Goal: Task Accomplishment & Management: Manage account settings

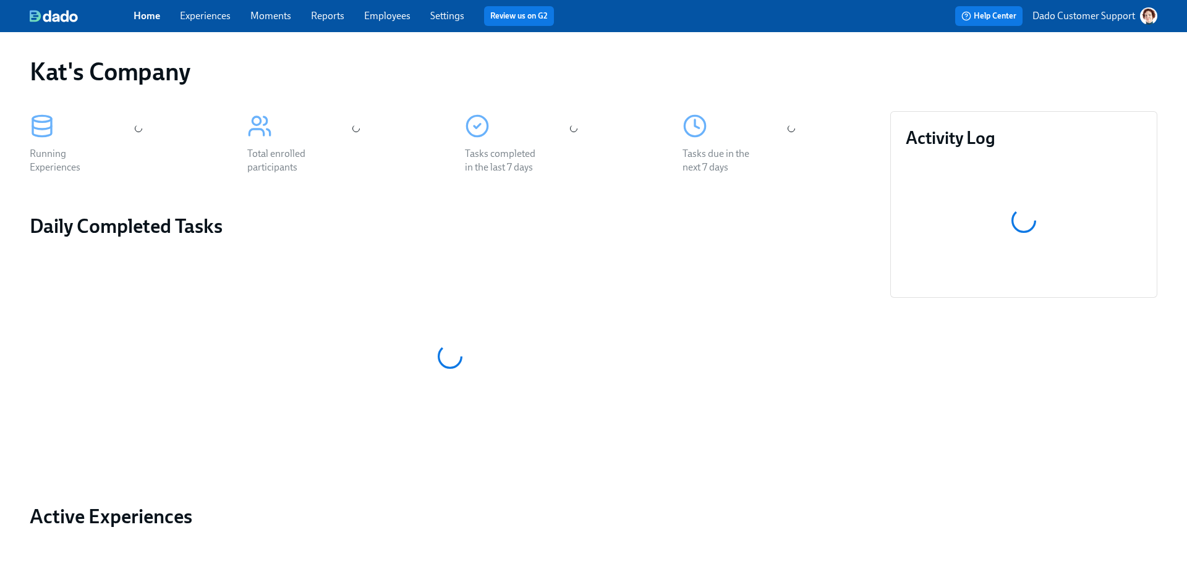
click at [1095, 23] on button "Dado Customer Support" at bounding box center [1095, 15] width 125 height 17
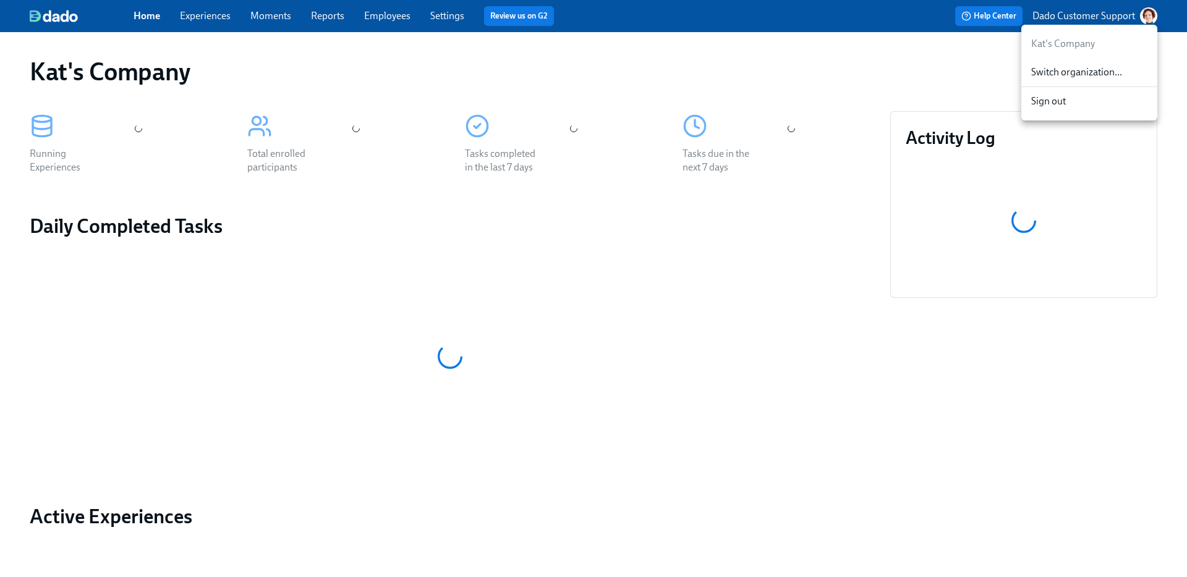
click at [1076, 73] on span "Switch organization..." at bounding box center [1089, 73] width 116 height 14
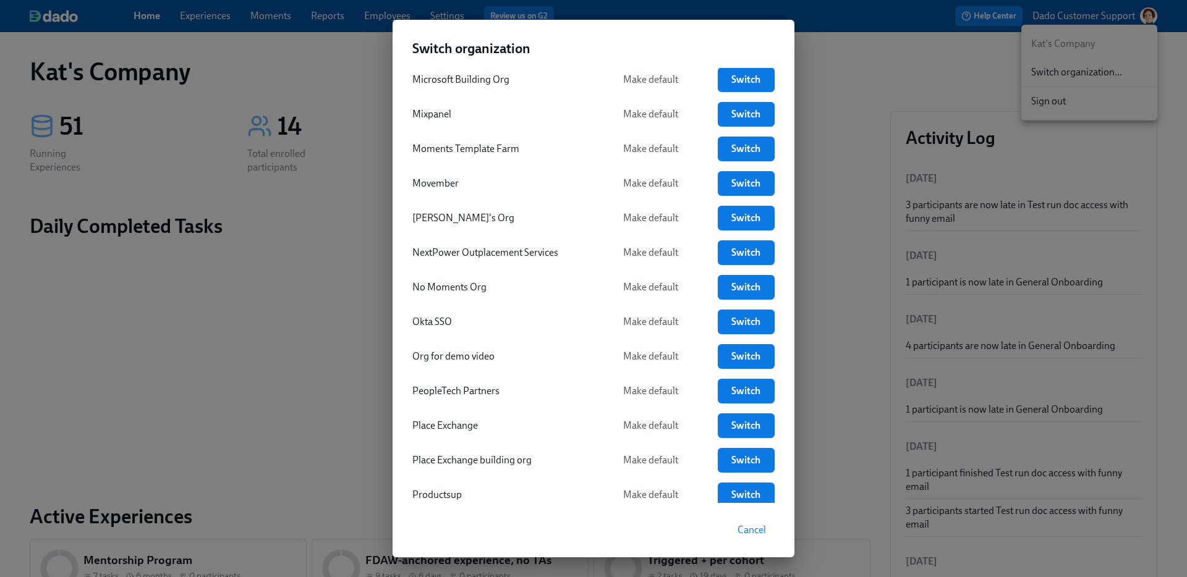
scroll to position [2264, 0]
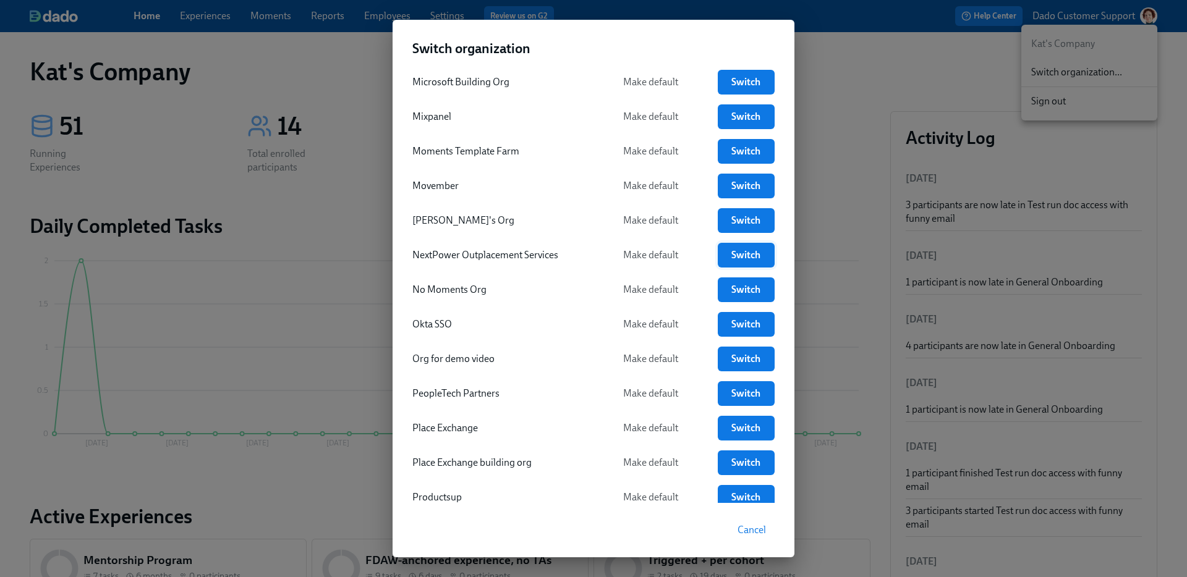
click at [736, 249] on span "Switch" at bounding box center [747, 255] width 40 height 12
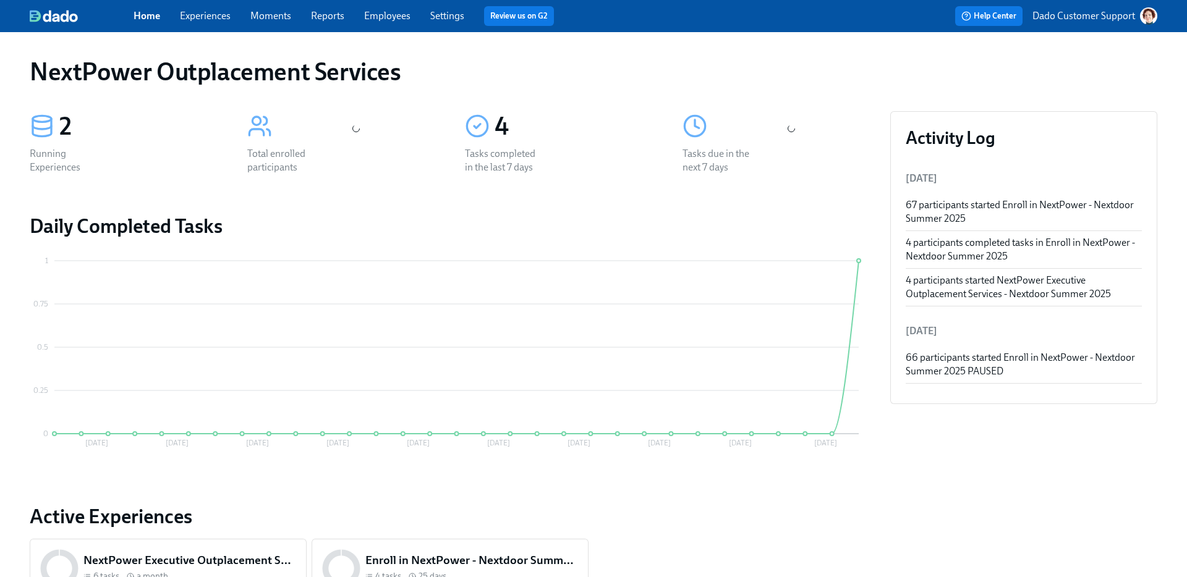
click at [378, 19] on link "Employees" at bounding box center [387, 16] width 46 height 12
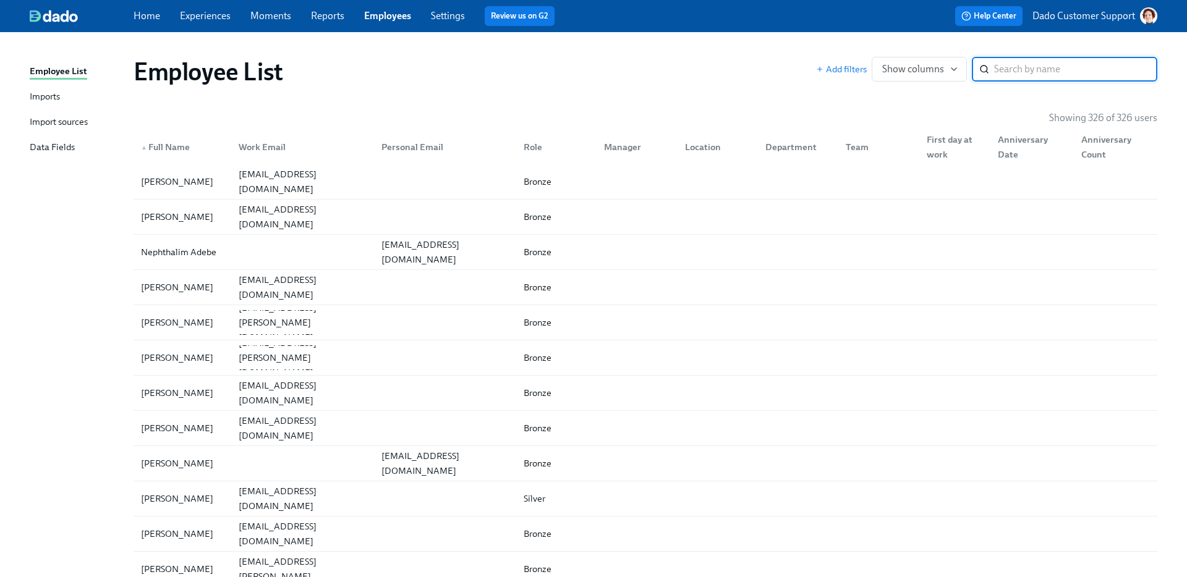
click at [64, 121] on div "Import sources" at bounding box center [59, 122] width 58 height 15
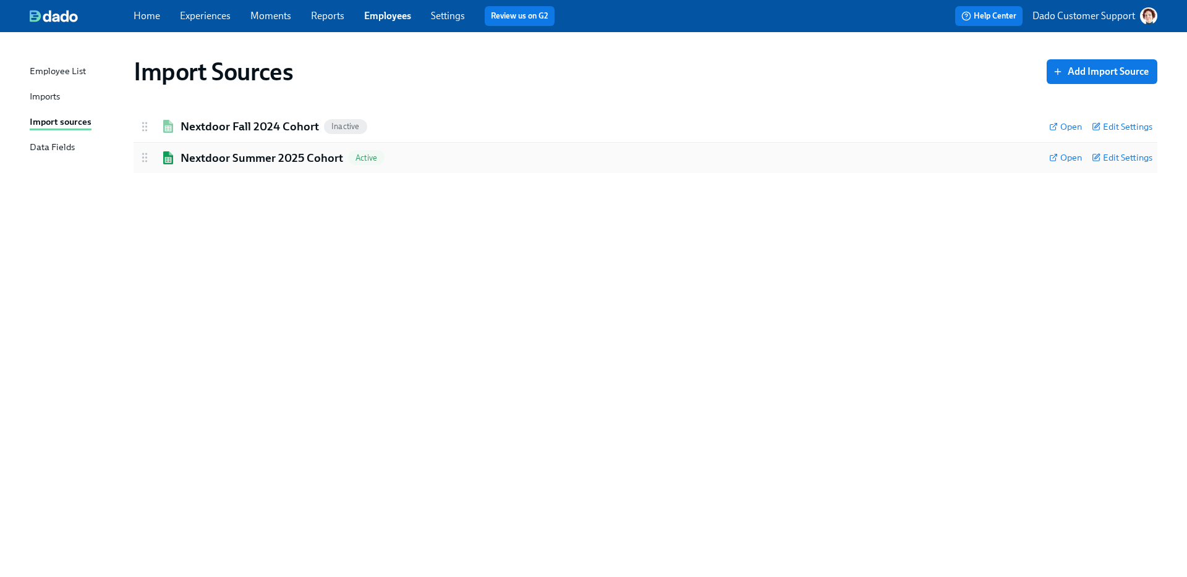
click at [268, 152] on h2 "Nextdoor Summer 2025 Cohort" at bounding box center [262, 158] width 163 height 16
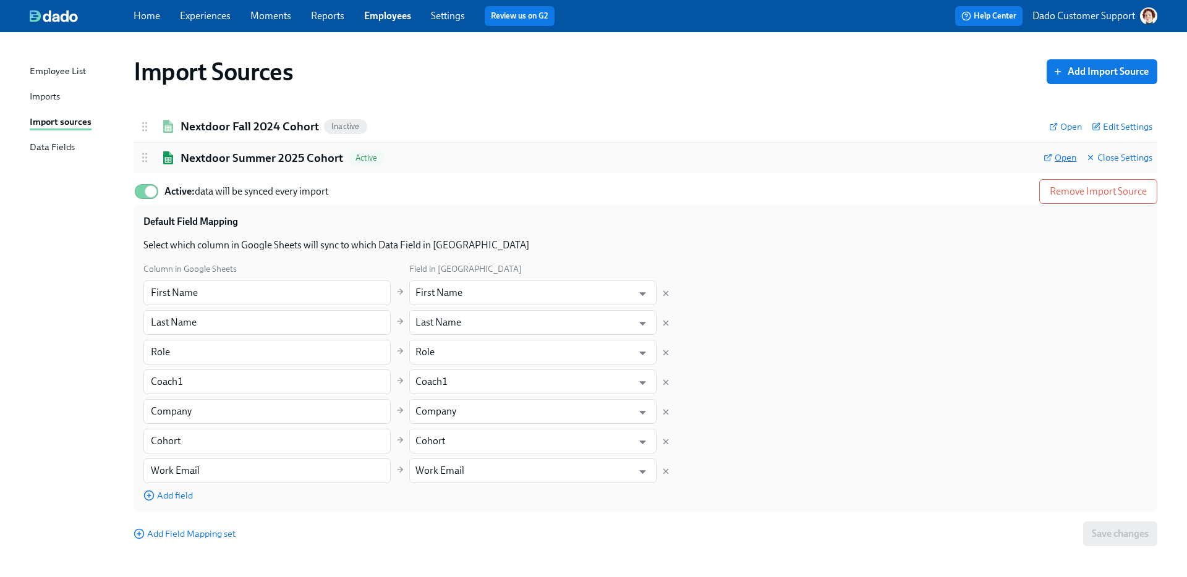
click at [1052, 153] on span "Open" at bounding box center [1060, 157] width 33 height 12
click at [1064, 150] on div "Open Close Settings" at bounding box center [1098, 158] width 109 height 16
click at [1072, 158] on span "Open" at bounding box center [1060, 157] width 33 height 12
click at [35, 99] on div "Imports" at bounding box center [45, 97] width 30 height 15
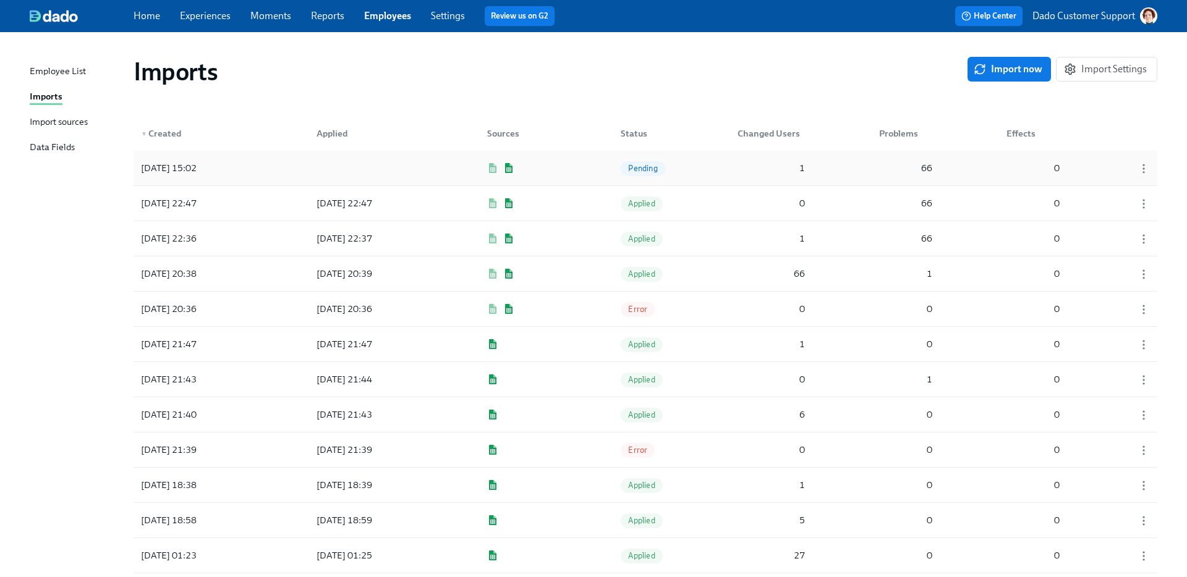
click at [202, 170] on div "2025/08/14 15:02" at bounding box center [169, 168] width 66 height 15
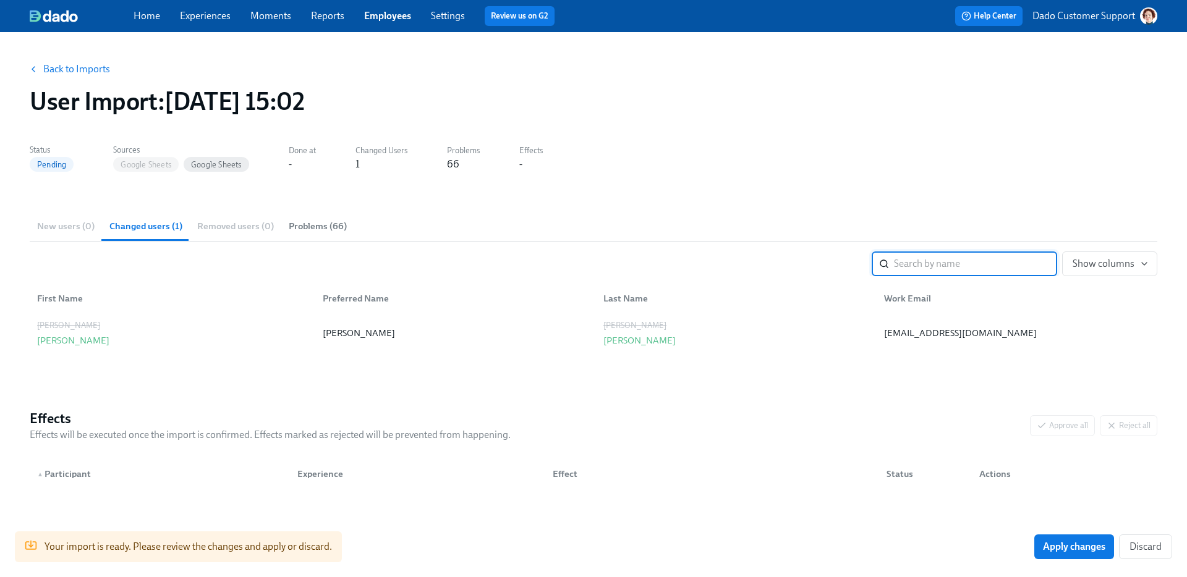
click at [276, 233] on div "New users (0) Changed users (1) Removed users (0) Problems (66)" at bounding box center [594, 226] width 1128 height 30
click at [312, 227] on span "Problems (66)" at bounding box center [318, 226] width 58 height 14
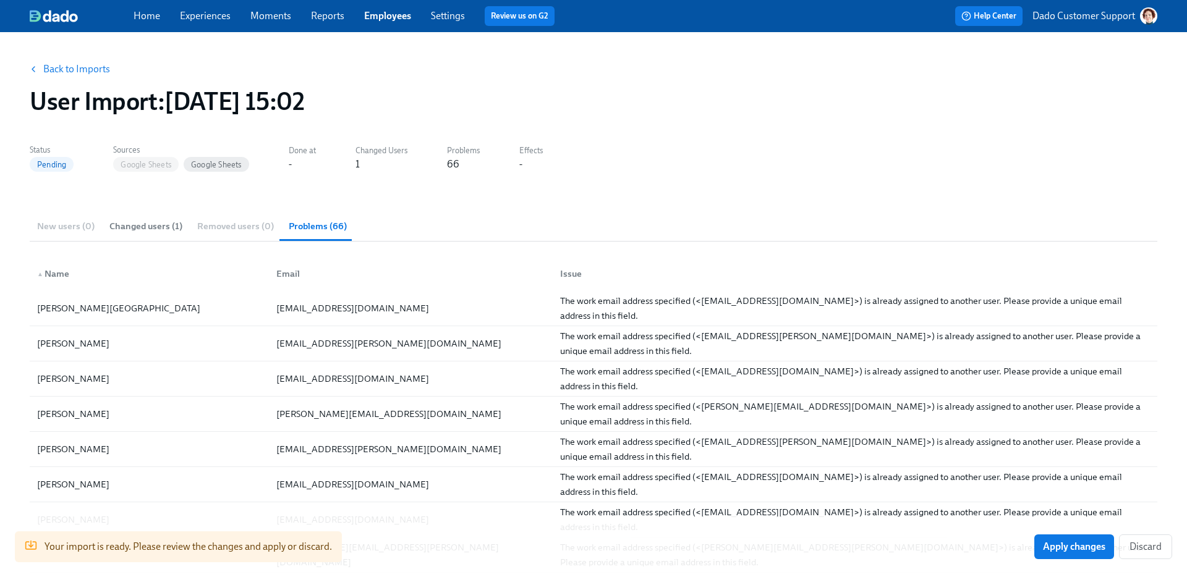
click at [48, 70] on link "Back to Imports" at bounding box center [76, 69] width 67 height 12
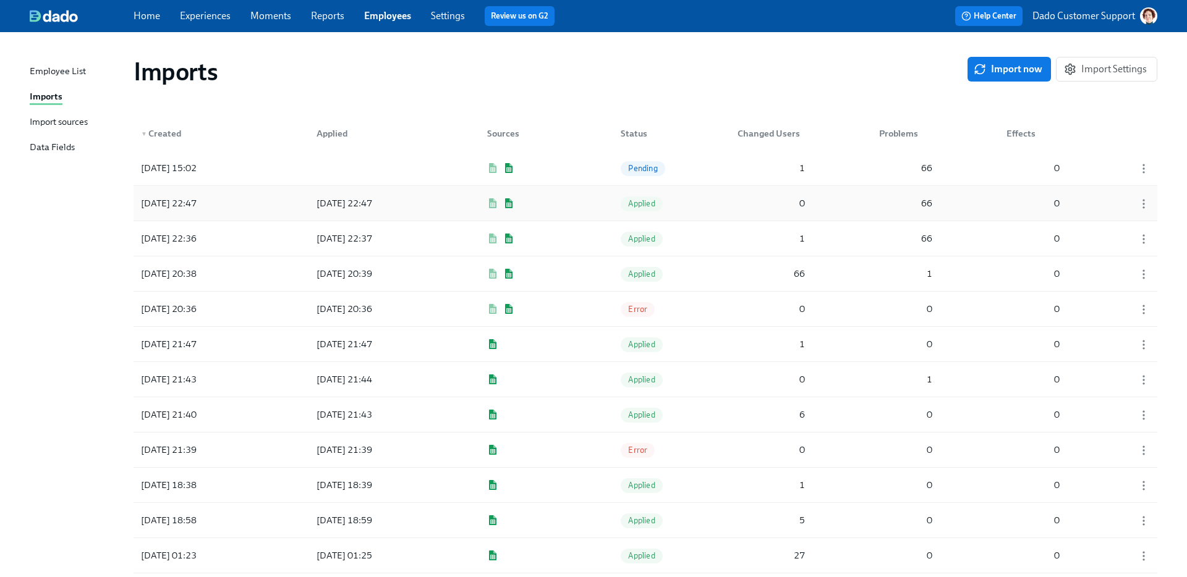
click at [225, 197] on div "2025/08/13 22:47" at bounding box center [191, 203] width 111 height 25
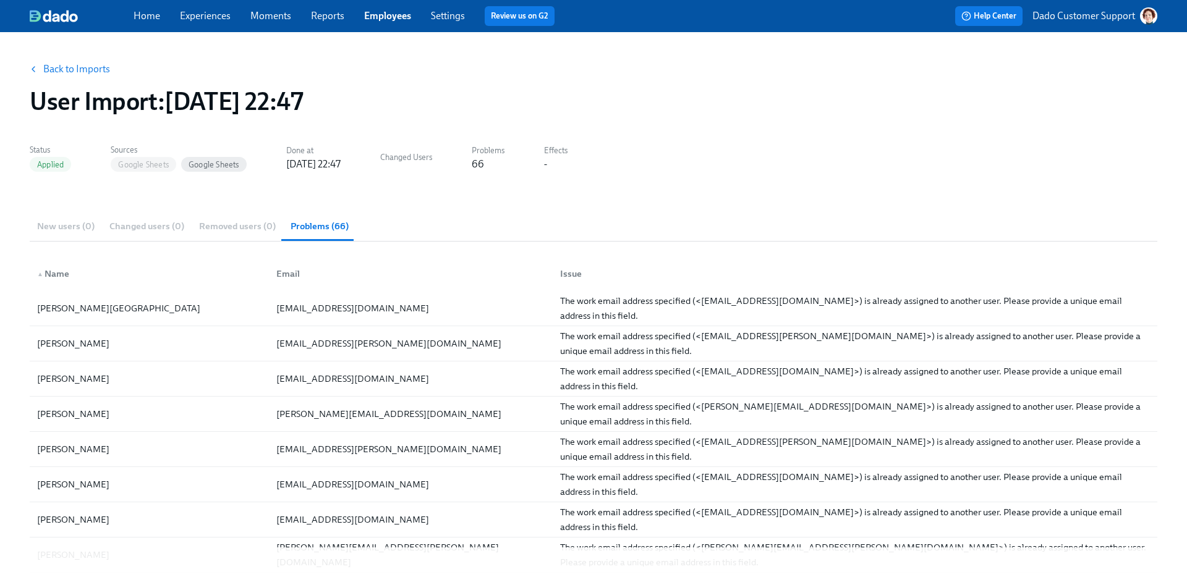
click at [77, 63] on link "Back to Imports" at bounding box center [76, 69] width 67 height 12
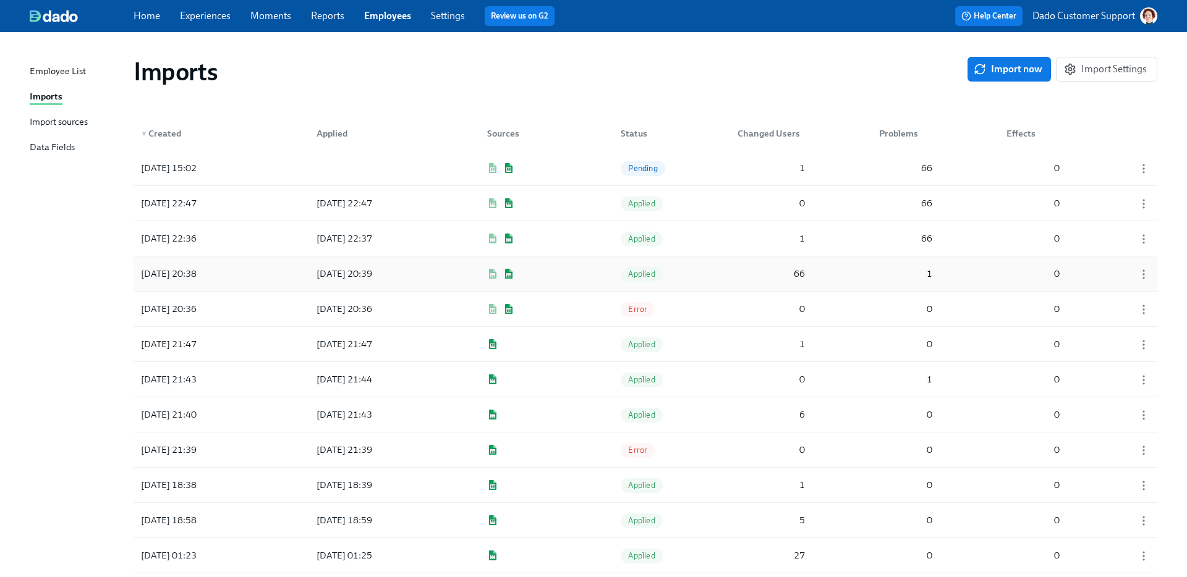
click at [338, 265] on div "2025/08/12 20:39" at bounding box center [362, 274] width 111 height 25
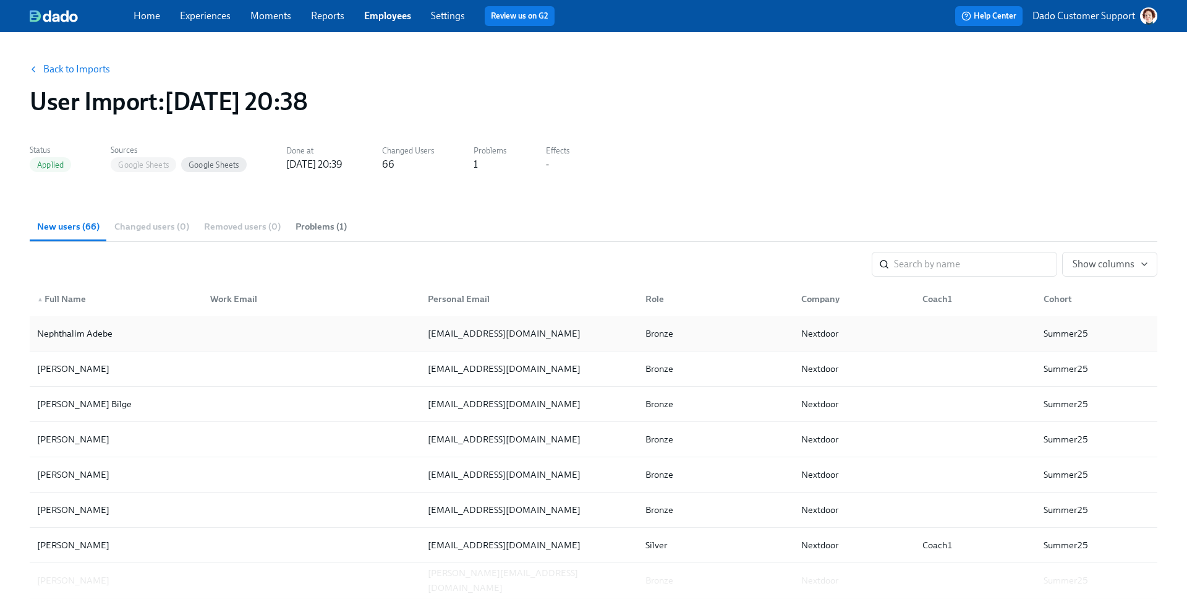
drag, startPoint x: 401, startPoint y: 325, endPoint x: 582, endPoint y: 325, distance: 180.5
click at [582, 325] on div "Nephthalim Adebe sree.nikh@gmail.com Bronze Nextdoor Summer25" at bounding box center [594, 333] width 1128 height 35
drag, startPoint x: 454, startPoint y: 325, endPoint x: 351, endPoint y: 325, distance: 103.3
click at [350, 326] on div "Nephthalim Adebe sree.nikh@gmail.com Bronze Nextdoor Summer25" at bounding box center [594, 333] width 1128 height 35
drag, startPoint x: 412, startPoint y: 331, endPoint x: 550, endPoint y: 340, distance: 138.2
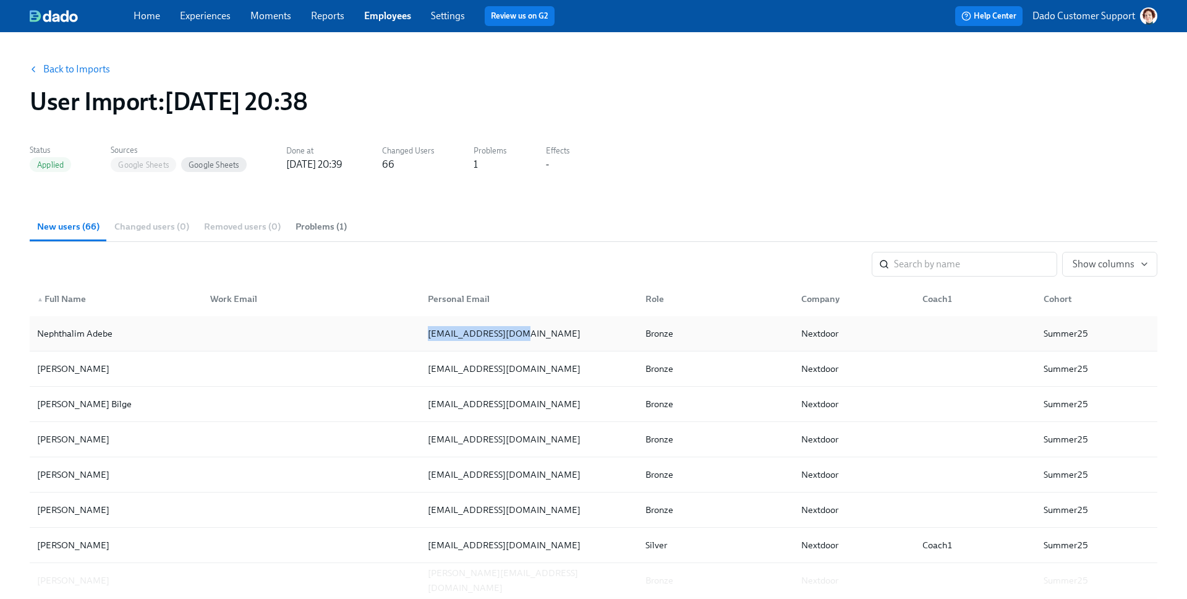
click at [551, 340] on div "Nephthalim Adebe sree.nikh@gmail.com Bronze Nextdoor Summer25" at bounding box center [594, 333] width 1128 height 35
click at [550, 340] on div "sree.nikh@gmail.com" at bounding box center [527, 333] width 218 height 25
click at [69, 71] on link "Back to Imports" at bounding box center [76, 69] width 67 height 12
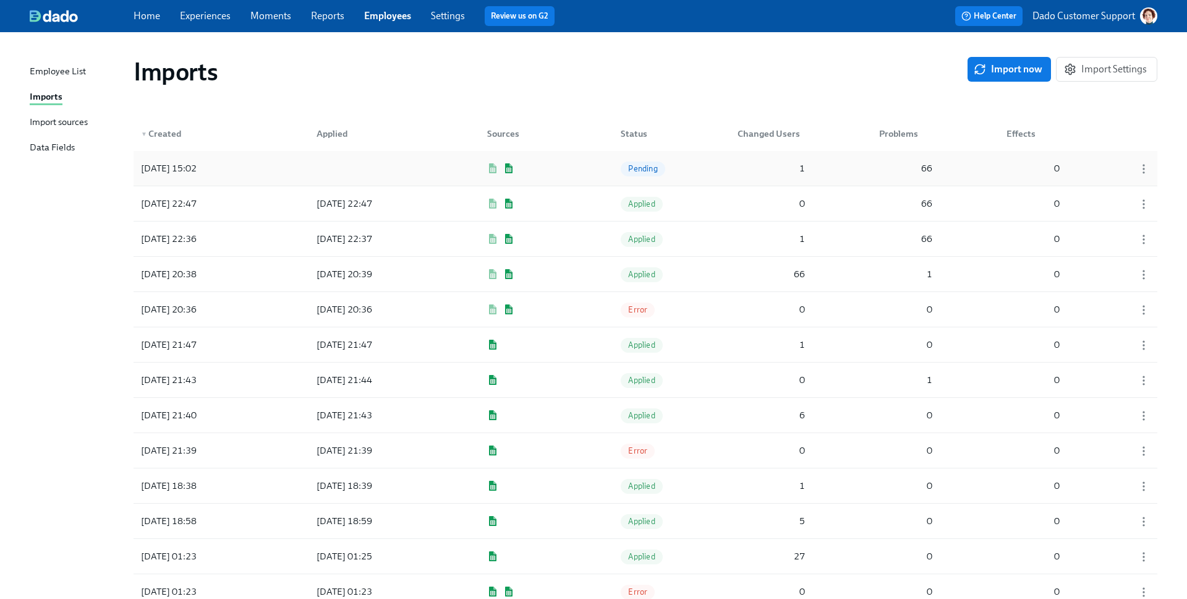
click at [407, 166] on div at bounding box center [362, 168] width 111 height 25
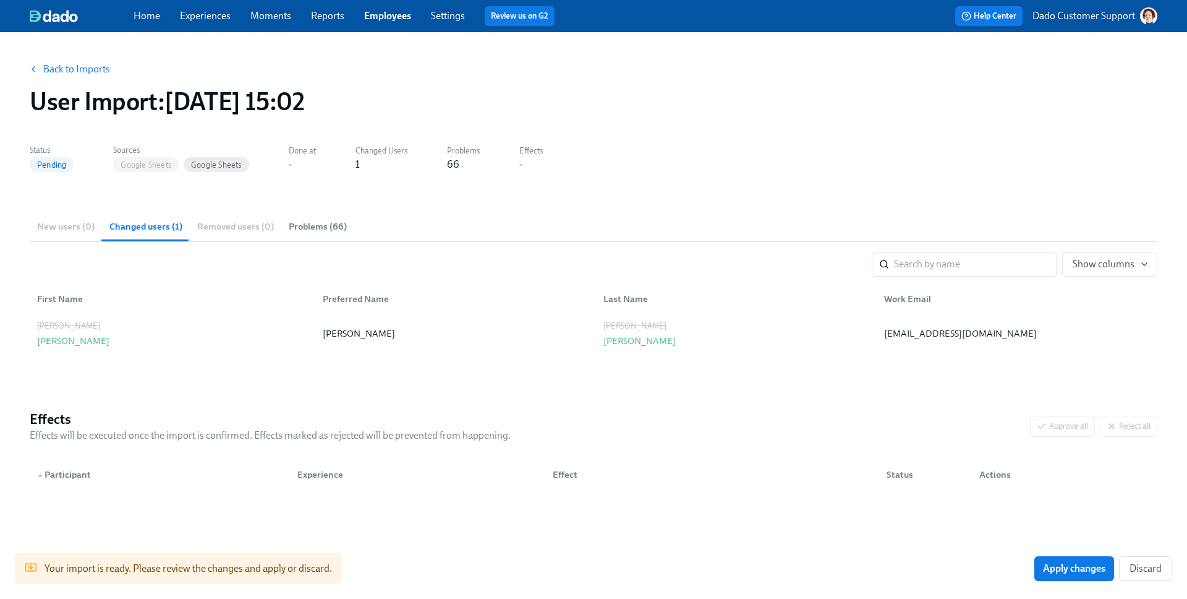
click at [320, 237] on button "Problems (66)" at bounding box center [317, 226] width 73 height 30
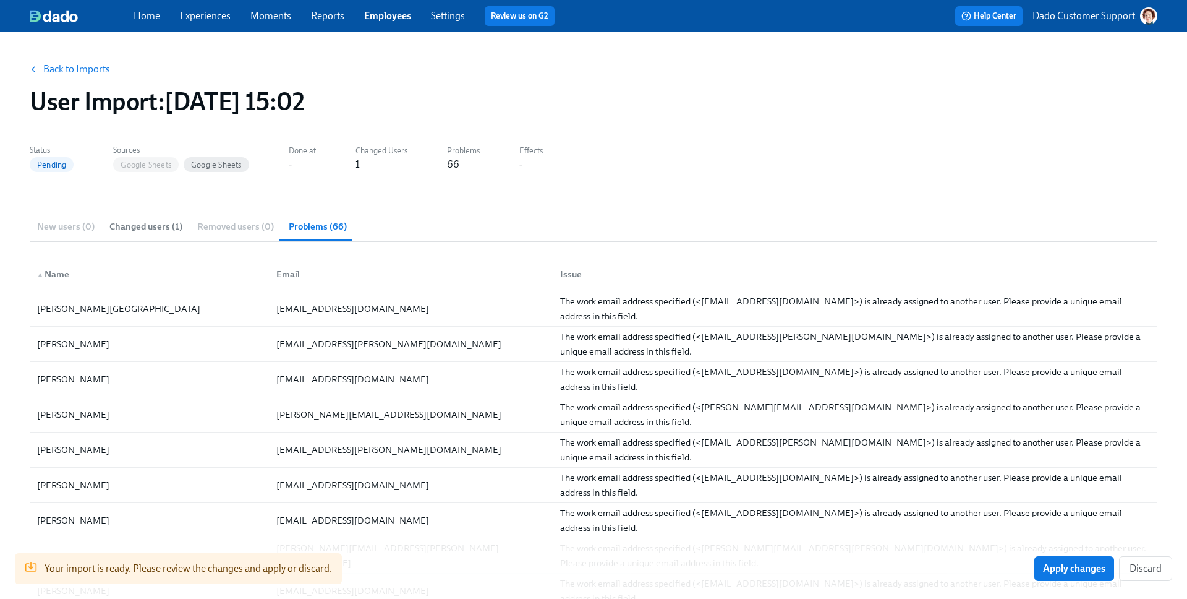
click at [171, 229] on span "Changed users (1)" at bounding box center [145, 226] width 73 height 14
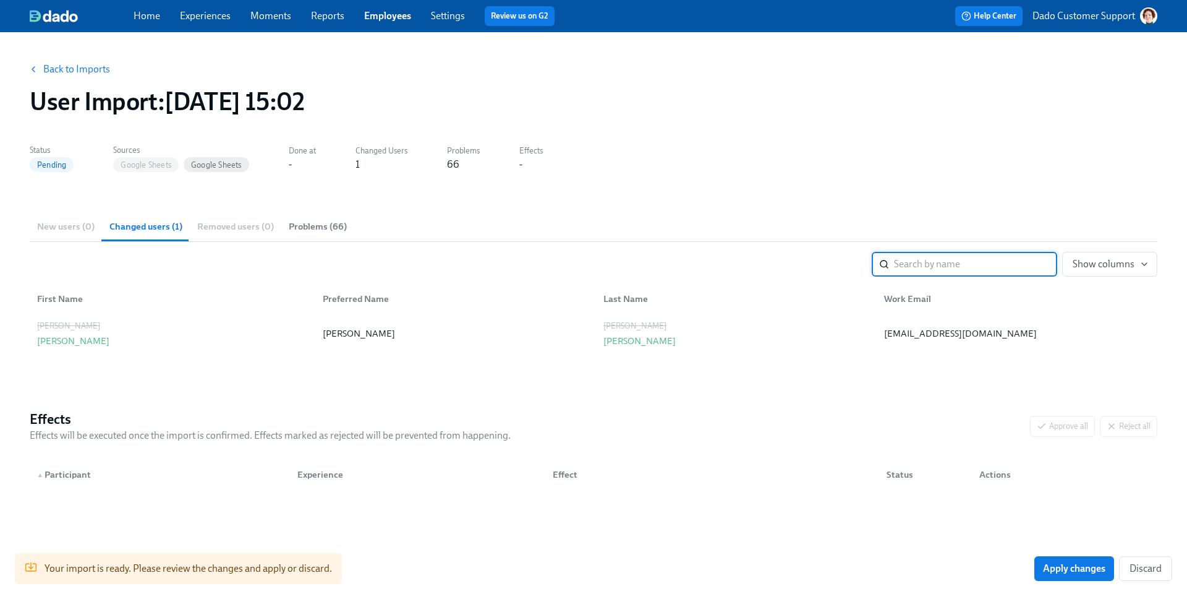
click at [51, 70] on link "Back to Imports" at bounding box center [76, 69] width 67 height 12
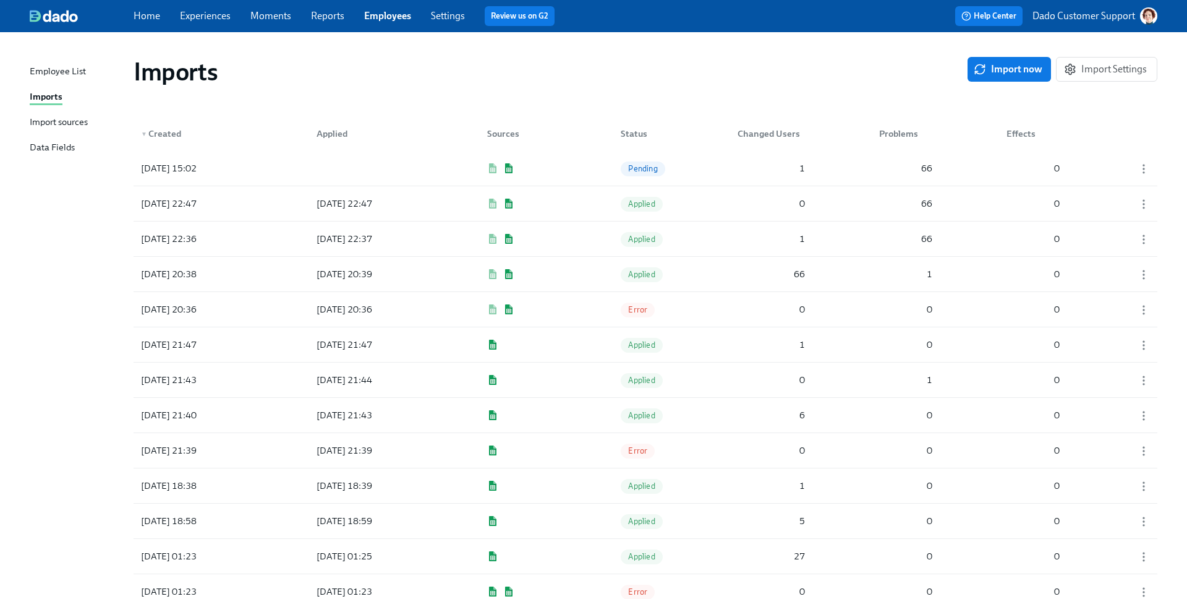
click at [62, 129] on div "Import sources" at bounding box center [59, 122] width 58 height 15
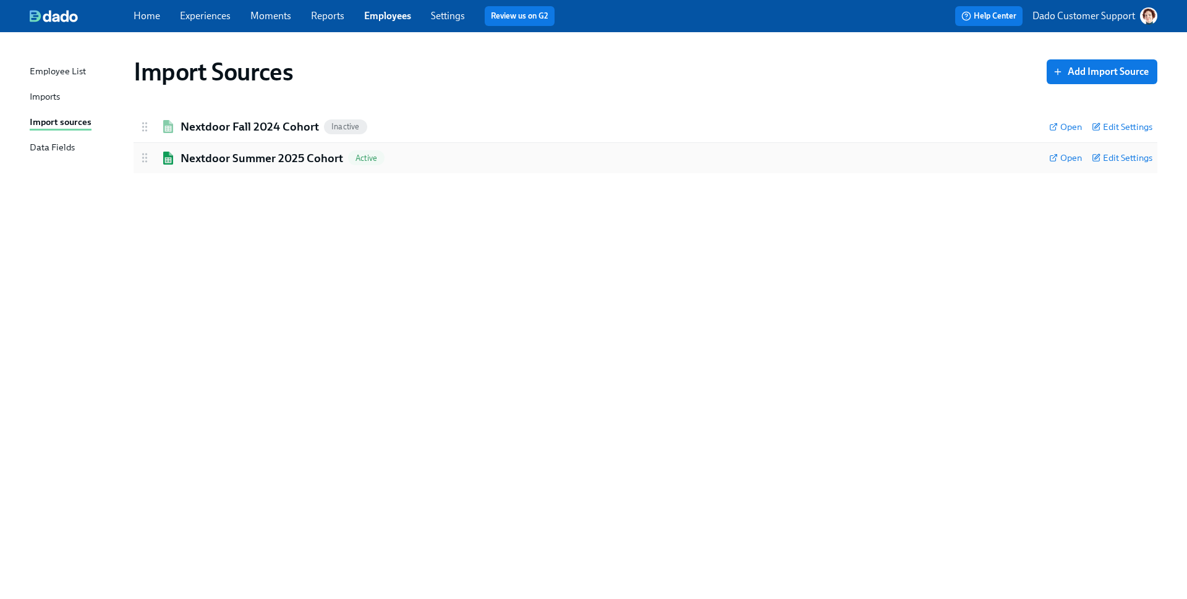
click at [202, 157] on h2 "Nextdoor Summer 2025 Cohort" at bounding box center [262, 158] width 163 height 16
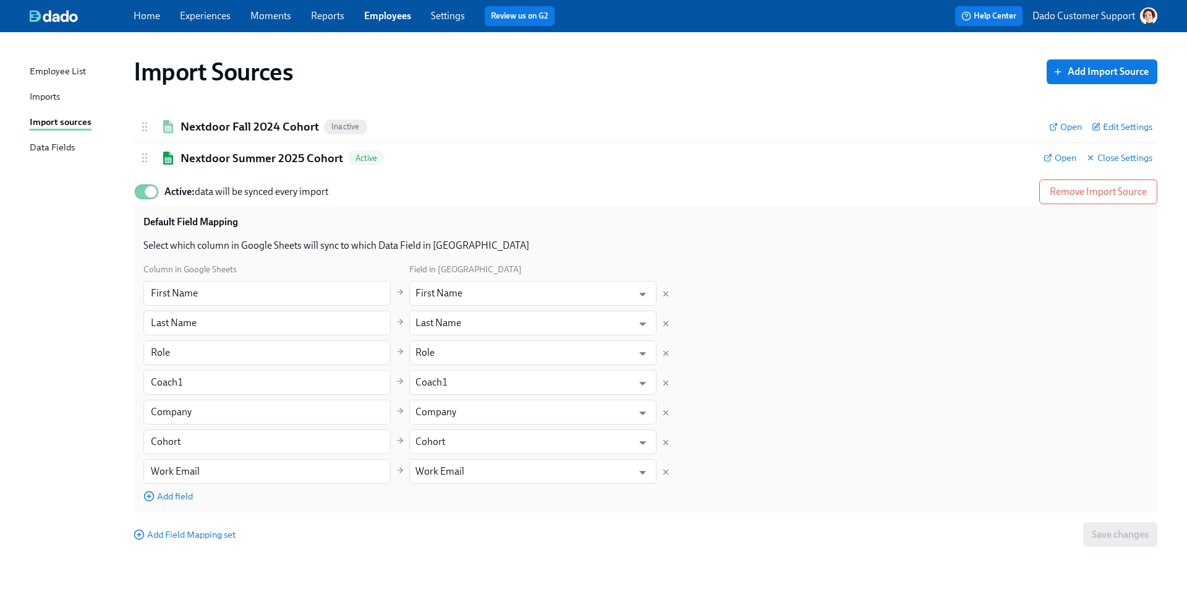
click at [56, 128] on div "Import sources" at bounding box center [61, 122] width 62 height 15
click at [43, 86] on div "Employee List Imports Import sources Data Fields" at bounding box center [82, 114] width 104 height 101
click at [41, 91] on div "Imports" at bounding box center [45, 97] width 30 height 15
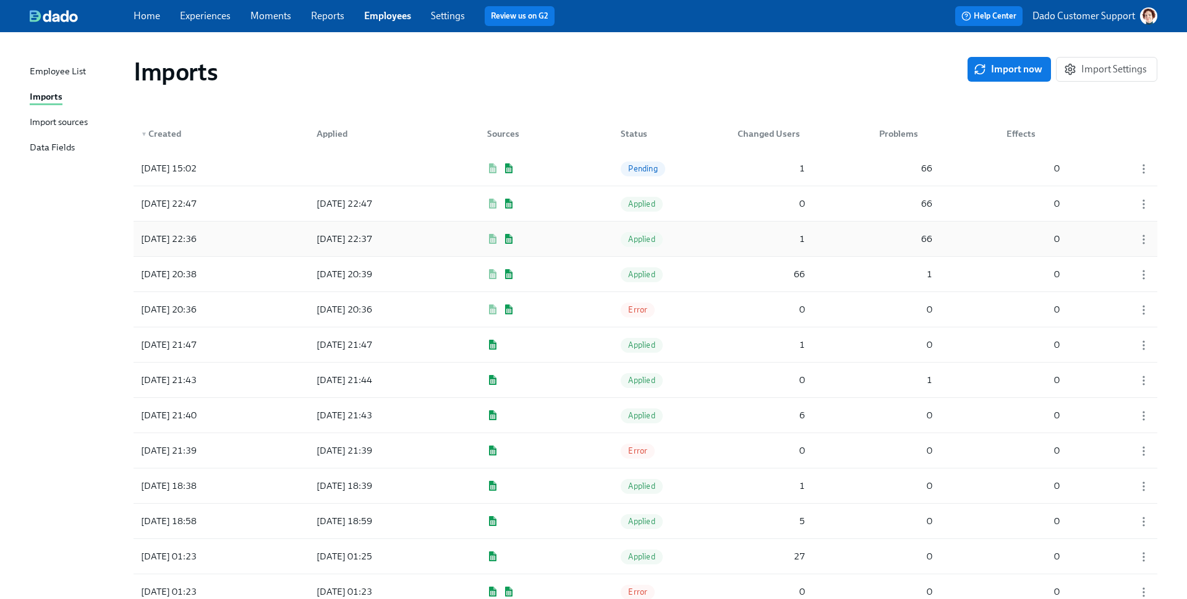
click at [720, 239] on div "2025/08/13 22:36 2025/08/13 22:37 Applied 1 66 0" at bounding box center [646, 238] width 1024 height 35
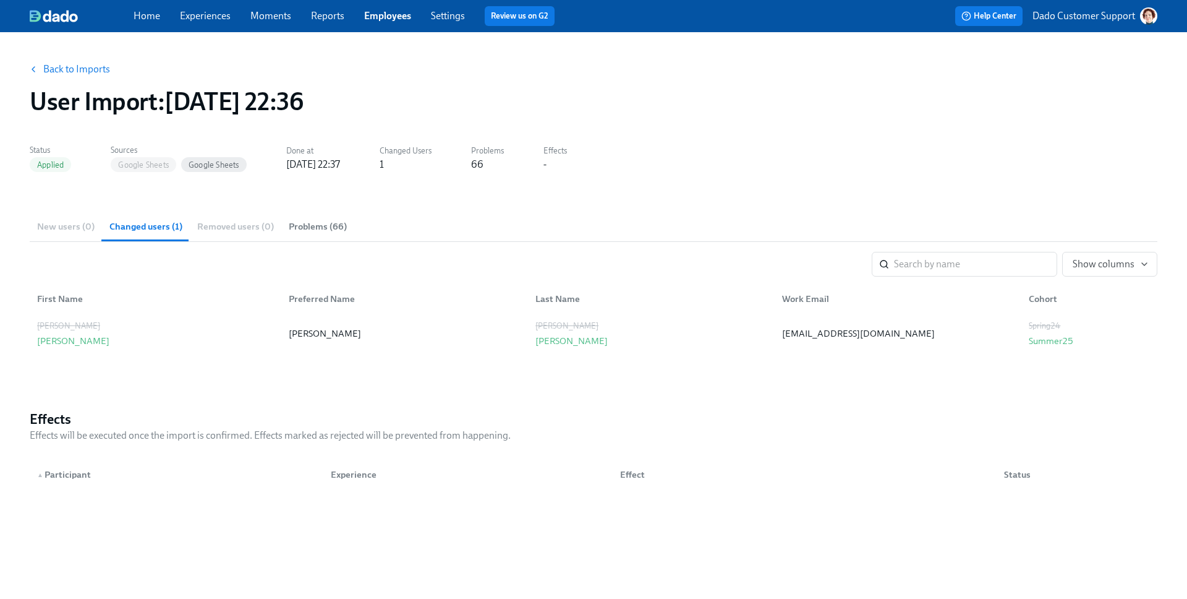
click at [300, 224] on span "Problems (66)" at bounding box center [318, 226] width 58 height 14
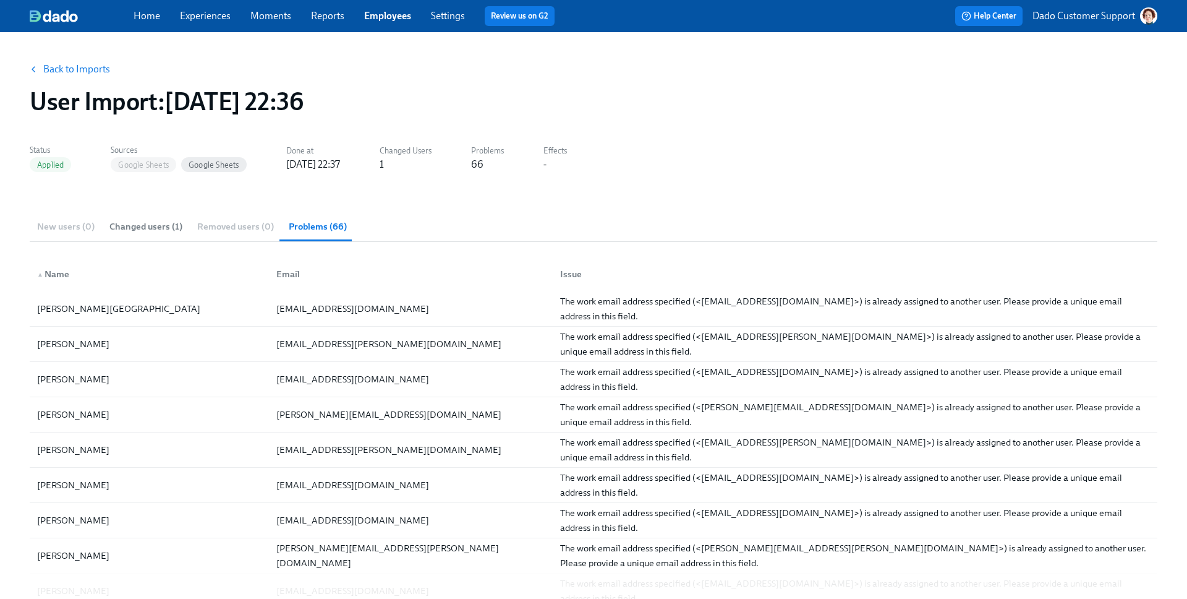
click at [52, 69] on link "Back to Imports" at bounding box center [76, 69] width 67 height 12
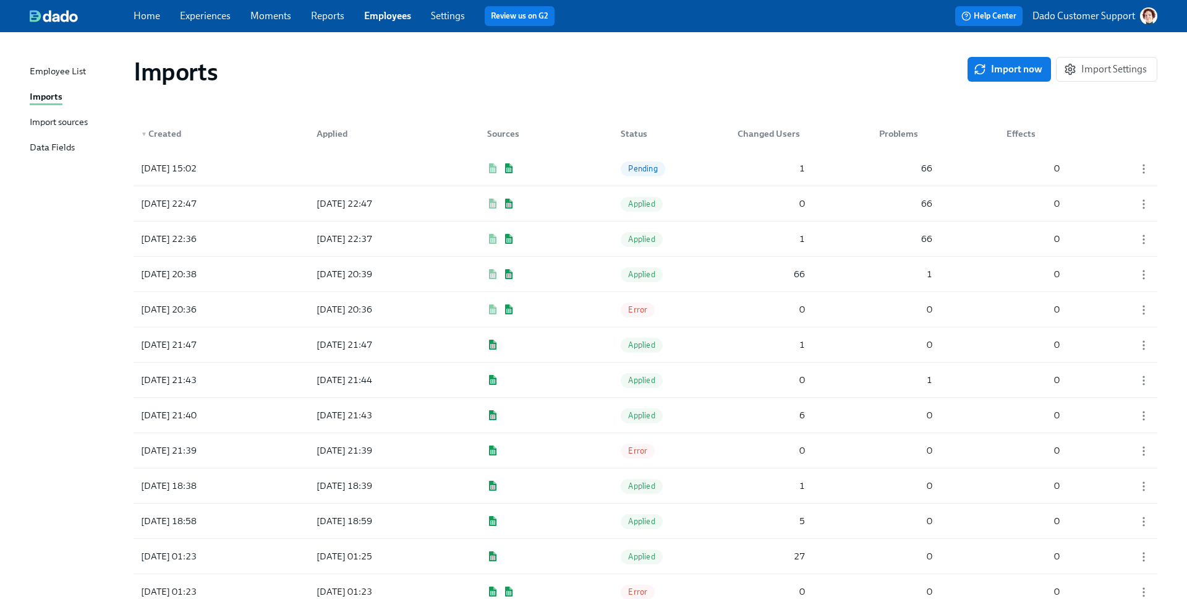
click at [558, 77] on div "Imports" at bounding box center [551, 72] width 834 height 30
click at [202, 171] on div "2025/08/14 15:02" at bounding box center [169, 168] width 66 height 15
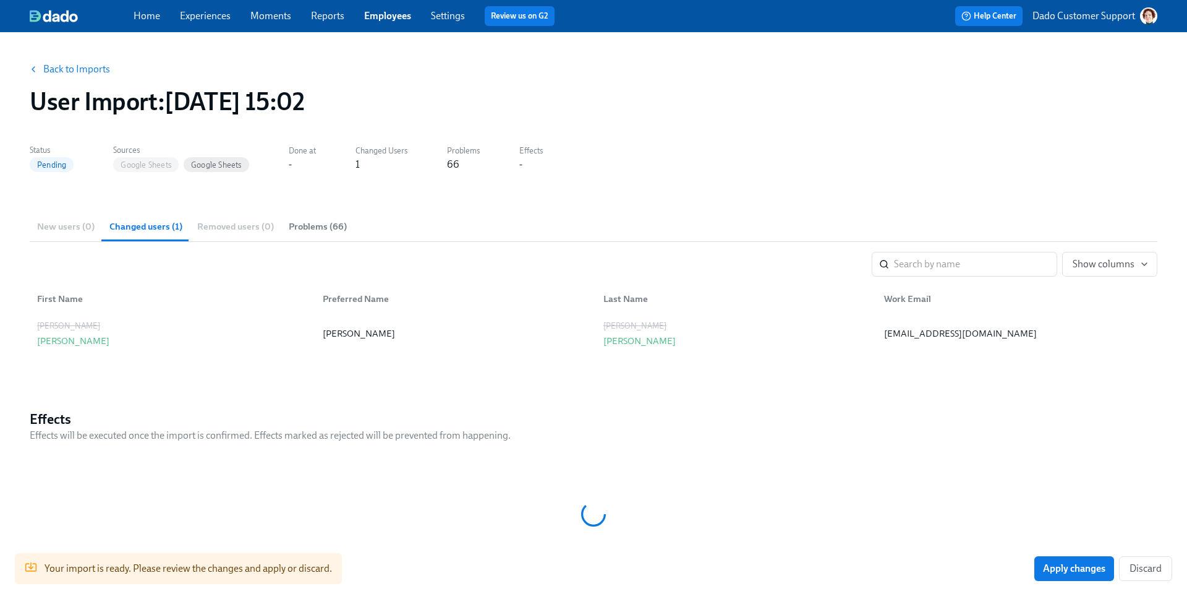
click at [310, 224] on span "Problems (66)" at bounding box center [318, 226] width 58 height 14
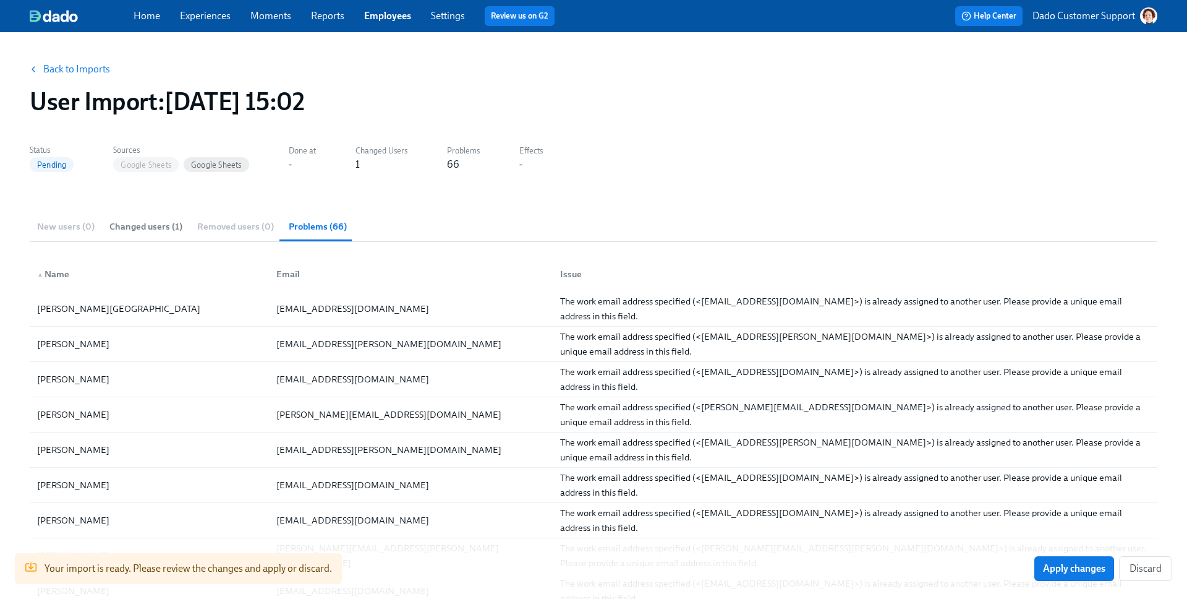
click at [147, 225] on span "Changed users (1)" at bounding box center [145, 226] width 73 height 14
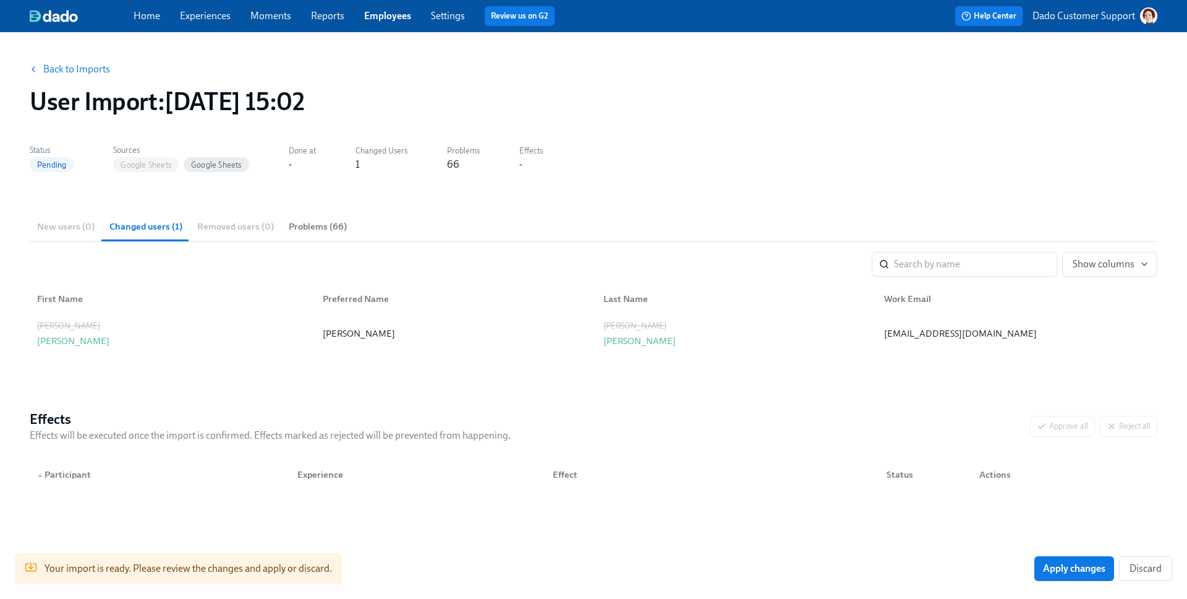
click at [197, 12] on link "Experiences" at bounding box center [205, 16] width 51 height 12
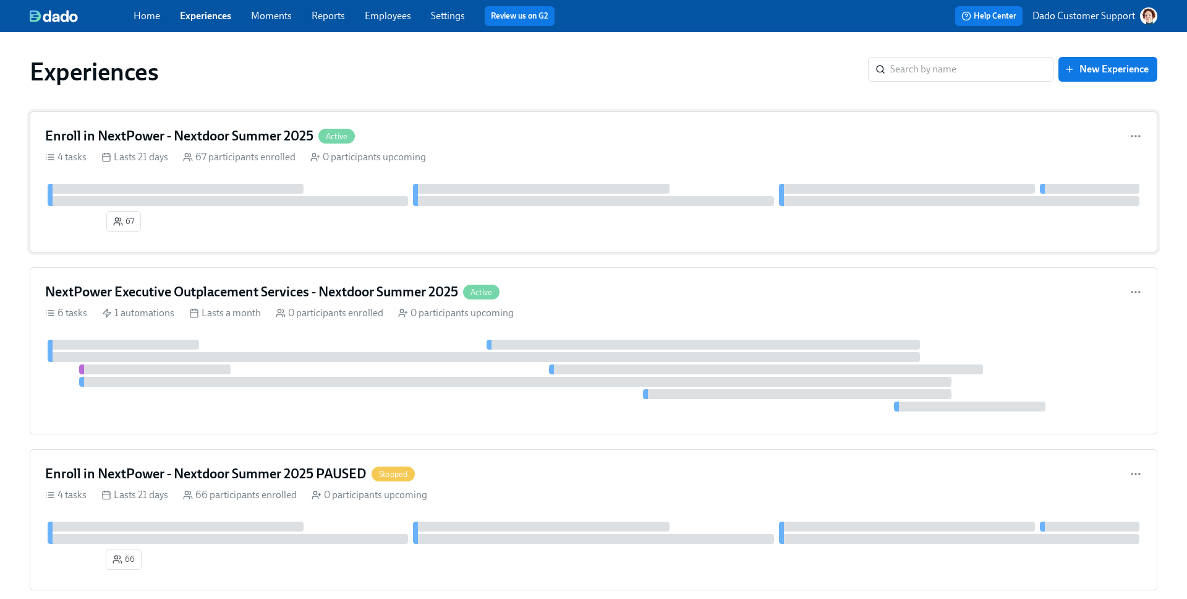
click at [288, 194] on div at bounding box center [593, 195] width 1097 height 22
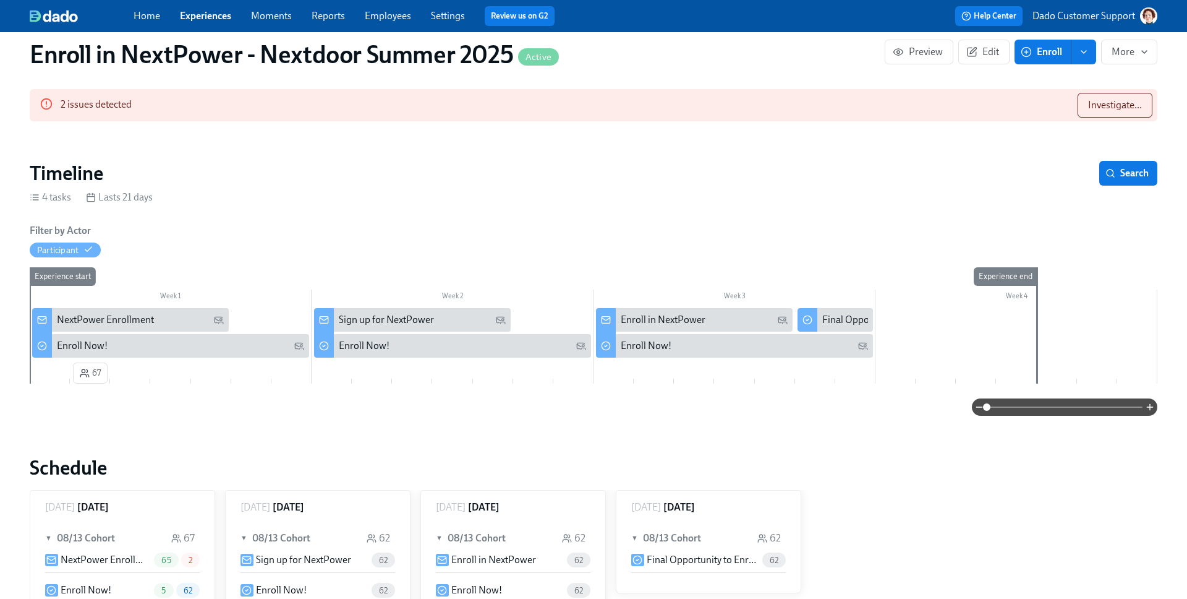
scroll to position [89, 0]
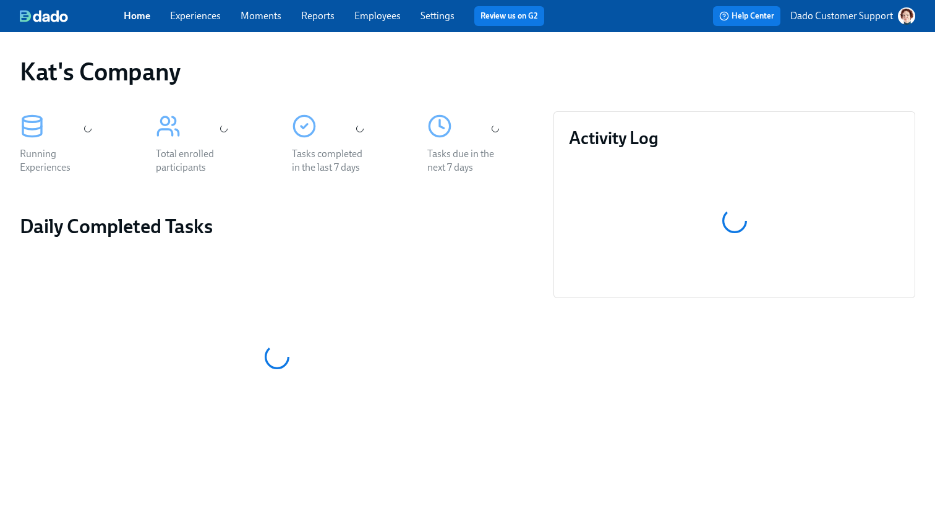
click at [403, 11] on div "Home Experiences Moments Reports Employees Settings Review us on G2" at bounding box center [339, 16] width 430 height 20
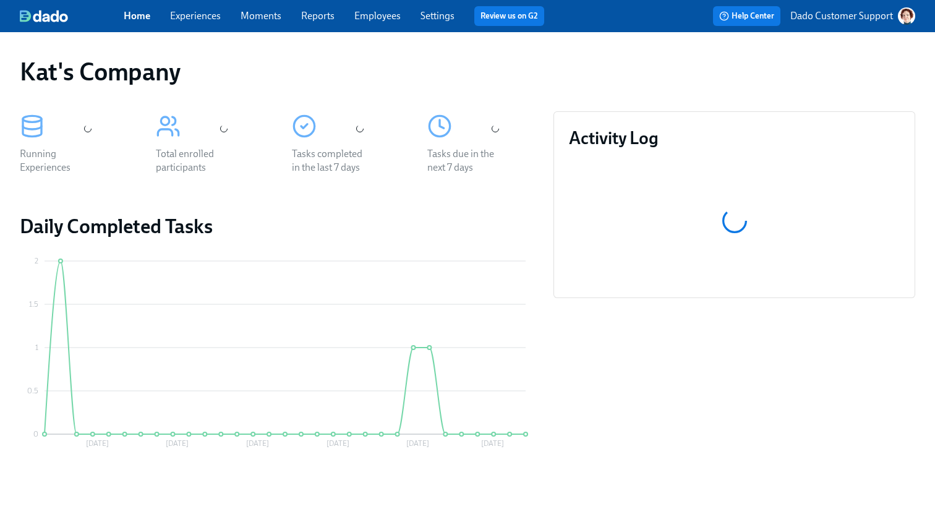
click at [383, 17] on link "Employees" at bounding box center [377, 16] width 46 height 12
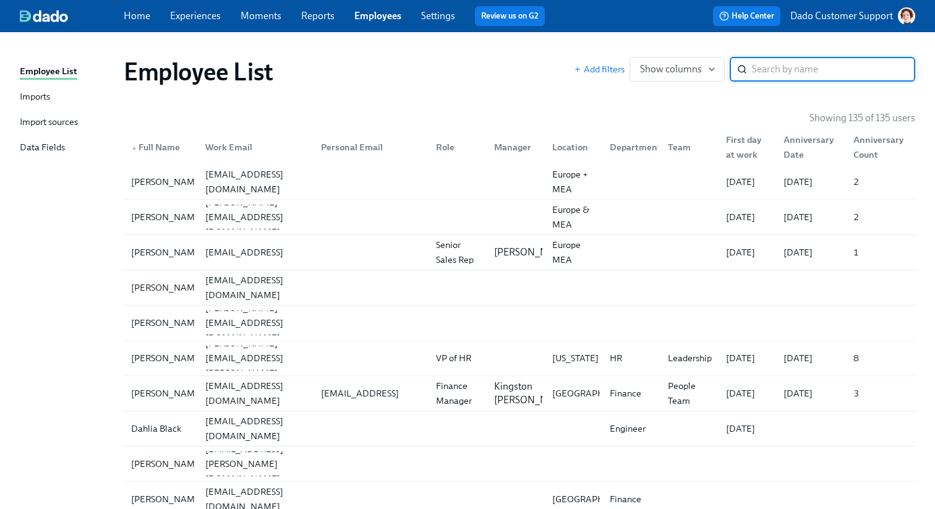
click at [44, 97] on div "Imports" at bounding box center [35, 97] width 30 height 15
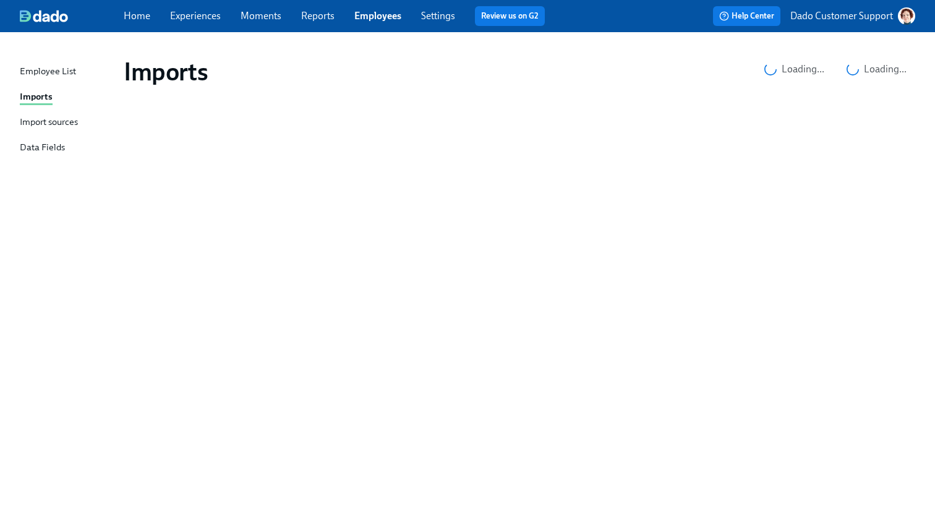
click at [33, 127] on div "Import sources" at bounding box center [49, 122] width 58 height 15
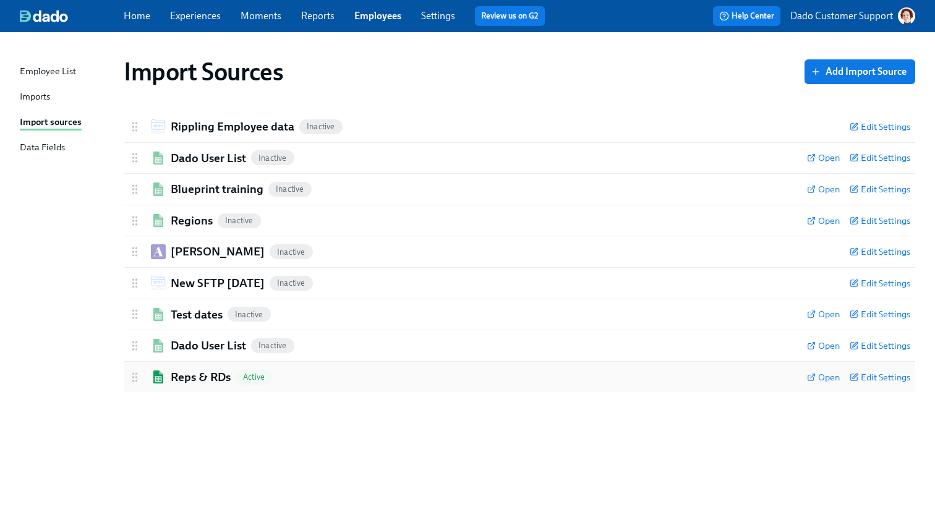
click at [186, 373] on h2 "Reps & RDs" at bounding box center [201, 377] width 60 height 16
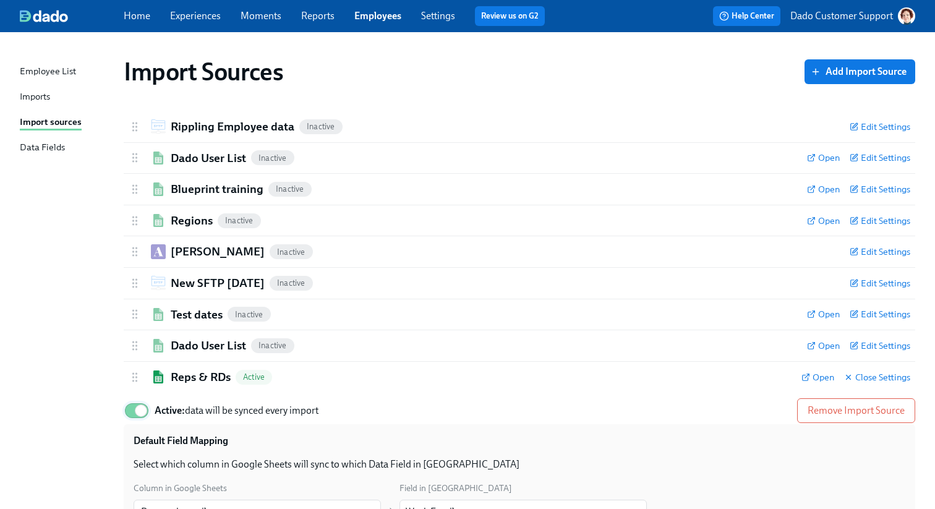
click at [132, 414] on input "Active: data will be synced every import" at bounding box center [141, 410] width 82 height 27
checkbox input "false"
click at [187, 386] on div "Reps & RDs Inactive Open Close Settings" at bounding box center [519, 377] width 791 height 31
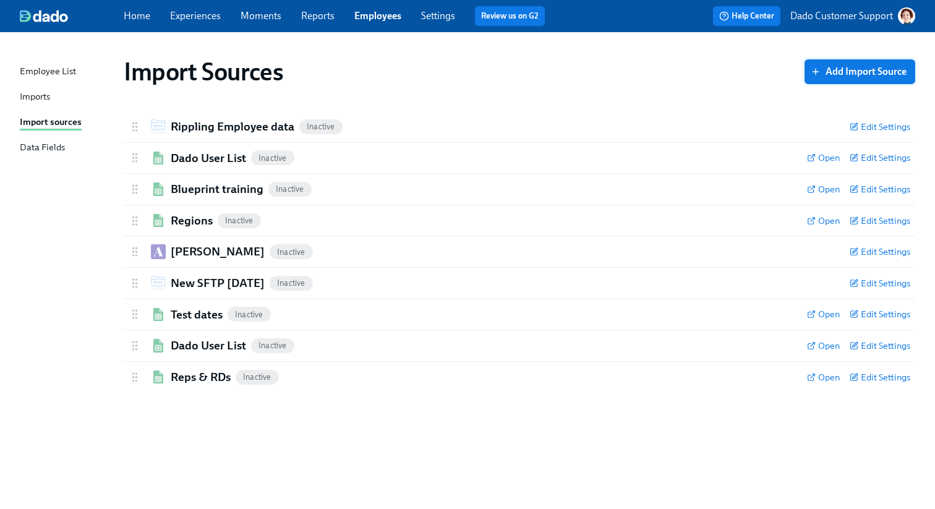
click at [854, 72] on span "Add Import Source" at bounding box center [859, 72] width 93 height 12
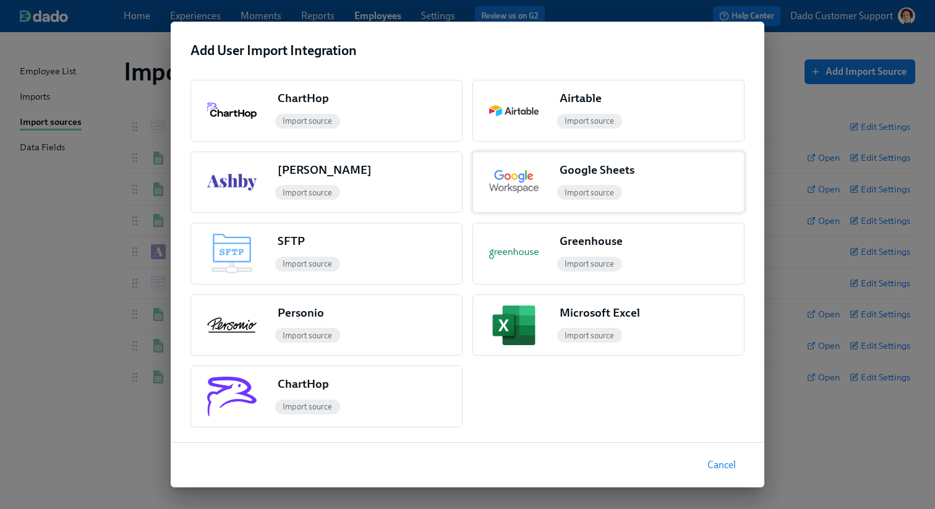
click at [559, 164] on div "Google Sheets" at bounding box center [595, 170] width 80 height 16
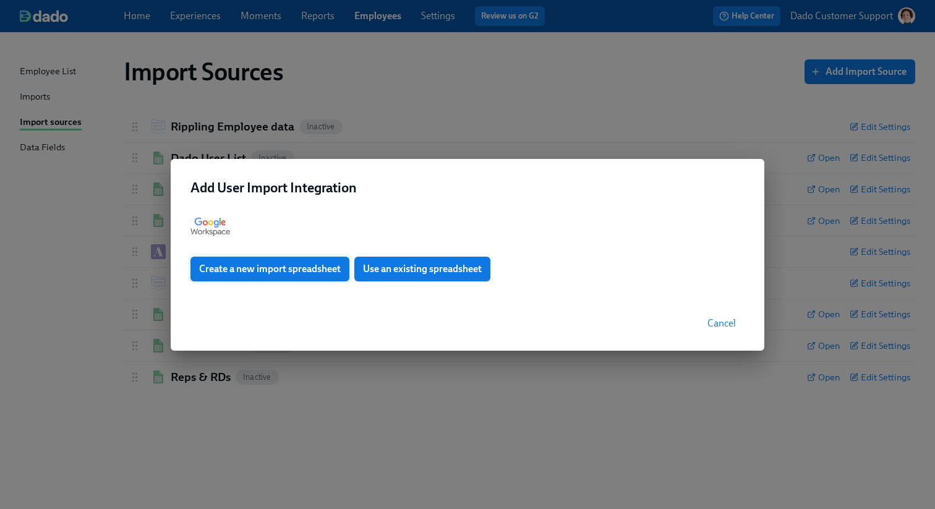
click at [291, 262] on button "Create a new import spreadsheet" at bounding box center [269, 269] width 159 height 25
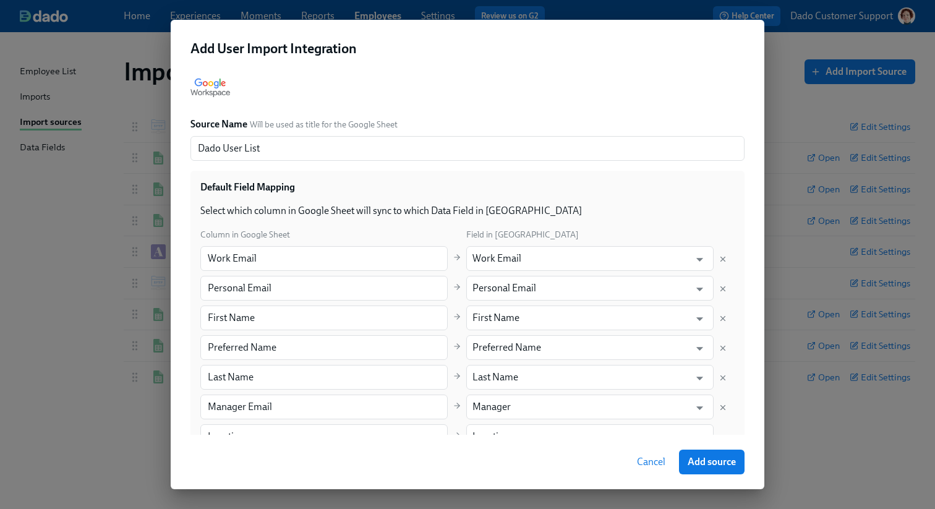
click at [722, 254] on div at bounding box center [722, 259] width 9 height 14
click at [725, 259] on icon "Delete mapping" at bounding box center [722, 259] width 9 height 9
type input "Personal Email"
type input "First Name"
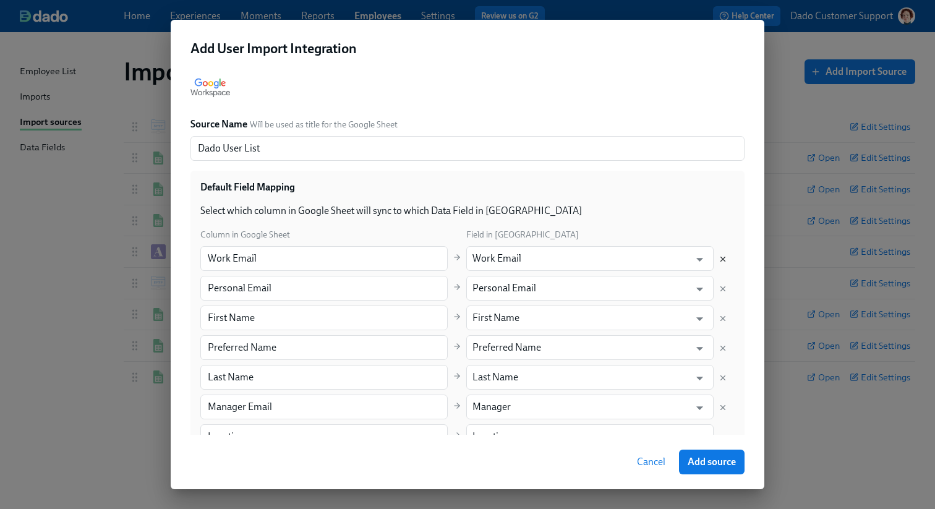
type input "First Name"
type input "Preferred Name"
type input "Last Name"
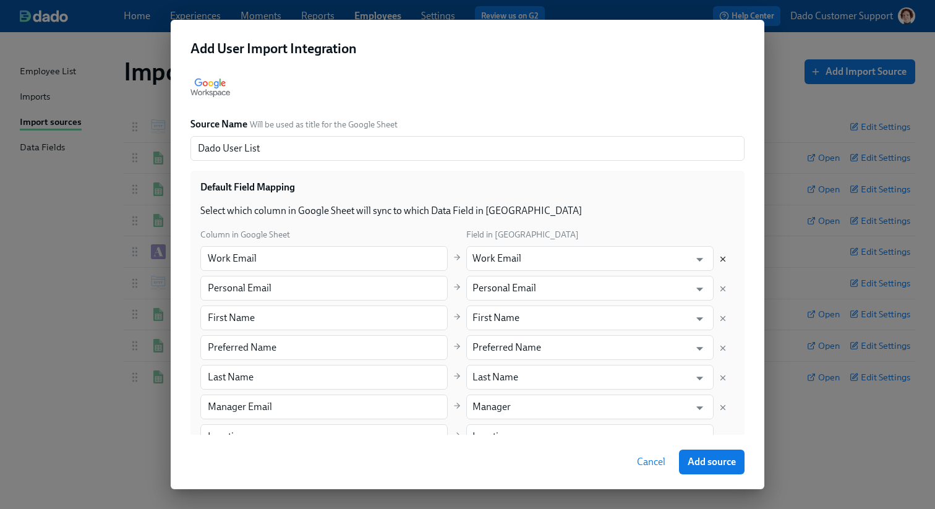
type input "Manager Email"
type input "Manager"
type input "Location"
type input "Role"
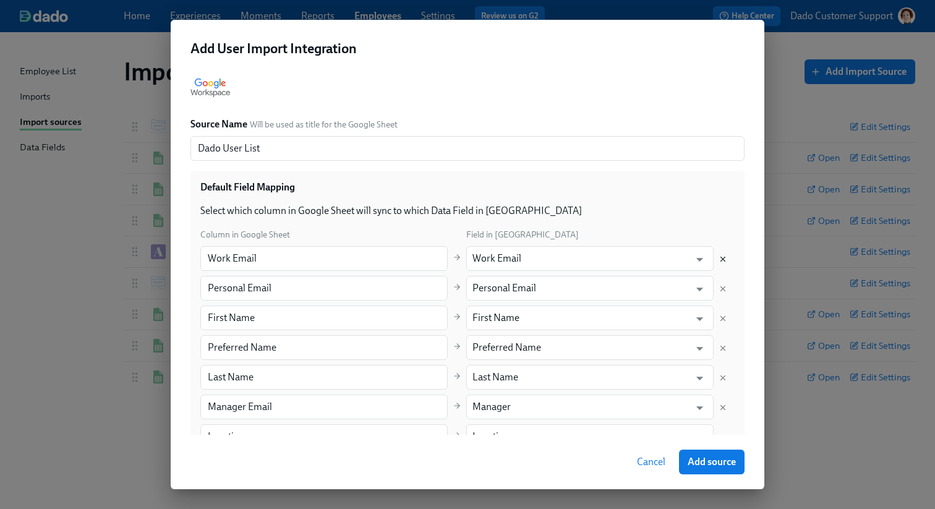
type input "Role"
type input "Department"
type input "Team"
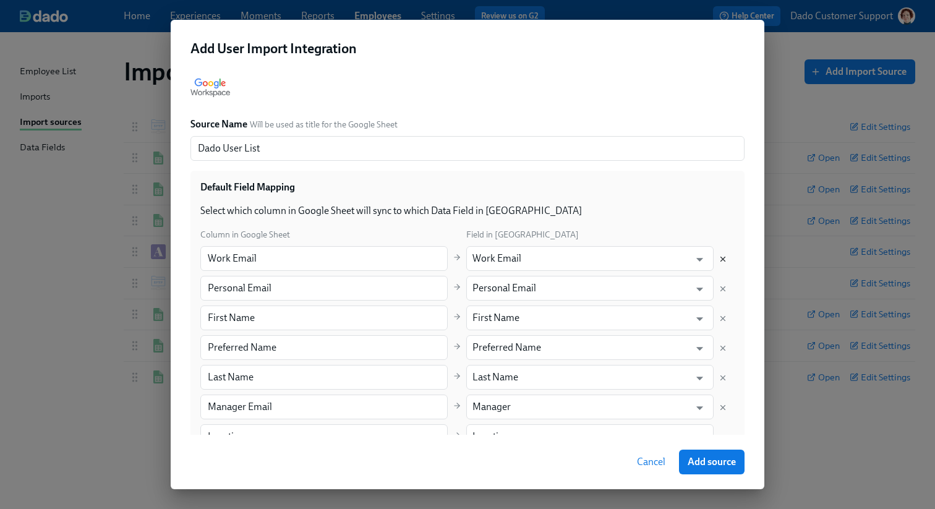
type input "First day at work"
type input "Last day at work"
type input "Buddy"
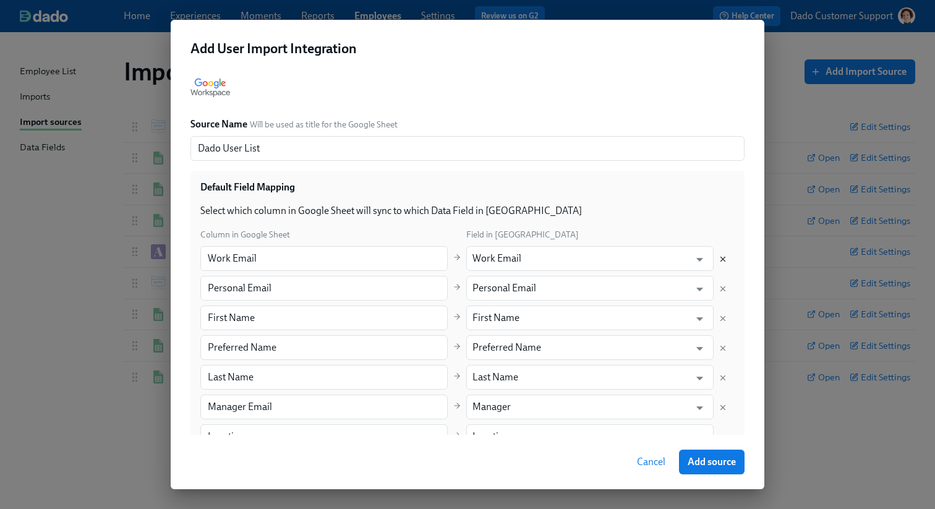
type input "Buddy"
type input "Mentor"
type input "Kotis code"
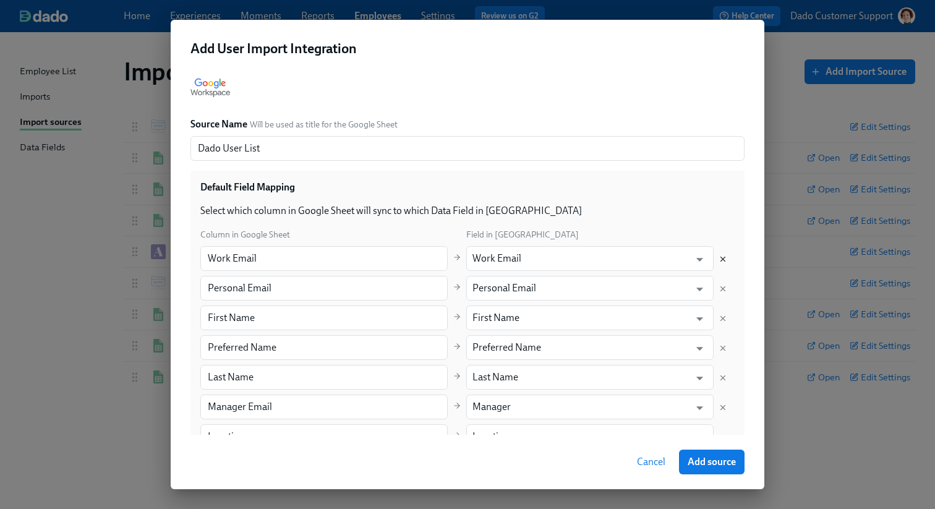
type input "Gift choice"
type input "Anniversary"
type input "Favourite Animal"
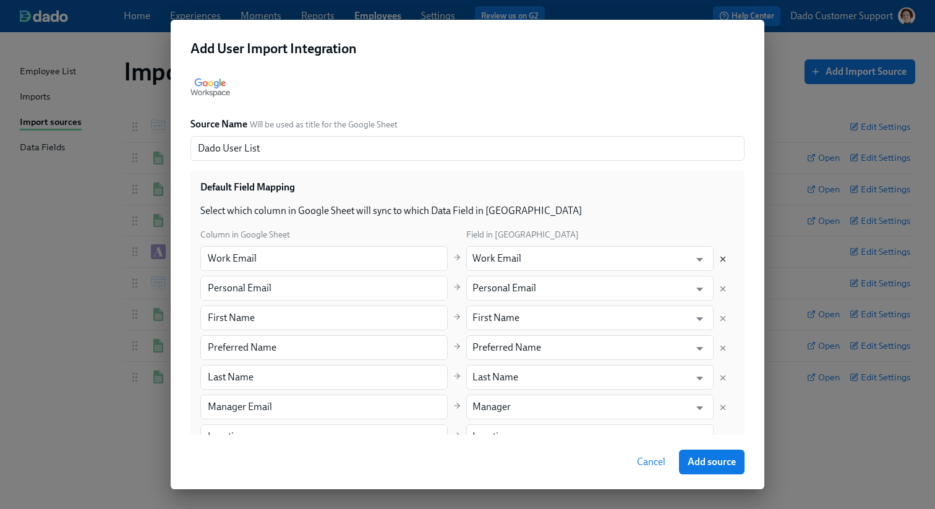
type input "Favourite Animal"
type input "Mentorship Program Goals"
type input "Mentor/Mentee Preferences"
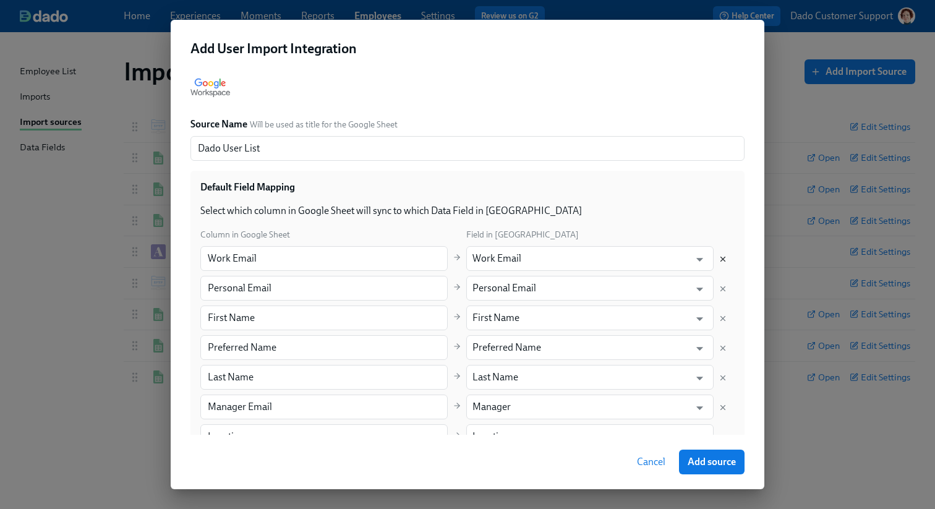
type input "Wants to be Mentor or Mentee"
type input "Manager Enrollment Permission"
type input "T-shirt sizes"
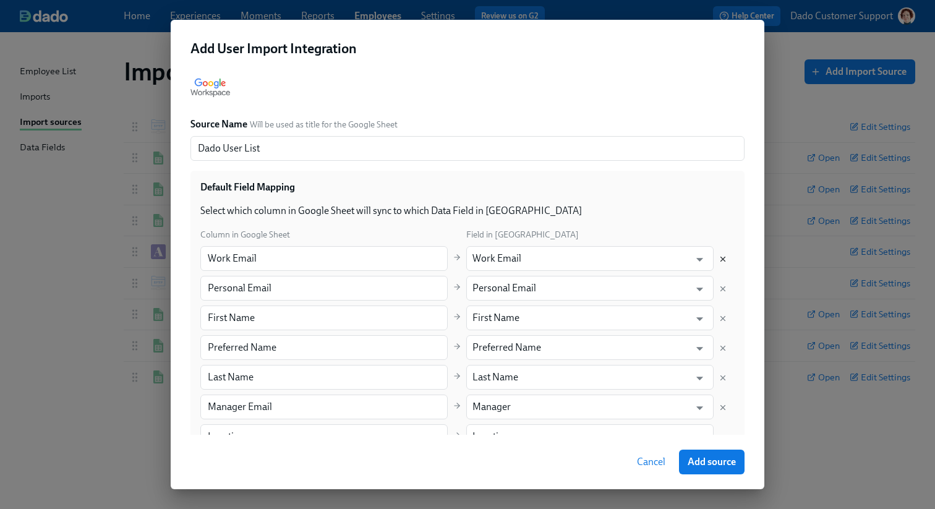
type input "T-shirt sizes"
type input "Emergency Contact Name"
type input "Emergency Contact Phone Number"
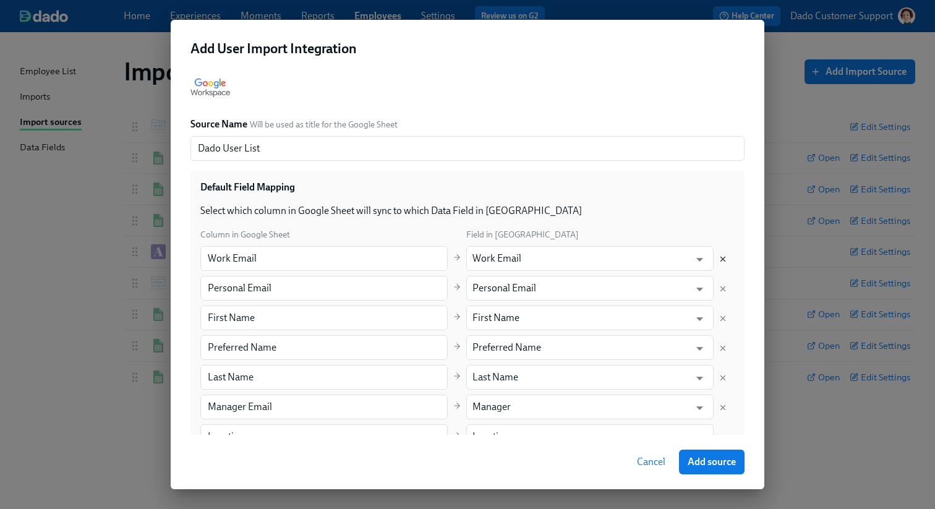
type input "Phone number"
type input "UK Student Loan"
type input "Dietary Restrictions"
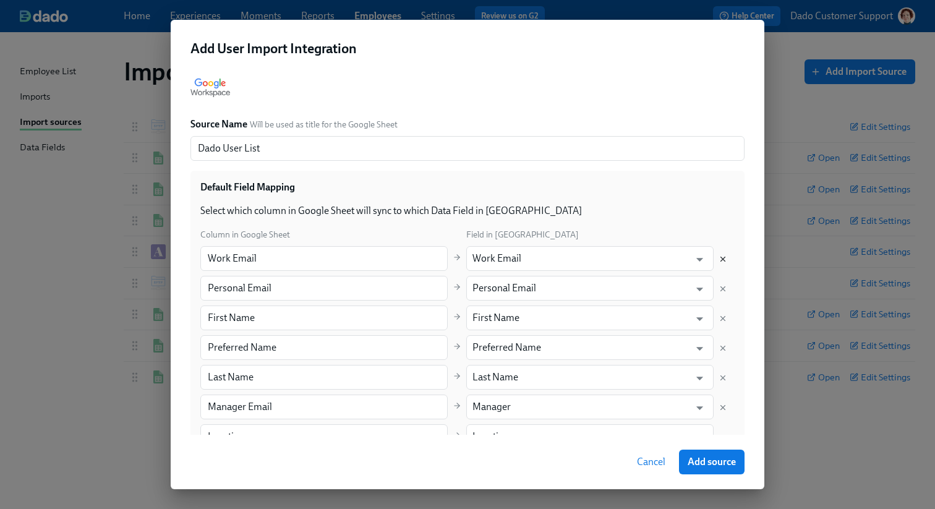
type input "Dietary Restrictions"
type input "Credit Card"
type input "Sabbatical type"
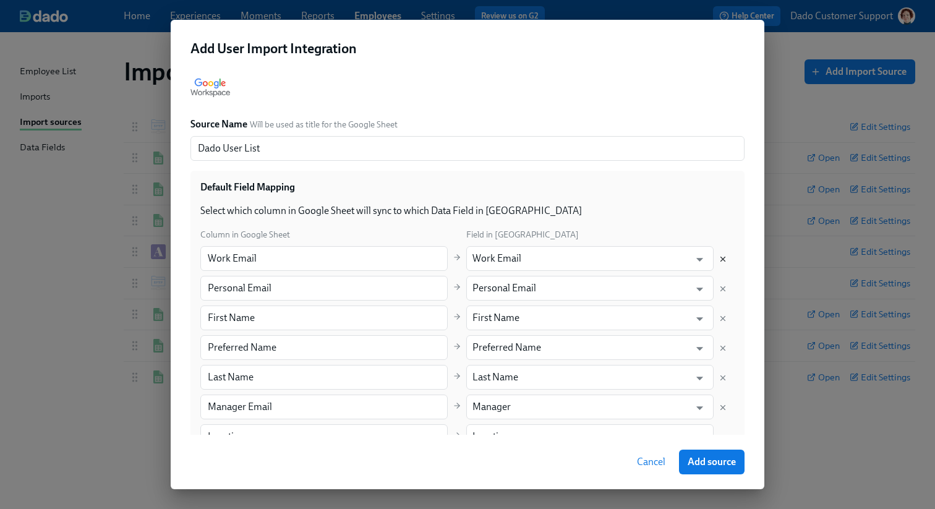
type input "Sabbatical start date"
type input "AMA Question"
type input "AMA Question Posted"
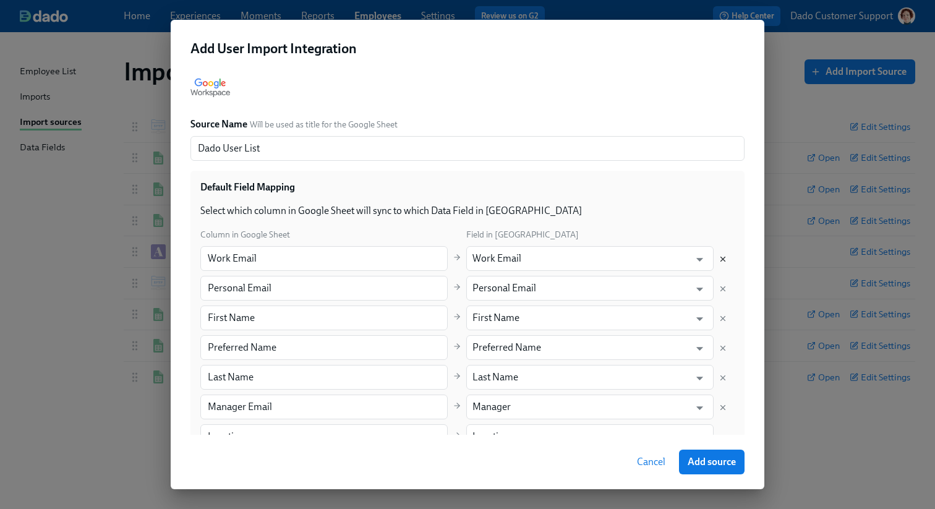
type input "AMA Question Posted"
type input "AMA Question Answered"
type input "Mentorship Program Time Commitment"
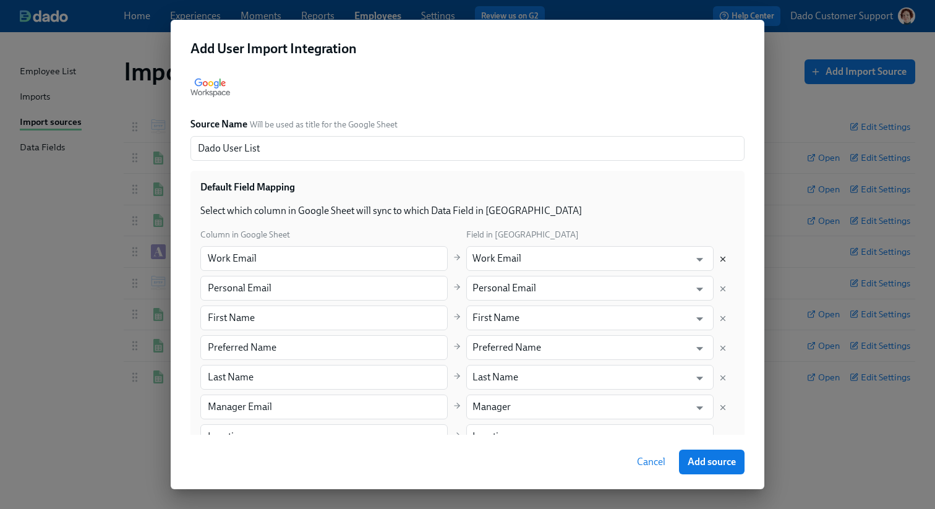
type input "Mentorship Program invite to round table"
type input "Mentorship-ProgramRole"
type input "Mentorship program midway status"
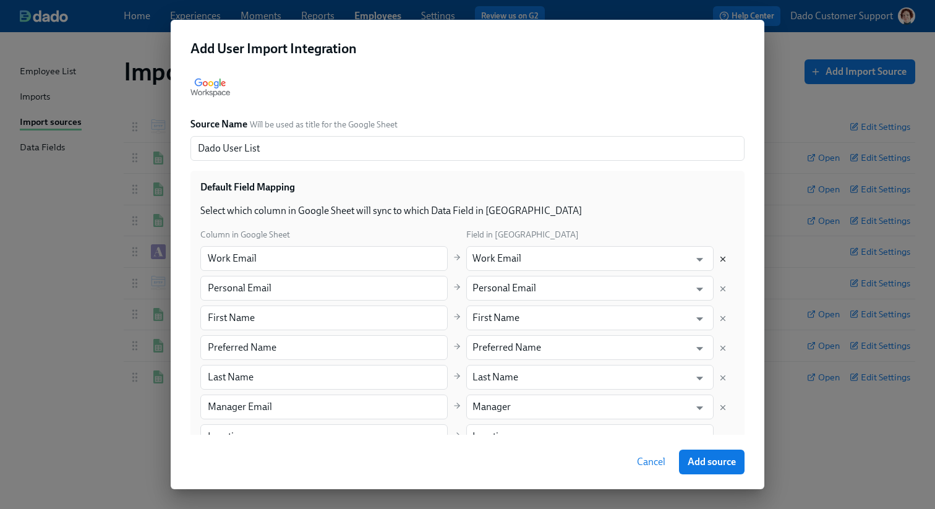
type input "Mentorship program midway status"
type input "Mentorship Program desired role"
type input "City"
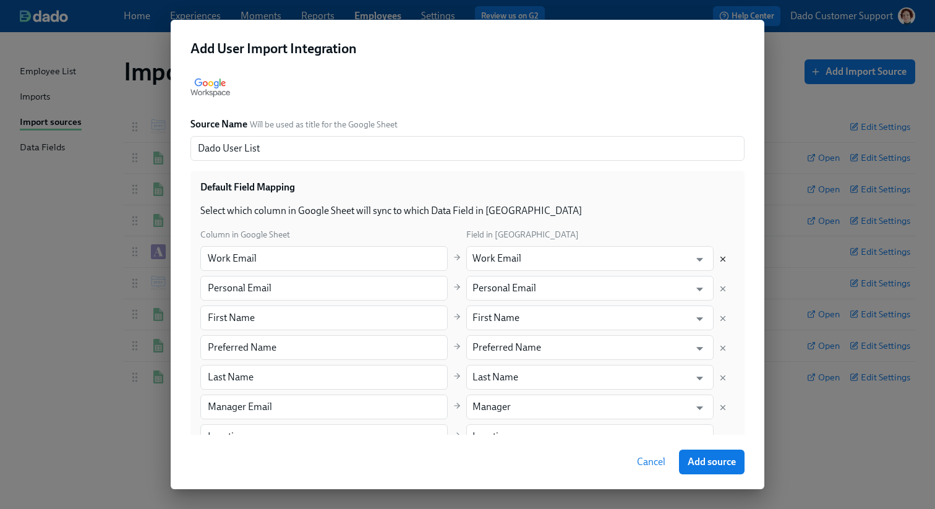
type input "Employment type"
type input "Region"
type input "Work Location Type"
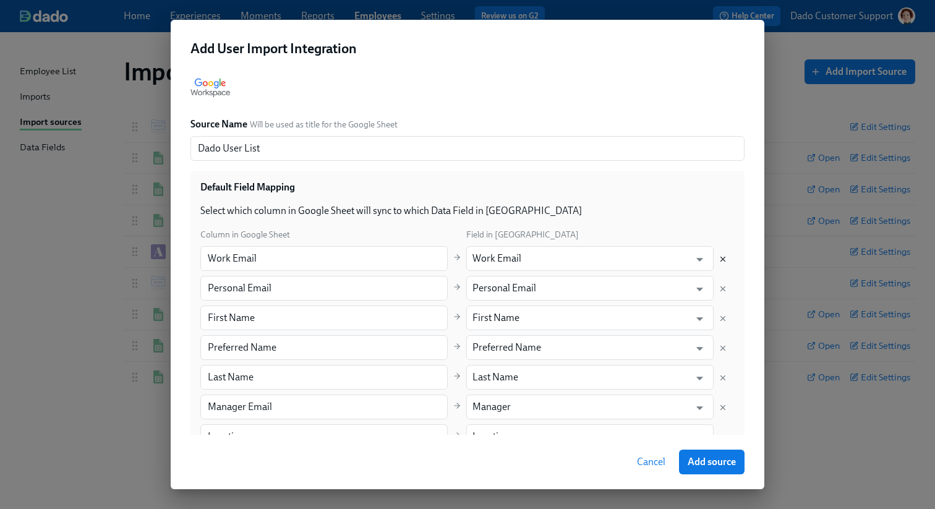
type input "Work Location Type"
type input "Some date"
type input "Medtrainer really complete"
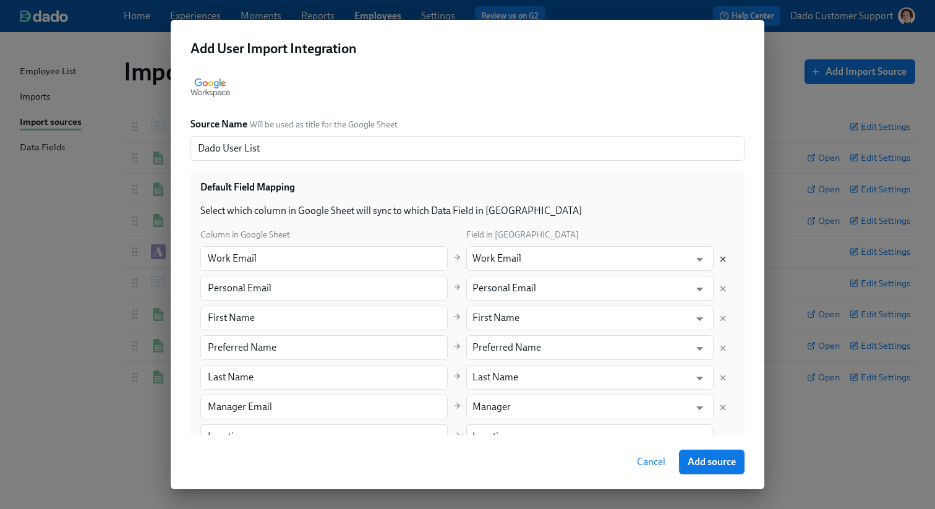
type input "No onboarding buddy"
type input "Field to test enrollment"
type input "Check Out status"
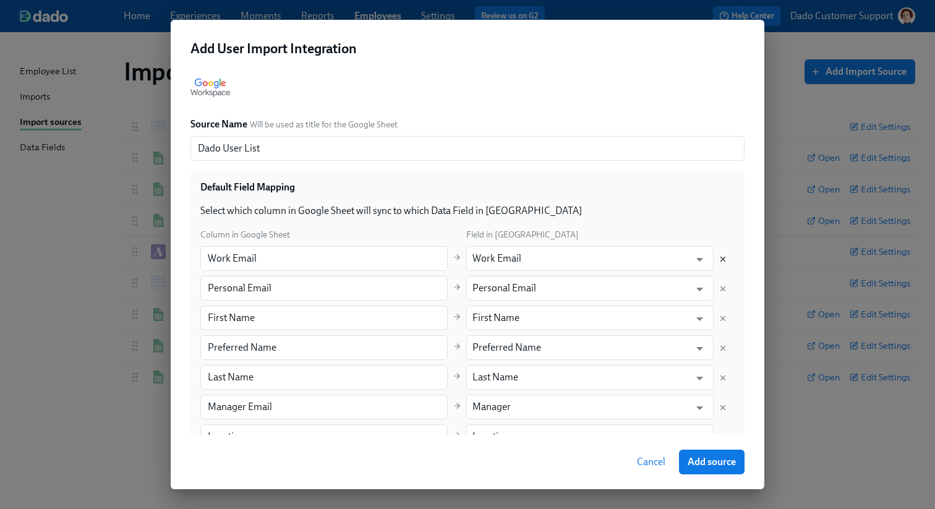
type input "Check Out status"
type input "ADP set-up complete"
type input "Lapsed [US_STATE] license"
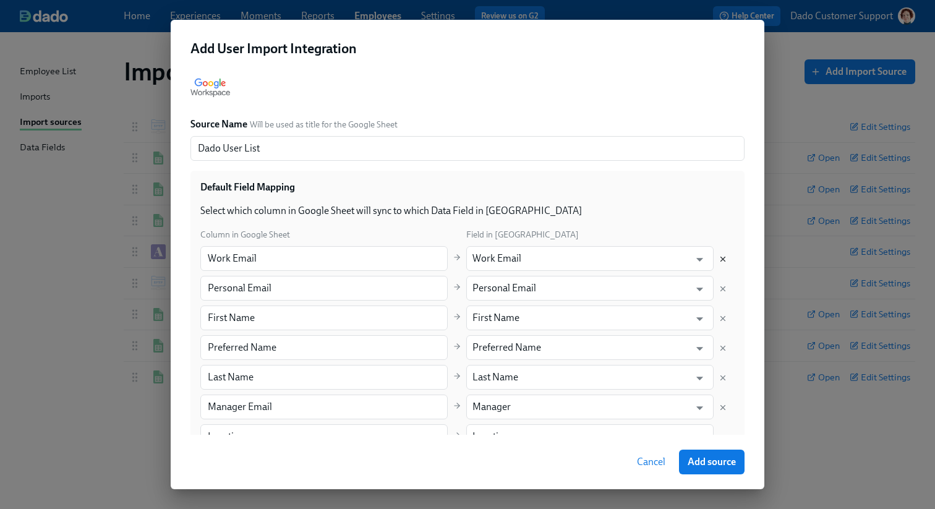
type input "T shirt size"
type input "Systems access"
type input "Orientation session preference"
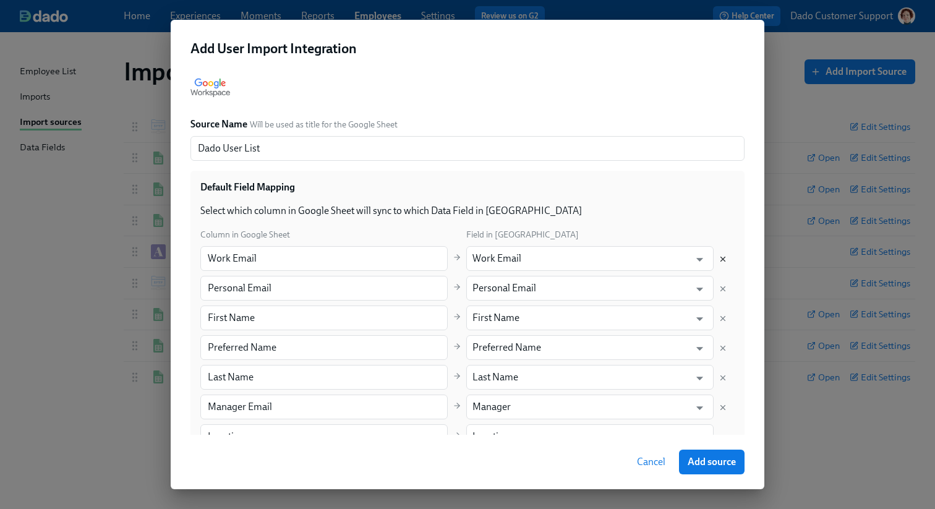
type input "Orientation session preference"
type input "Next Quarter"
type input "Next Quarter's Goal"
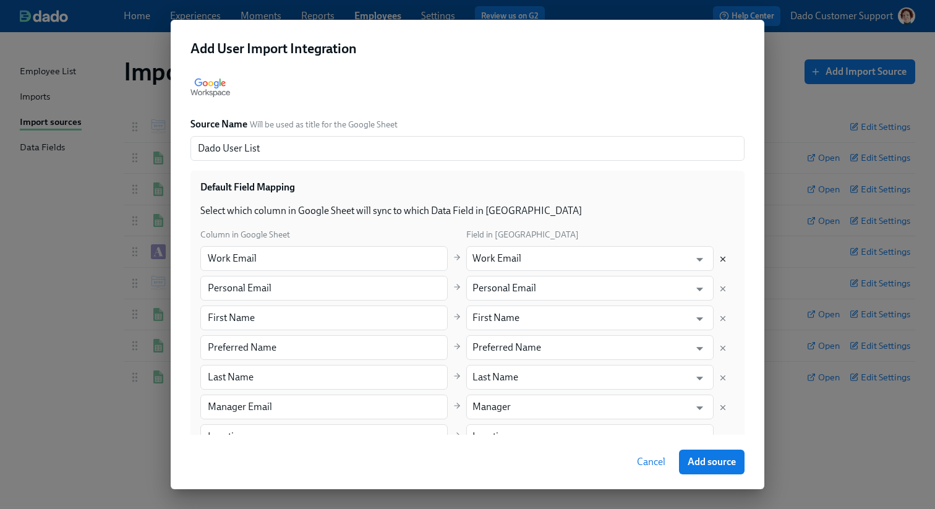
type input "Pay Grade"
type input "Pay Class"
type input "ADP ID"
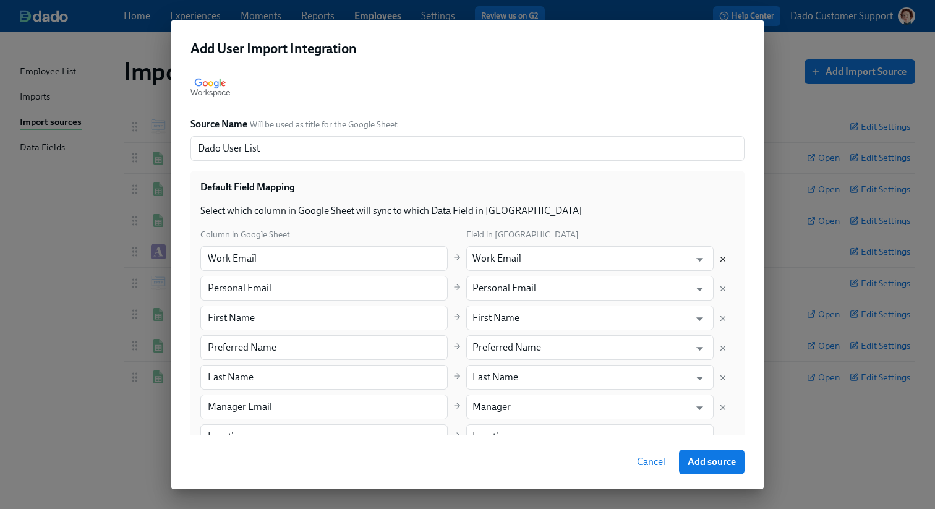
type input "ADP ID"
type input "Worker Type"
type input "OfficeOnboarding"
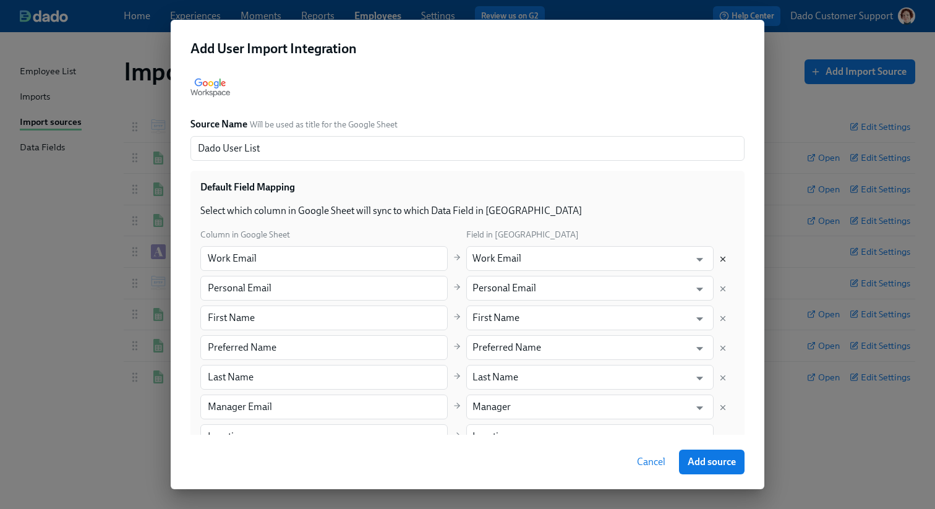
type input "Hire Reason"
type input "Company"
type input "Doc URL"
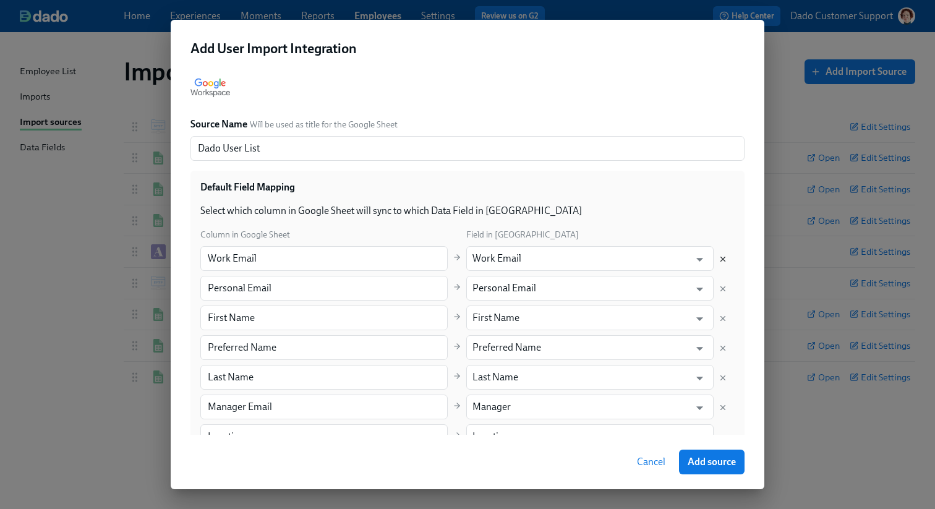
type input "Doc URL"
type input "Task A done"
type input "Task B done"
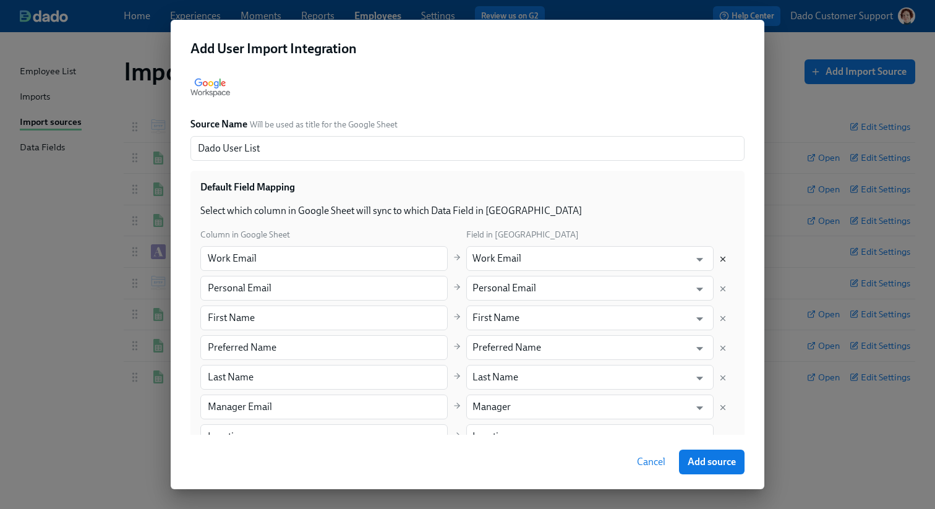
type input "favourite color"
type input "favourite colour"
type input "Eligible for Blueprint training"
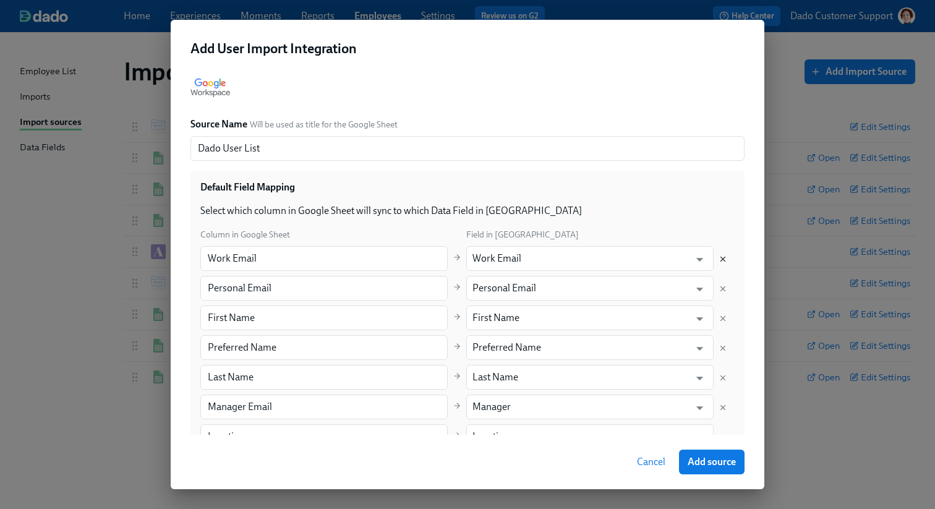
type input "Eligible for Blueprint training"
type input "New job title"
type input "New department"
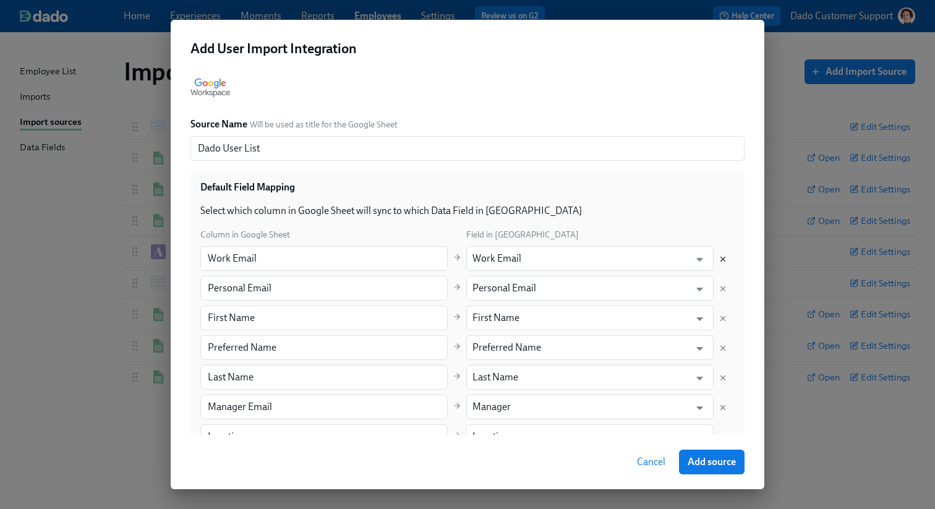
type input "Letter type"
type input "Sub-region"
type input "Salary"
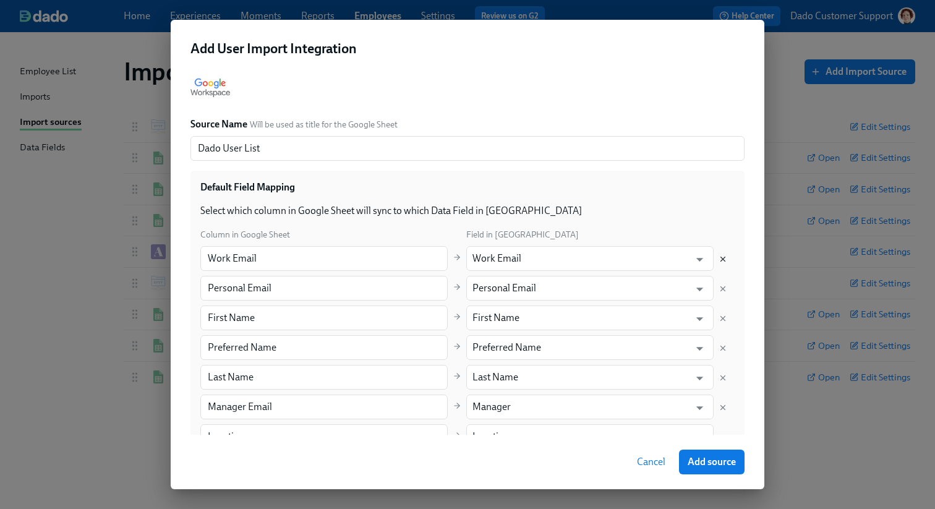
type input "Salary"
type input "Expected Salary"
type input "Checkboxes"
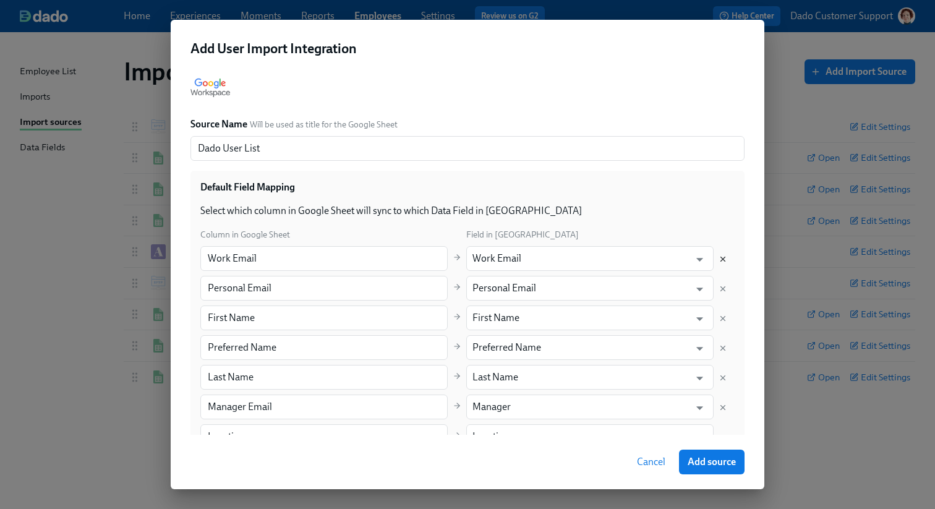
type input "[GEOGRAPHIC_DATA]"
type input "Long Field"
type input "Y/N"
type input "Multiselect"
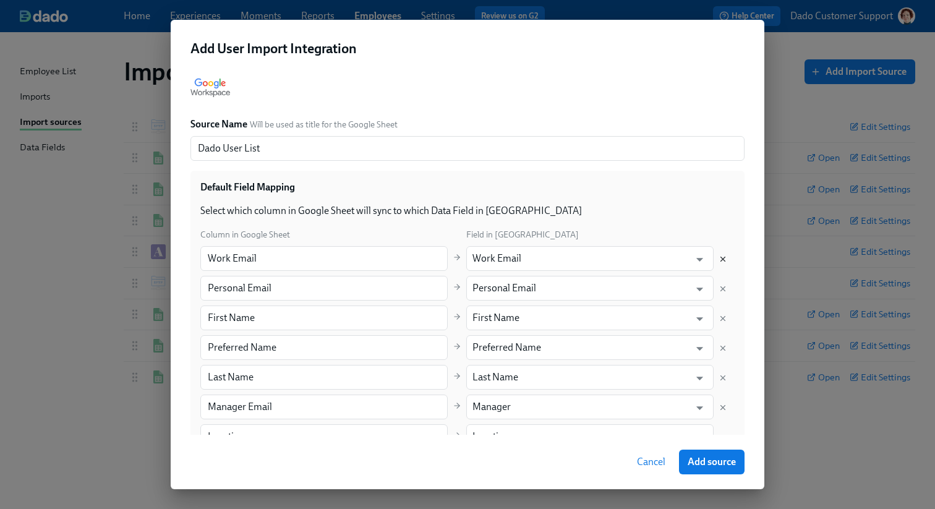
type input "Multiselect"
type input "My URL"
type input "[MEDICAL_DATA] status"
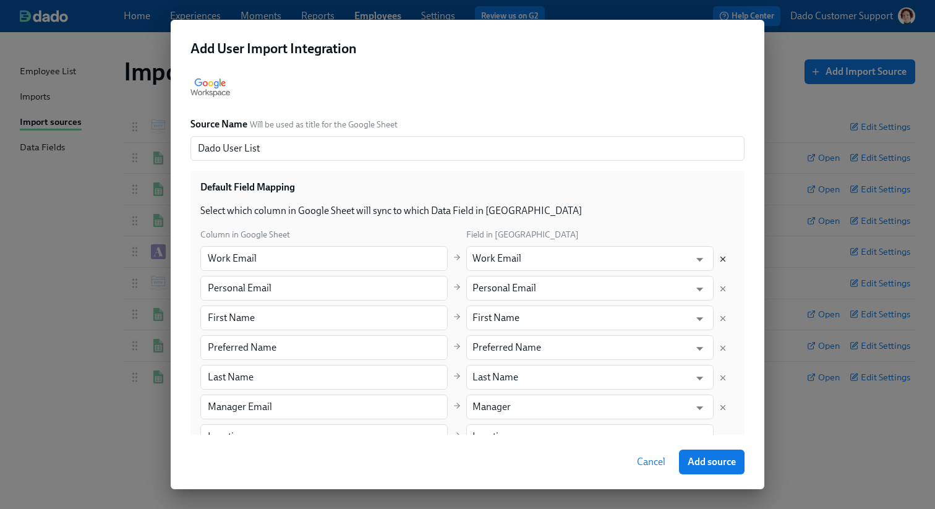
type input "Expected graduation date"
type input "Benefits Eligibility Class"
type input "Business Unit"
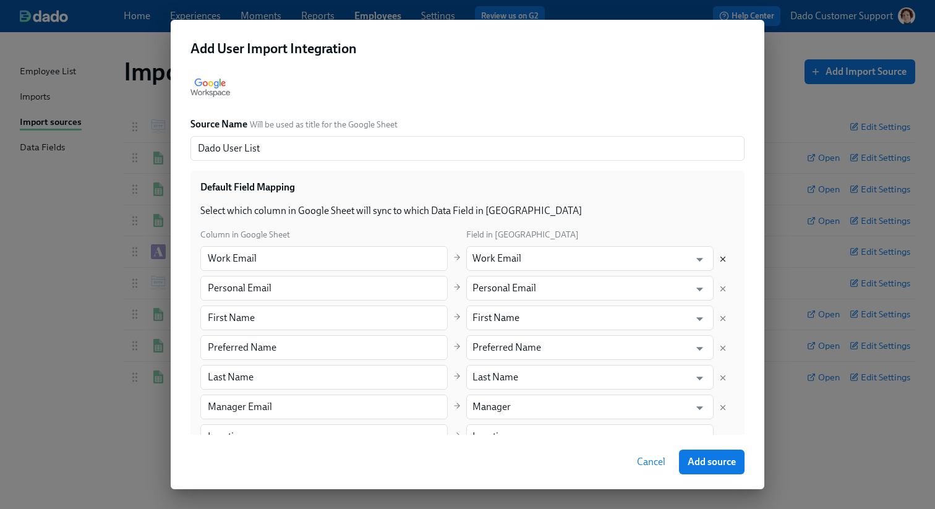
type input "Business Unit"
type input "Hardware choice"
type input "nUWeek1"
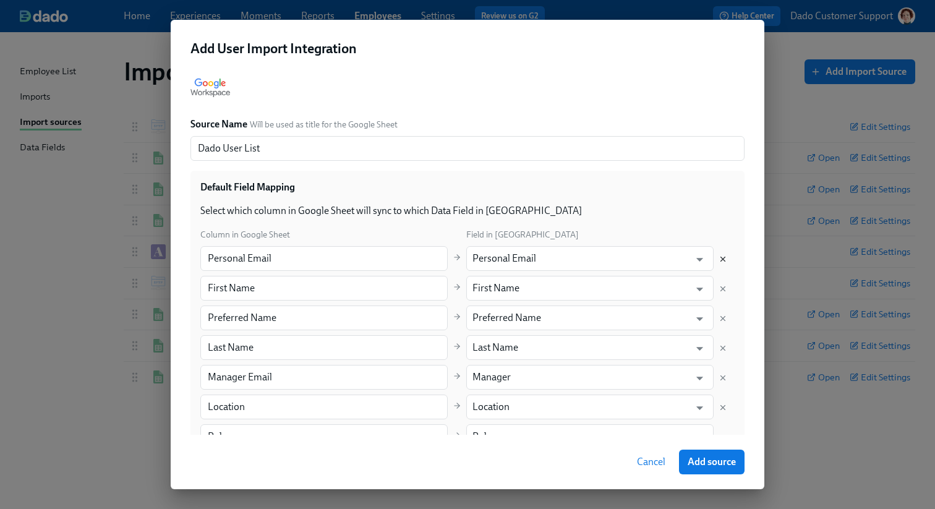
type input "nUWeek1Q2"
type input "nUWeek2"
type input "nUWeek2Q2"
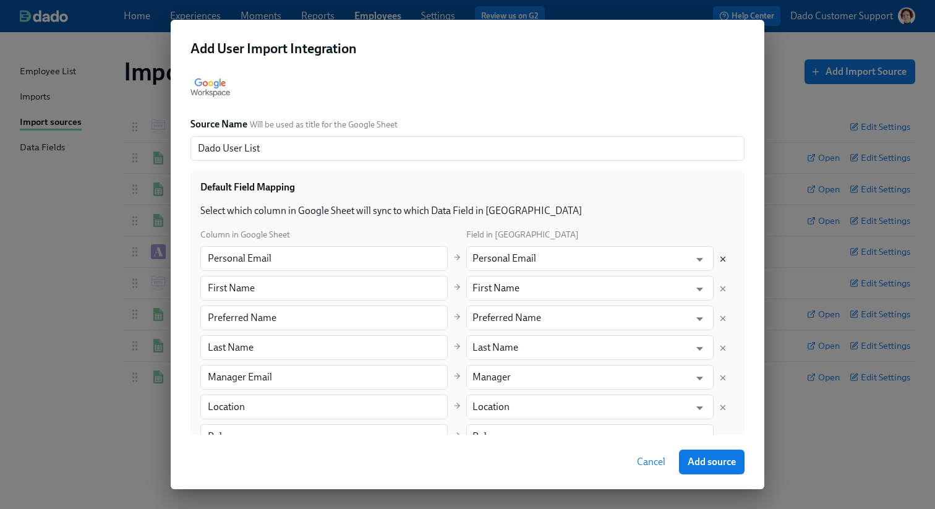
type input "nUWeek2Q2"
type input "nUWeek3"
type input "nUWeek3Q2"
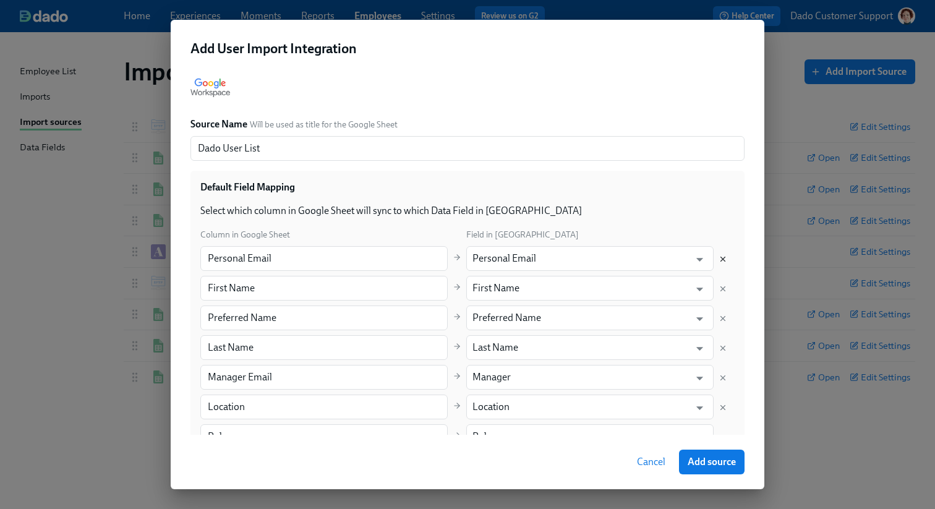
type input "nUWeek4"
type input "nUWeek4Q2"
type input "nUWeek5"
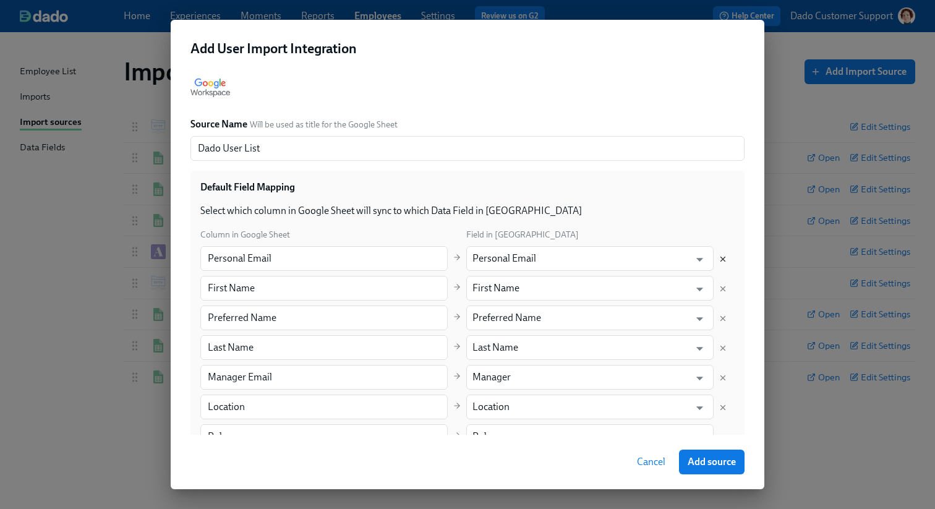
type input "nUWeek5"
type input "nUWeek5Q2"
type input "Termination reason"
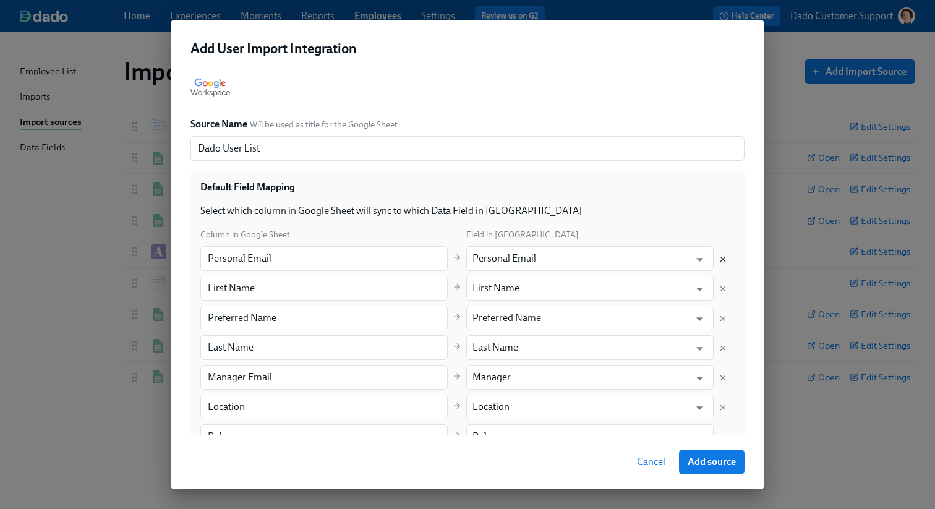
type input "Seasonal end date"
type input "RD Mentor"
type input "Another region's RD"
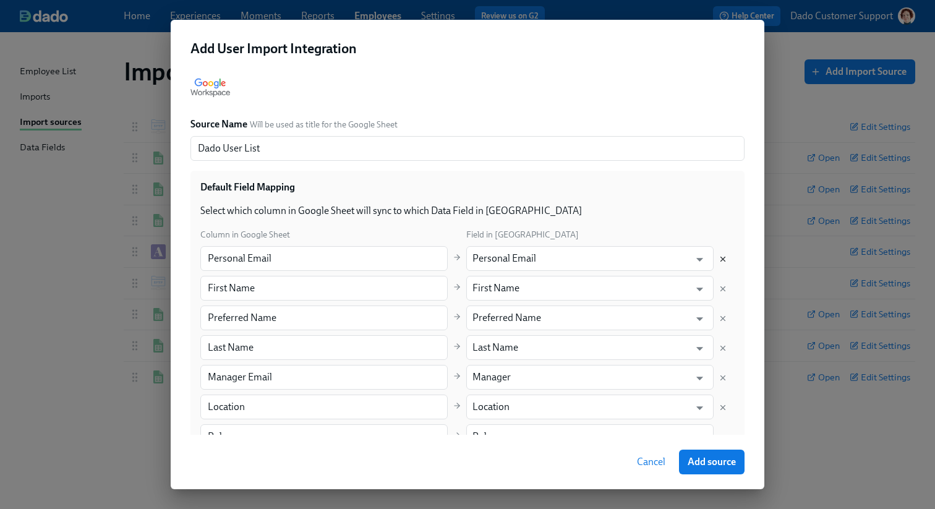
type input "Another region's RD"
click at [722, 315] on icon "Delete mapping" at bounding box center [722, 318] width 9 height 9
type input "Last Name"
type input "Manager Email"
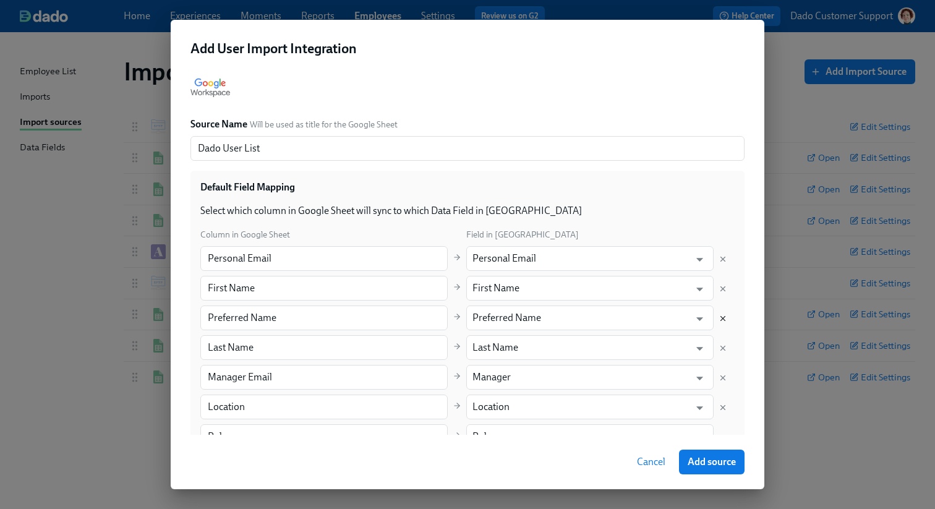
type input "Manager"
type input "Location"
click at [723, 348] on icon "Delete mapping" at bounding box center [723, 348] width 4 height 4
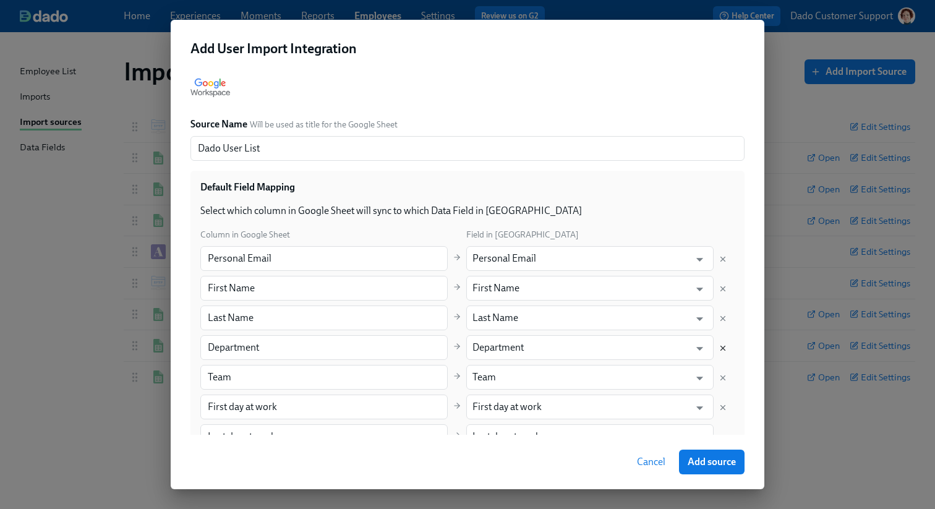
click at [723, 348] on icon "Delete mapping" at bounding box center [723, 348] width 4 height 4
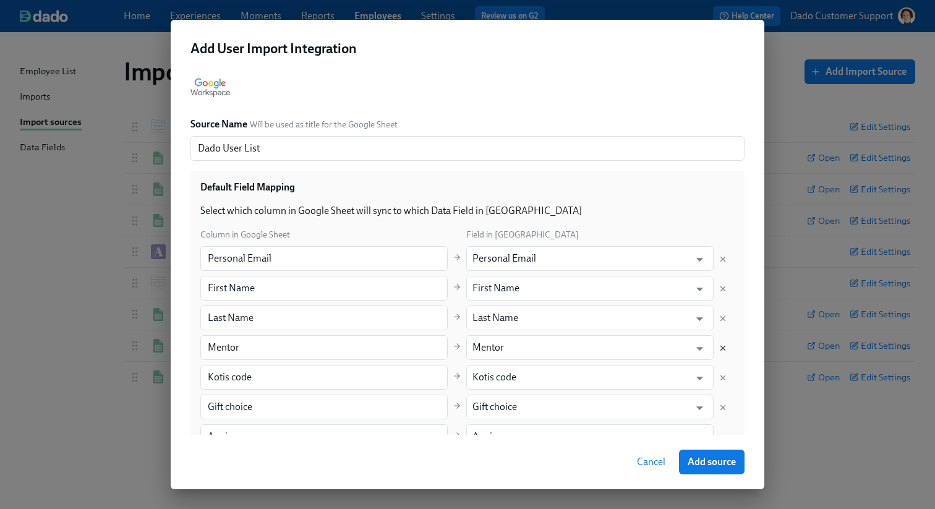
click at [723, 348] on icon "Delete mapping" at bounding box center [723, 348] width 4 height 4
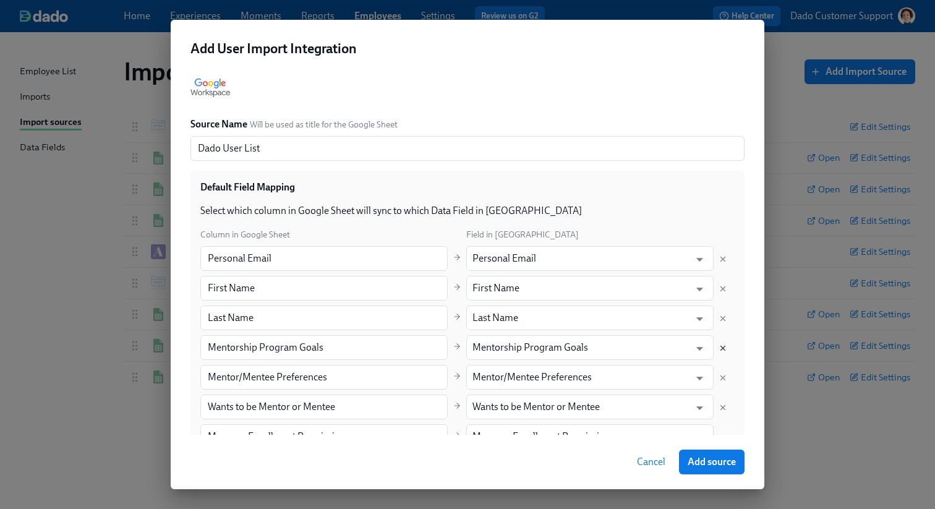
click at [723, 348] on icon "Delete mapping" at bounding box center [723, 348] width 4 height 4
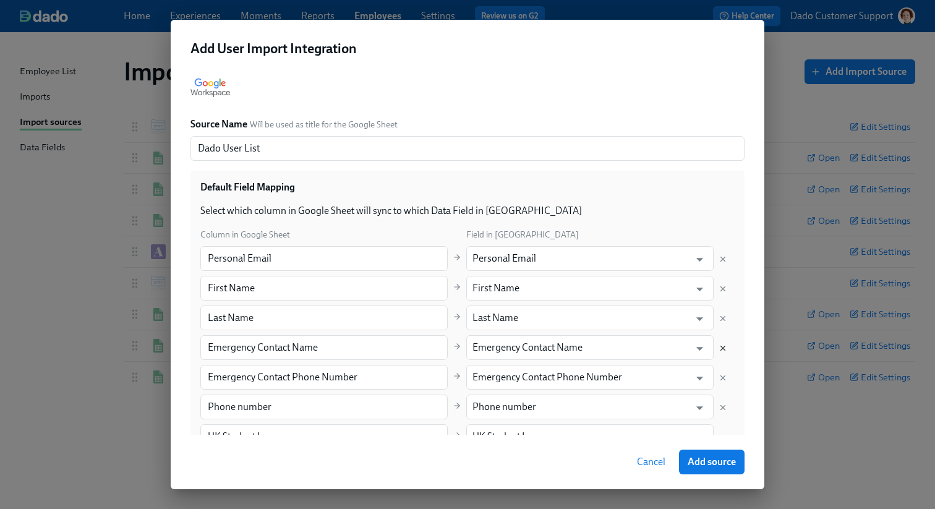
click at [723, 348] on icon "Delete mapping" at bounding box center [723, 348] width 4 height 4
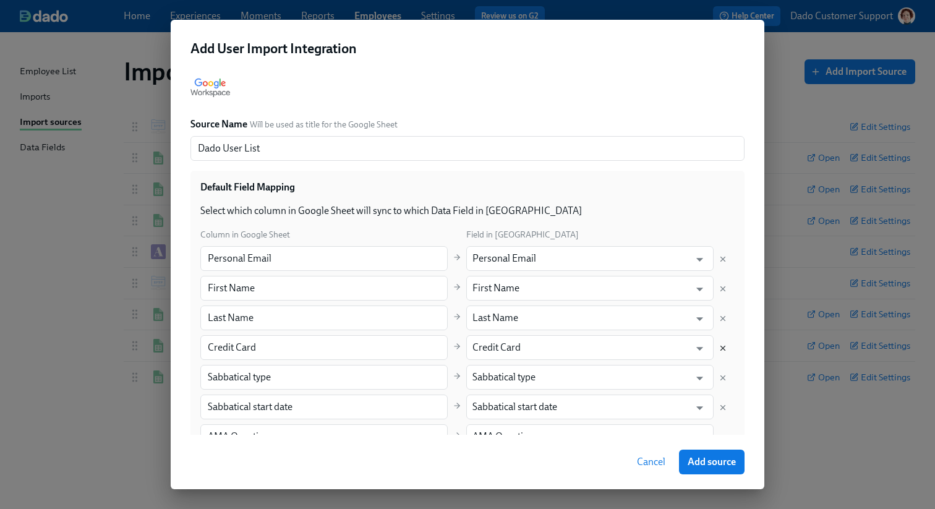
click at [723, 348] on icon "Delete mapping" at bounding box center [723, 348] width 4 height 4
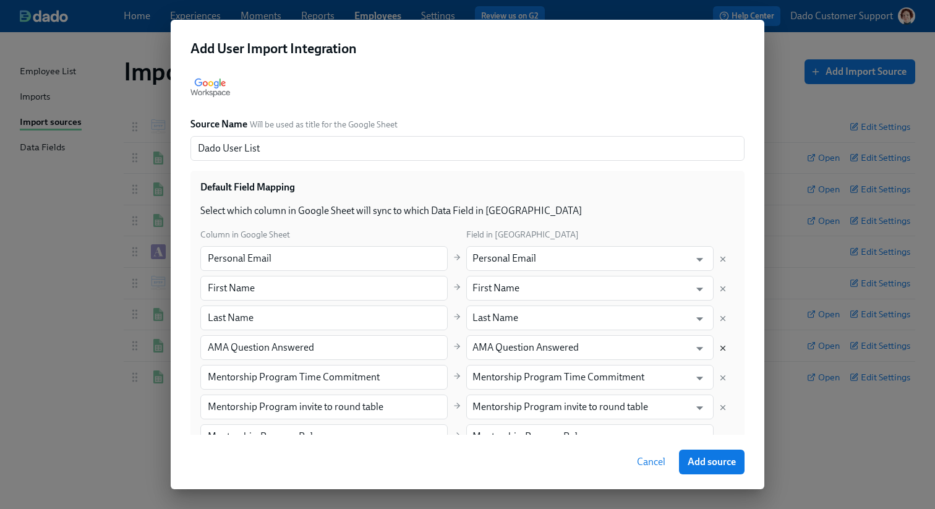
click at [723, 348] on icon "Delete mapping" at bounding box center [723, 348] width 4 height 4
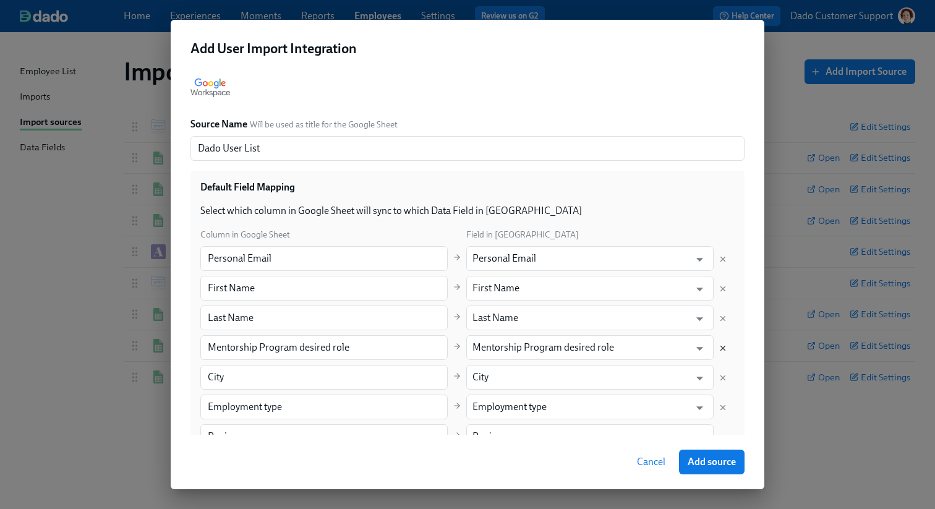
click at [723, 348] on icon "Delete mapping" at bounding box center [723, 348] width 4 height 4
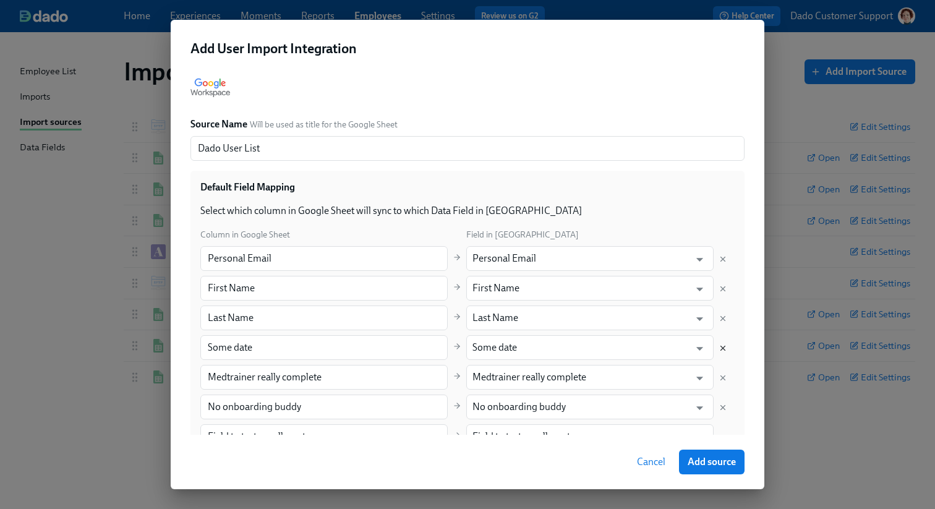
click at [723, 348] on icon "Delete mapping" at bounding box center [723, 348] width 4 height 4
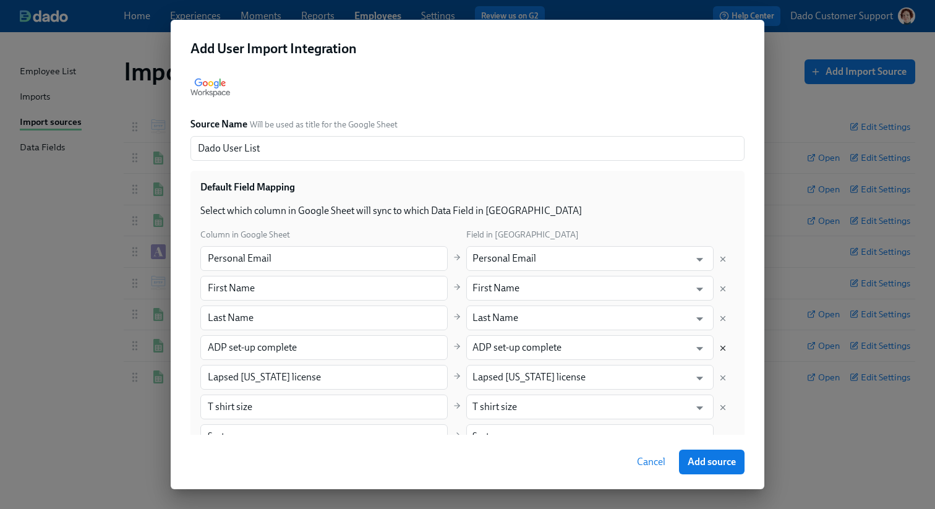
click at [723, 348] on icon "Delete mapping" at bounding box center [723, 348] width 4 height 4
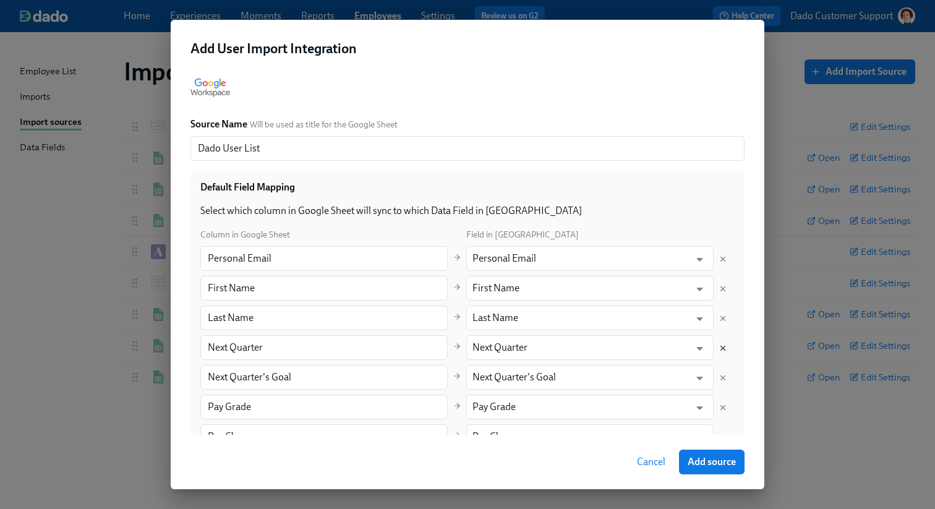
click at [723, 348] on icon "Delete mapping" at bounding box center [723, 348] width 4 height 4
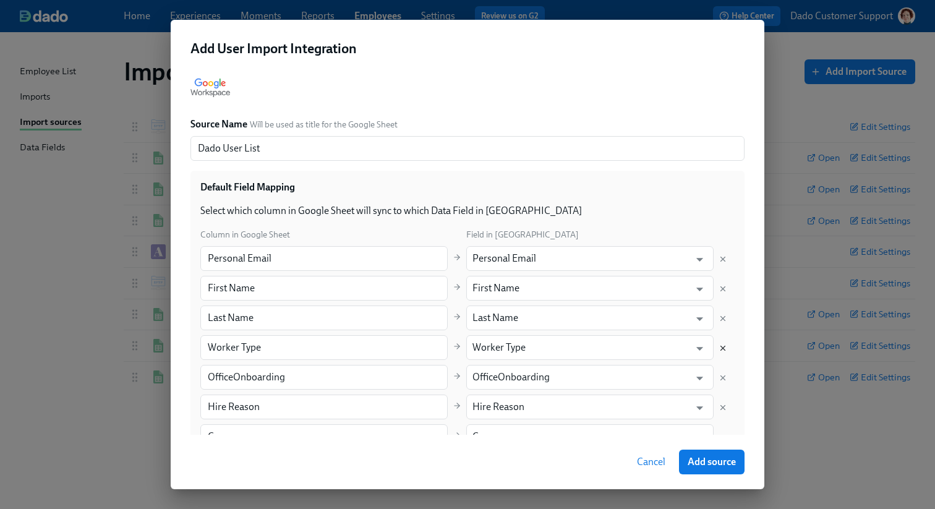
click at [723, 348] on icon "Delete mapping" at bounding box center [723, 348] width 4 height 4
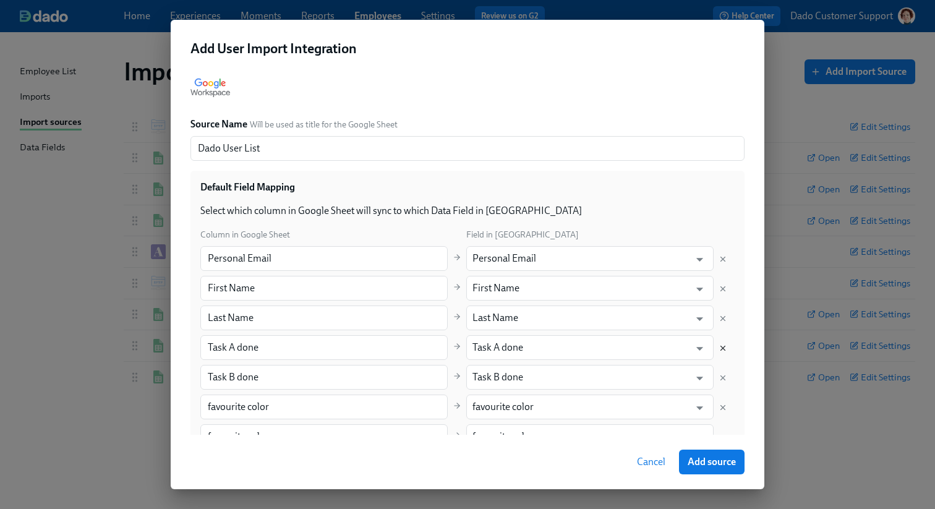
click at [723, 348] on icon "Delete mapping" at bounding box center [723, 348] width 4 height 4
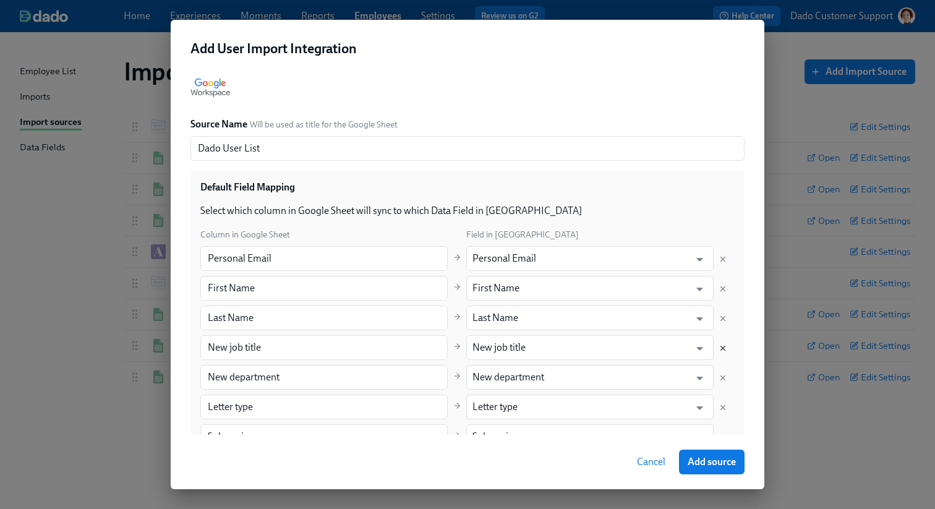
click at [723, 348] on icon "Delete mapping" at bounding box center [723, 348] width 4 height 4
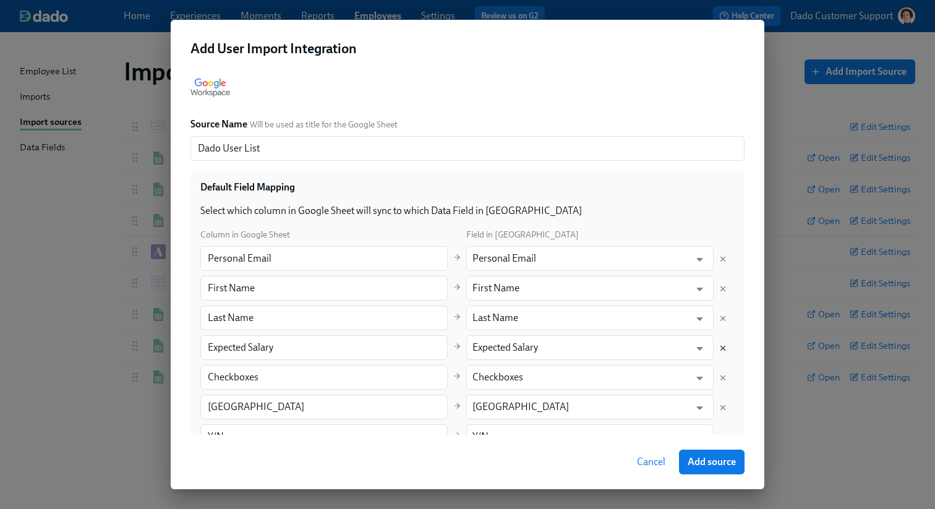
click at [723, 348] on icon "Delete mapping" at bounding box center [723, 348] width 4 height 4
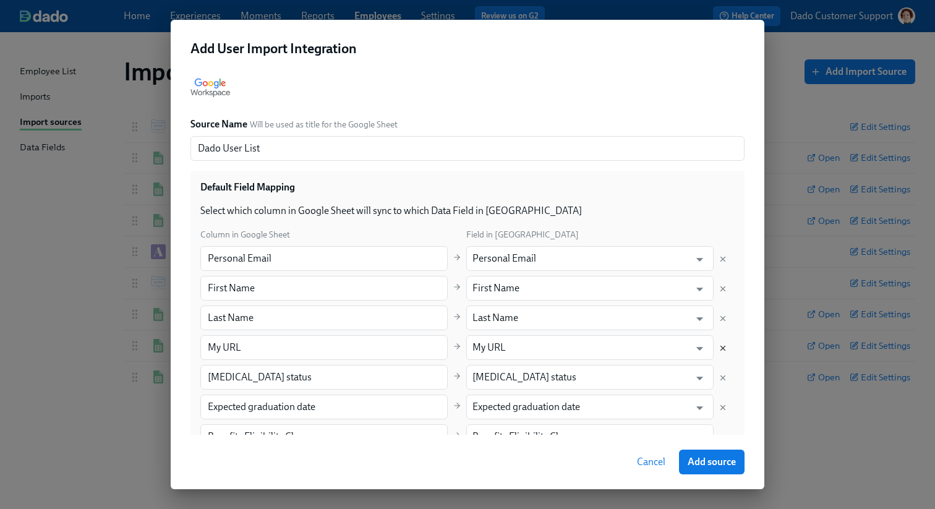
click at [723, 348] on icon "Delete mapping" at bounding box center [723, 348] width 4 height 4
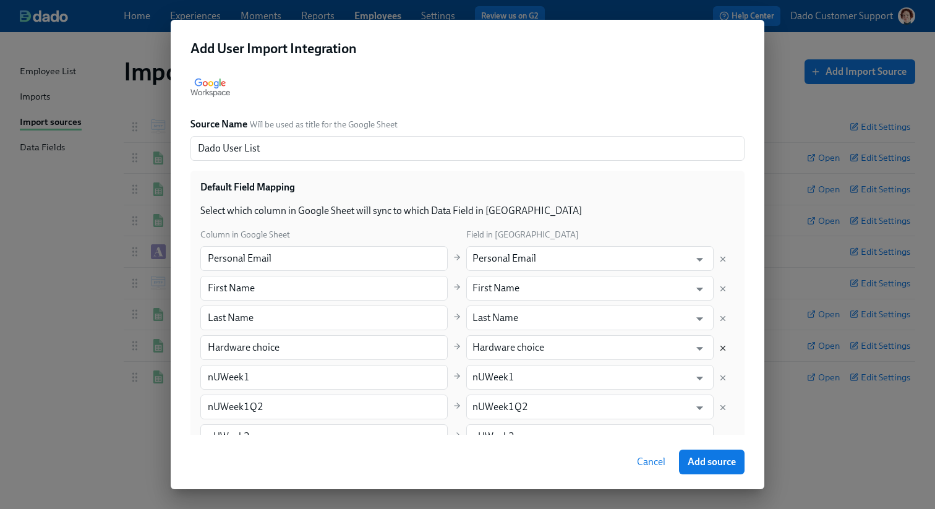
click at [723, 348] on icon "Delete mapping" at bounding box center [723, 348] width 4 height 4
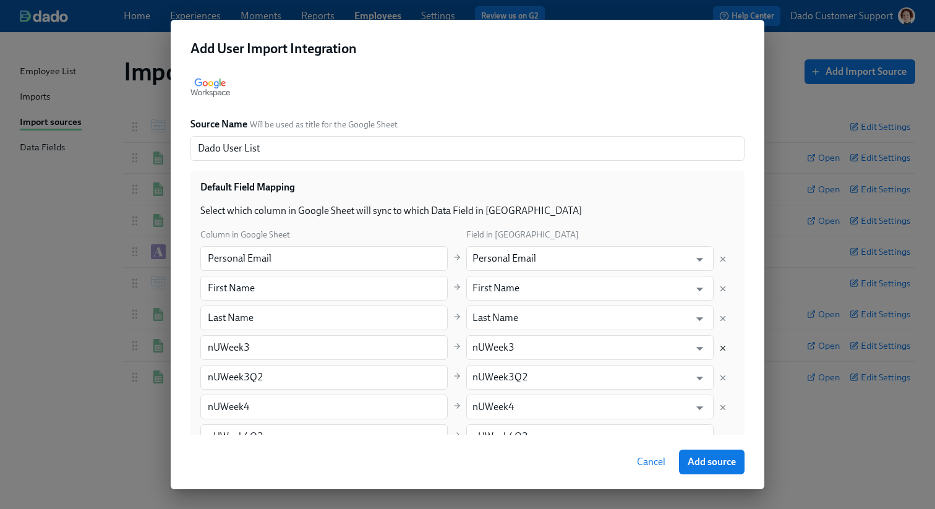
click at [723, 348] on icon "Delete mapping" at bounding box center [723, 348] width 4 height 4
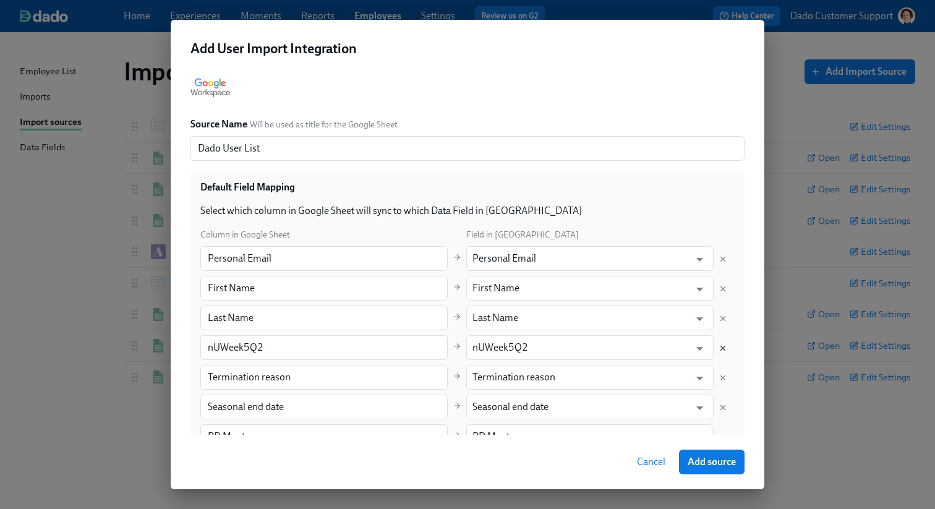
click at [723, 348] on icon "Delete mapping" at bounding box center [723, 348] width 4 height 4
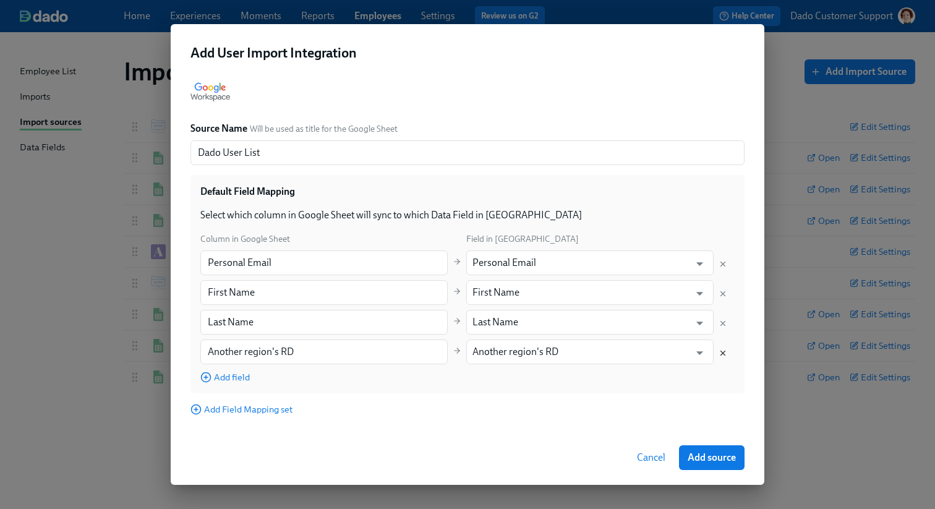
click at [723, 348] on div at bounding box center [722, 352] width 9 height 14
click at [723, 354] on icon "Delete mapping" at bounding box center [722, 353] width 9 height 9
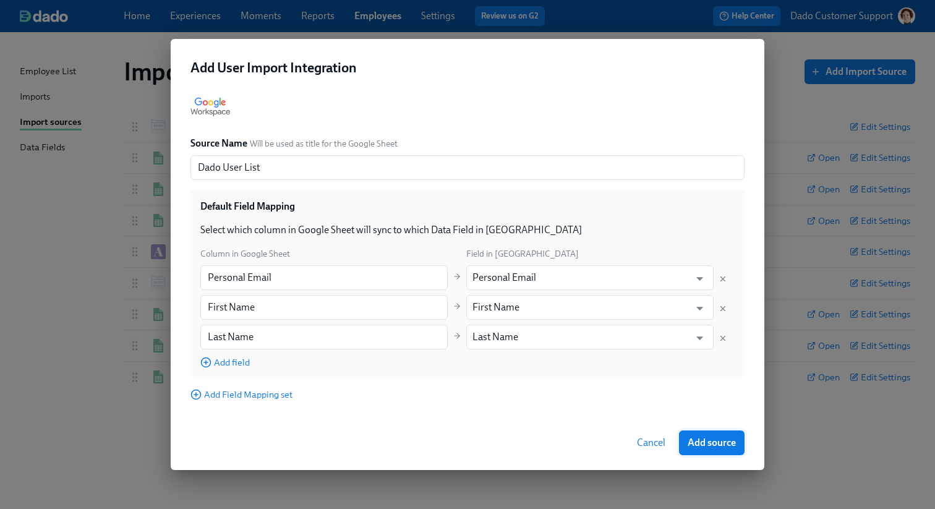
click at [713, 438] on span "Add source" at bounding box center [712, 443] width 48 height 12
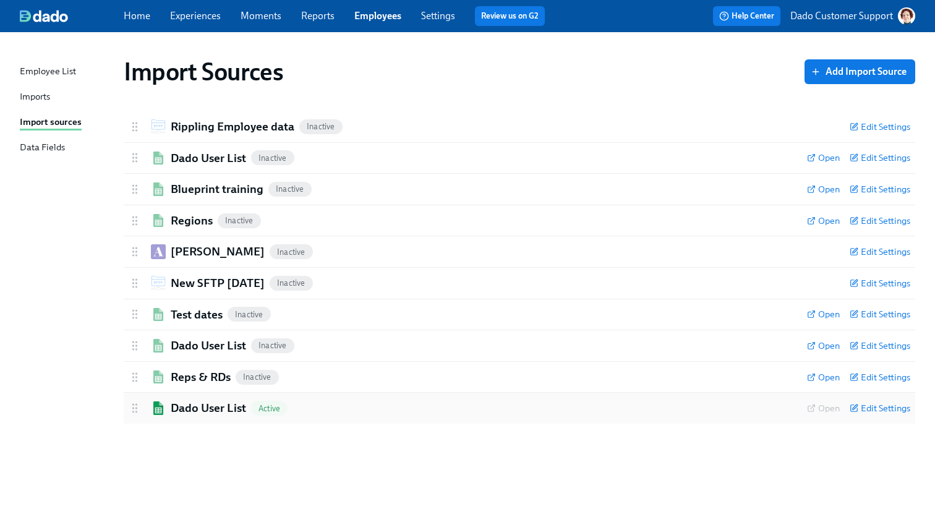
click at [197, 407] on h2 "Dado User List" at bounding box center [208, 408] width 75 height 16
click at [811, 408] on icon at bounding box center [811, 408] width 9 height 9
click at [30, 90] on div "Imports" at bounding box center [35, 97] width 30 height 15
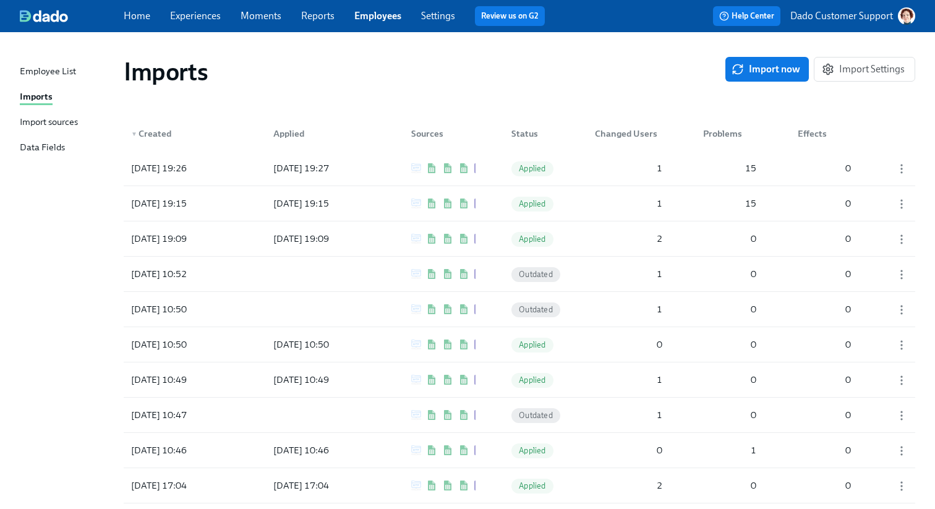
click at [27, 95] on div "Imports" at bounding box center [36, 97] width 33 height 15
click at [820, 14] on p "Dado Customer Support" at bounding box center [841, 16] width 103 height 14
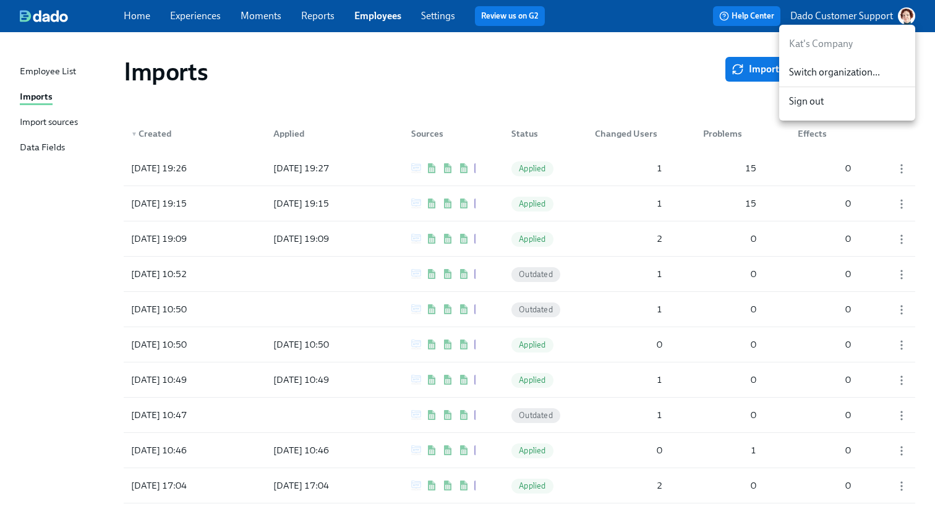
click at [480, 22] on div at bounding box center [467, 254] width 935 height 509
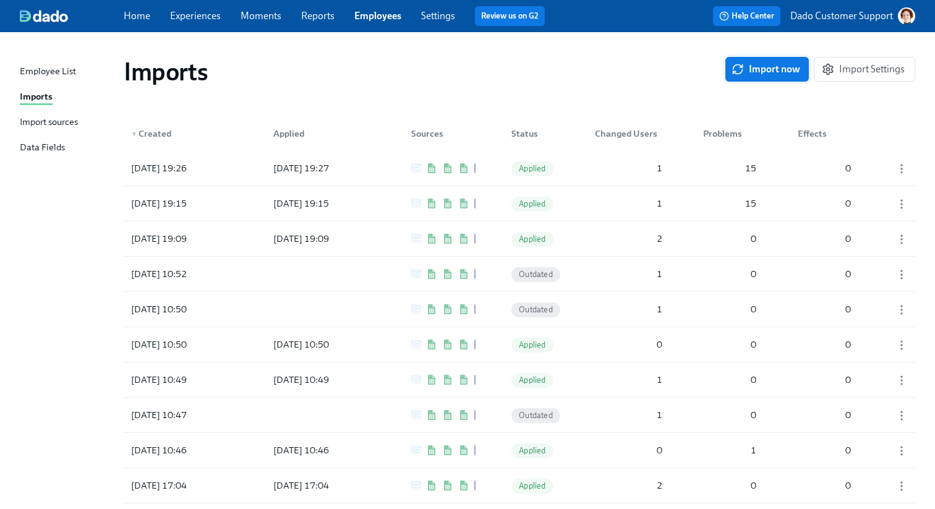
click at [769, 72] on span "Import now" at bounding box center [767, 69] width 66 height 12
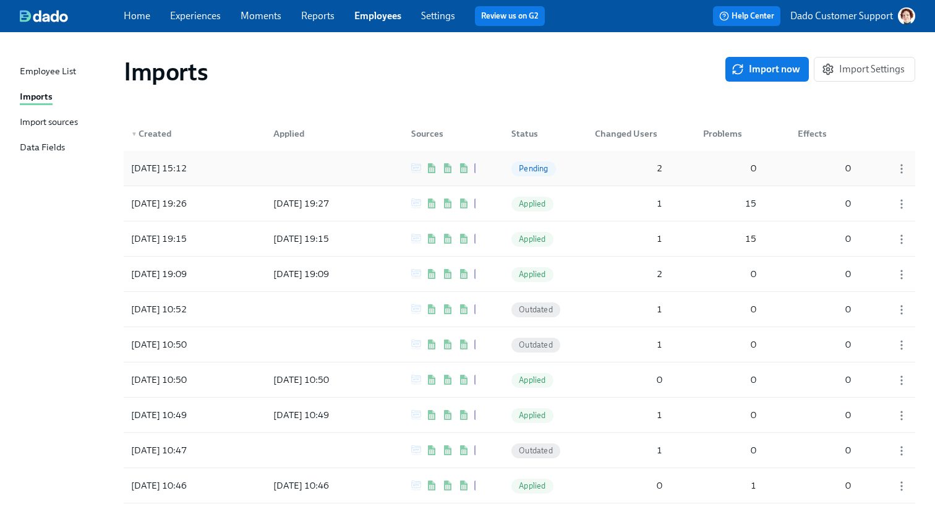
click at [299, 173] on div at bounding box center [318, 168] width 111 height 25
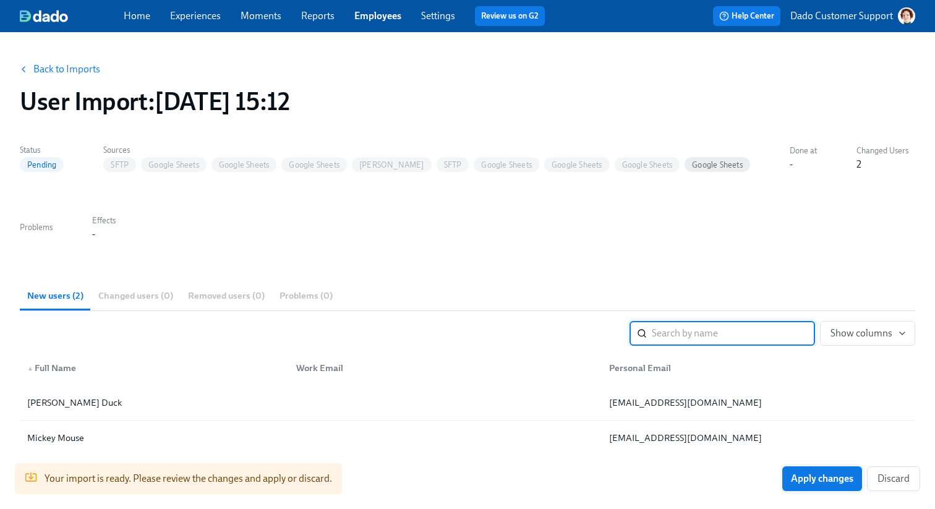
click at [815, 478] on span "Apply changes" at bounding box center [822, 478] width 62 height 12
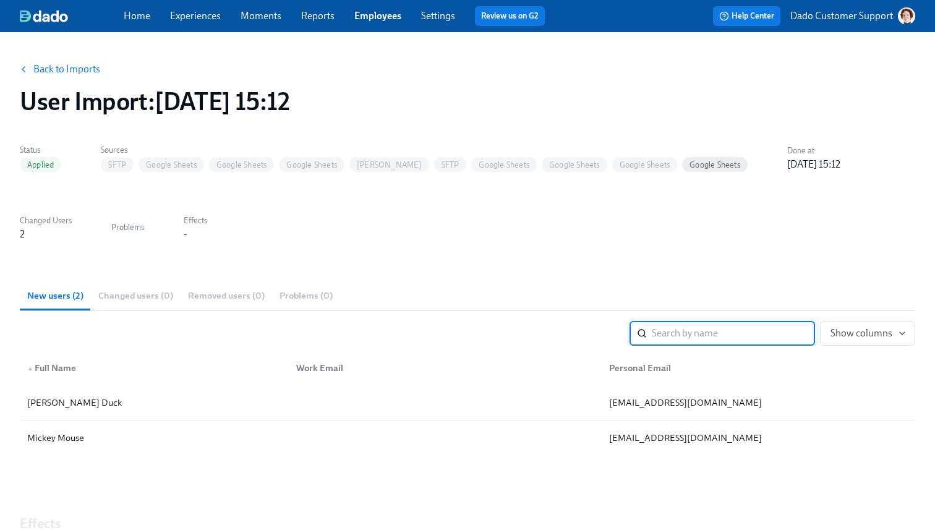
click at [36, 75] on button "Back to Imports" at bounding box center [60, 69] width 96 height 25
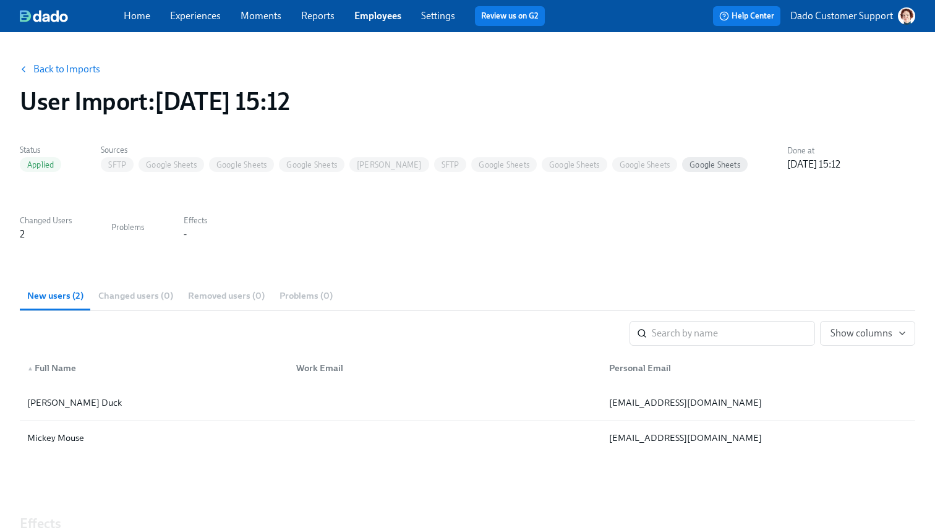
click at [41, 77] on button "Back to Imports" at bounding box center [60, 69] width 96 height 25
click at [54, 70] on link "Back to Imports" at bounding box center [66, 69] width 67 height 12
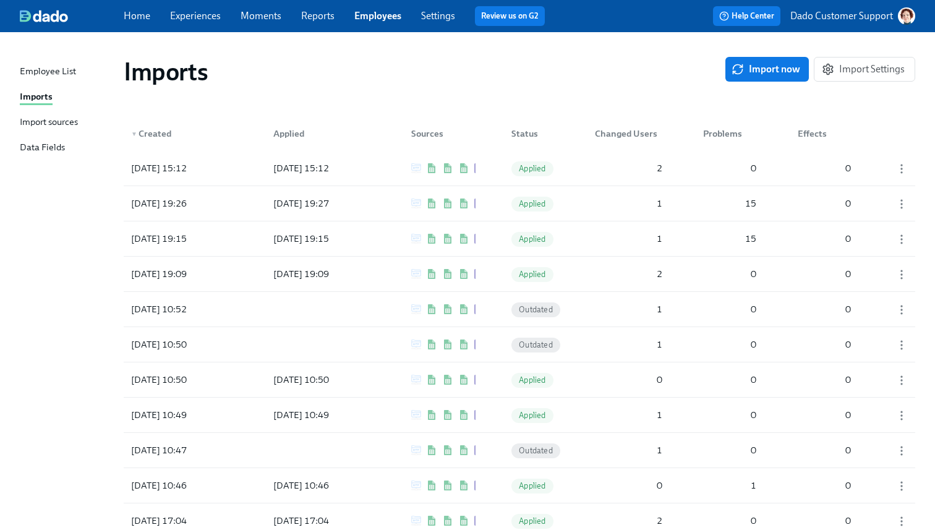
click at [43, 120] on div "Import sources" at bounding box center [49, 122] width 58 height 15
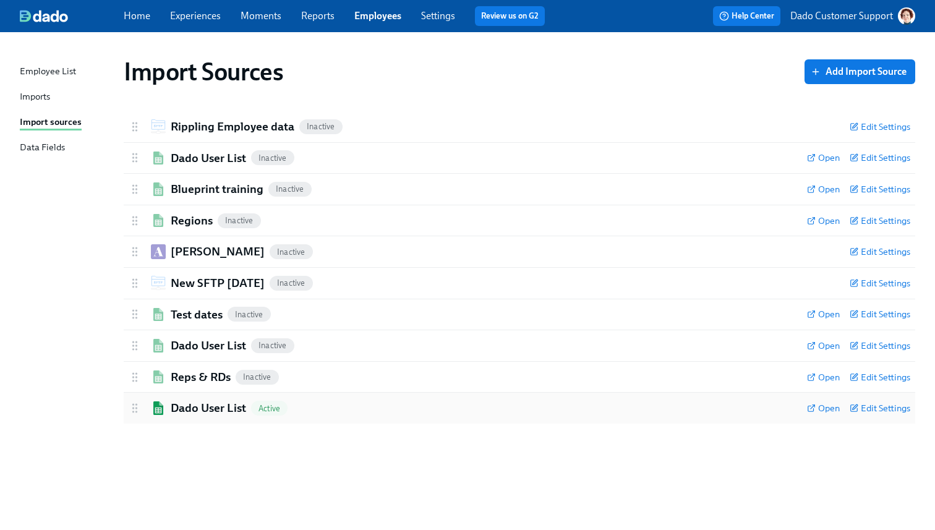
click at [187, 404] on h2 "Dado User List" at bounding box center [208, 408] width 75 height 16
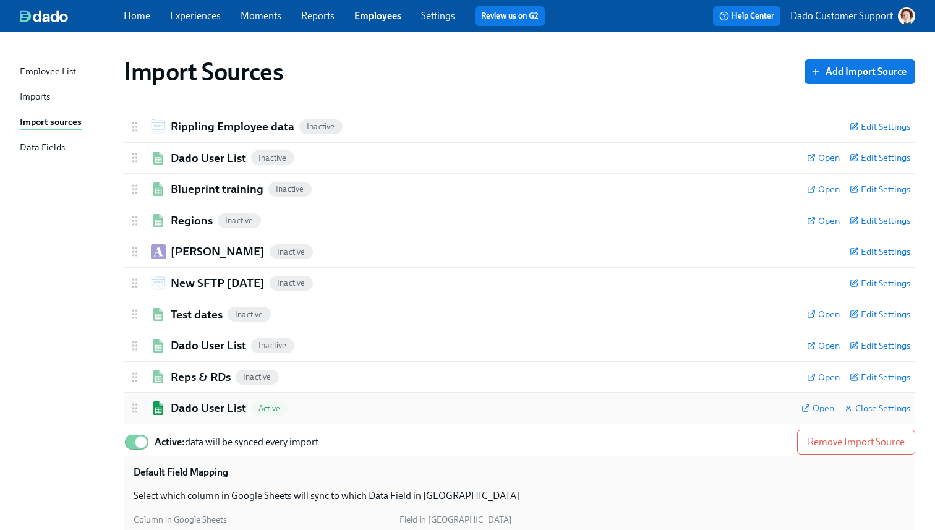
scroll to position [183, 0]
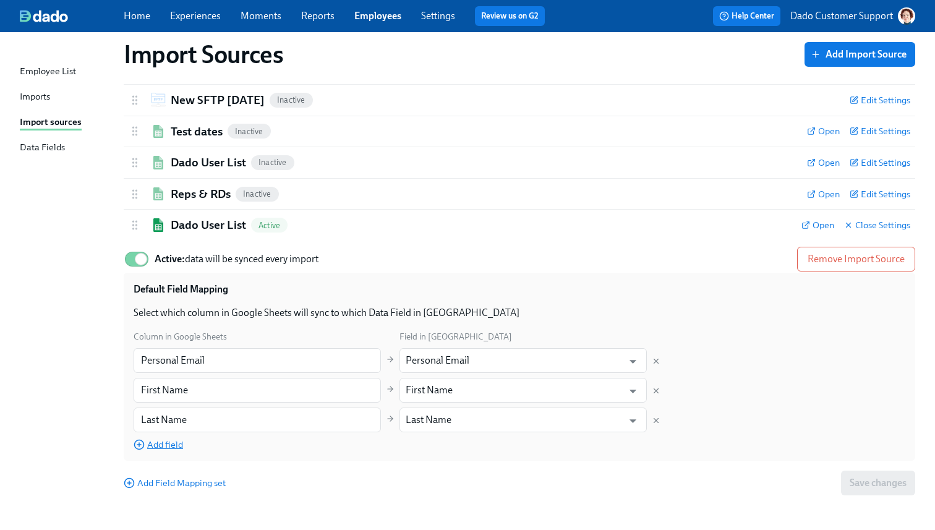
click at [158, 439] on span "Add field" at bounding box center [158, 444] width 49 height 12
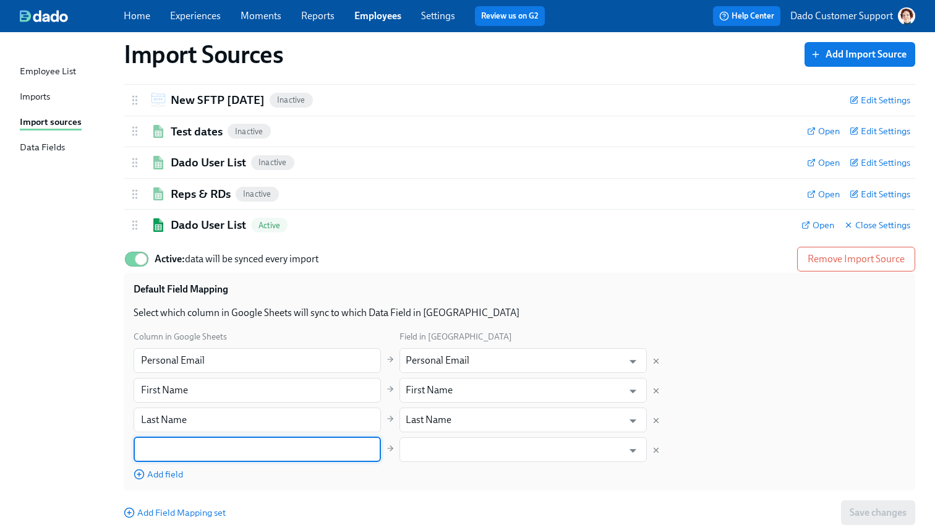
click at [158, 437] on input "text" at bounding box center [257, 449] width 247 height 25
click at [467, 440] on input "text" at bounding box center [514, 449] width 217 height 25
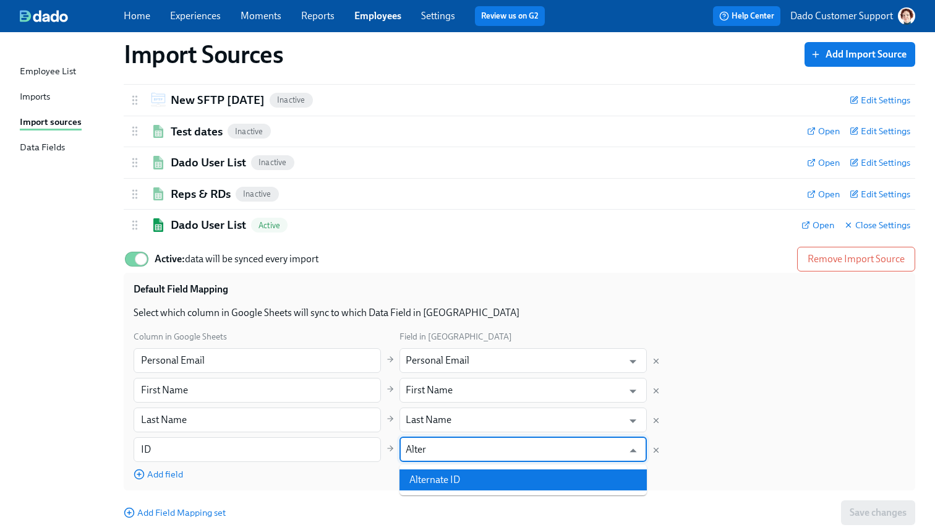
click at [475, 485] on li "Alternate ID" at bounding box center [522, 479] width 247 height 21
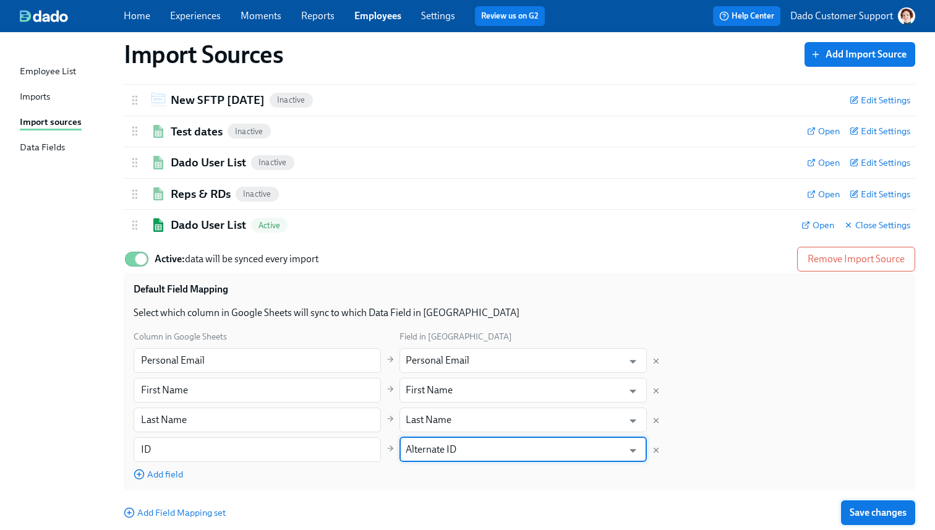
click at [879, 508] on span "Save changes" at bounding box center [878, 512] width 57 height 12
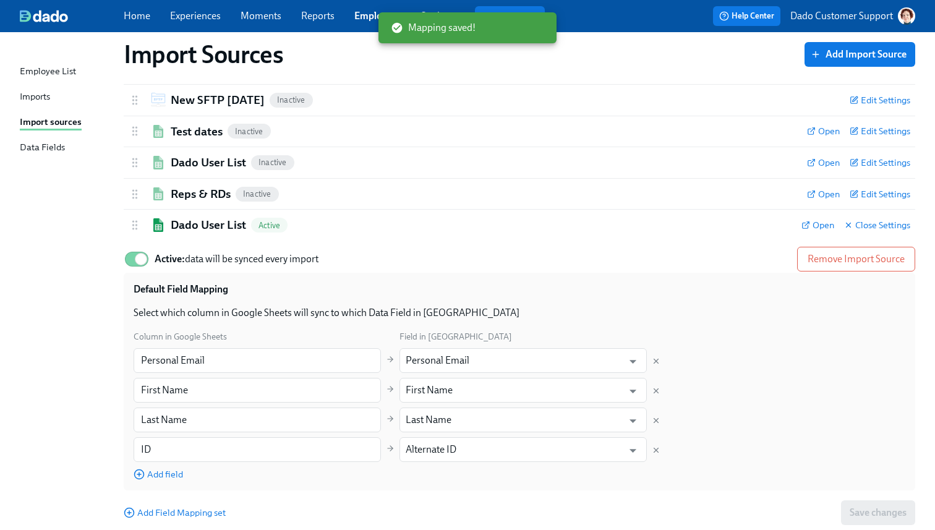
click at [41, 92] on div "Imports" at bounding box center [35, 97] width 30 height 15
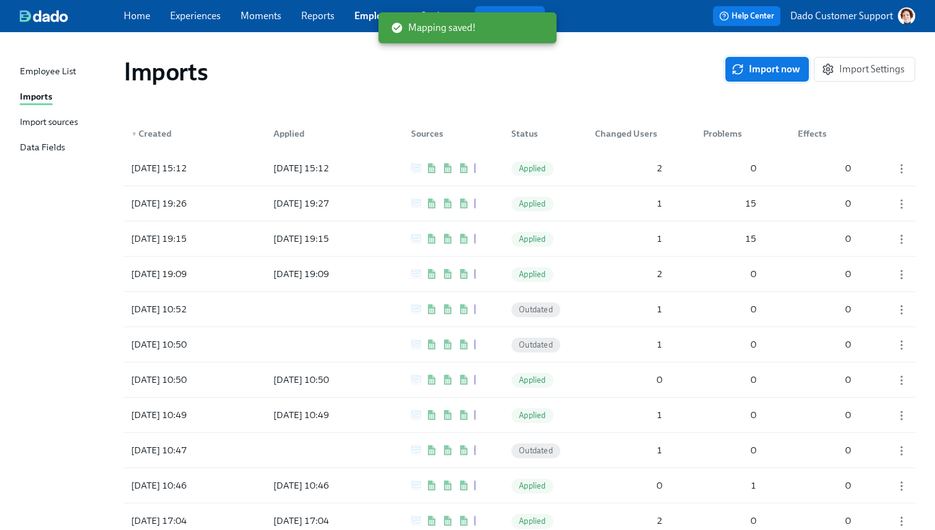
click at [775, 63] on button "Import now" at bounding box center [766, 69] width 83 height 25
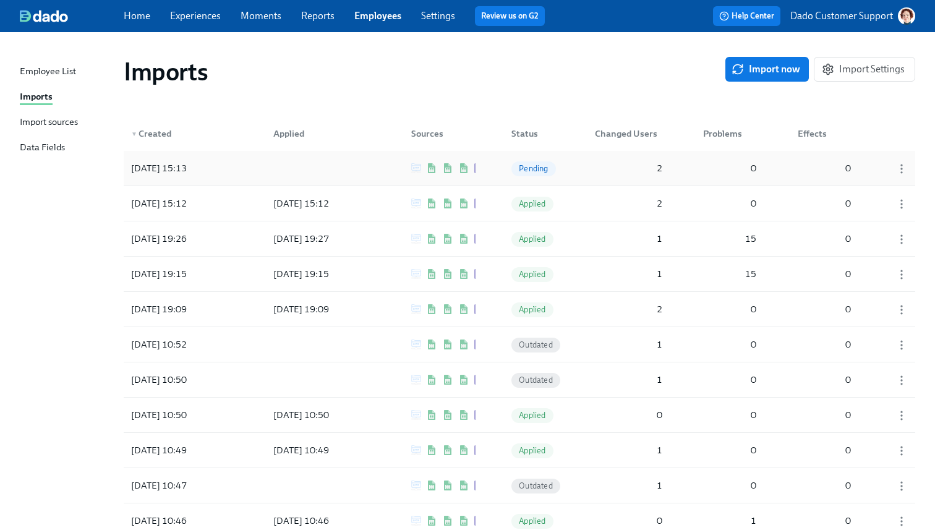
click at [347, 179] on div at bounding box center [318, 168] width 111 height 25
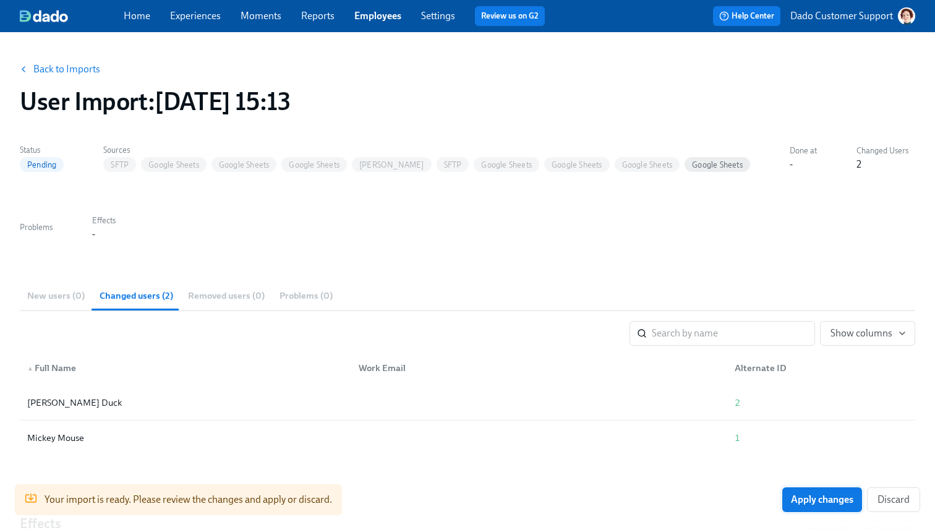
click at [811, 505] on span "Apply changes" at bounding box center [822, 499] width 62 height 12
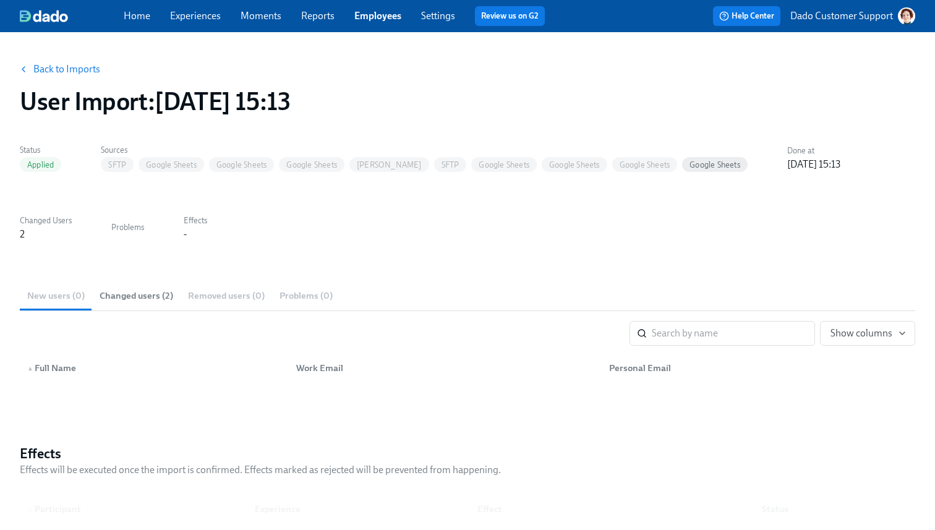
click at [35, 57] on button "Back to Imports" at bounding box center [60, 69] width 96 height 25
click at [35, 67] on link "Back to Imports" at bounding box center [66, 69] width 67 height 12
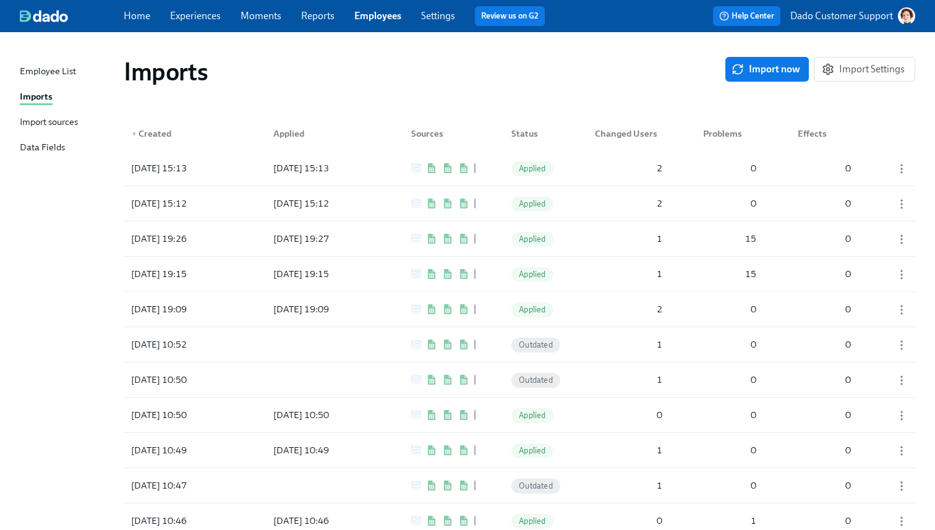
click at [43, 120] on div "Import sources" at bounding box center [49, 122] width 58 height 15
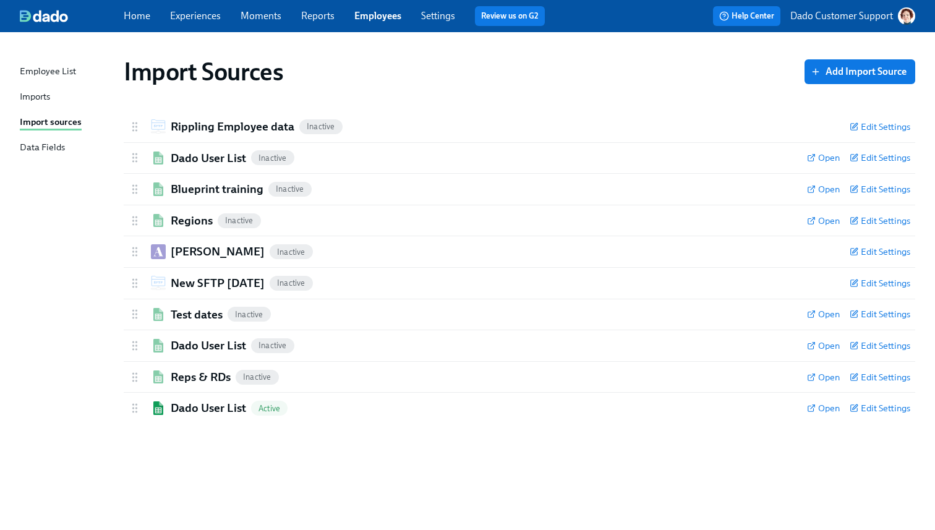
click at [36, 96] on div "Imports" at bounding box center [35, 97] width 30 height 15
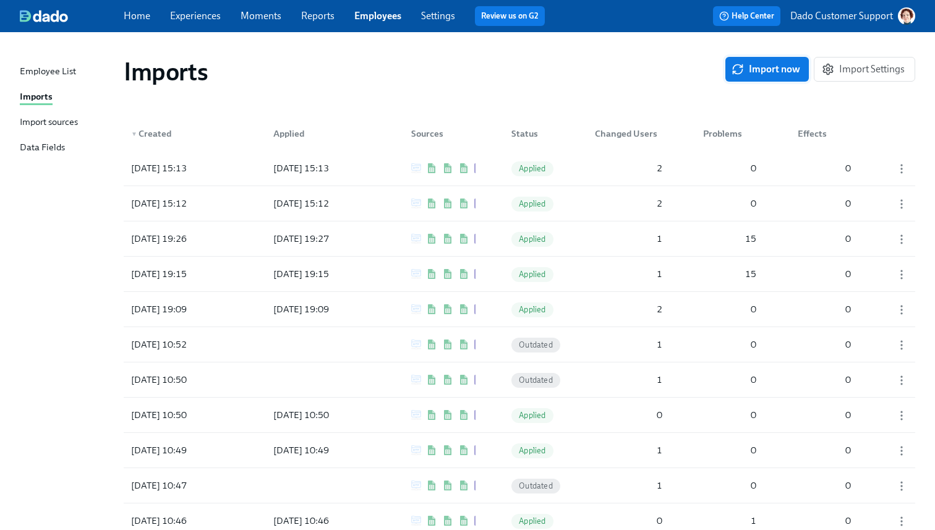
click at [762, 67] on span "Import now" at bounding box center [767, 69] width 66 height 12
click at [312, 181] on div "2025/08/14 15:13 Pending 2 0 0" at bounding box center [519, 168] width 791 height 35
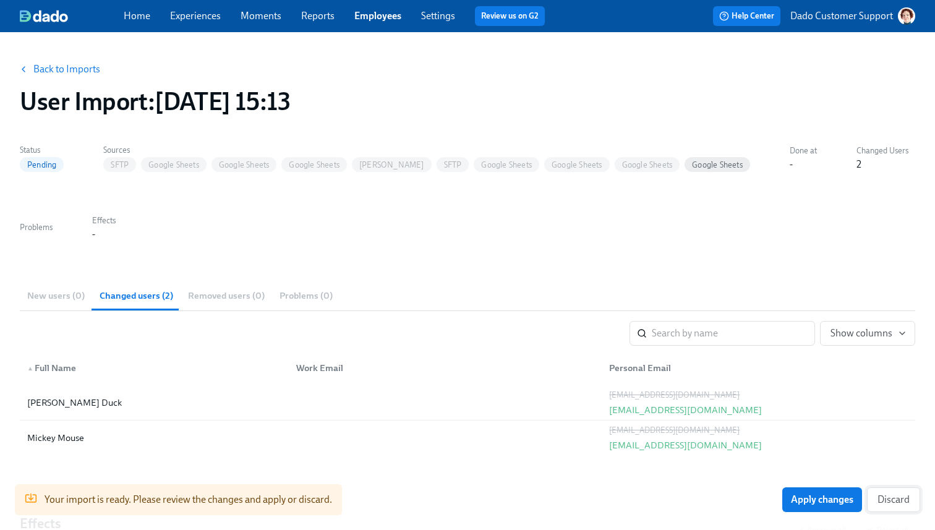
click at [885, 502] on span "Discard" at bounding box center [893, 499] width 32 height 12
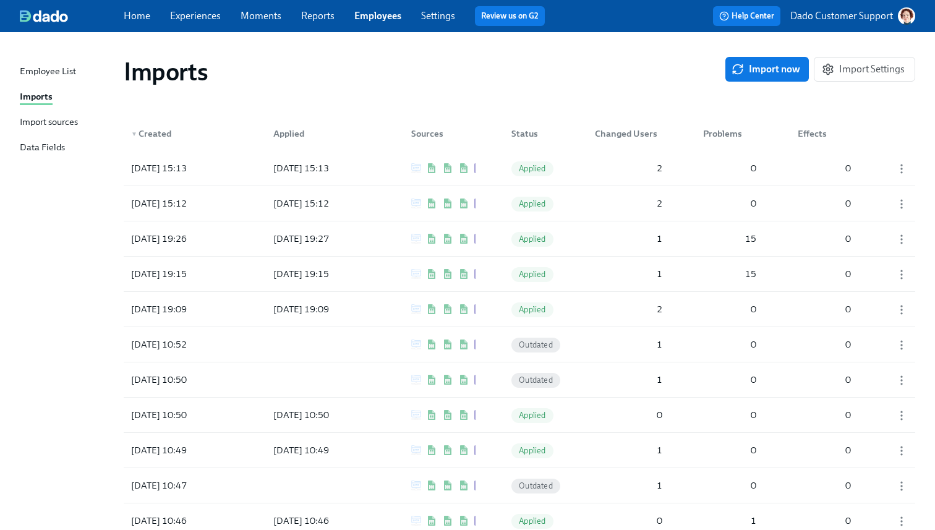
click at [49, 119] on div "Import sources" at bounding box center [49, 122] width 58 height 15
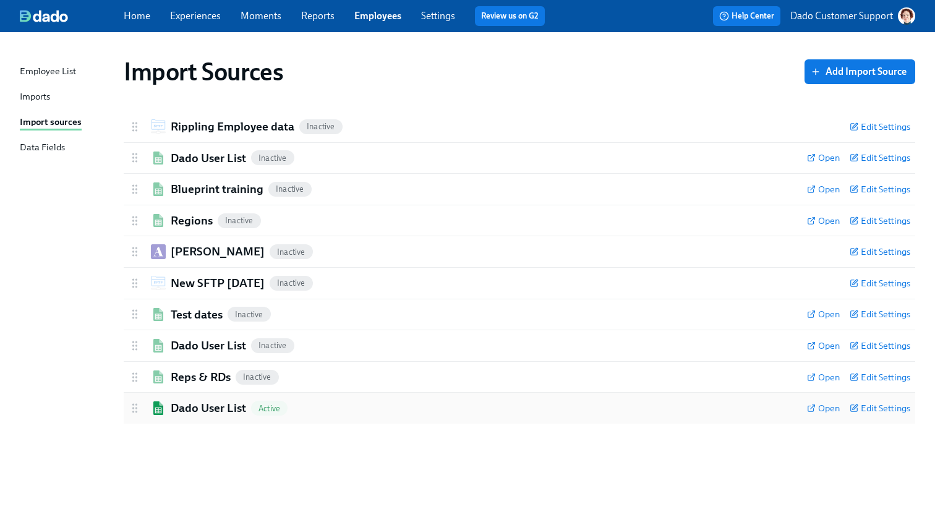
click at [208, 422] on div "Dado User List Active Open Edit Settings" at bounding box center [519, 408] width 791 height 31
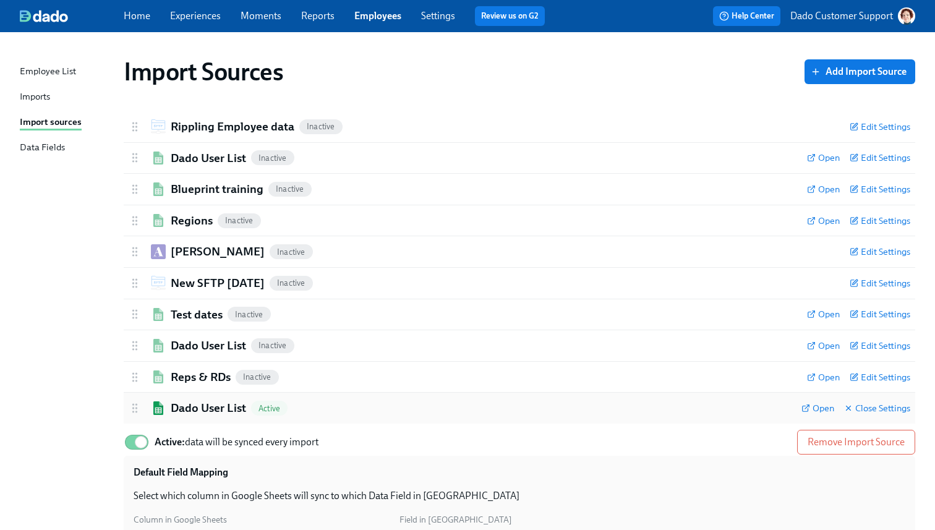
scroll to position [213, 0]
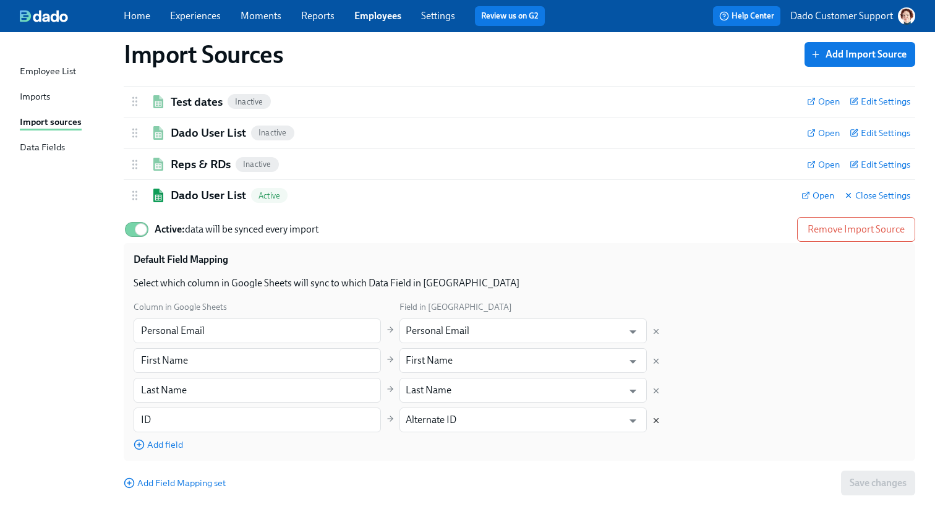
click at [659, 422] on icon "Delete mapping" at bounding box center [656, 420] width 9 height 9
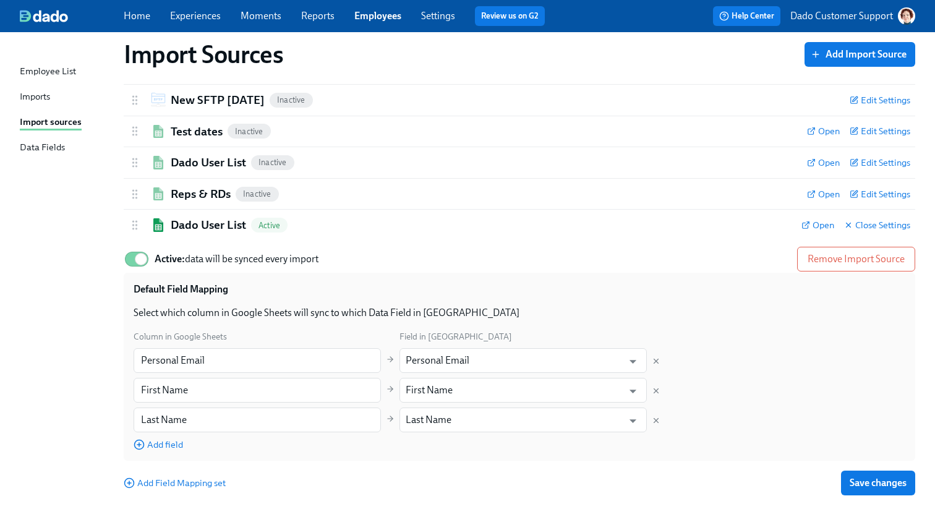
scroll to position [183, 0]
click at [871, 480] on span "Save changes" at bounding box center [878, 483] width 57 height 12
click at [44, 98] on div "Imports" at bounding box center [35, 97] width 30 height 15
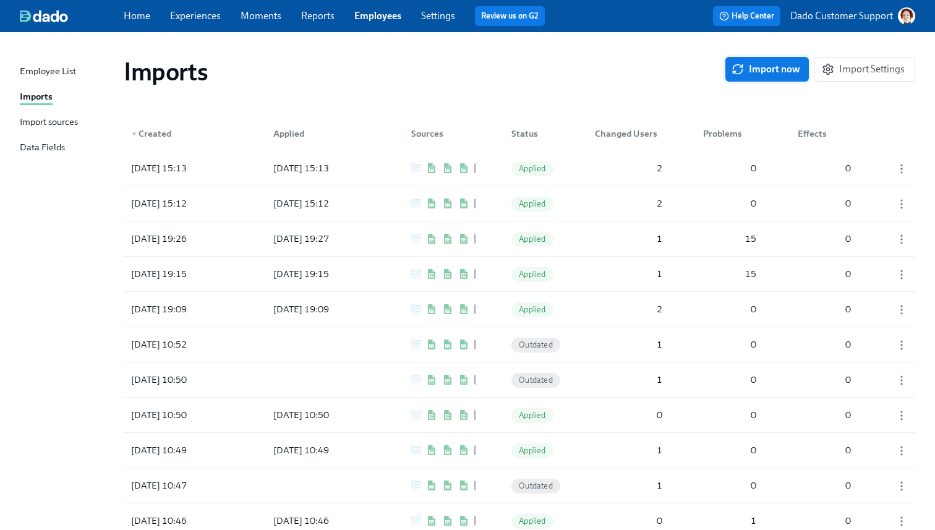
click at [791, 62] on button "Import now" at bounding box center [766, 69] width 83 height 25
click at [216, 175] on div "2025/08/14 15:16" at bounding box center [181, 168] width 111 height 25
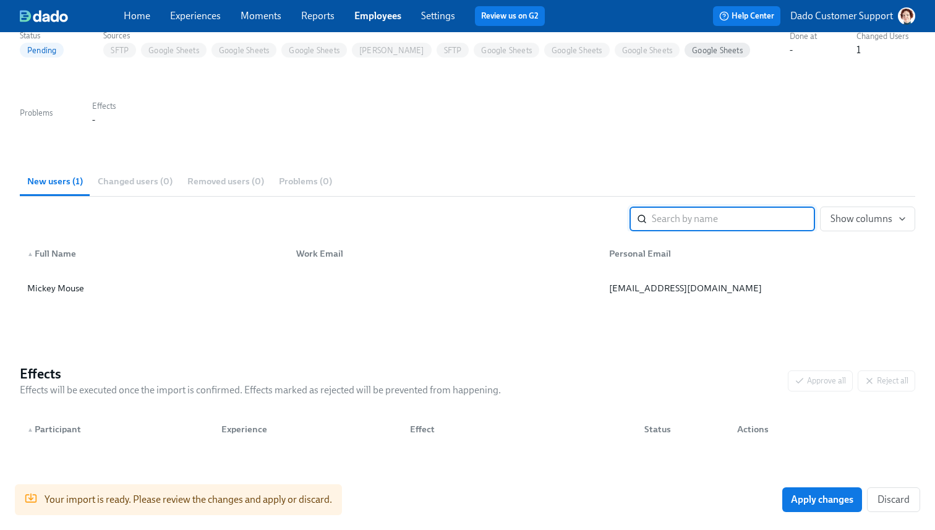
scroll to position [140, 0]
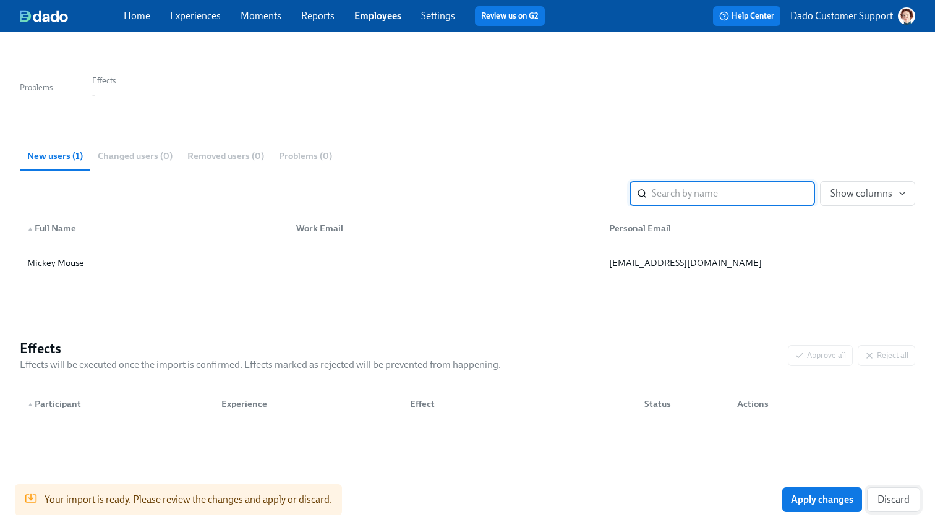
click at [893, 501] on span "Discard" at bounding box center [893, 499] width 32 height 12
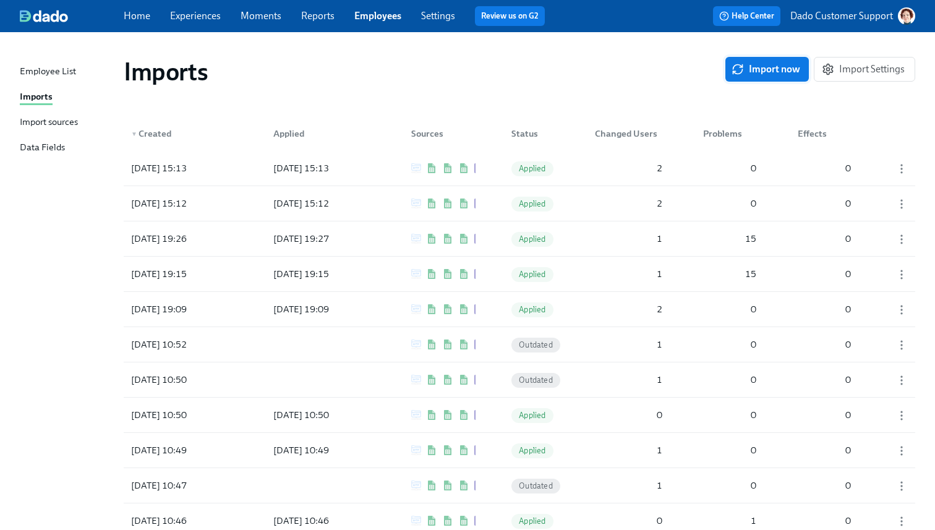
click at [774, 59] on button "Import now" at bounding box center [766, 69] width 83 height 25
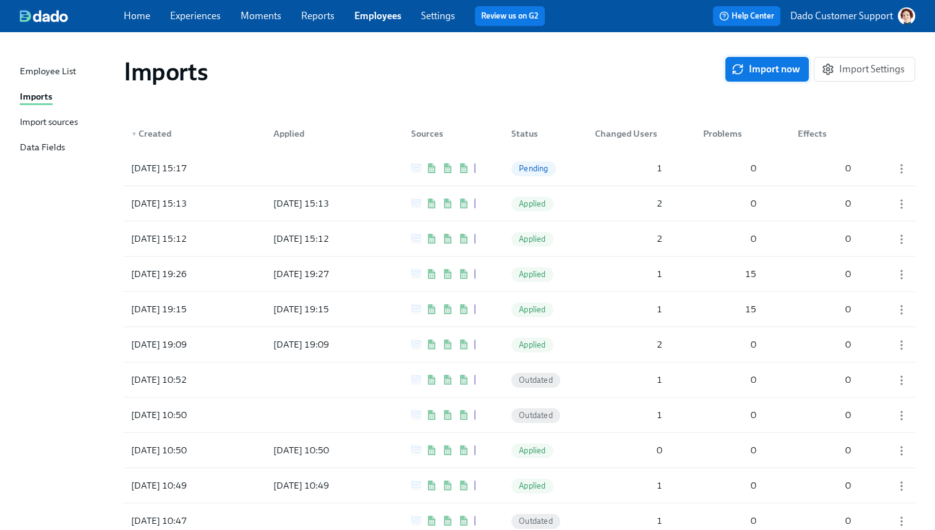
click at [747, 77] on button "Import now" at bounding box center [766, 69] width 83 height 25
click at [190, 168] on div "2025/08/14 15:17" at bounding box center [159, 168] width 66 height 15
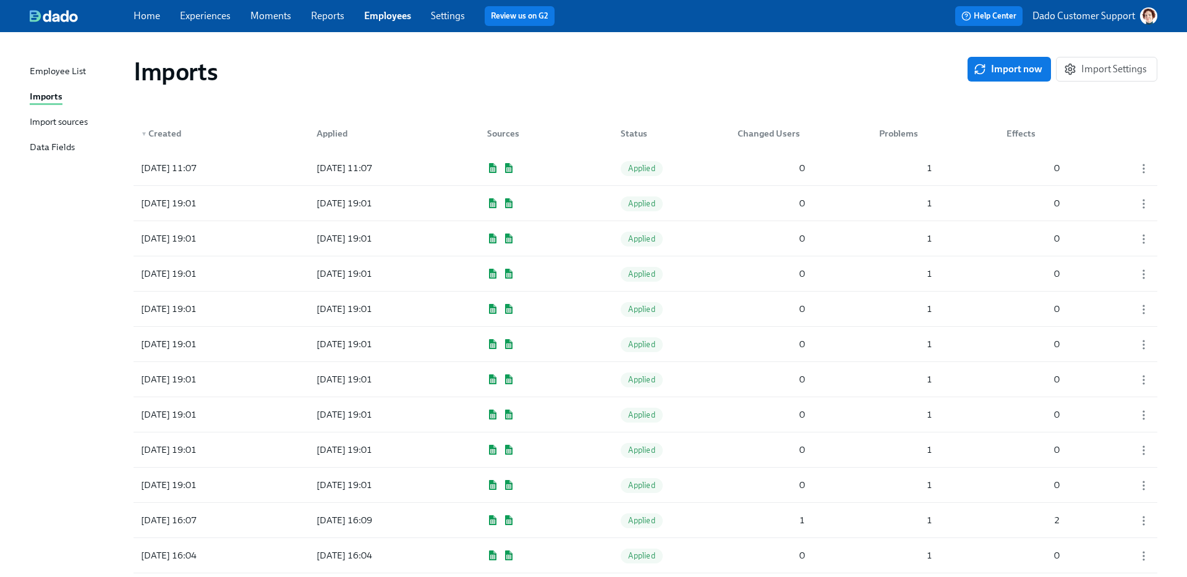
click at [1055, 10] on p "Dado Customer Support" at bounding box center [1084, 16] width 103 height 14
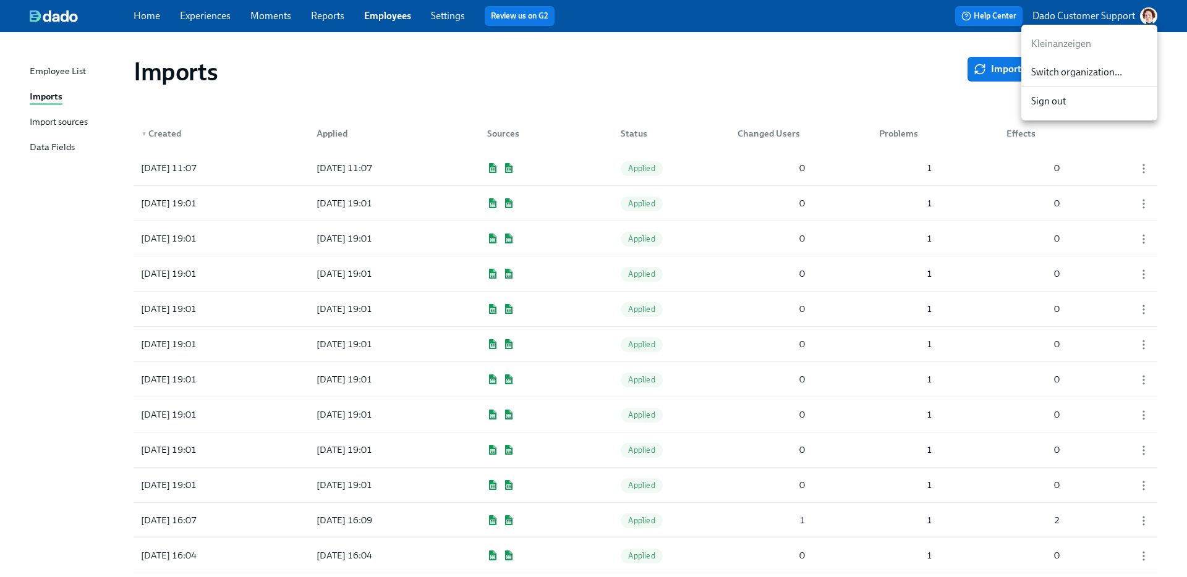
click at [1052, 67] on span "Switch organization..." at bounding box center [1089, 73] width 116 height 14
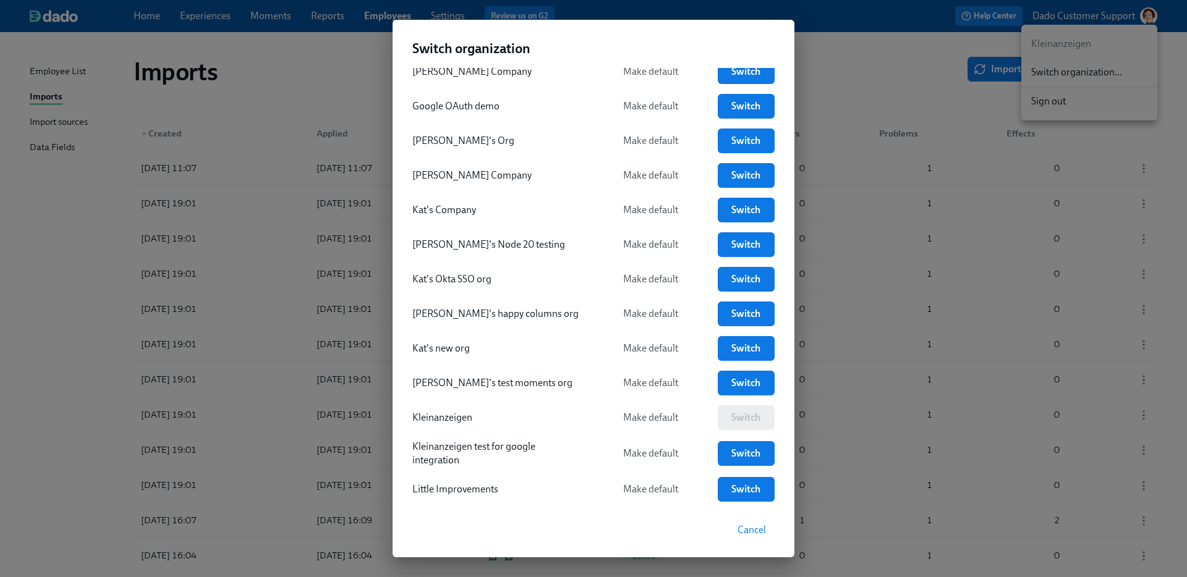
scroll to position [1474, 0]
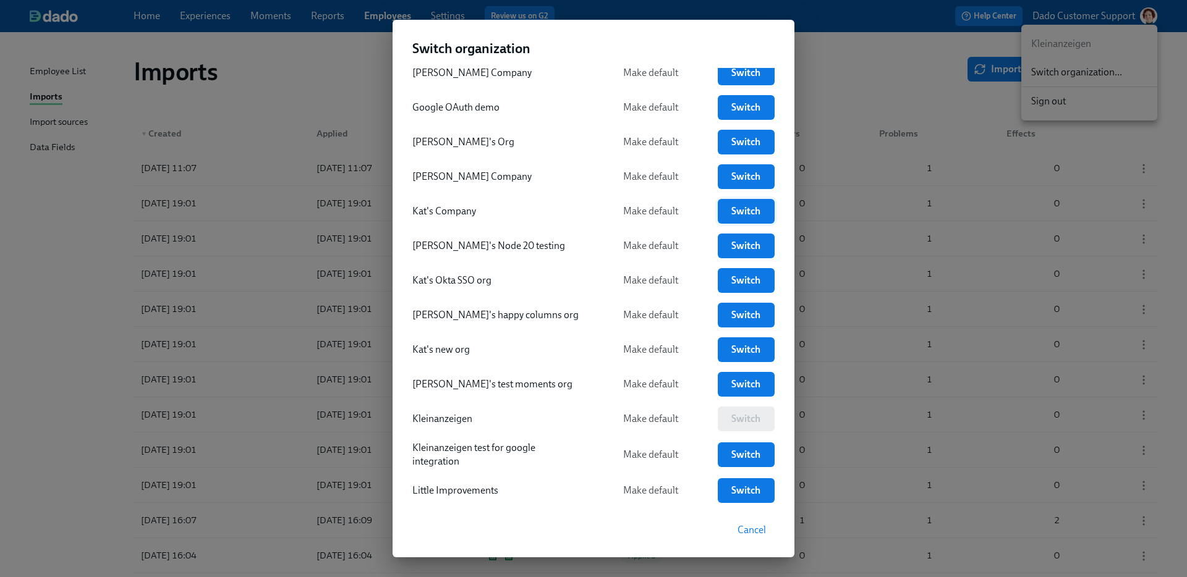
click at [742, 213] on span "Switch" at bounding box center [747, 211] width 40 height 12
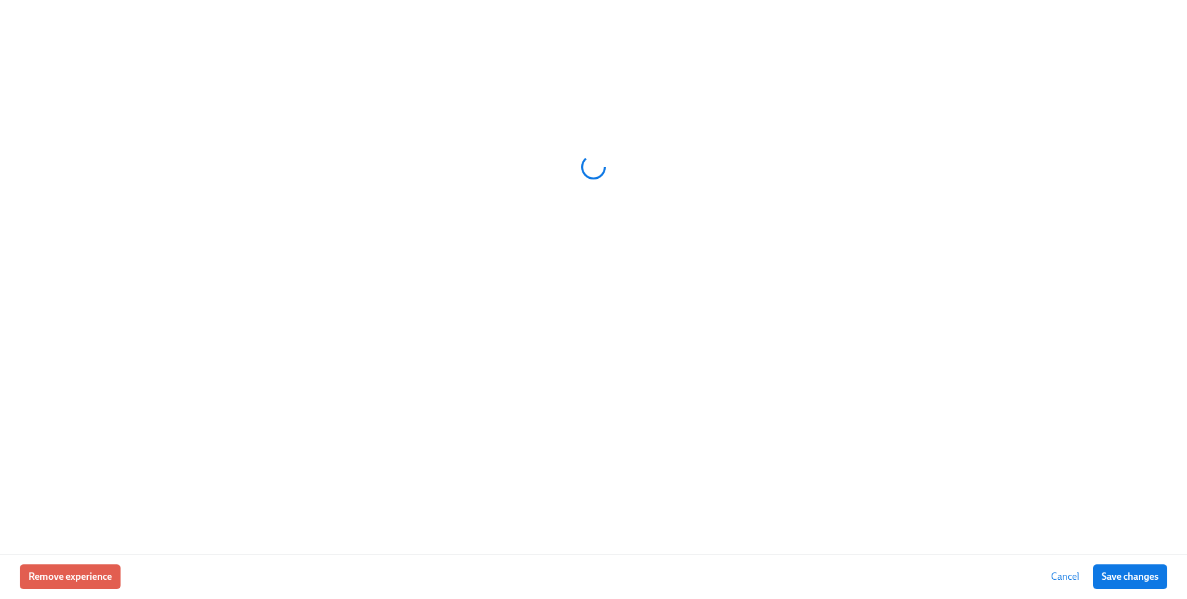
scroll to position [0, 28365]
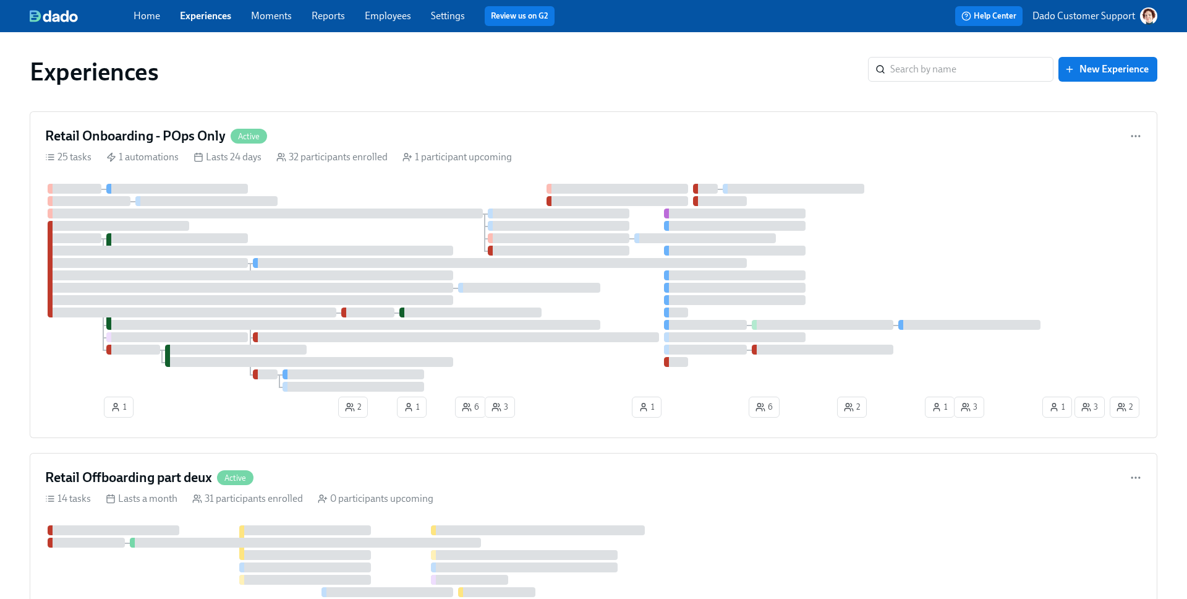
click at [969, 55] on div "Experiences ​ New Experience" at bounding box center [594, 71] width 1148 height 49
click at [957, 66] on input "search" at bounding box center [971, 69] width 163 height 25
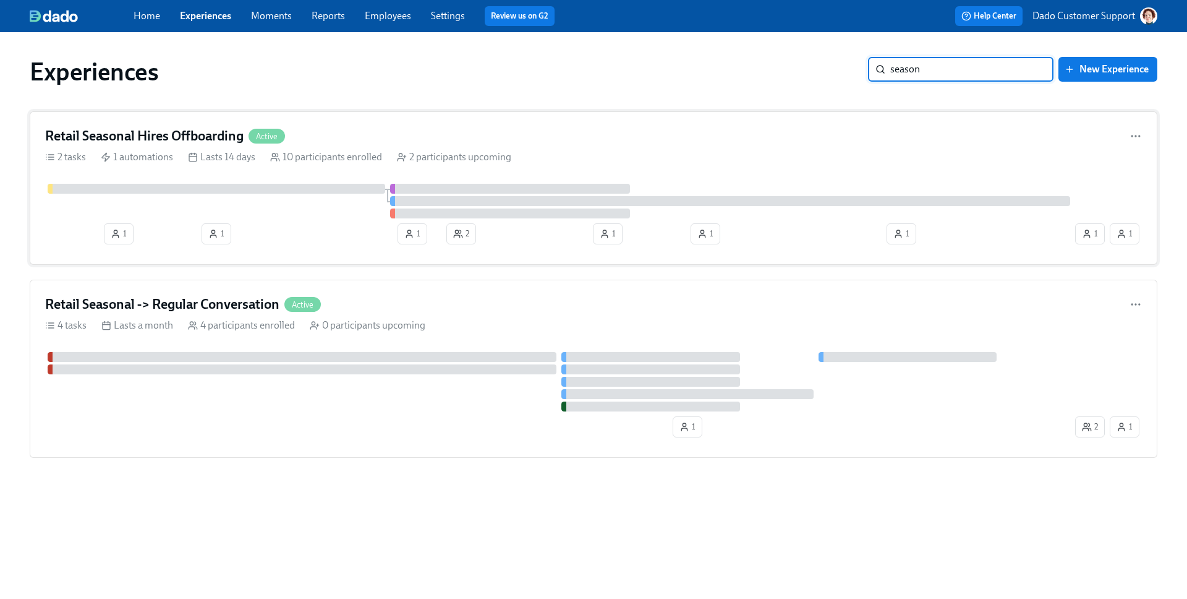
type input "season"
click at [216, 255] on div "Retail Seasonal Hires Offboarding Active 2 tasks 1 automations Lasts 14 days 10…" at bounding box center [594, 187] width 1128 height 153
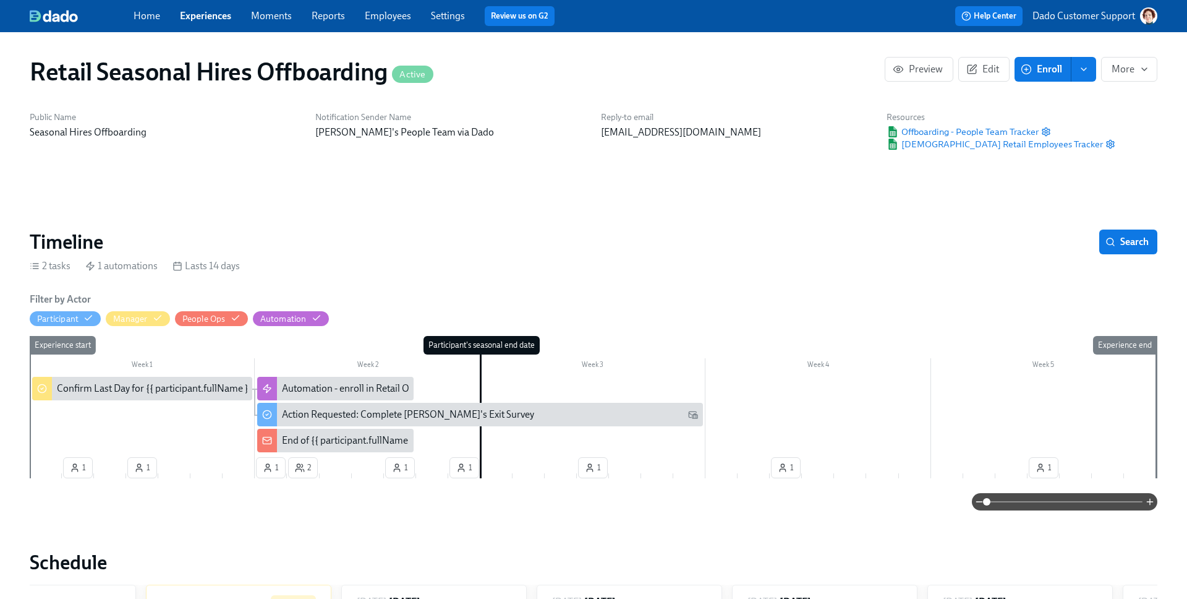
scroll to position [0, 2730]
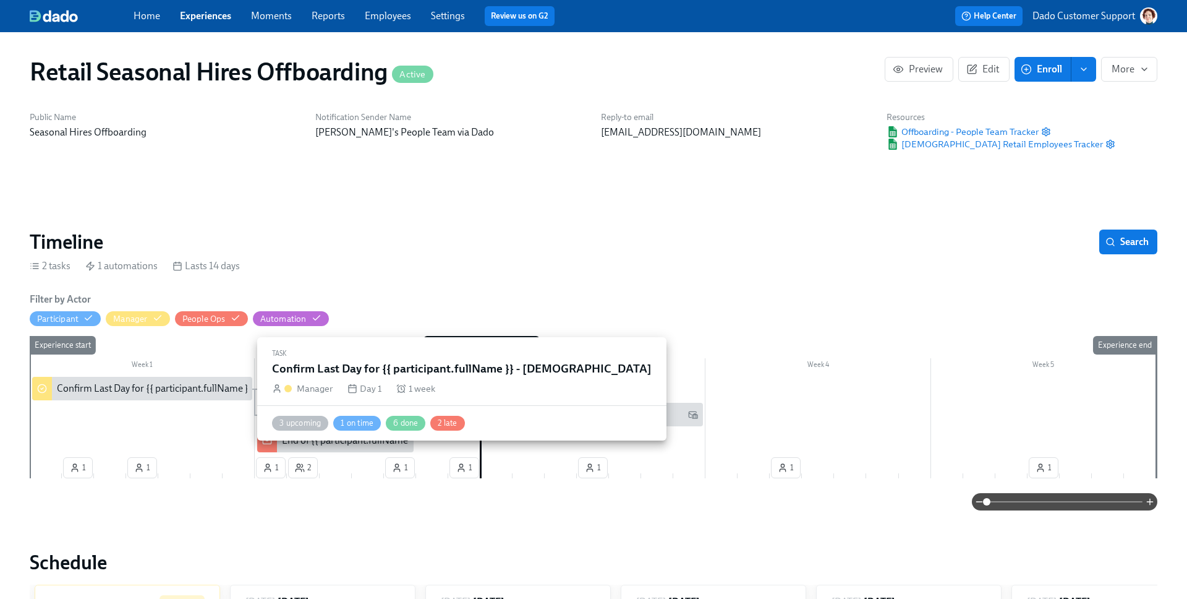
click at [84, 378] on div "Confirm Last Day for {{ participant.fullName }} - Seasonal Employee" at bounding box center [142, 388] width 220 height 23
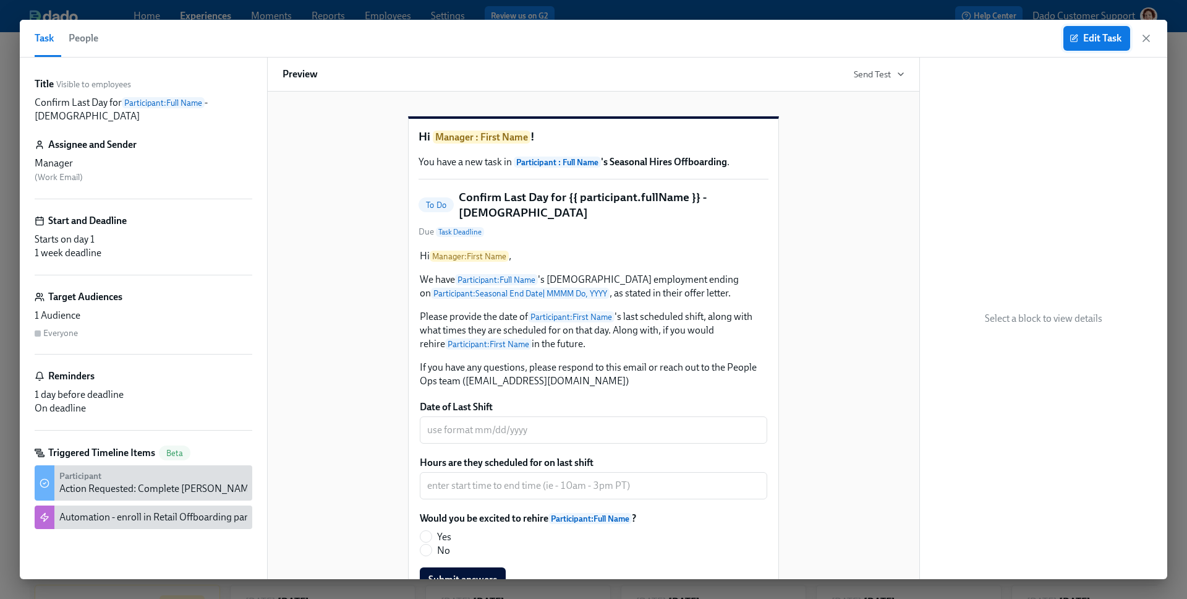
click at [1094, 35] on span "Edit Task" at bounding box center [1096, 38] width 49 height 12
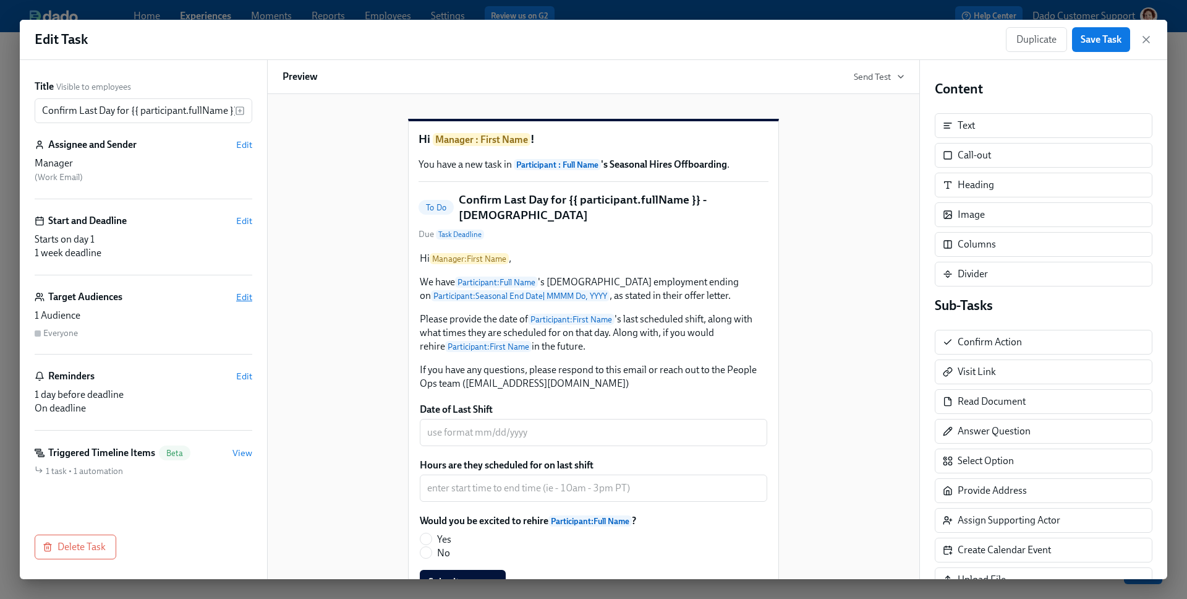
click at [239, 297] on span "Edit" at bounding box center [244, 297] width 16 height 12
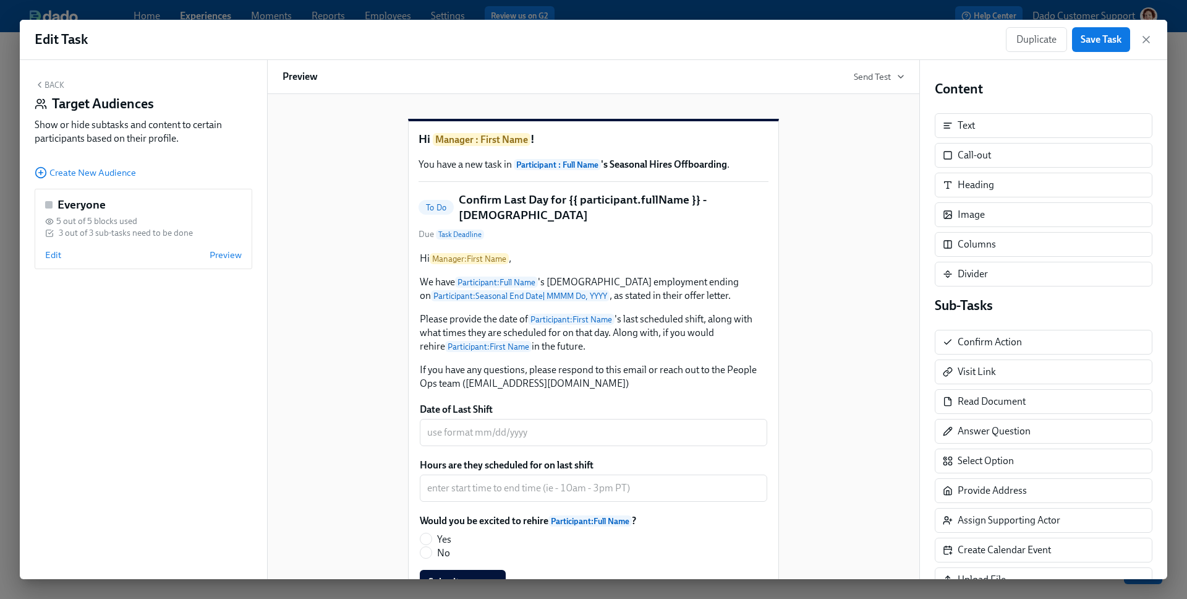
click at [47, 84] on button "Back" at bounding box center [50, 85] width 30 height 10
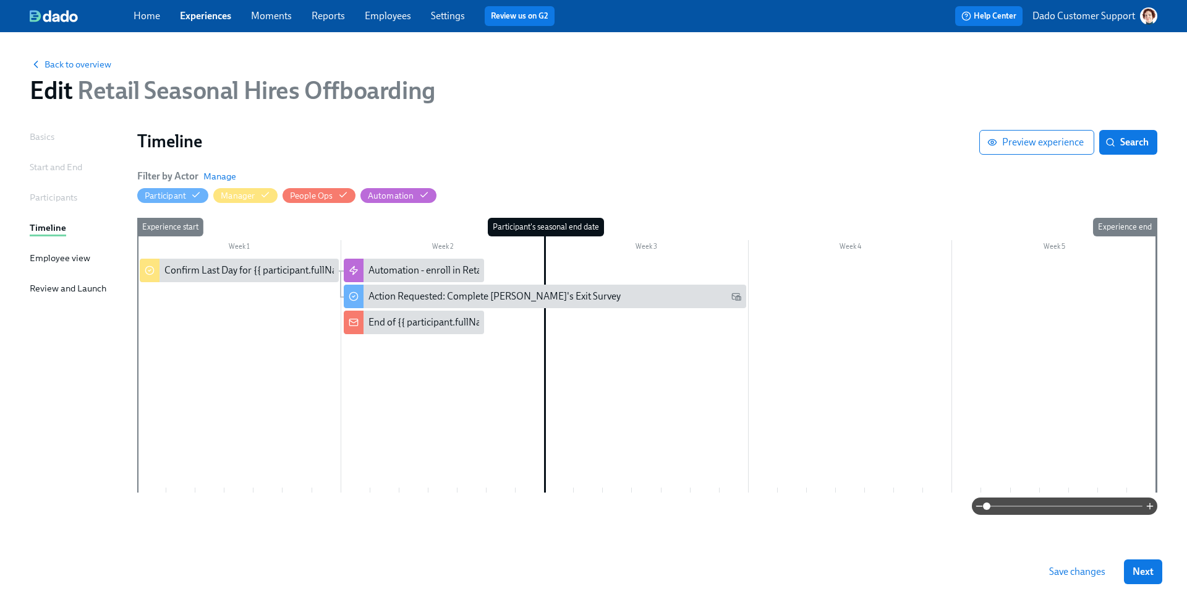
click at [32, 199] on div "Participants" at bounding box center [54, 197] width 48 height 14
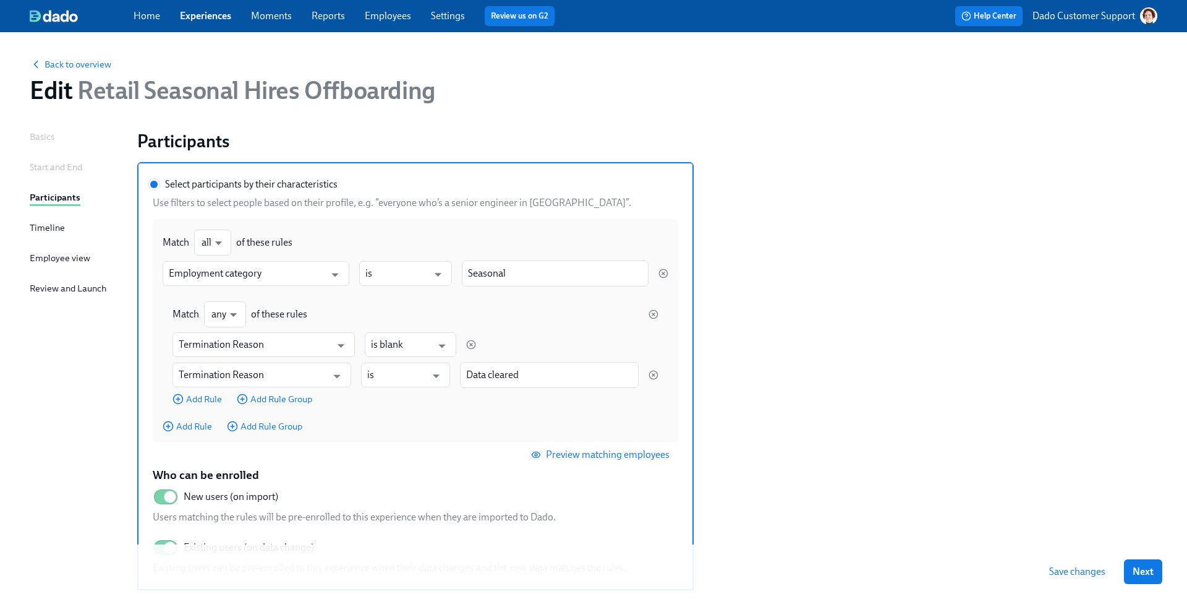
click at [66, 231] on div "Basics Start and End Participants Timeline Employee view Review and Launch" at bounding box center [76, 426] width 93 height 592
click at [51, 229] on div "Timeline" at bounding box center [47, 228] width 35 height 14
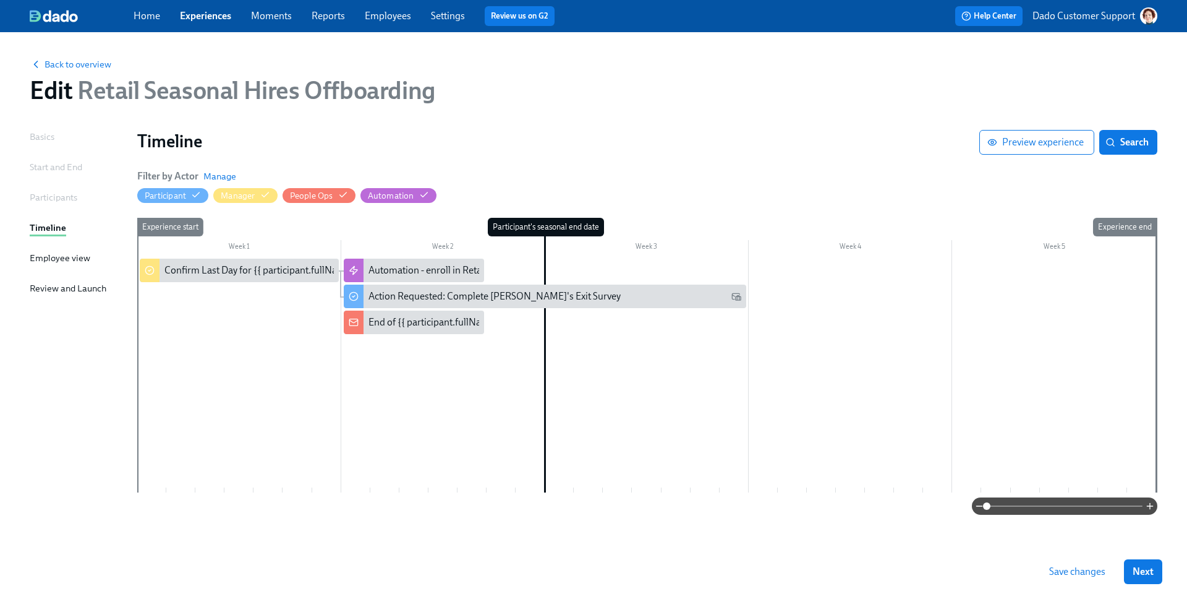
click at [52, 200] on div "Participants" at bounding box center [54, 197] width 48 height 14
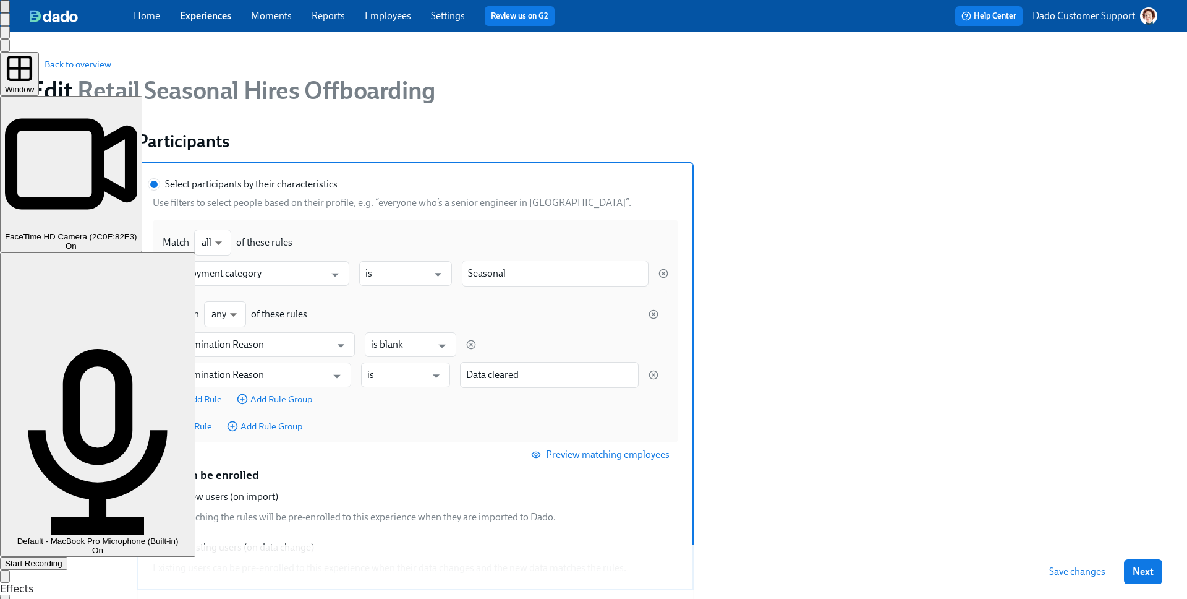
click at [34, 70] on div "Window" at bounding box center [19, 74] width 29 height 40
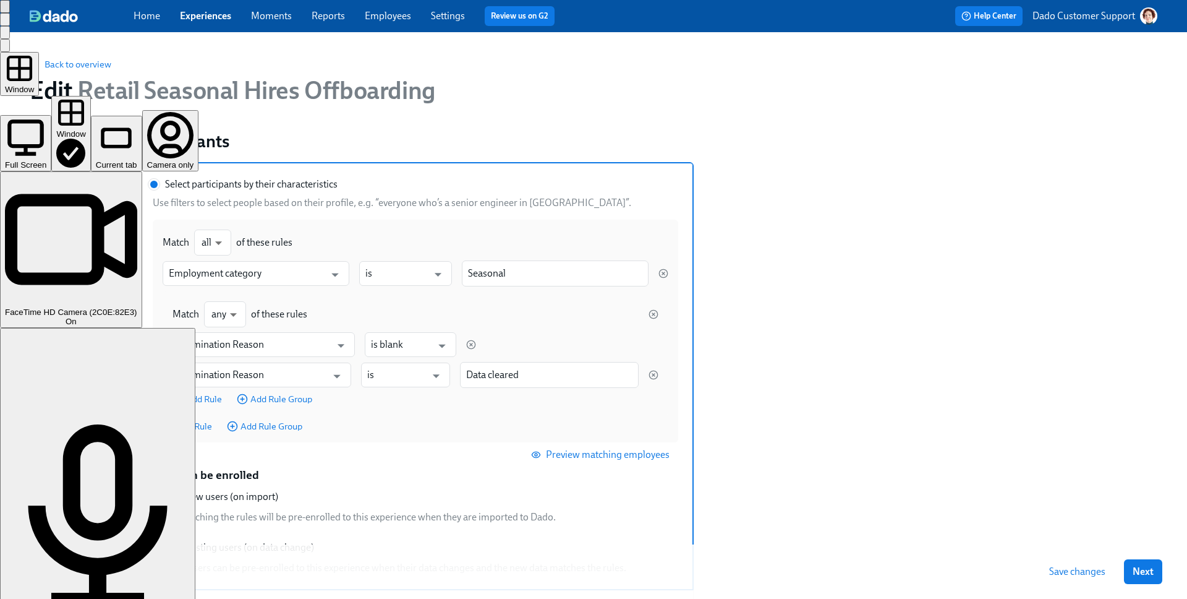
click at [137, 160] on div "Current tab" at bounding box center [116, 164] width 41 height 9
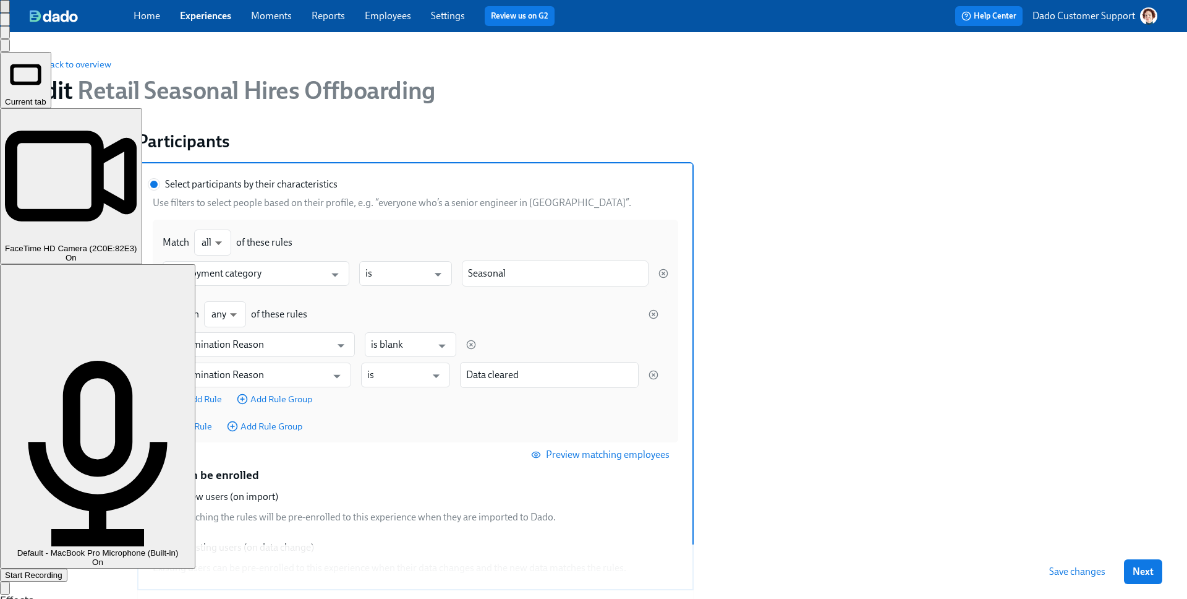
click at [137, 110] on div "FaceTime HD Camera (2C0E:82E3) On" at bounding box center [71, 186] width 132 height 153
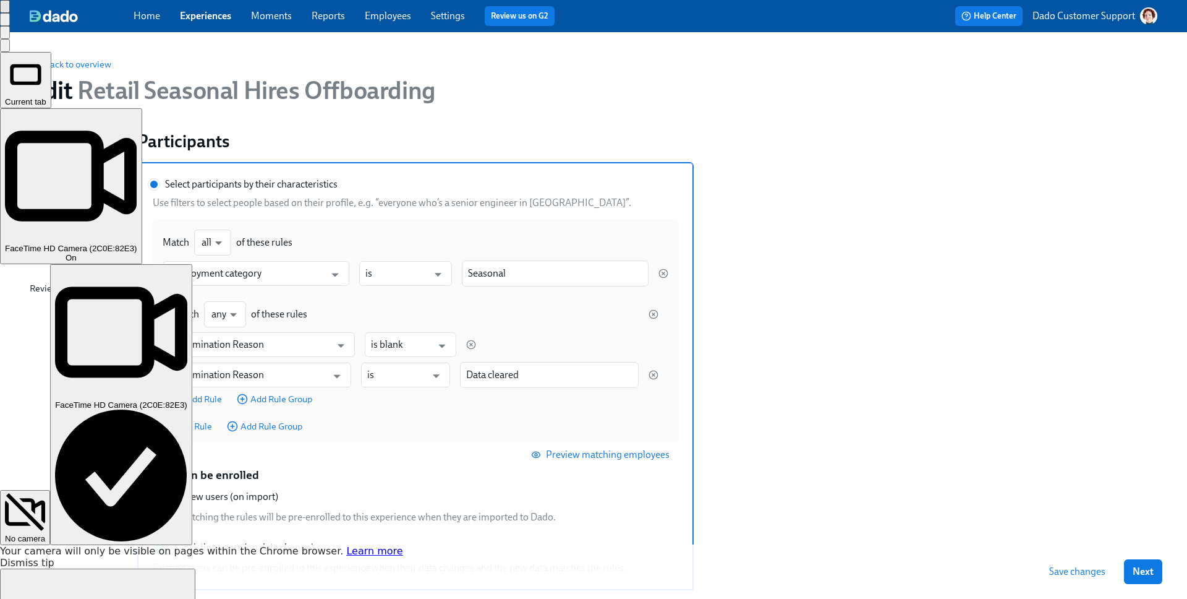
click at [45, 534] on div "No camera" at bounding box center [25, 538] width 40 height 9
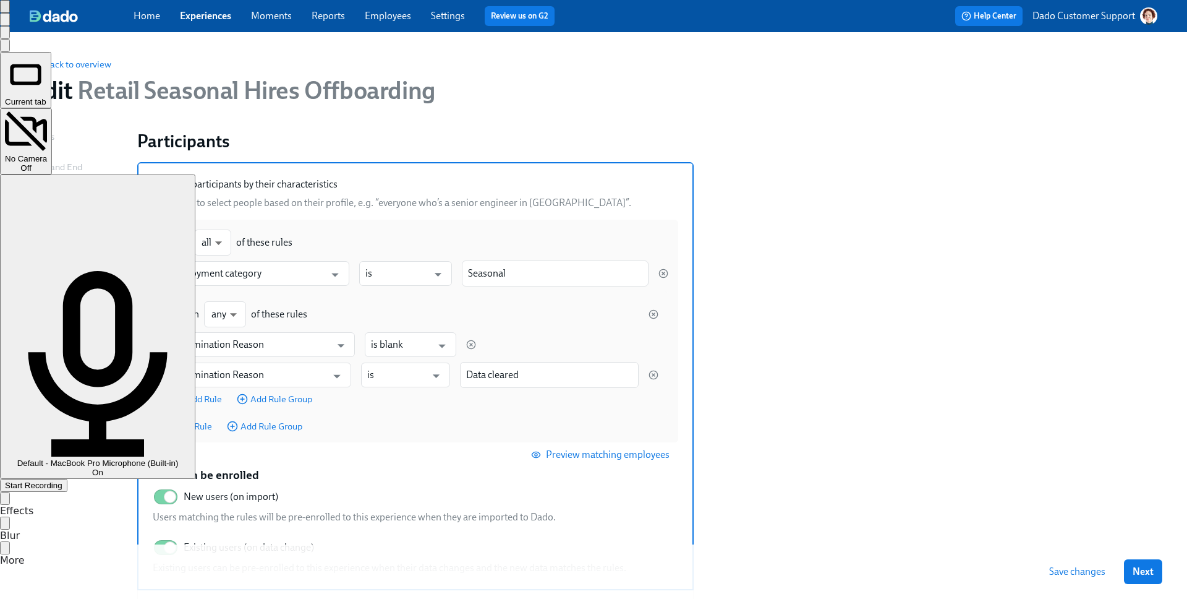
click at [62, 480] on div "Start Recording" at bounding box center [34, 484] width 58 height 9
click at [1084, 192] on div "Current tab No Camera Off Default - MacBook Pro Microphone (Built-in) On Start …" at bounding box center [593, 272] width 1187 height 440
click at [62, 480] on div "Start Recording" at bounding box center [34, 484] width 58 height 9
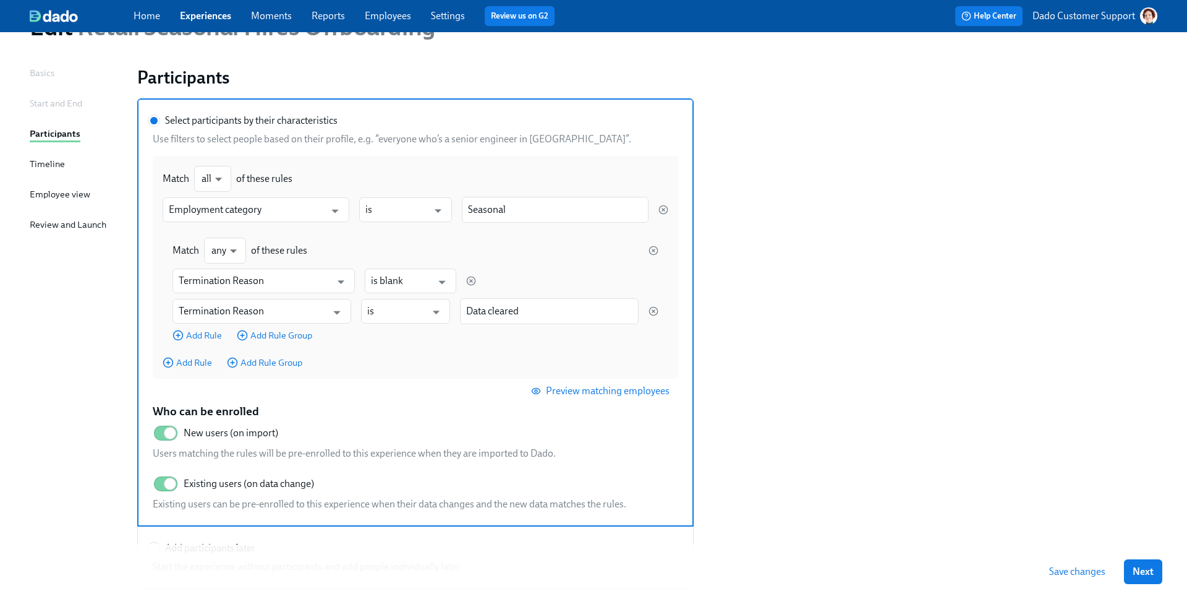
scroll to position [61, 0]
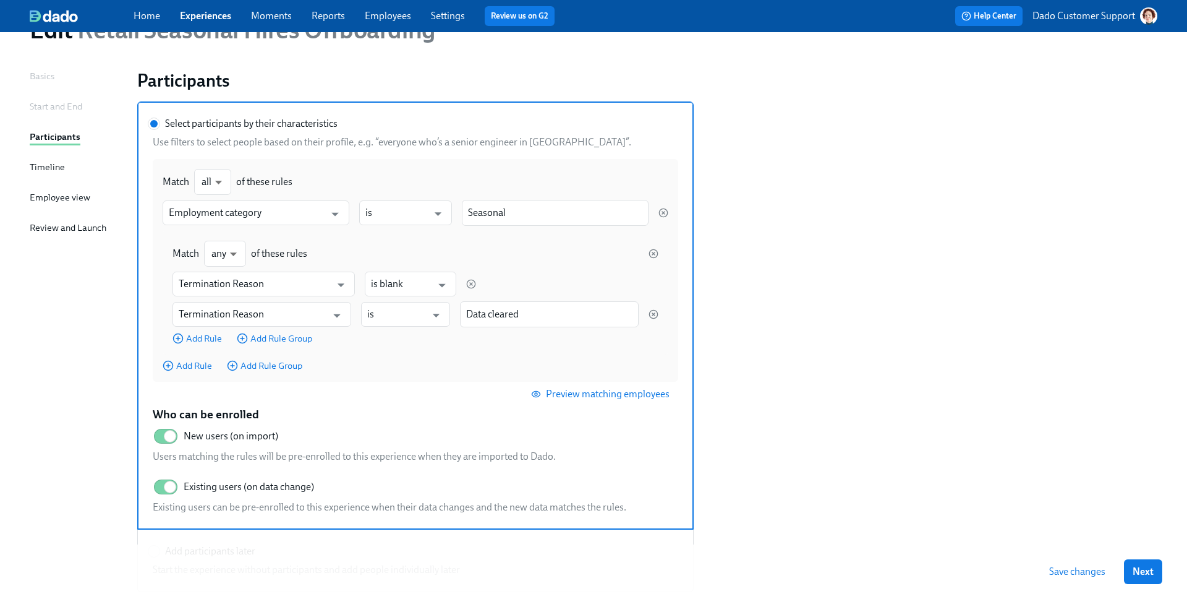
click at [929, 252] on section "Select participants by their characteristics Use filters to select people based…" at bounding box center [647, 346] width 1020 height 490
drag, startPoint x: 202, startPoint y: 435, endPoint x: 268, endPoint y: 438, distance: 66.2
click at [269, 438] on span "New users (on import)" at bounding box center [231, 436] width 95 height 14
drag, startPoint x: 202, startPoint y: 488, endPoint x: 288, endPoint y: 490, distance: 86.0
click at [288, 490] on span "Existing users (on data change)" at bounding box center [249, 487] width 130 height 14
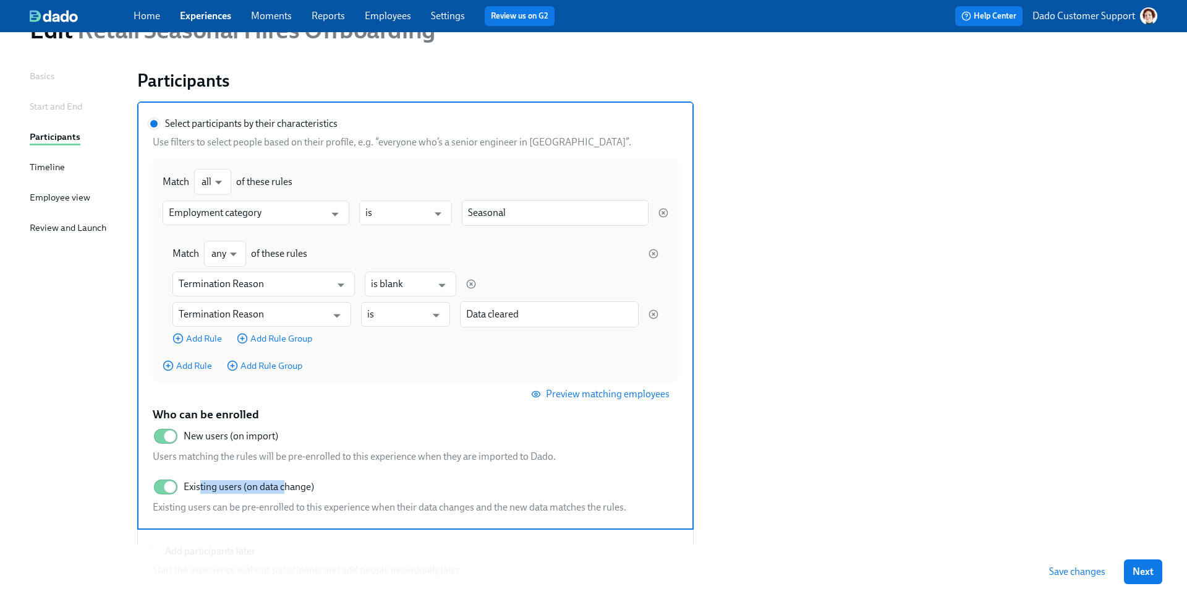
scroll to position [58, 0]
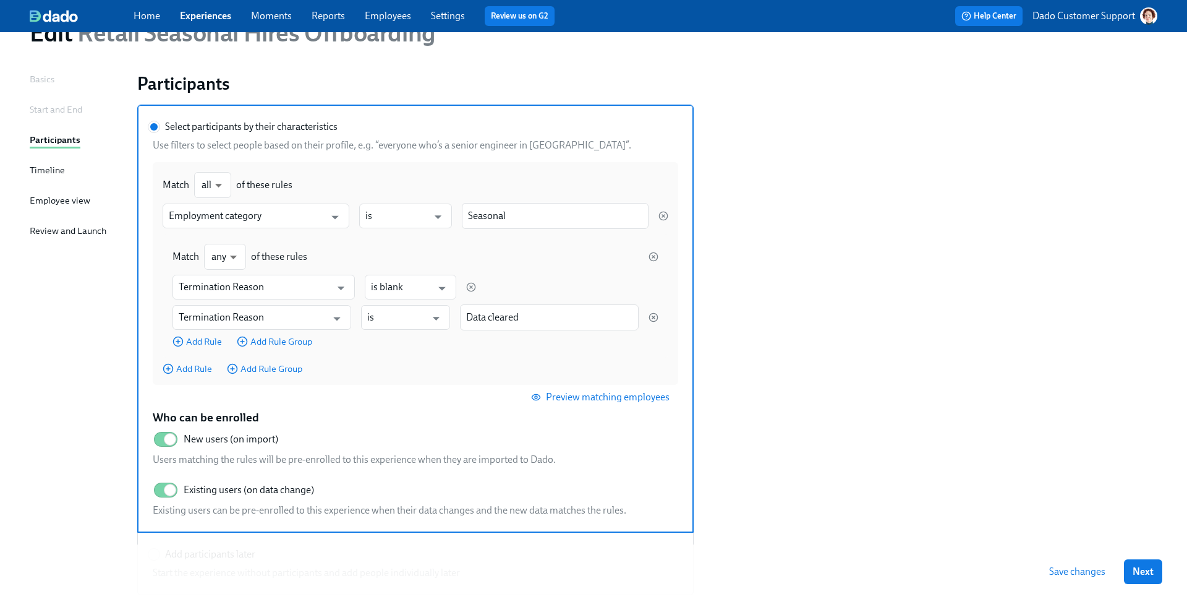
click at [227, 489] on span "Existing users (on data change)" at bounding box center [249, 490] width 130 height 14
click at [211, 489] on input "Existing users (on data change)" at bounding box center [170, 489] width 82 height 27
click at [223, 490] on span "Existing users (on data change)" at bounding box center [249, 490] width 130 height 14
click at [202, 490] on input "Existing users (on data change)" at bounding box center [162, 489] width 82 height 27
checkbox input "true"
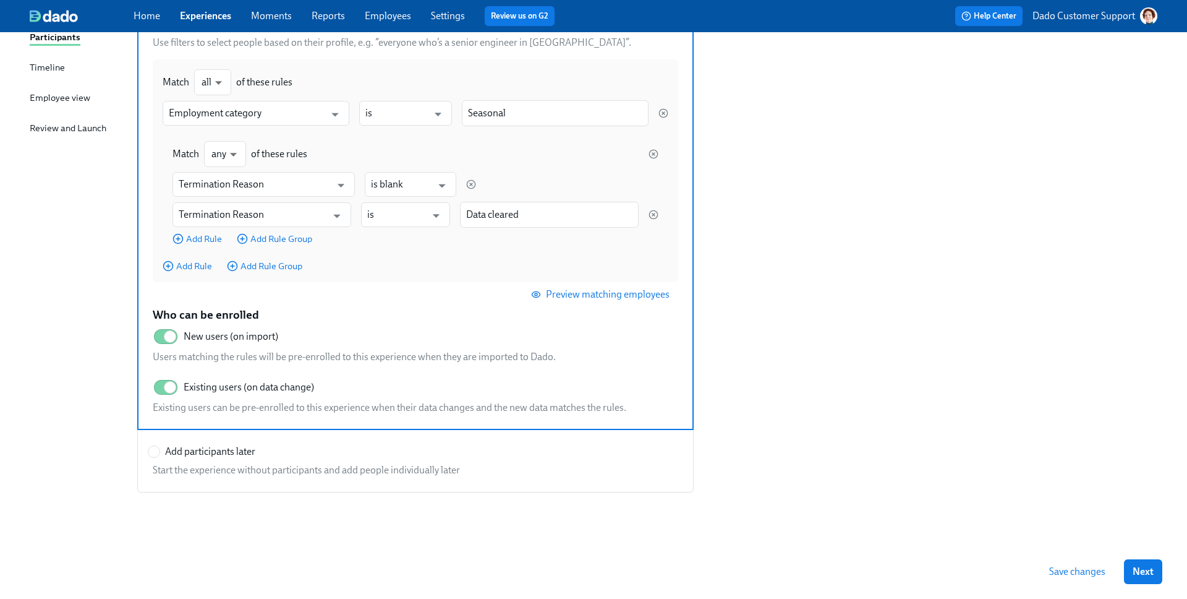
scroll to position [177, 0]
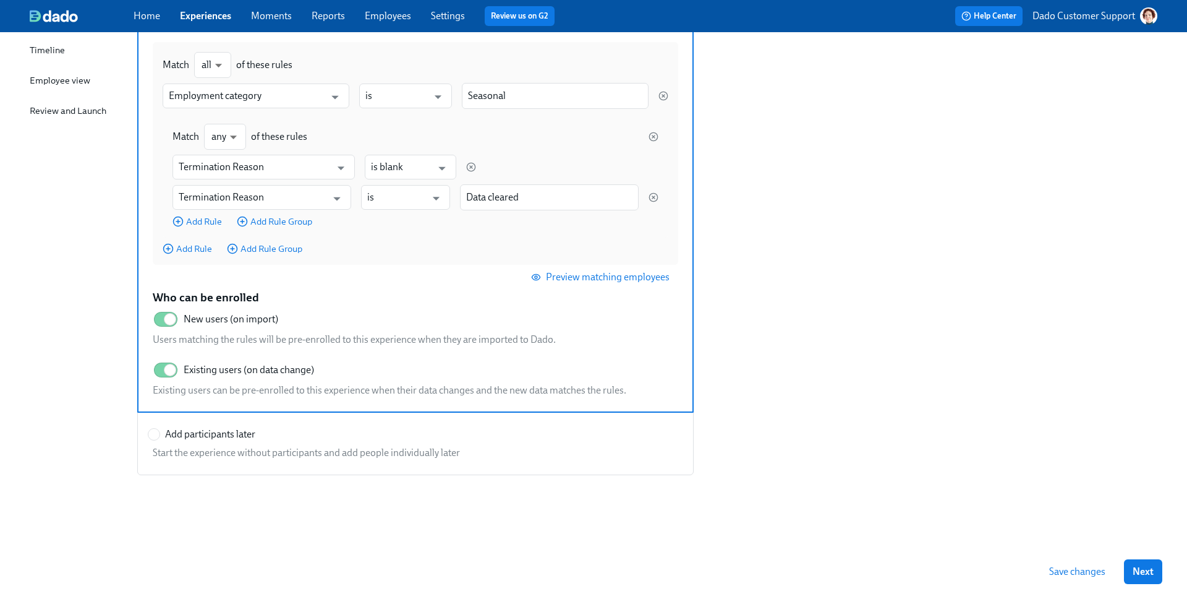
click at [163, 433] on label "Add participants later" at bounding box center [202, 434] width 108 height 14
click at [160, 433] on input "Add participants later" at bounding box center [153, 433] width 11 height 11
radio input "true"
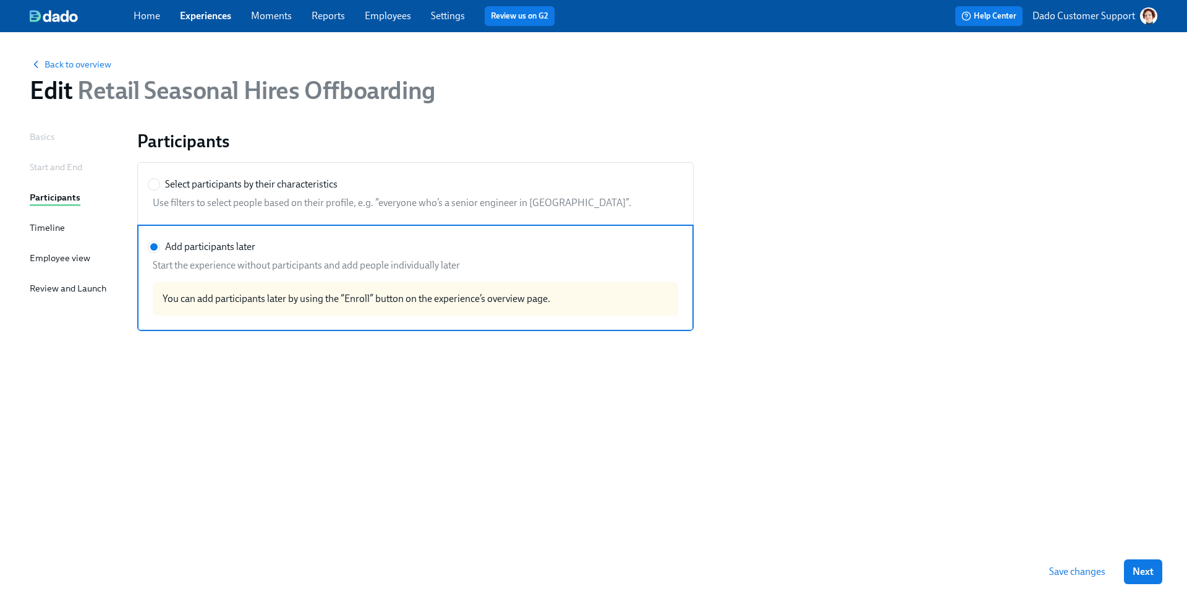
scroll to position [0, 0]
click at [51, 226] on div "Timeline" at bounding box center [47, 228] width 35 height 14
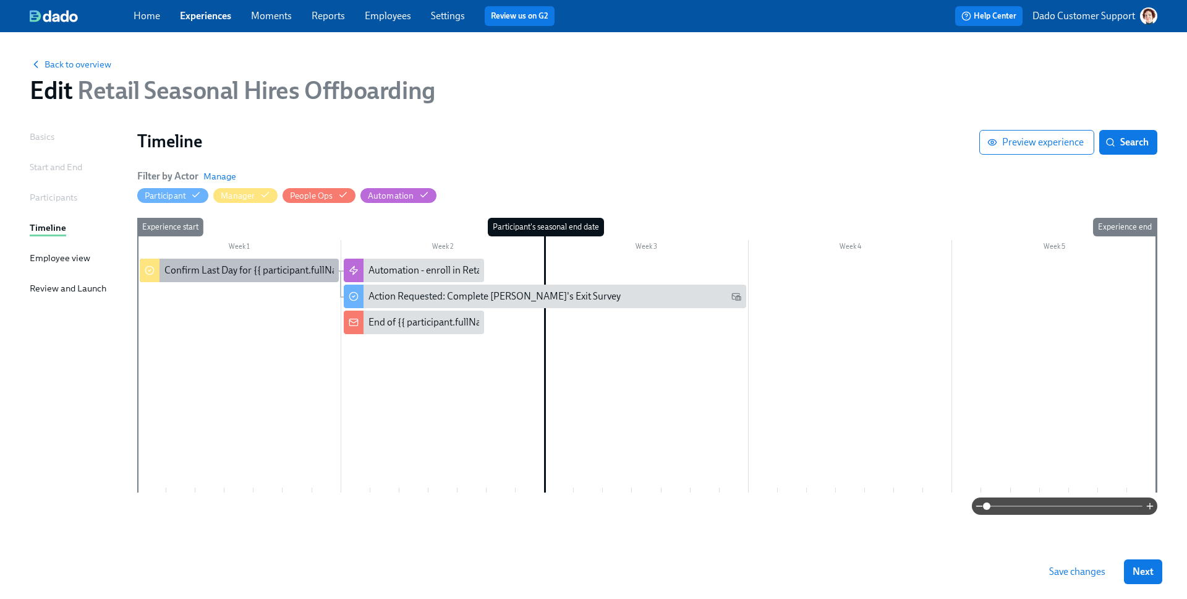
click at [200, 266] on div "Confirm Last Day for {{ participant.fullName }} - Seasonal Employee" at bounding box center [317, 270] width 307 height 14
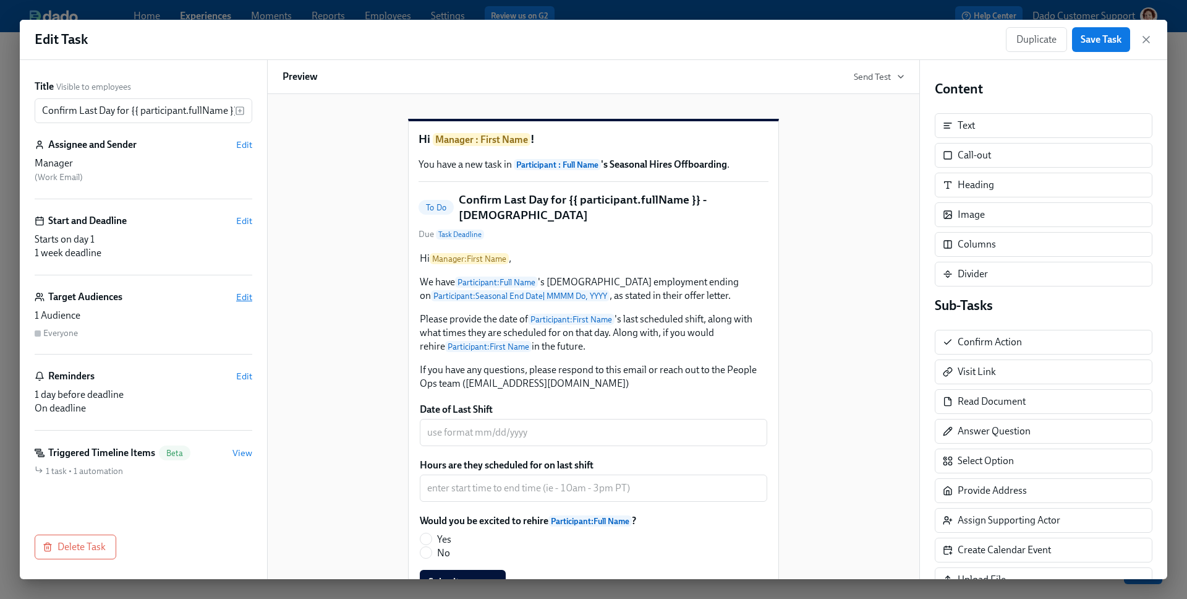
click at [244, 295] on span "Edit" at bounding box center [244, 297] width 16 height 12
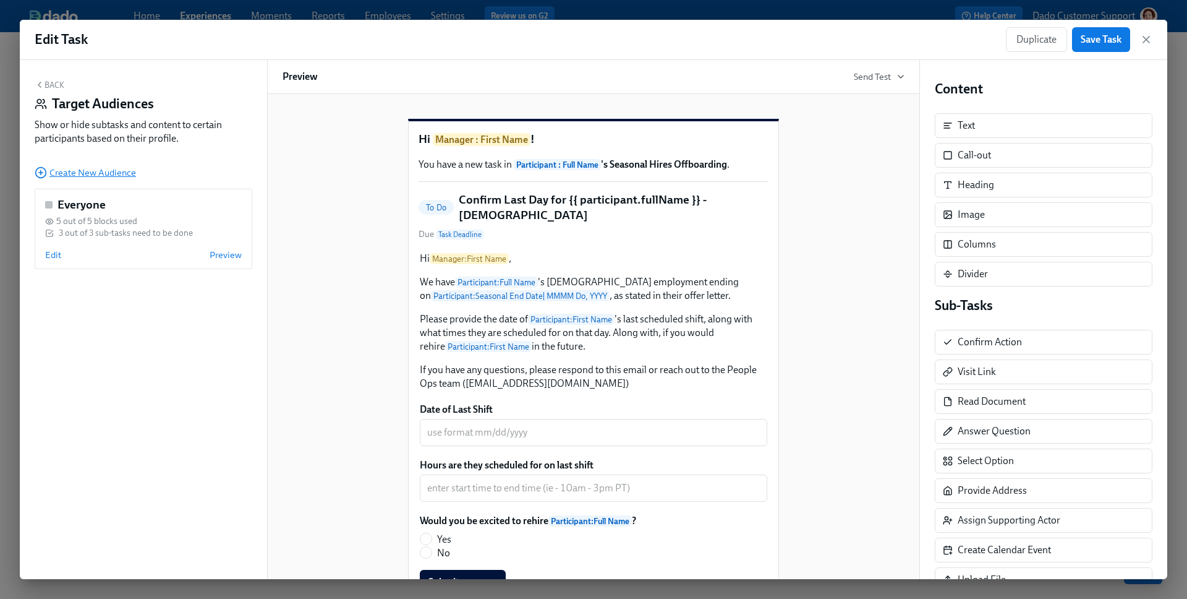
click at [47, 175] on span "Create New Audience" at bounding box center [85, 172] width 101 height 12
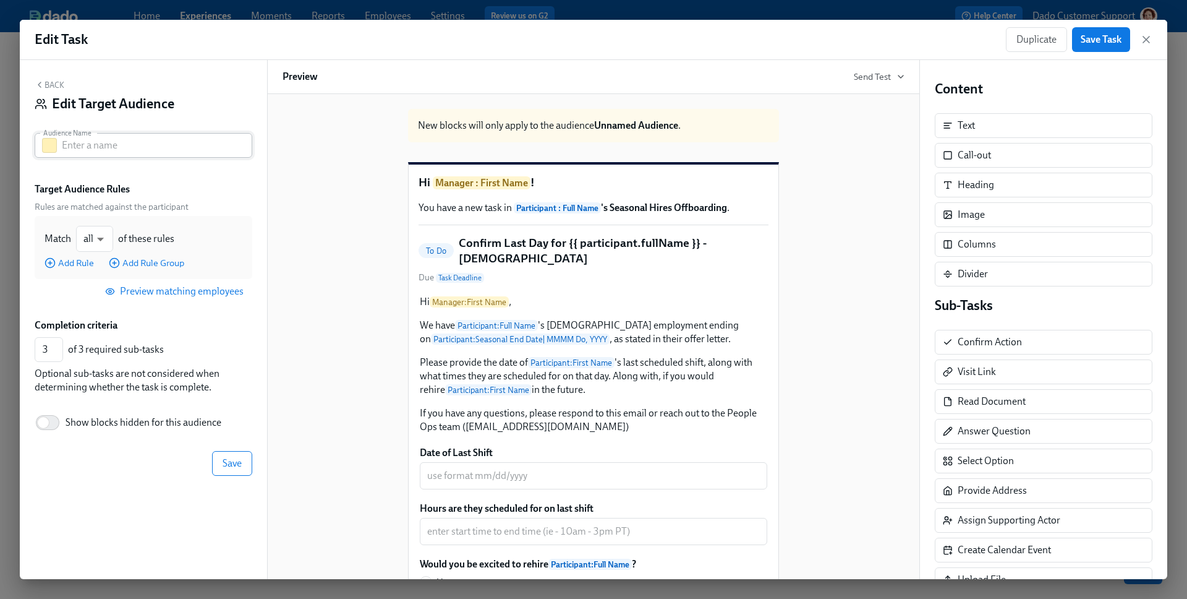
click at [54, 139] on button "button" at bounding box center [49, 145] width 15 height 15
click at [123, 218] on button "button" at bounding box center [126, 214] width 15 height 15
click at [76, 150] on input "text" at bounding box center [157, 145] width 190 height 25
click at [143, 145] on input "Already enrolled in offboarding" at bounding box center [157, 145] width 190 height 25
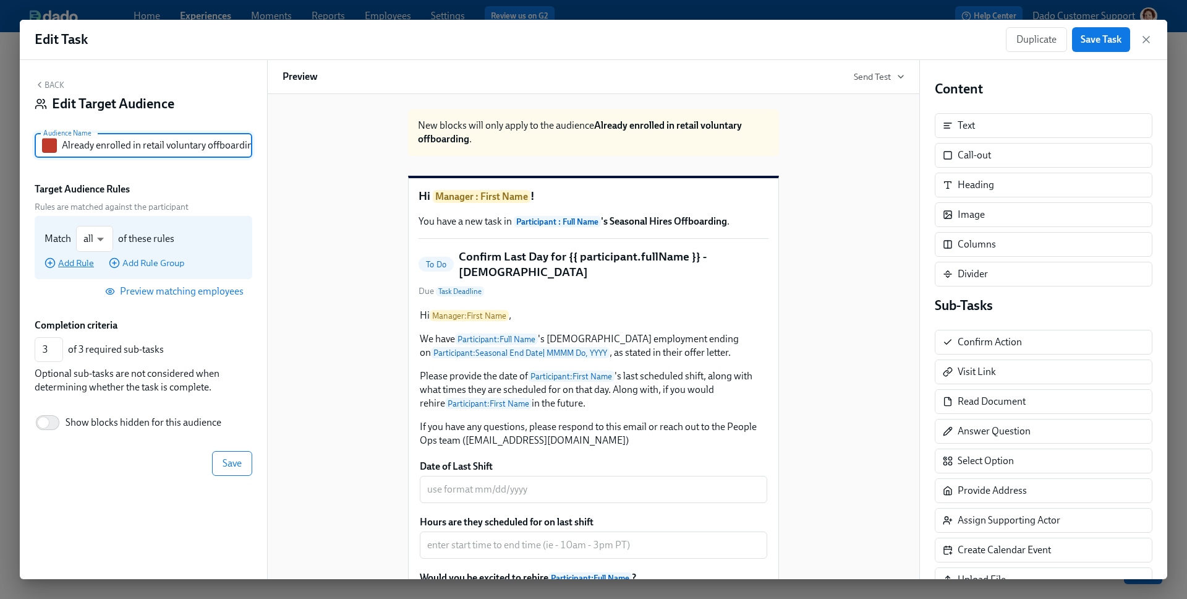
type input "Already enrolled in retail voluntary offboarding"
click at [82, 263] on span "Add Rule" at bounding box center [69, 263] width 49 height 12
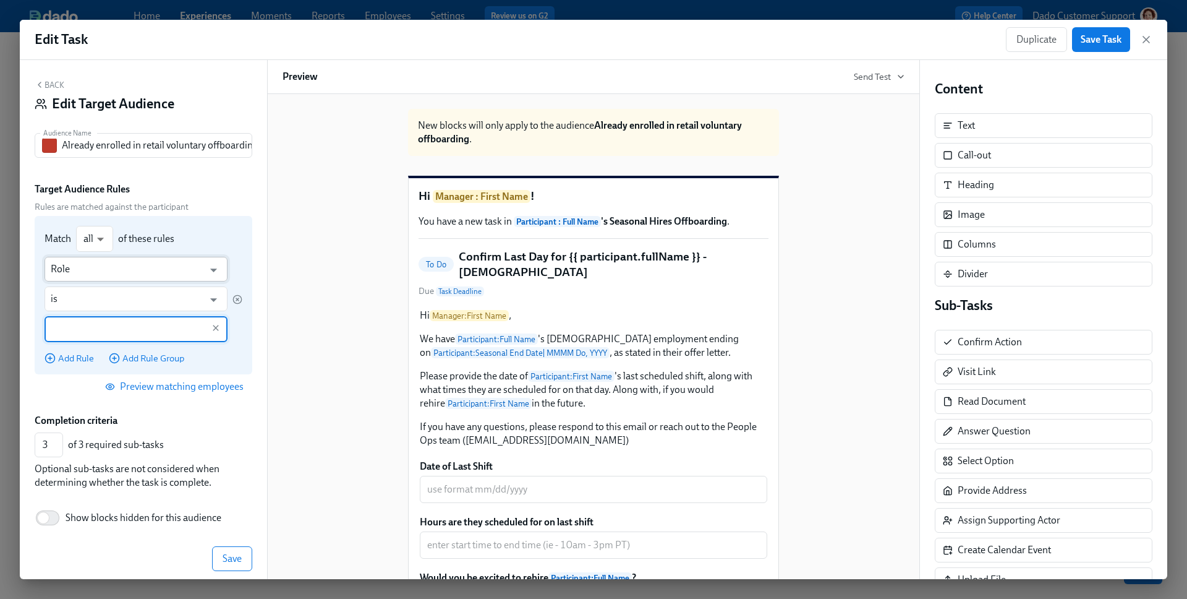
click at [74, 268] on input "Role" at bounding box center [127, 269] width 153 height 25
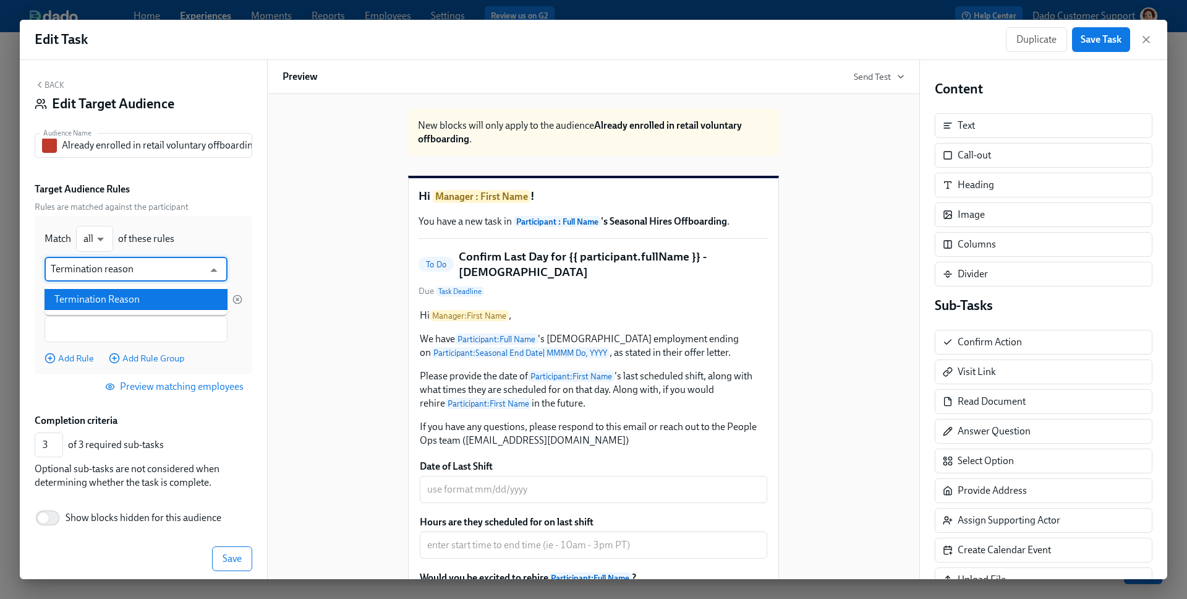
click at [163, 293] on li "Termination Reason" at bounding box center [136, 299] width 183 height 21
type input "Termination Reason"
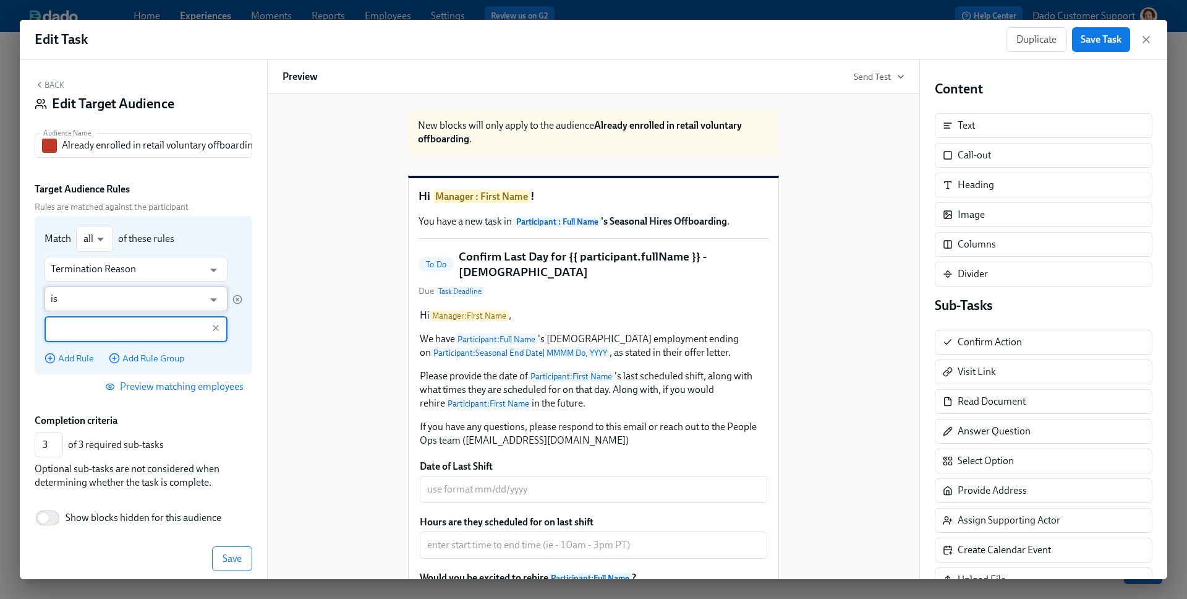
click at [87, 302] on input "is" at bounding box center [127, 298] width 153 height 25
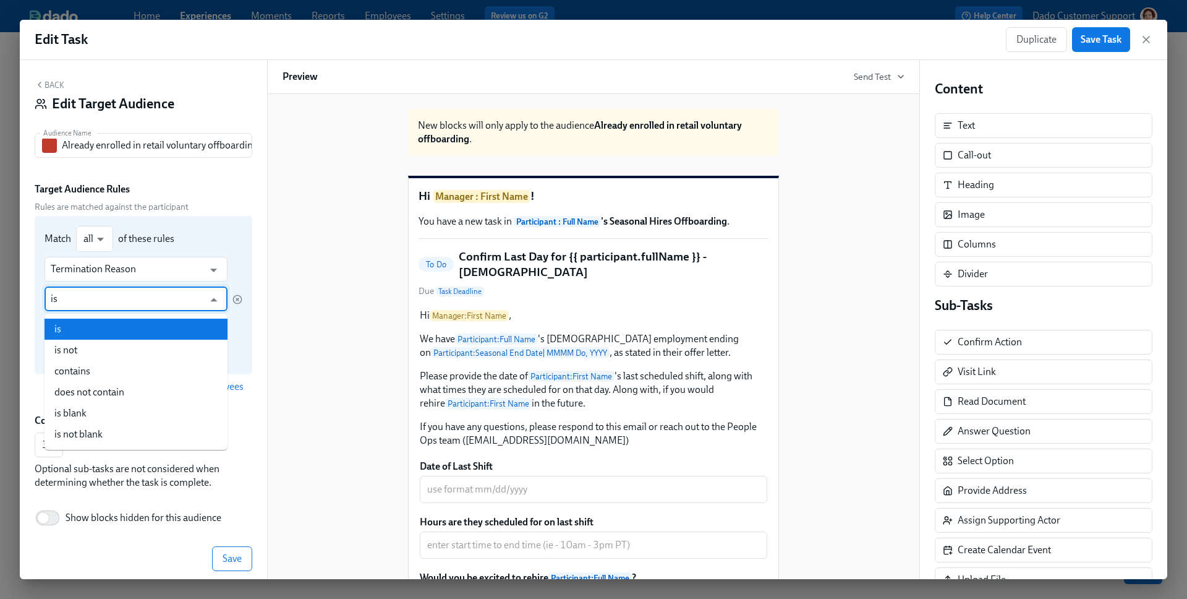
click at [87, 302] on input "is" at bounding box center [127, 298] width 153 height 25
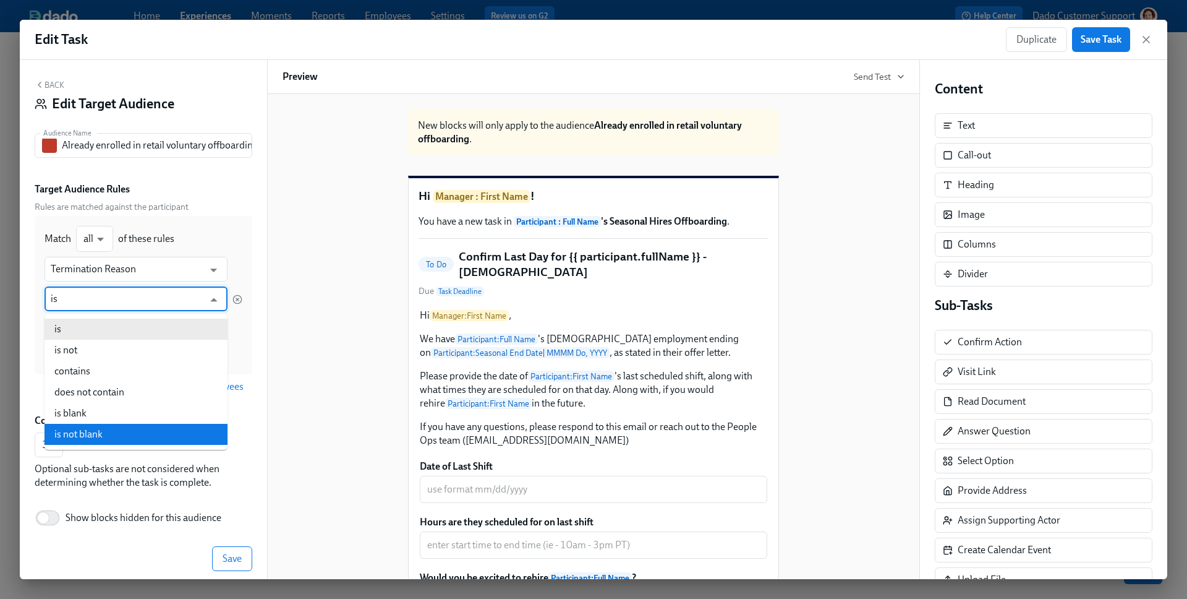
click at [66, 432] on li "is not blank" at bounding box center [136, 434] width 183 height 21
type input "is not blank"
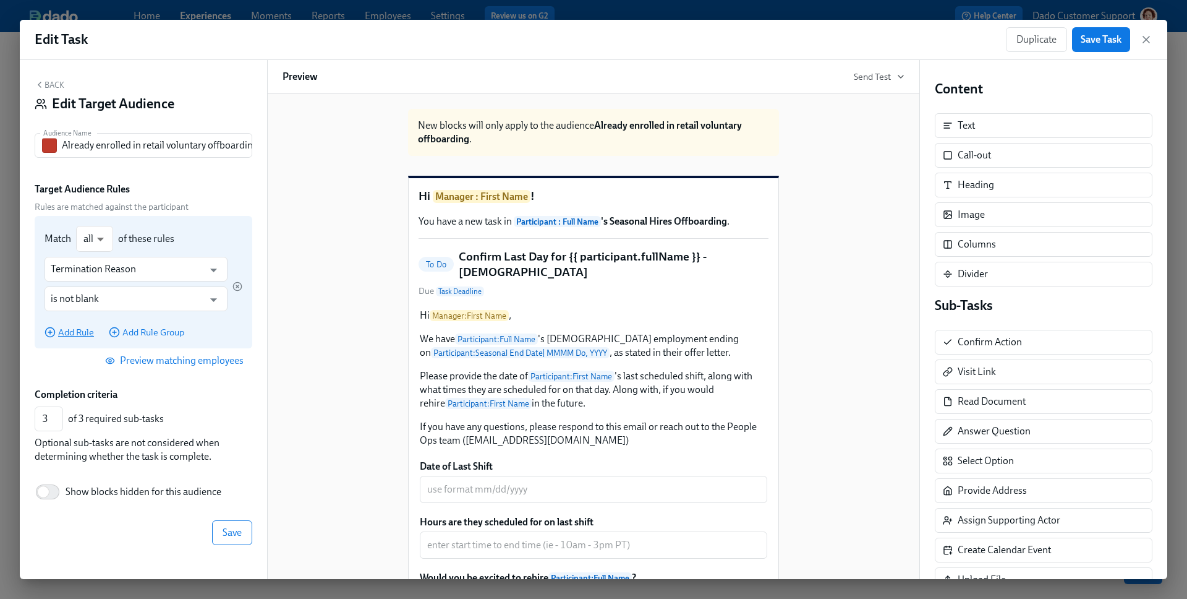
click at [74, 330] on span "Add Rule" at bounding box center [69, 332] width 49 height 12
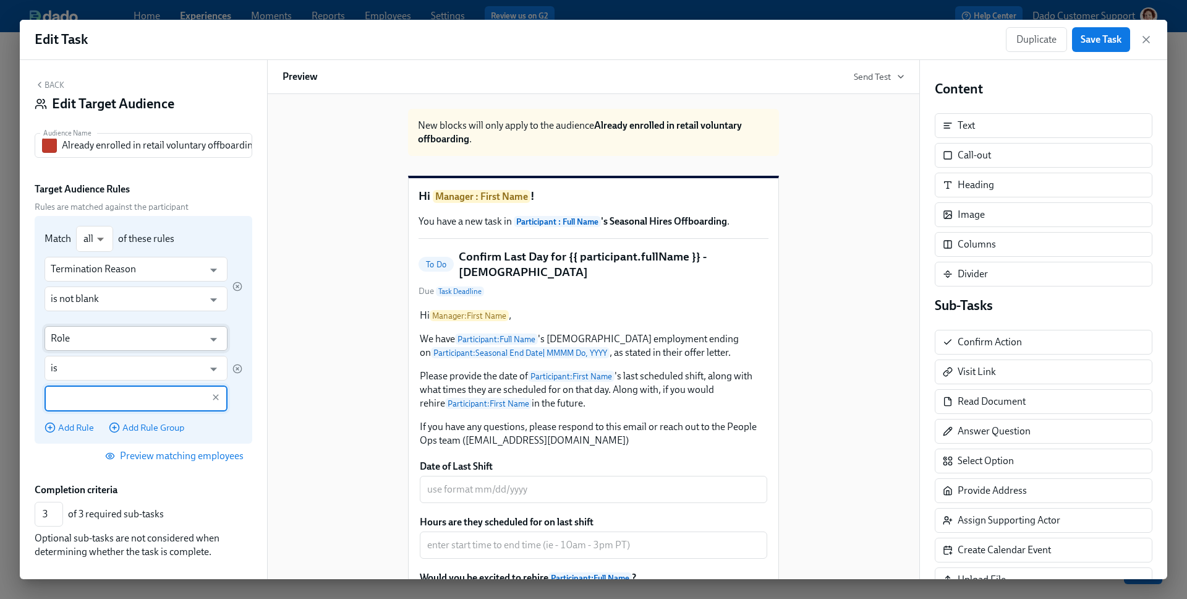
click at [72, 339] on input "Role" at bounding box center [127, 338] width 153 height 25
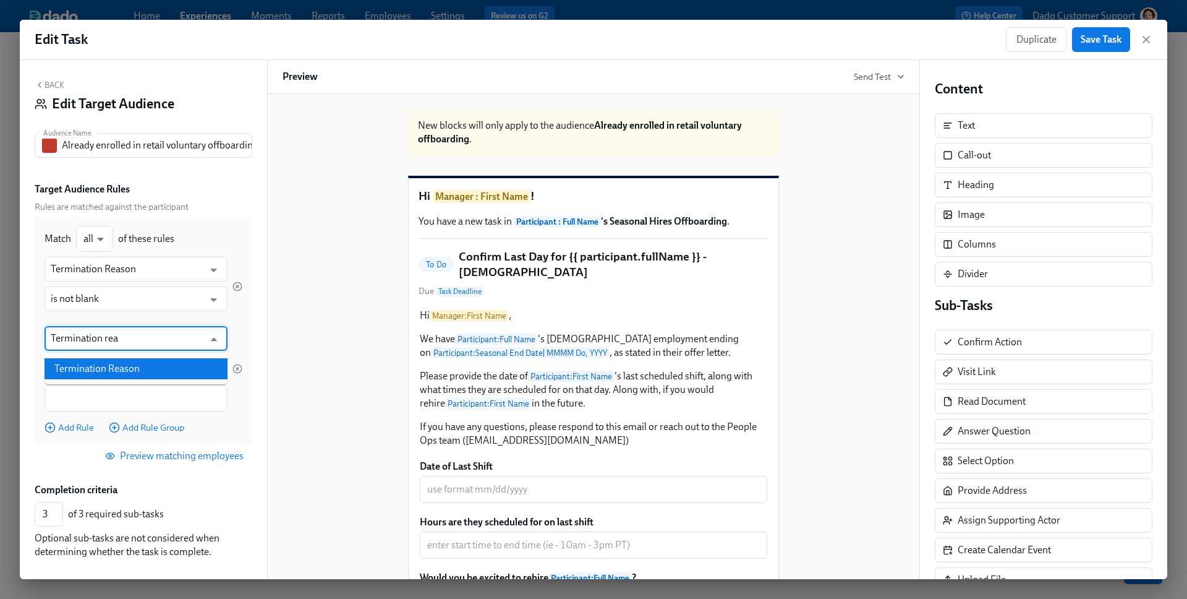
click at [84, 364] on li "Termination Reason" at bounding box center [136, 368] width 183 height 21
type input "Termination Reason"
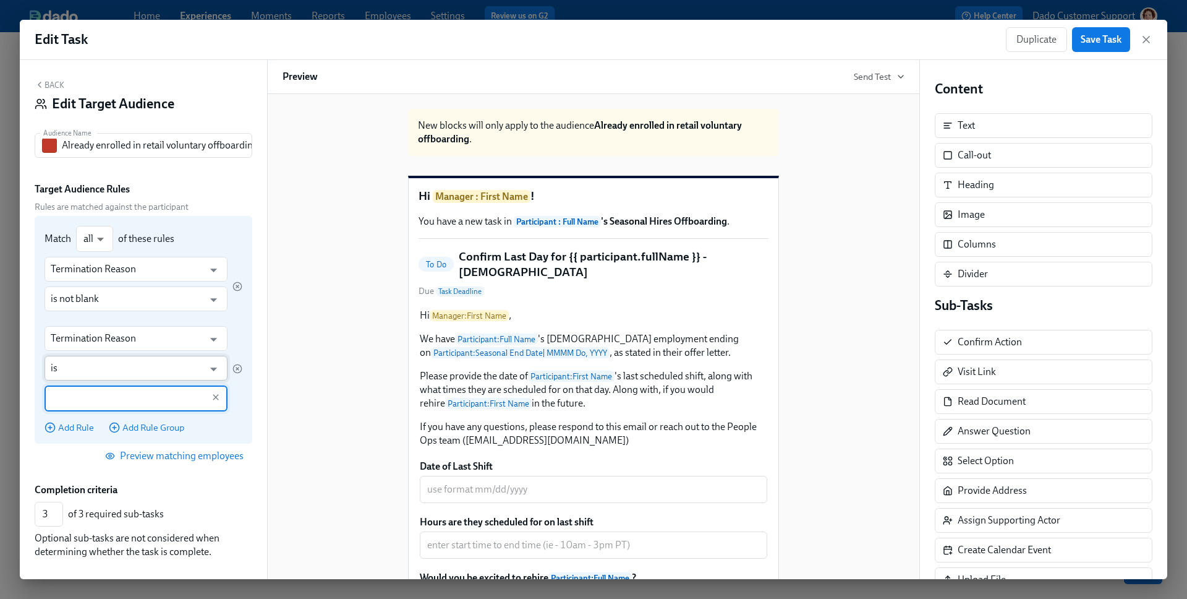
click at [78, 372] on input "is" at bounding box center [127, 368] width 153 height 25
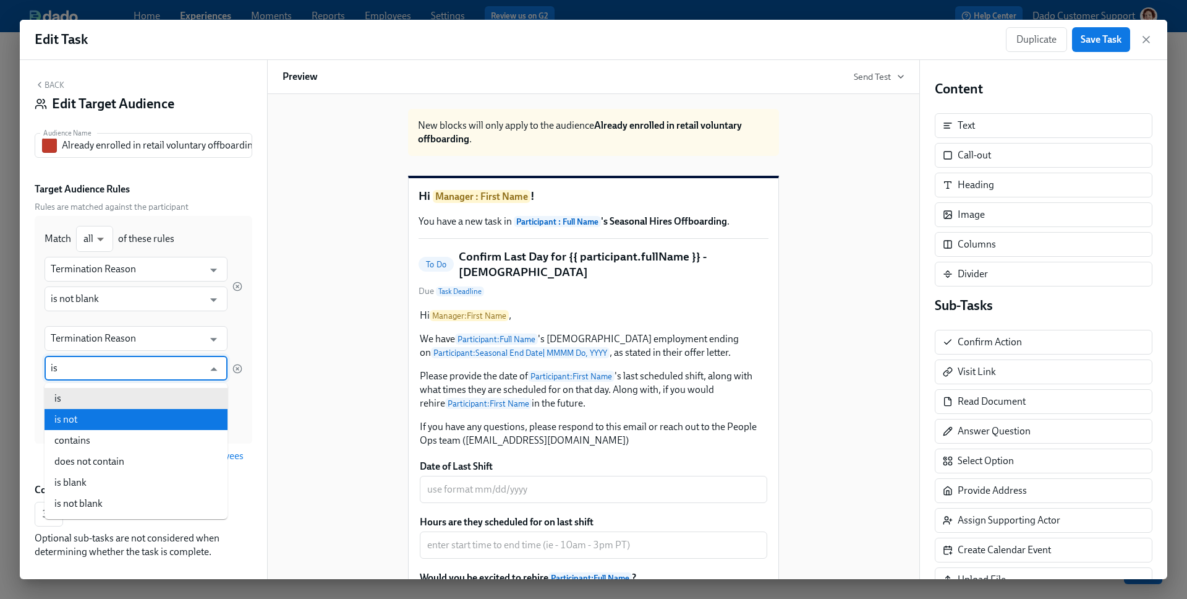
click at [83, 417] on li "is not" at bounding box center [136, 419] width 183 height 21
type input "is not"
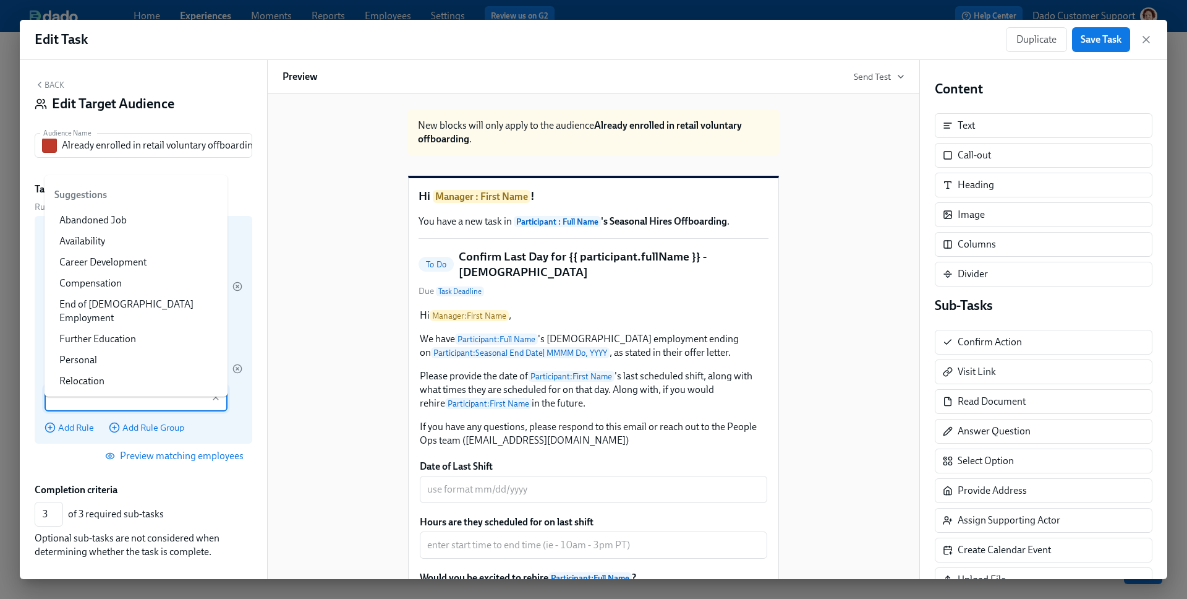
click at [69, 399] on input "text" at bounding box center [127, 398] width 153 height 26
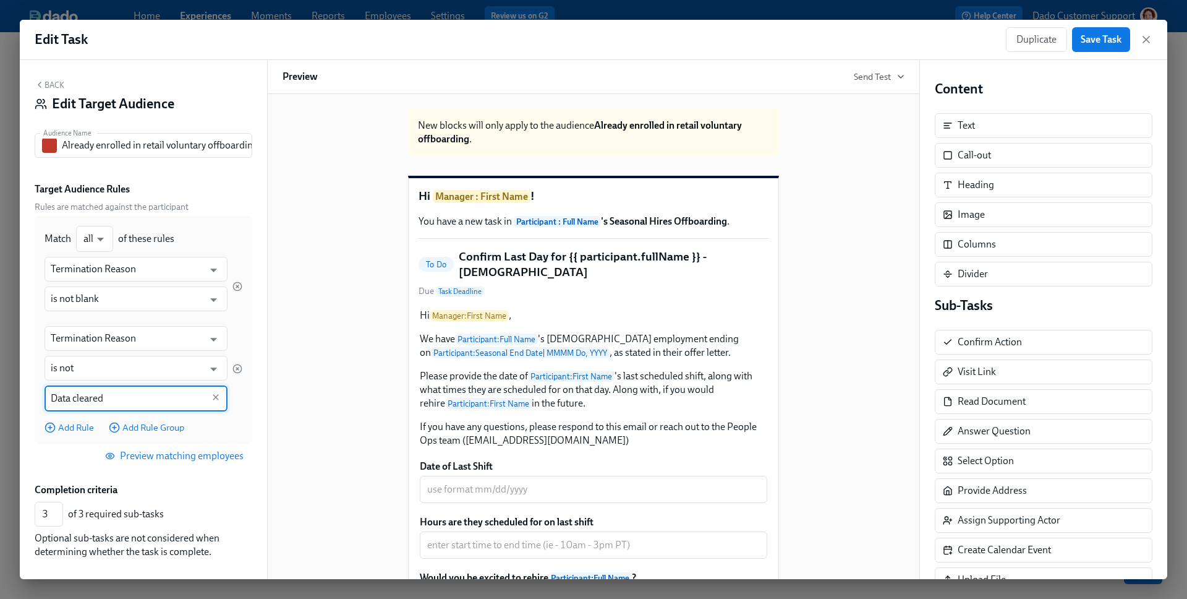
scroll to position [81, 0]
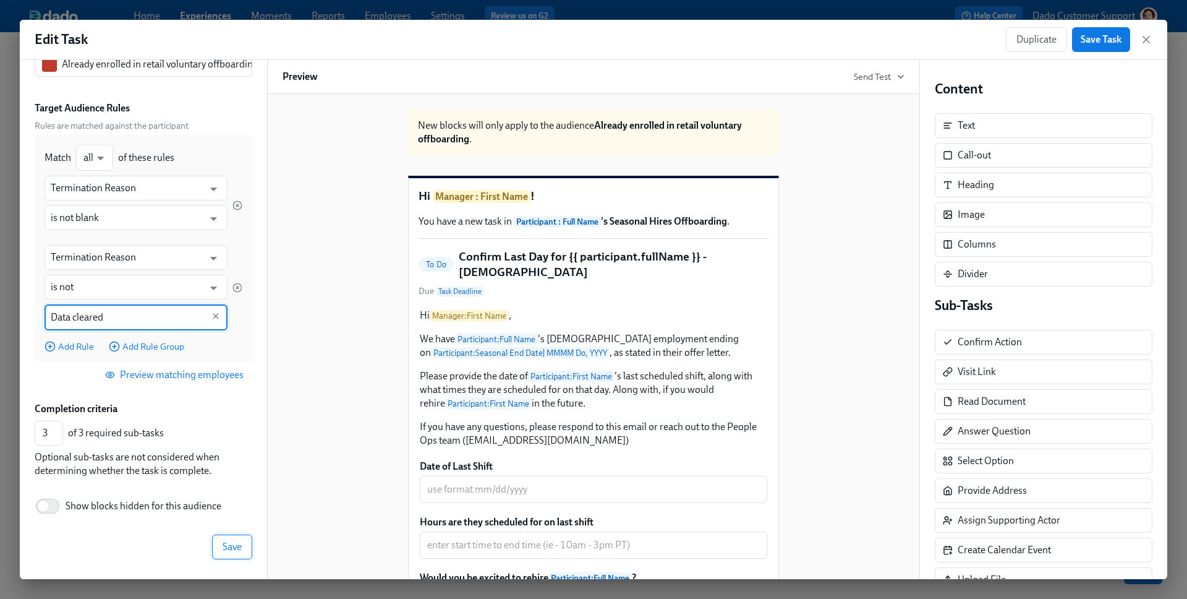
type input "Data cleared"
click at [234, 550] on span "Save" at bounding box center [232, 546] width 19 height 12
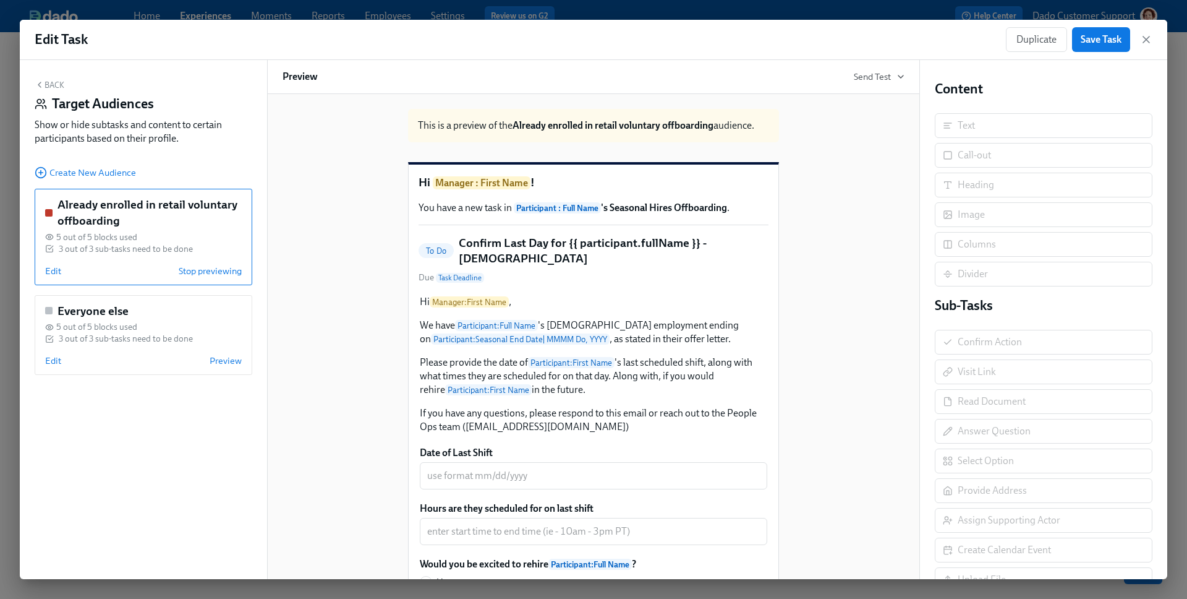
click at [315, 12] on div "Edit Task Duplicate Save Task Back Target Audiences Show or hide subtasks and c…" at bounding box center [593, 299] width 1187 height 599
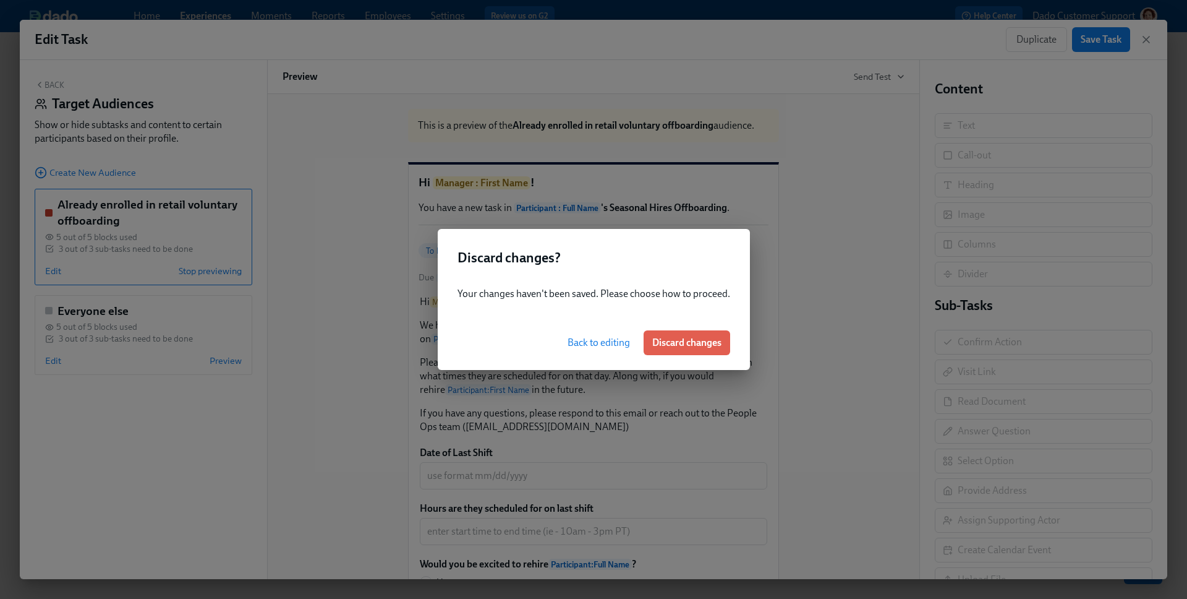
click at [602, 342] on span "Back to editing" at bounding box center [599, 342] width 62 height 12
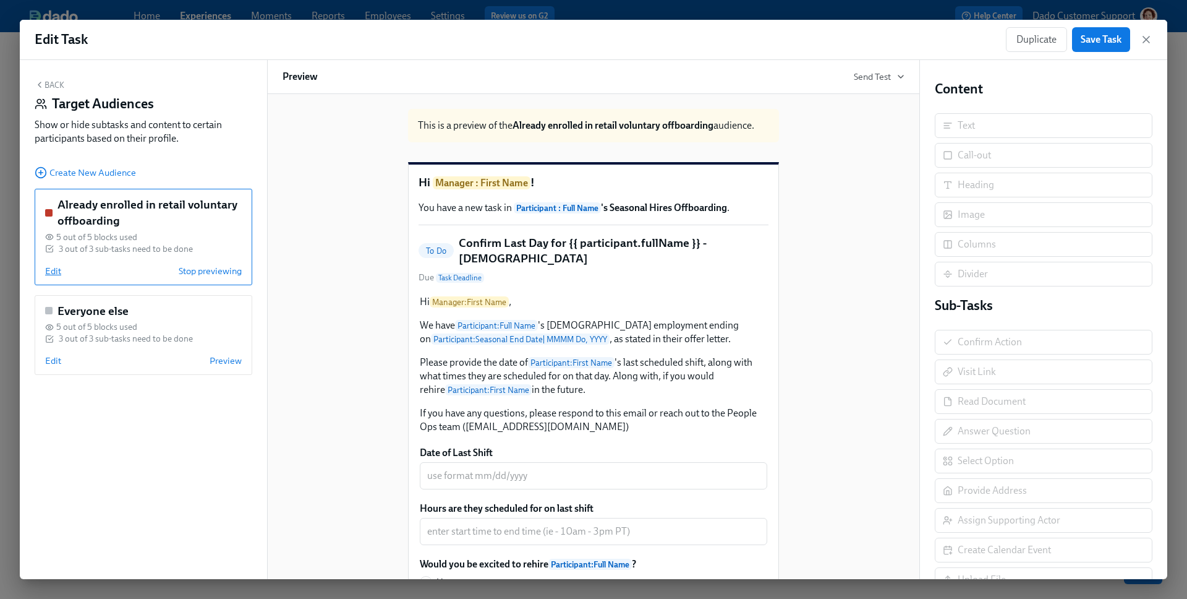
click at [52, 267] on span "Edit" at bounding box center [53, 271] width 16 height 12
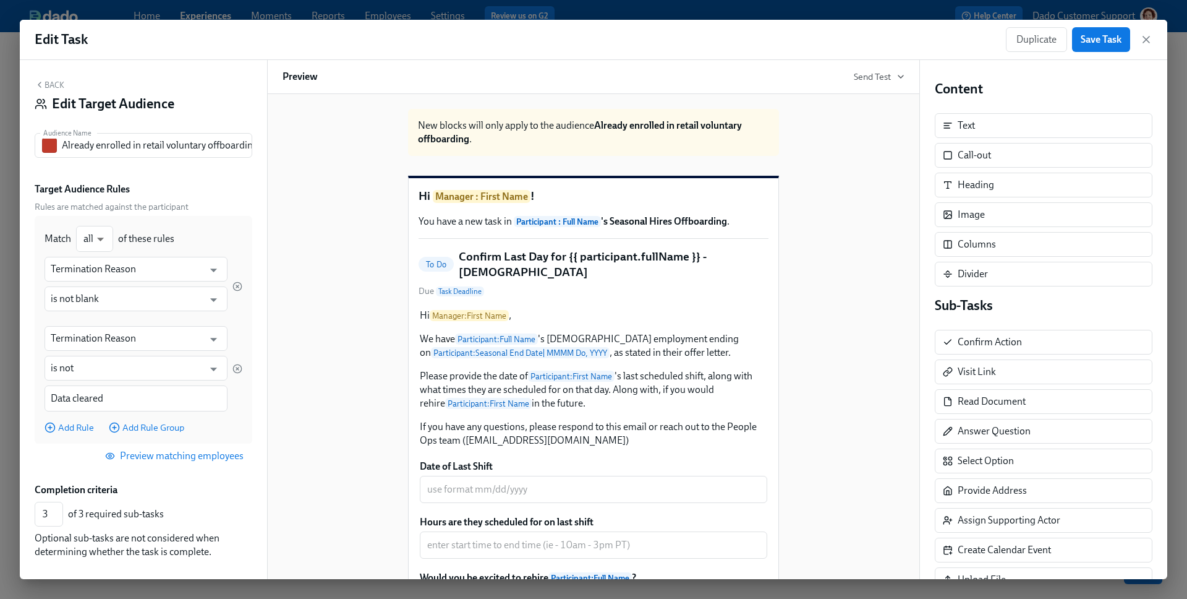
click at [56, 81] on button "Back" at bounding box center [50, 85] width 30 height 10
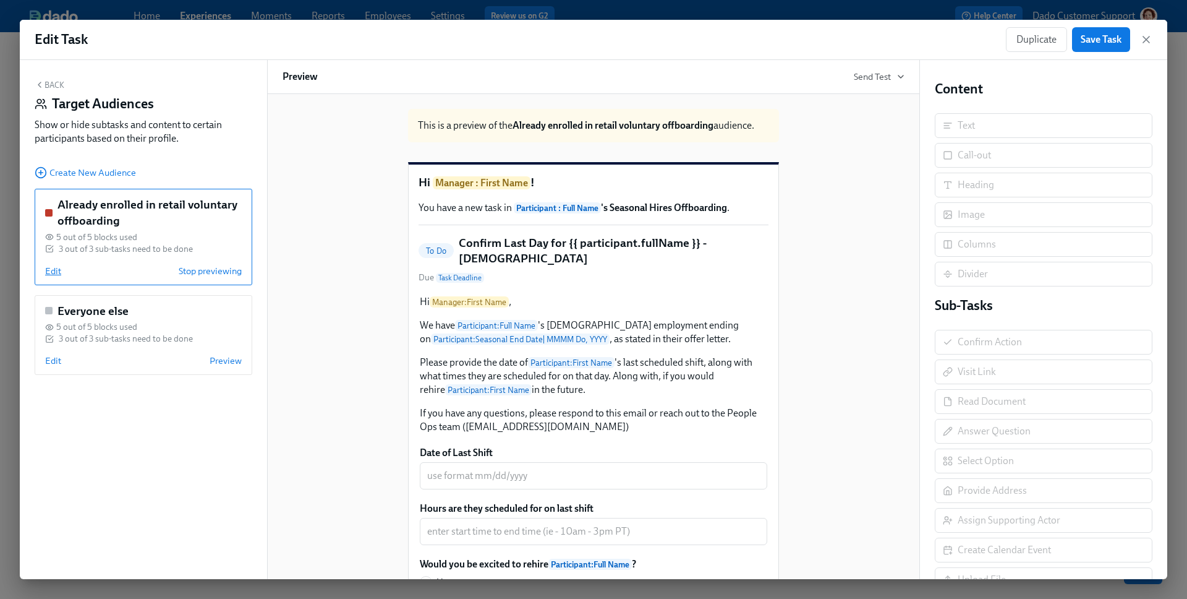
click at [46, 275] on span "Edit" at bounding box center [53, 271] width 16 height 12
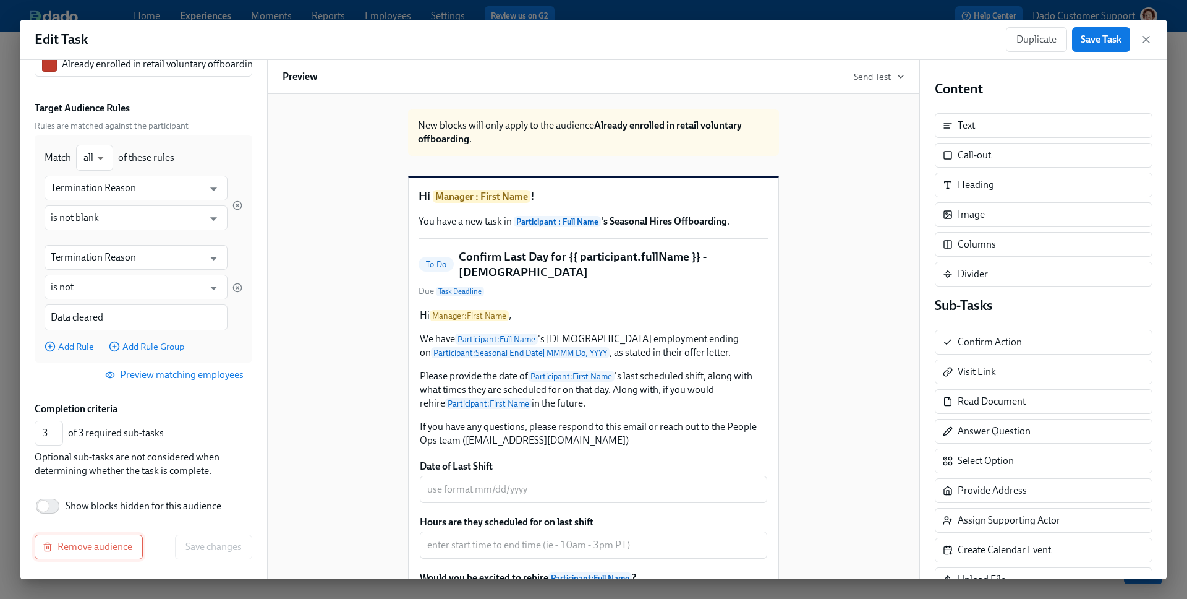
click at [86, 550] on span "Remove audience" at bounding box center [88, 546] width 87 height 12
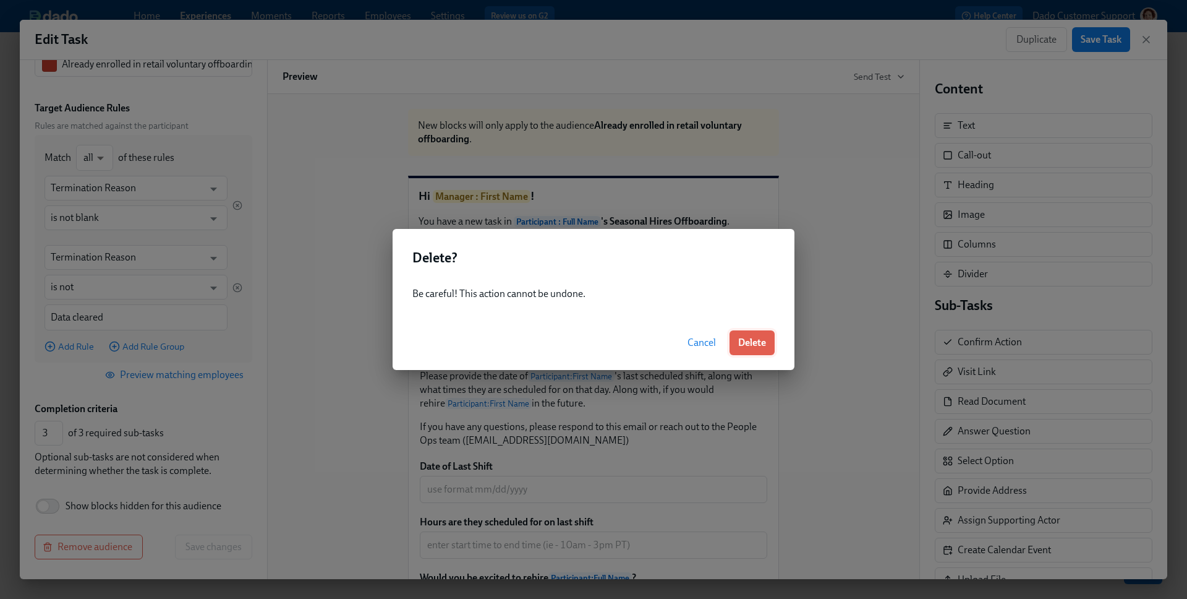
click at [734, 344] on button "Delete" at bounding box center [752, 342] width 45 height 25
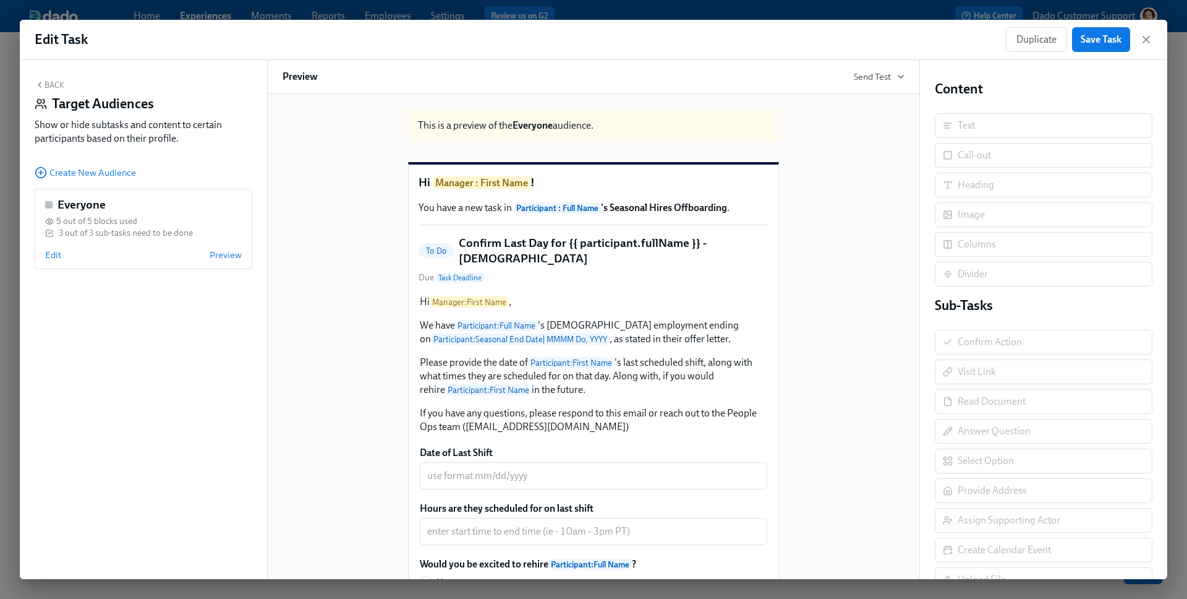
click at [1147, 32] on div "Duplicate Save Task" at bounding box center [1079, 39] width 147 height 25
click at [1146, 38] on icon "button" at bounding box center [1146, 39] width 6 height 6
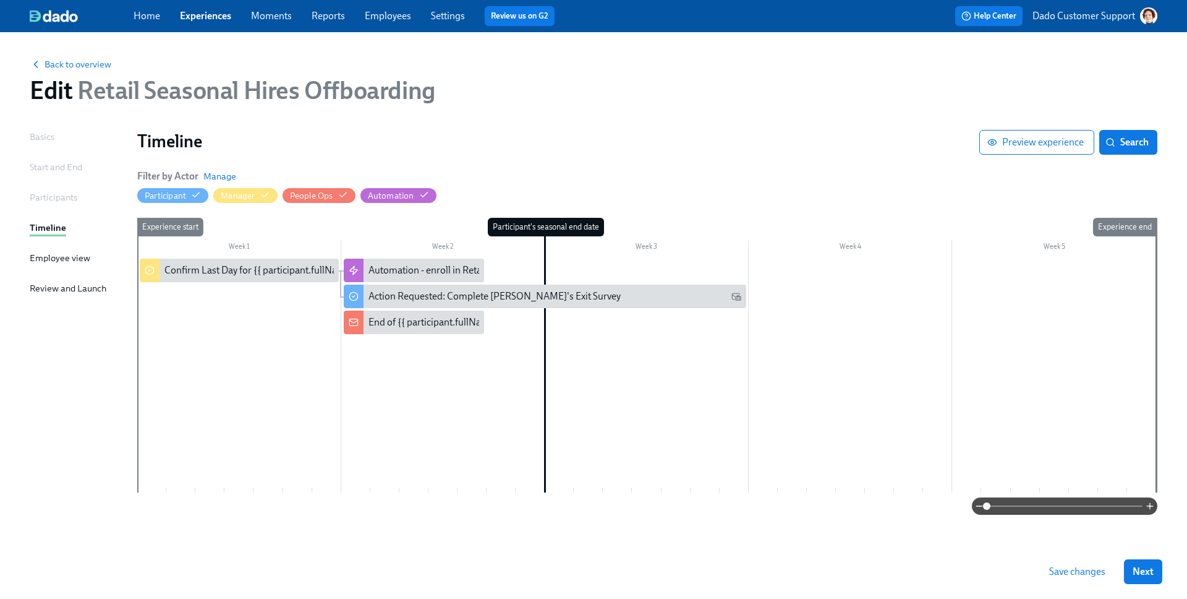
click at [624, 205] on div "Timeline Preview experience Search Filter by Actor Manage Participant Manager P…" at bounding box center [647, 322] width 1020 height 385
click at [82, 59] on span "Back to overview" at bounding box center [71, 64] width 82 height 12
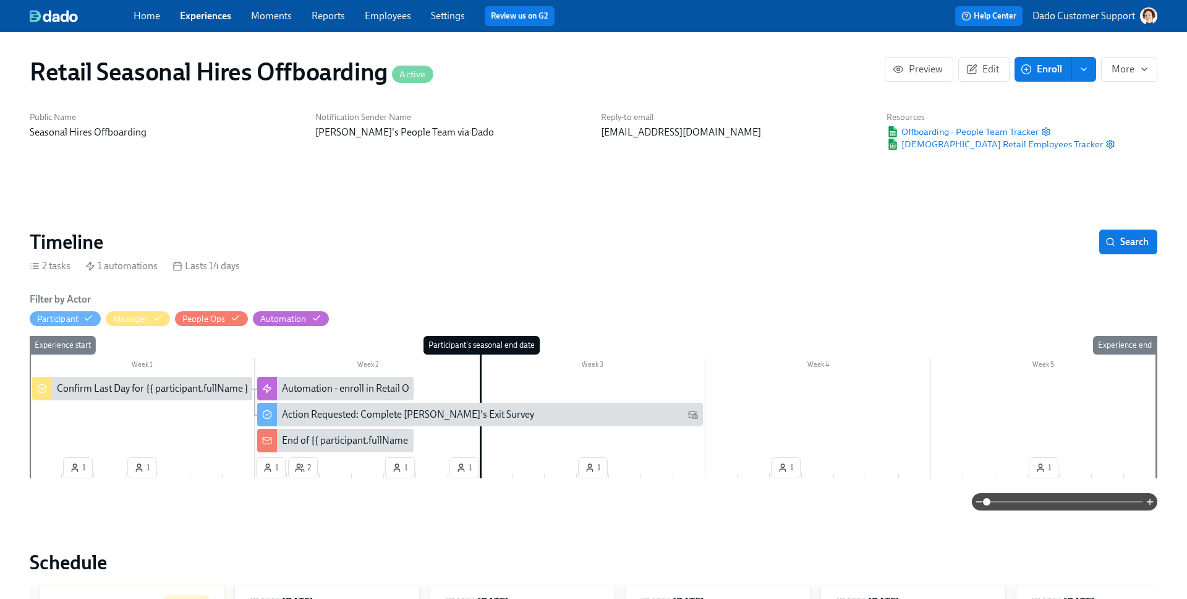
scroll to position [0, 2730]
click at [986, 78] on button "Edit" at bounding box center [983, 69] width 51 height 25
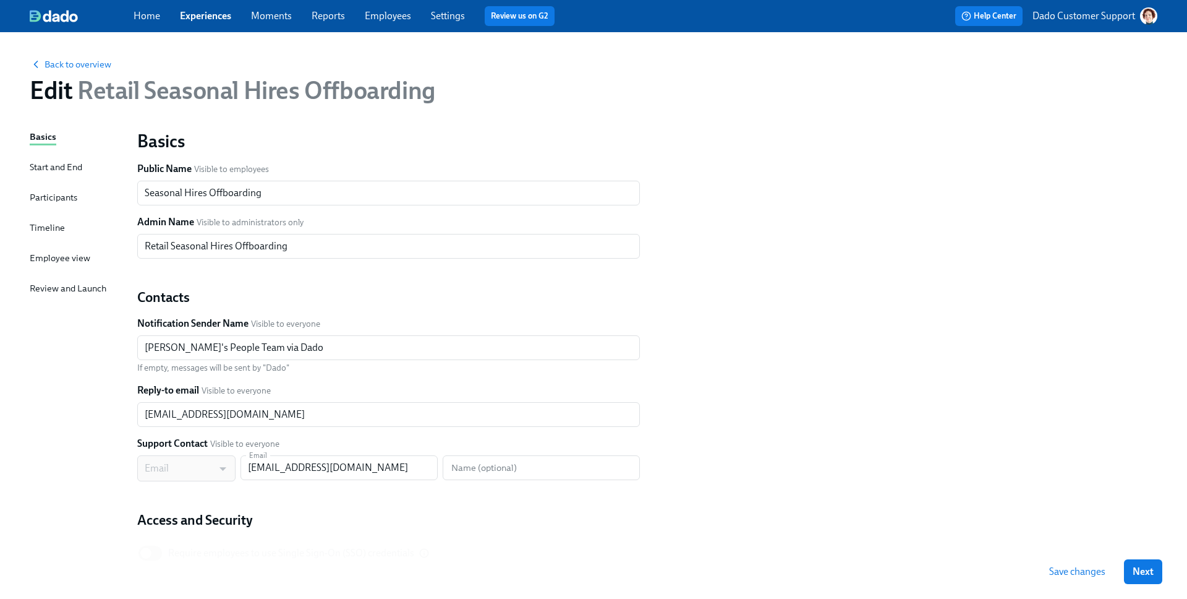
click at [50, 195] on div "Participants" at bounding box center [54, 197] width 48 height 14
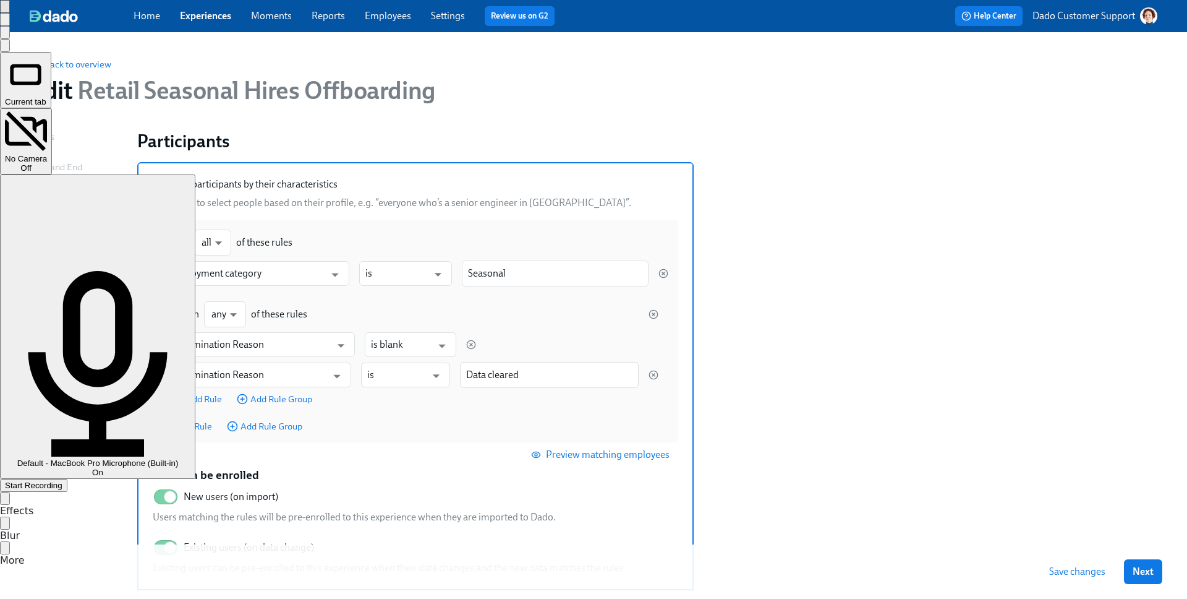
click at [62, 480] on div "Start Recording" at bounding box center [34, 484] width 58 height 9
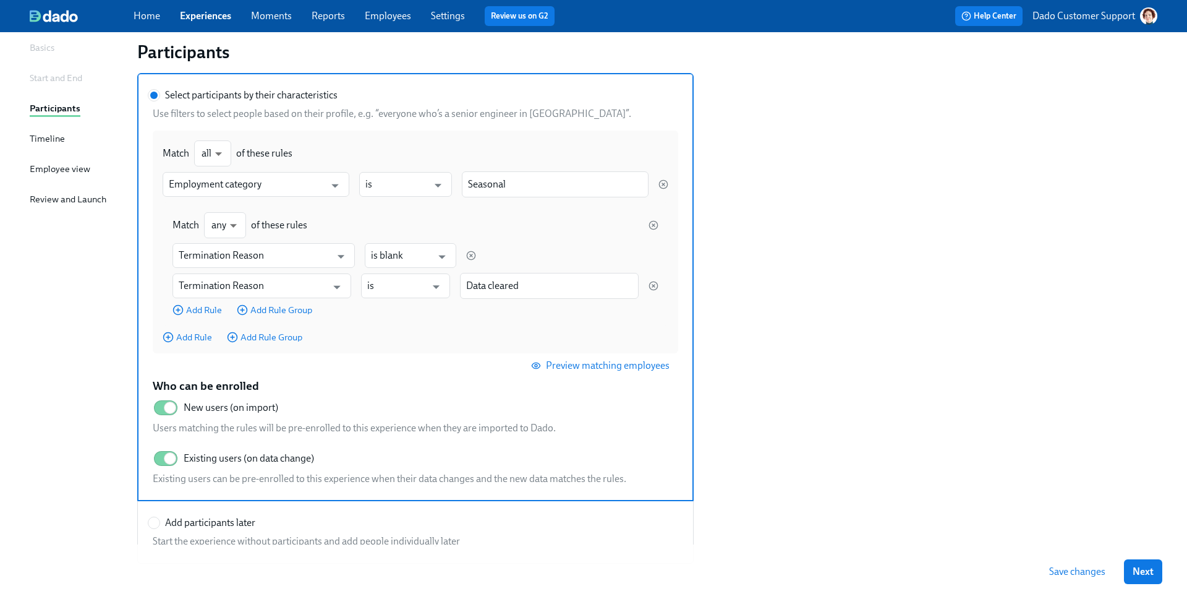
scroll to position [88, 0]
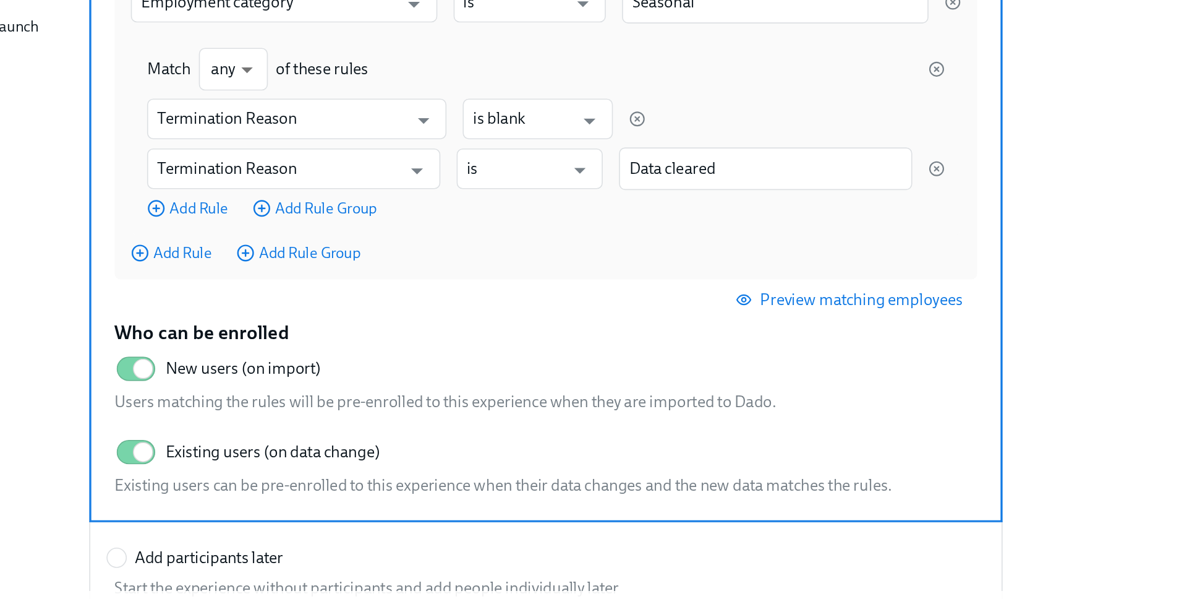
drag, startPoint x: 189, startPoint y: 458, endPoint x: 218, endPoint y: 463, distance: 29.5
click at [215, 462] on label "Existing users (on data change)" at bounding box center [233, 459] width 161 height 27
click at [211, 462] on input "Existing users (on data change)" at bounding box center [170, 459] width 82 height 27
click at [218, 463] on span "Existing users (on data change)" at bounding box center [249, 460] width 130 height 14
click at [202, 463] on input "Existing users (on data change)" at bounding box center [162, 459] width 82 height 27
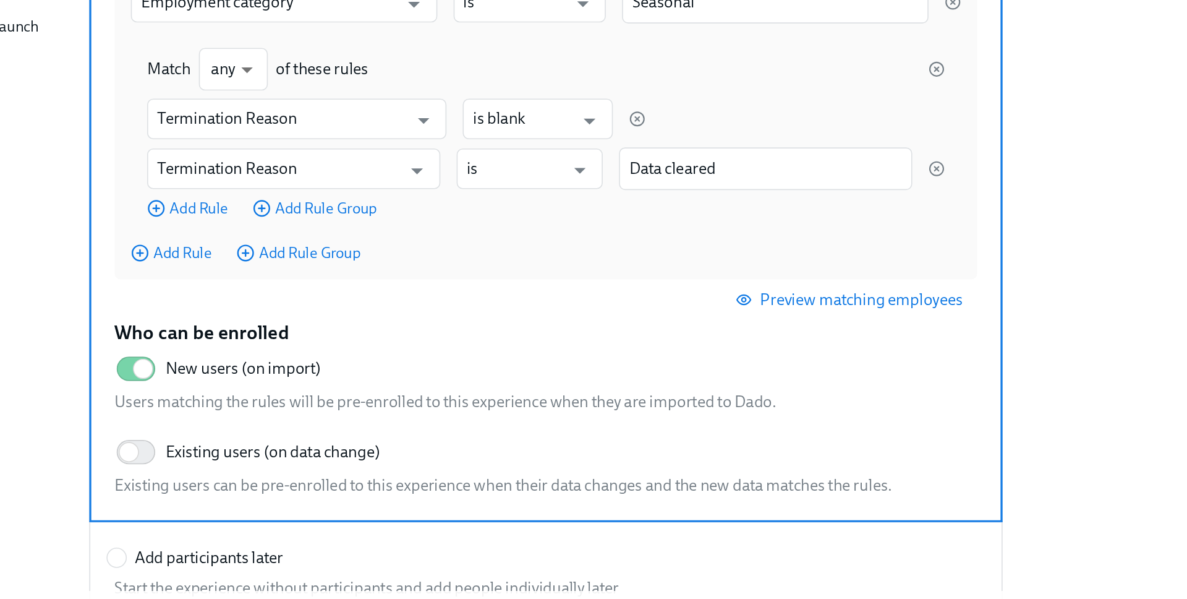
checkbox input "true"
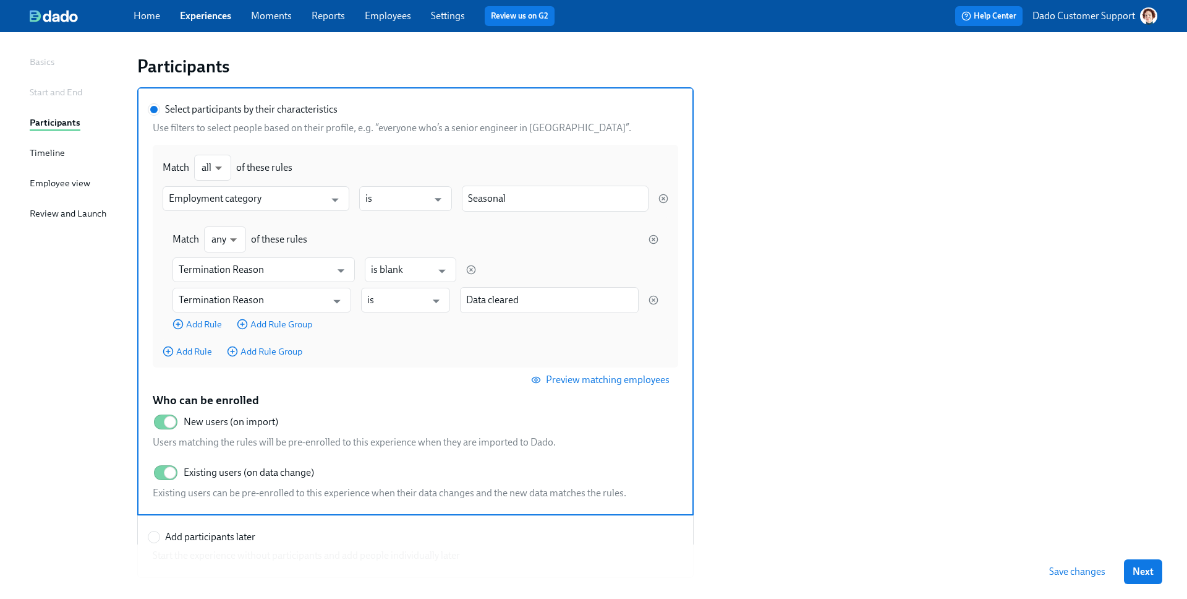
scroll to position [0, 0]
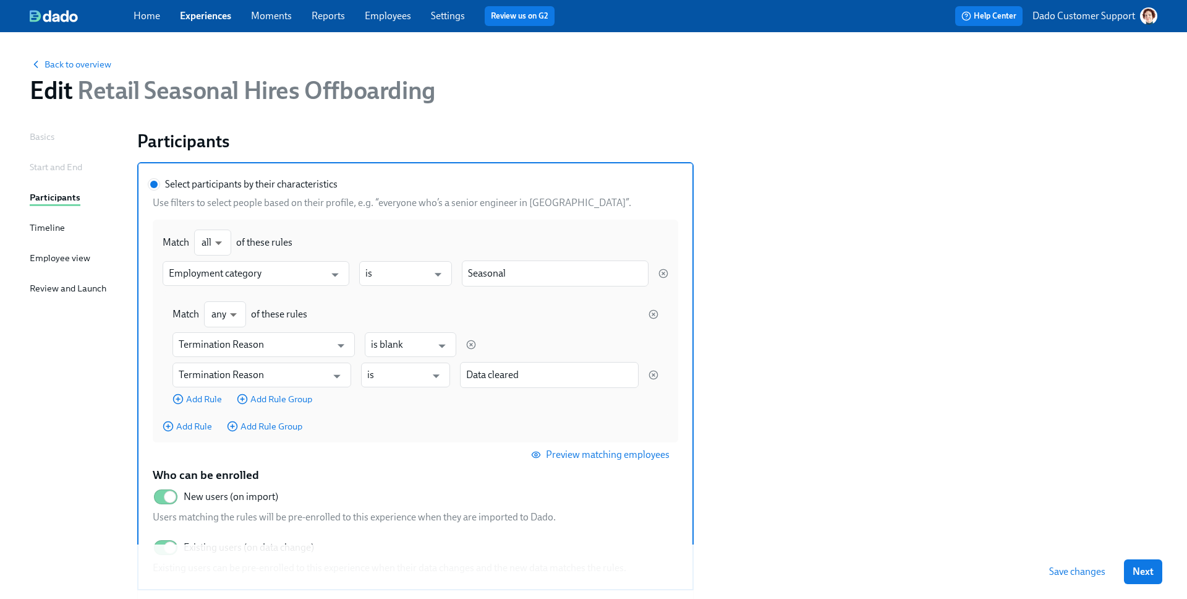
click at [209, 19] on link "Experiences" at bounding box center [205, 16] width 51 height 12
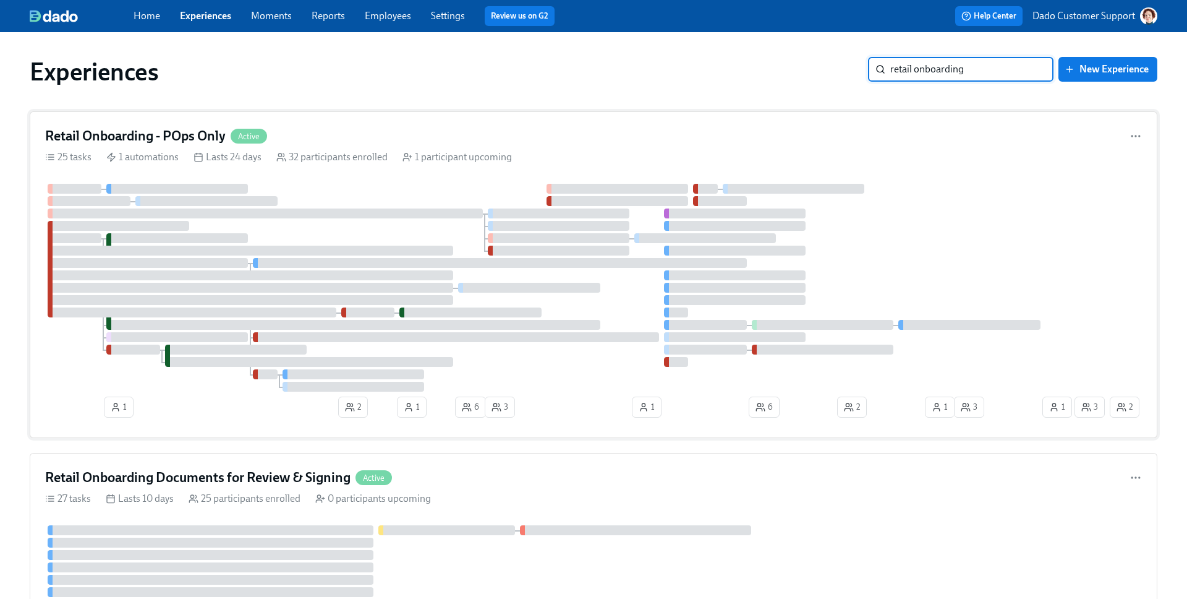
type input "retail onboarding"
click at [260, 166] on div "Retail Onboarding - POps Only Active 25 tasks 1 automations Lasts 24 days 32 pa…" at bounding box center [594, 274] width 1128 height 326
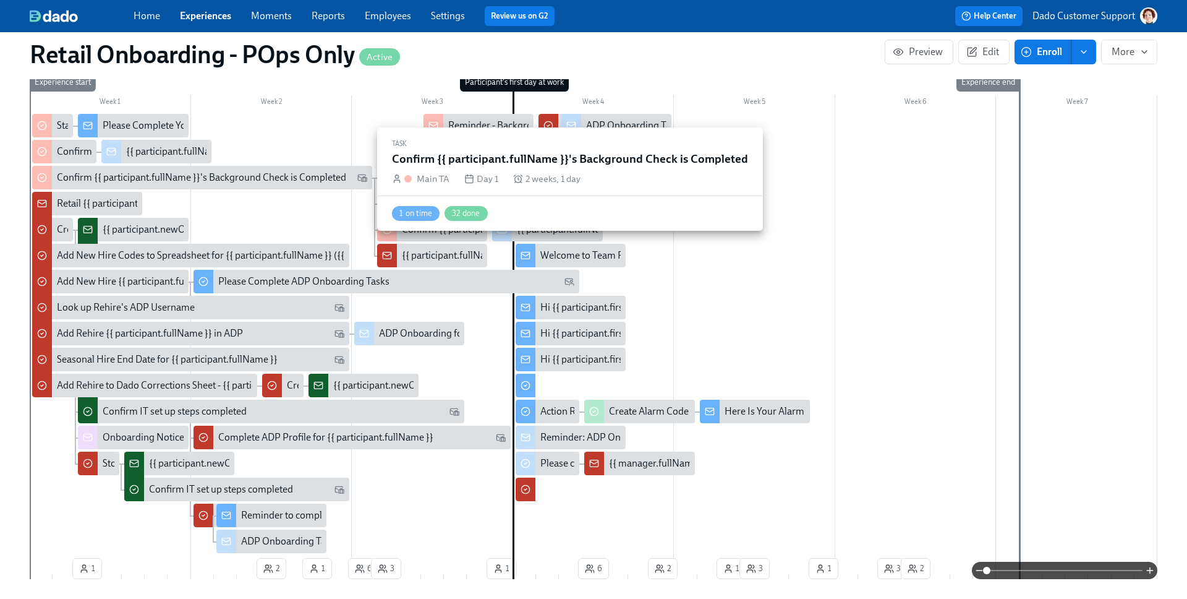
scroll to position [368, 0]
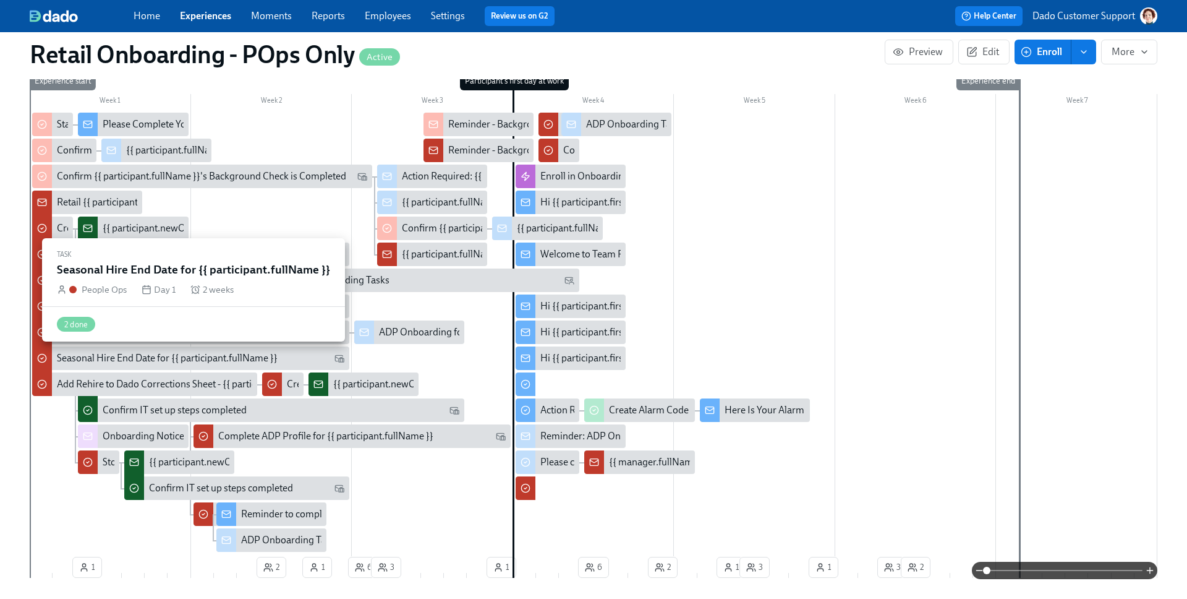
click at [104, 364] on div "Seasonal Hire End Date for {{ participant.fullName }}" at bounding box center [167, 358] width 221 height 14
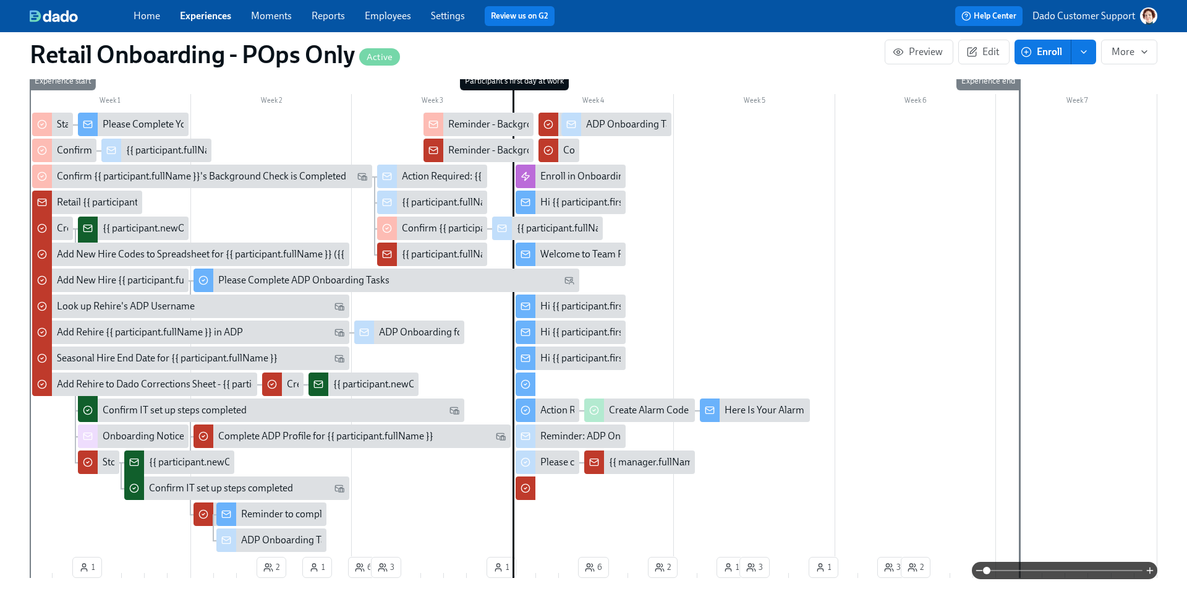
click at [385, 354] on div at bounding box center [594, 333] width 1128 height 441
click at [448, 359] on div at bounding box center [594, 333] width 1128 height 441
click at [994, 53] on span "Edit" at bounding box center [984, 52] width 30 height 12
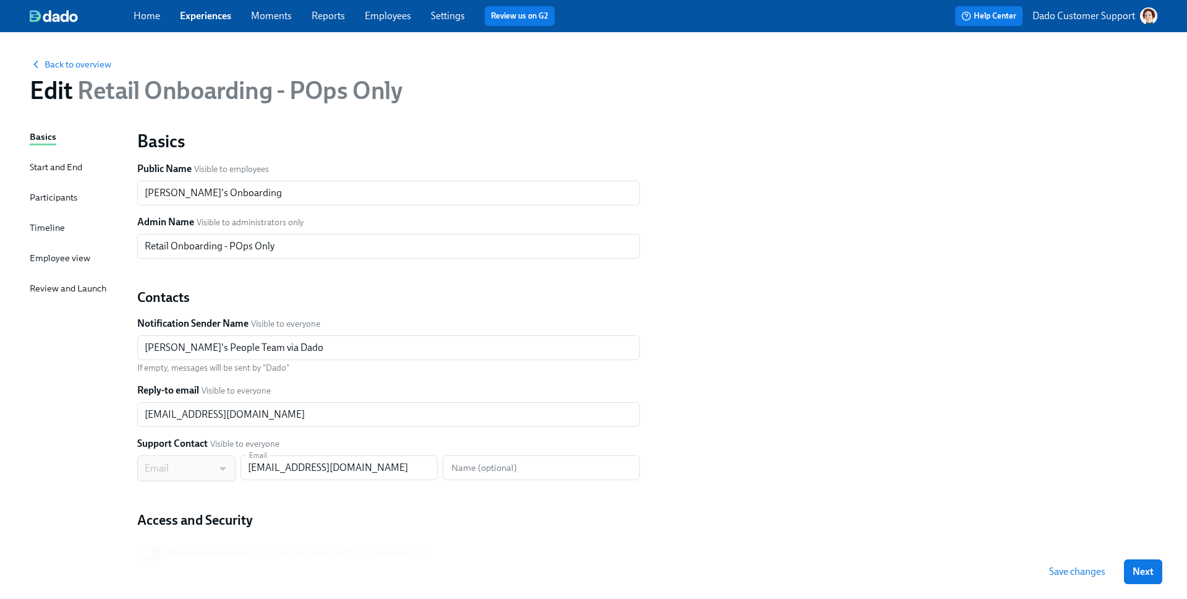
click at [65, 229] on div "Basics Start and End Participants Timeline Employee view Review and Launch" at bounding box center [76, 378] width 93 height 496
click at [45, 228] on div "Timeline" at bounding box center [47, 228] width 35 height 14
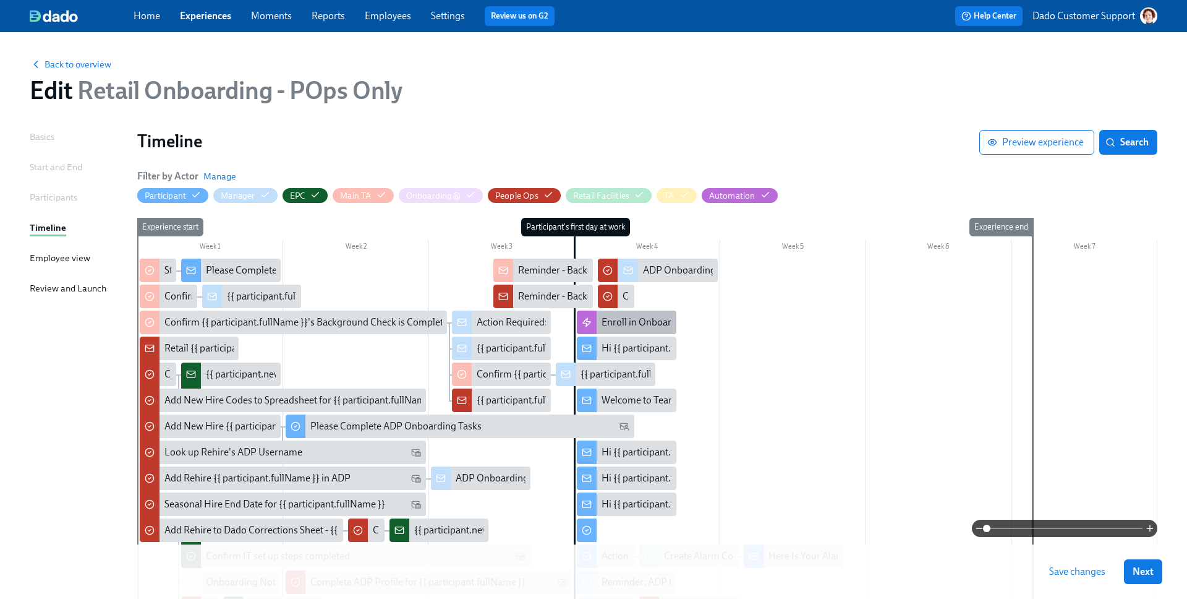
click at [636, 319] on div "Enroll in Onboarding Docs Experince" at bounding box center [679, 322] width 155 height 14
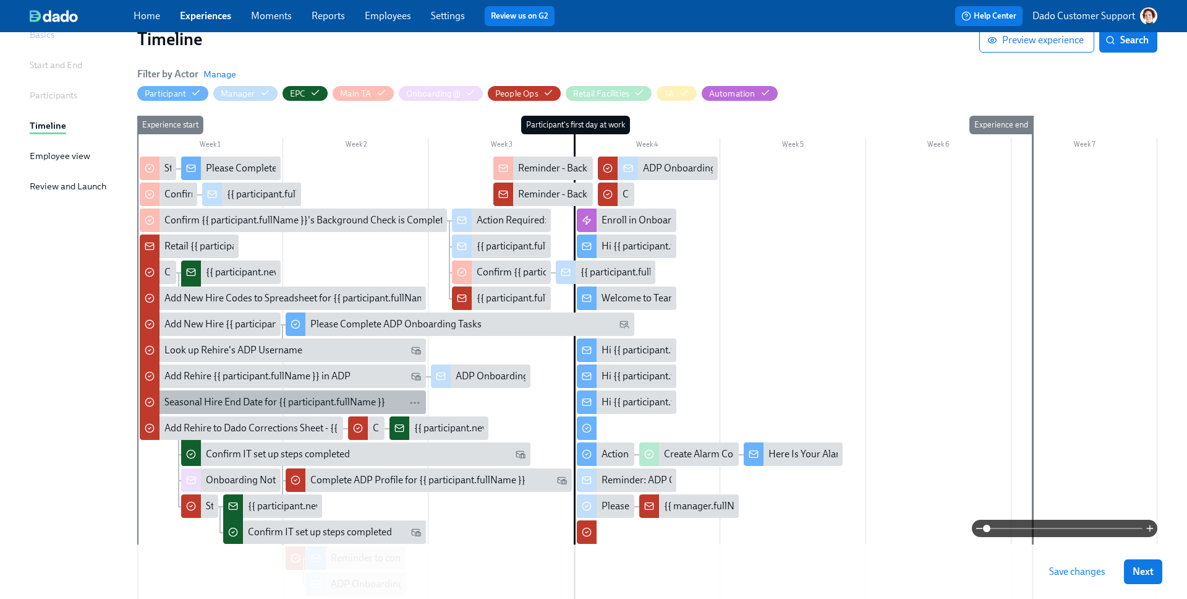
scroll to position [101, 0]
click at [459, 407] on div at bounding box center [647, 382] width 1020 height 451
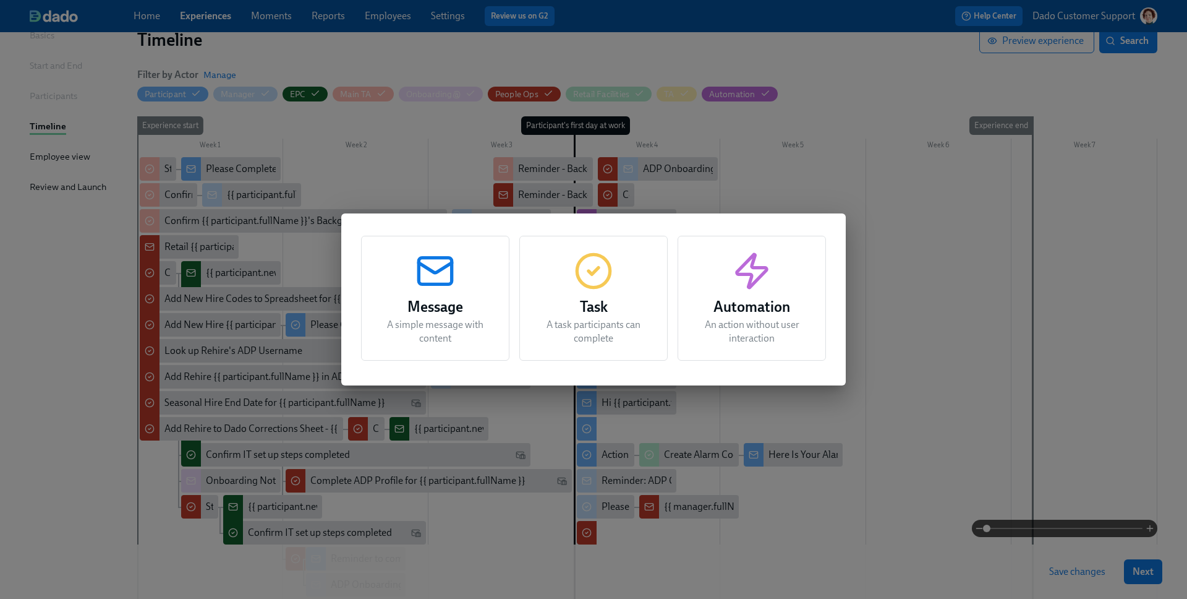
click at [738, 302] on h3 "Automation" at bounding box center [751, 307] width 117 height 22
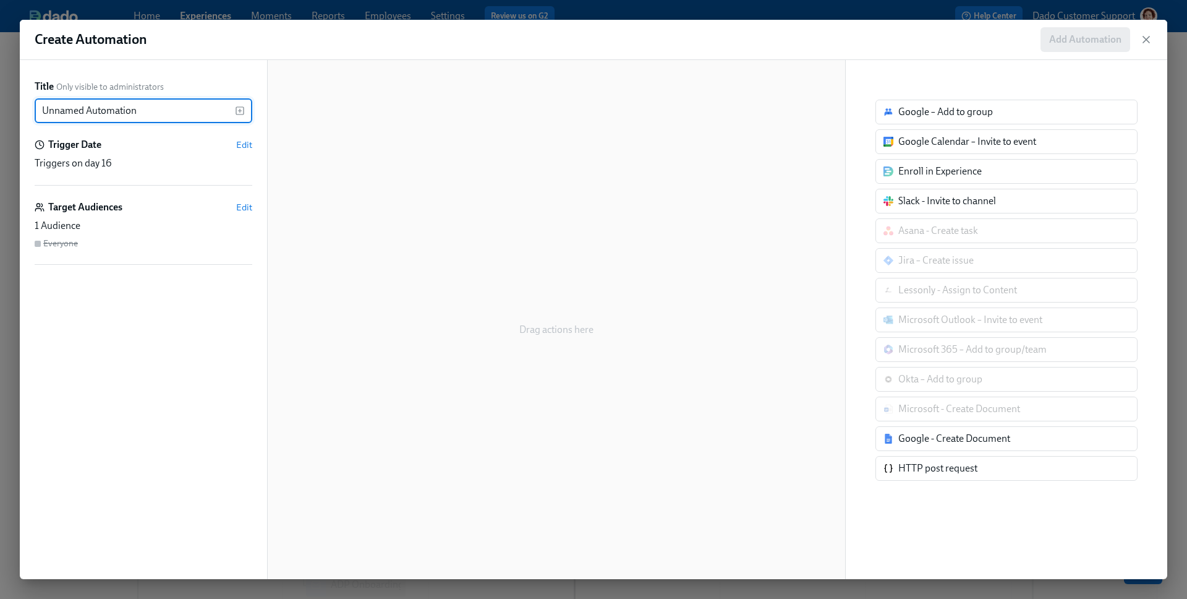
drag, startPoint x: 168, startPoint y: 116, endPoint x: 50, endPoint y: 95, distance: 119.3
click at [50, 95] on div "Title Only visible to administrators Unnamed Automation ​" at bounding box center [144, 101] width 218 height 43
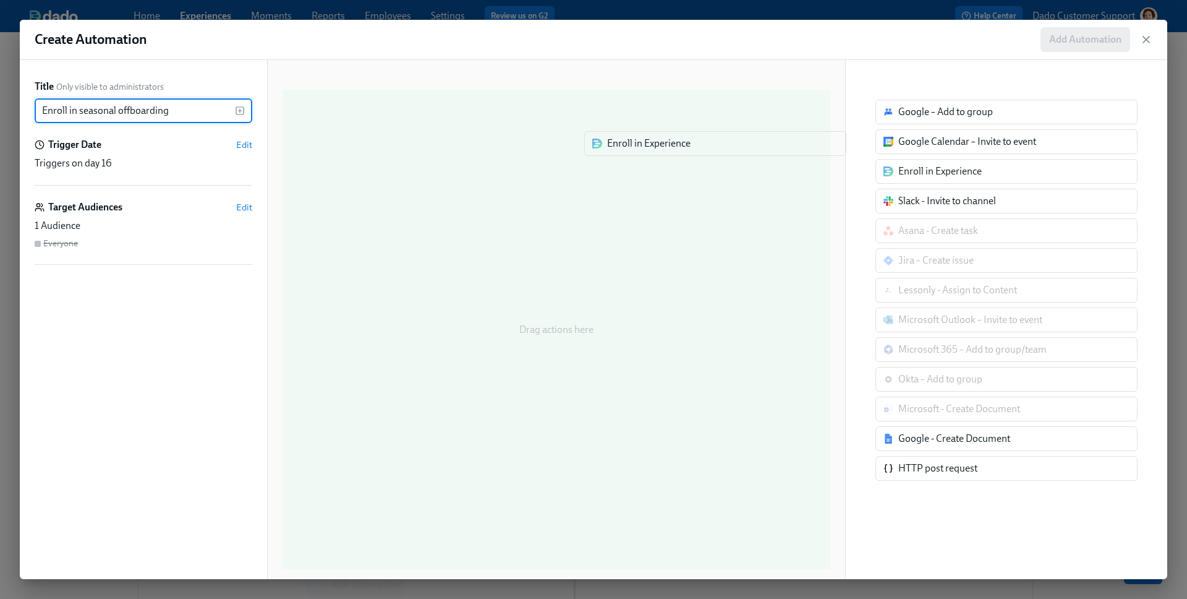
drag, startPoint x: 963, startPoint y: 176, endPoint x: 665, endPoint y: 148, distance: 299.9
click at [664, 148] on div "Title Only visible to administrators Enroll in seasonal offboarding ​ Trigger D…" at bounding box center [594, 319] width 1148 height 519
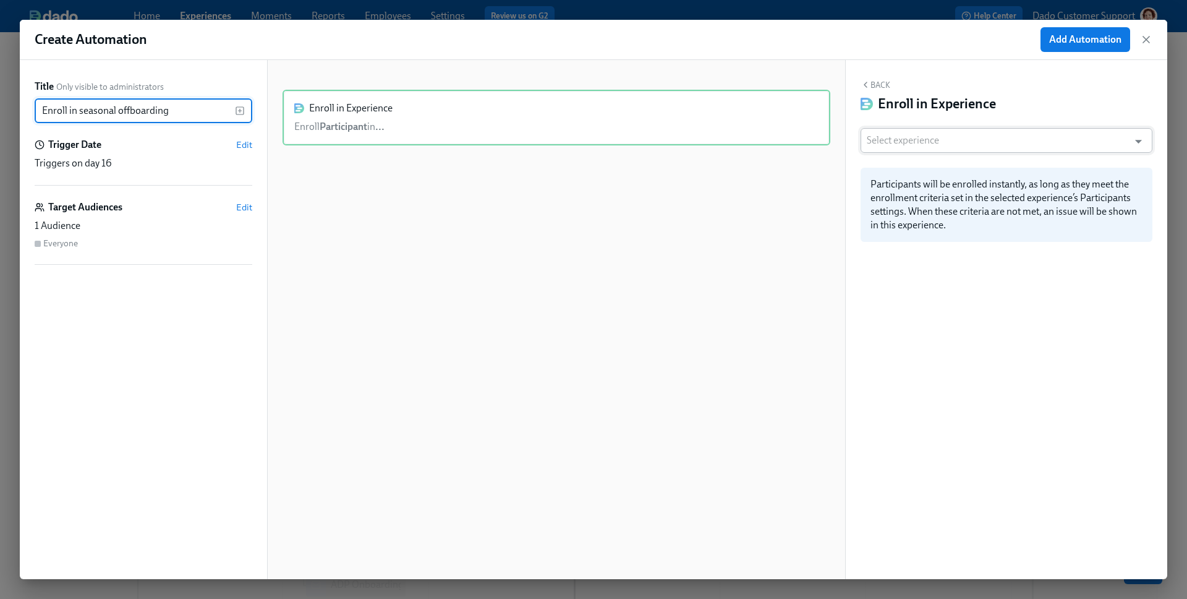
type input "Enroll in seasonal offboarding"
click at [1003, 135] on input "text" at bounding box center [995, 140] width 256 height 25
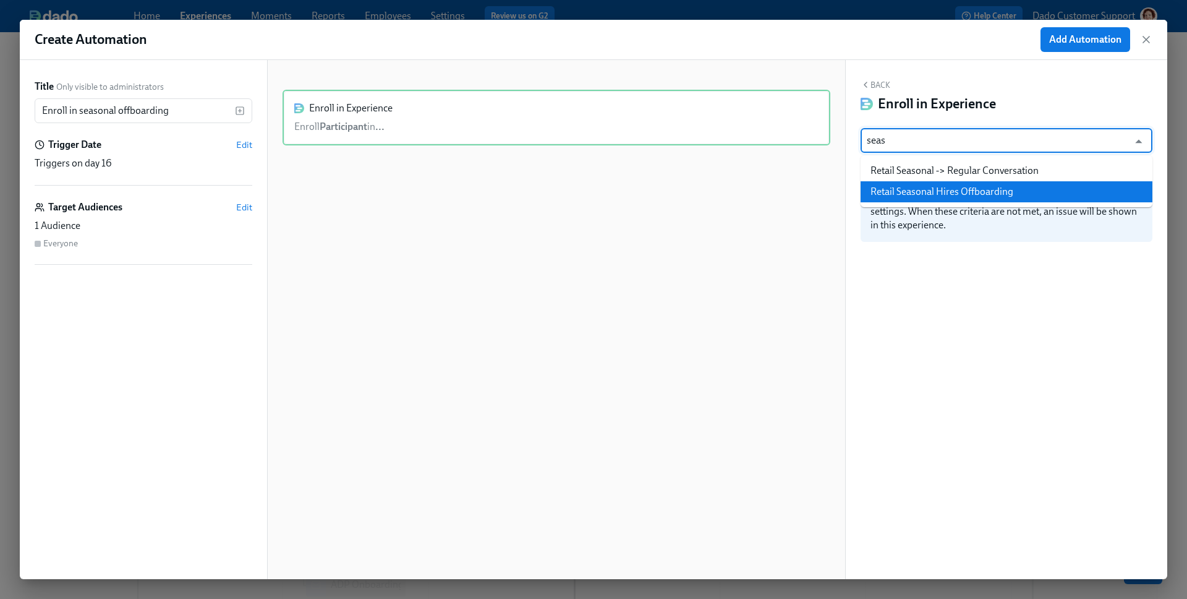
click at [974, 189] on li "Retail Seasonal Hires Offboarding" at bounding box center [1007, 191] width 292 height 21
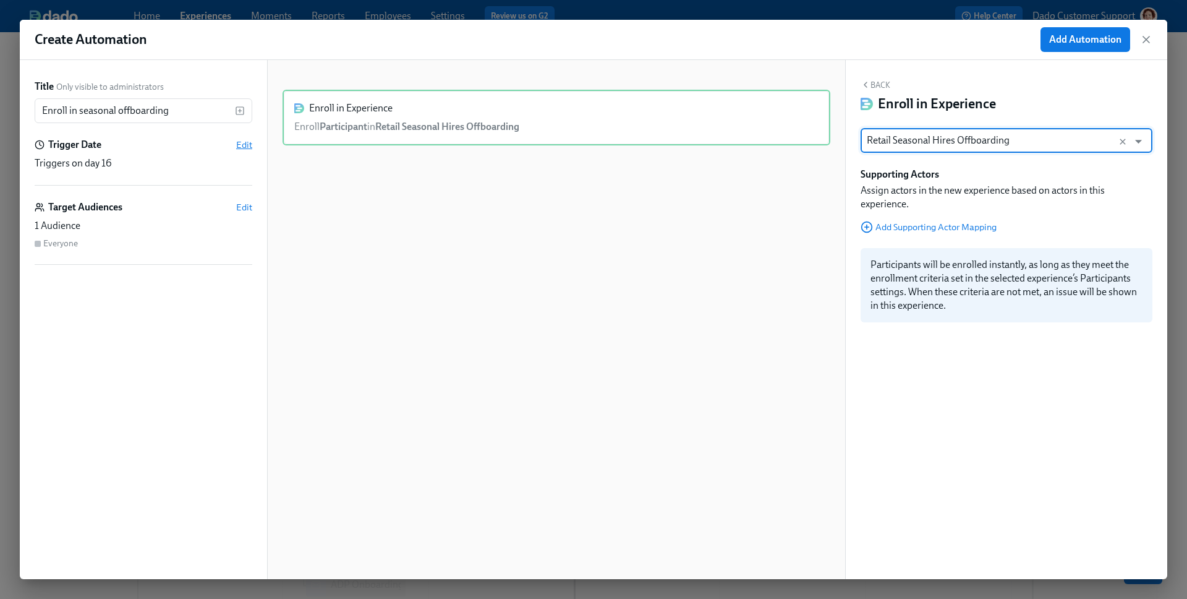
type input "Retail Seasonal Hires Offboarding"
click at [242, 150] on span "Edit" at bounding box center [244, 145] width 16 height 12
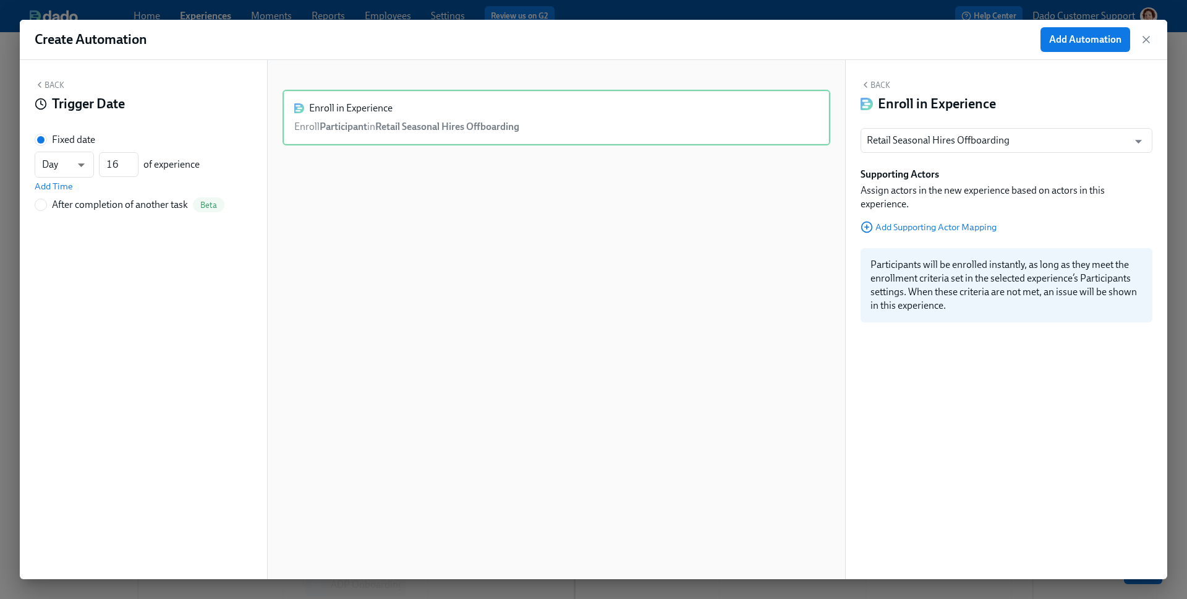
click at [88, 200] on div "After completion of another task" at bounding box center [120, 205] width 136 height 14
click at [46, 200] on input "After completion of another task Beta" at bounding box center [40, 204] width 11 height 11
radio input "true"
radio input "false"
click at [93, 184] on span "---" at bounding box center [143, 183] width 197 height 12
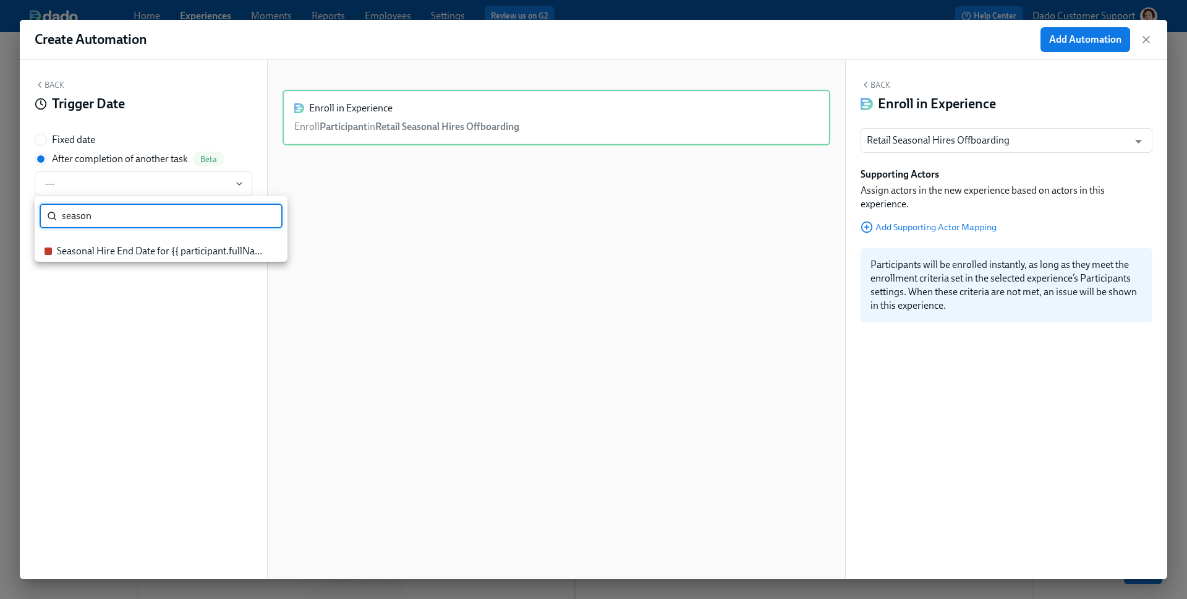
type input "season"
click at [141, 254] on div "Seasonal Hire End Date for {{ participant.fullName }}" at bounding box center [161, 251] width 208 height 14
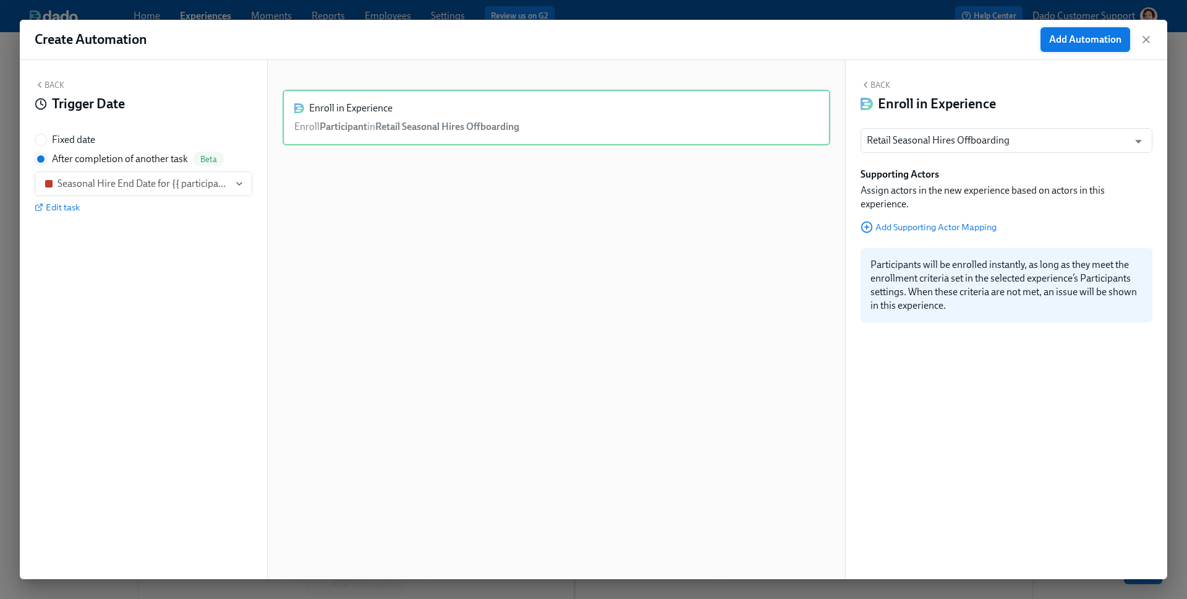
click at [1091, 43] on span "Add Automation" at bounding box center [1085, 39] width 72 height 12
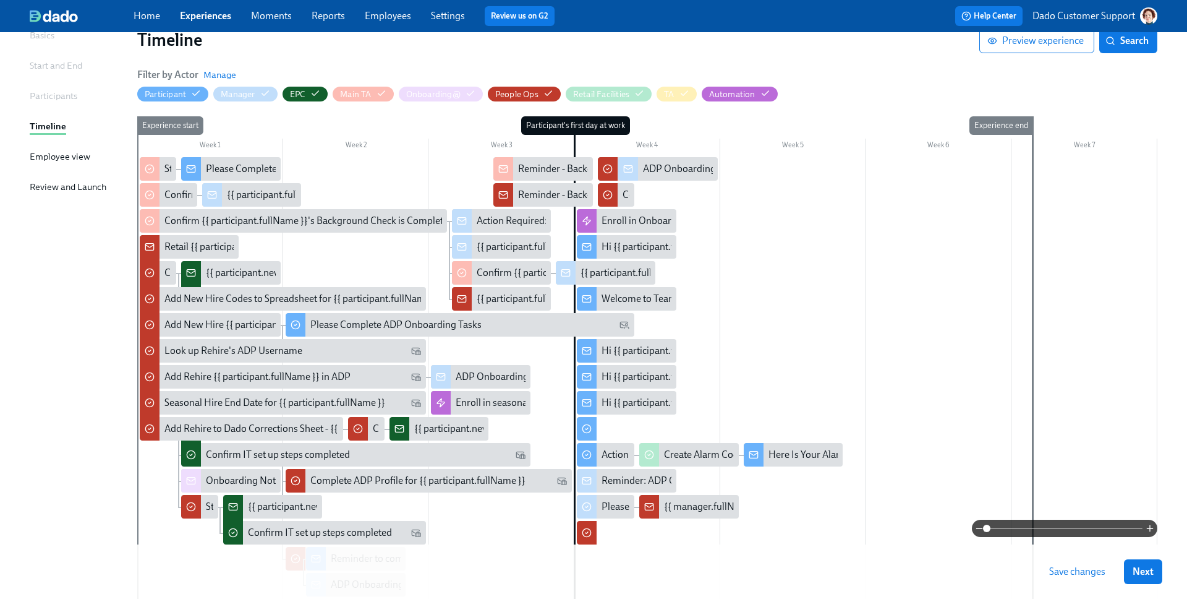
click at [1047, 531] on span at bounding box center [1065, 527] width 156 height 17
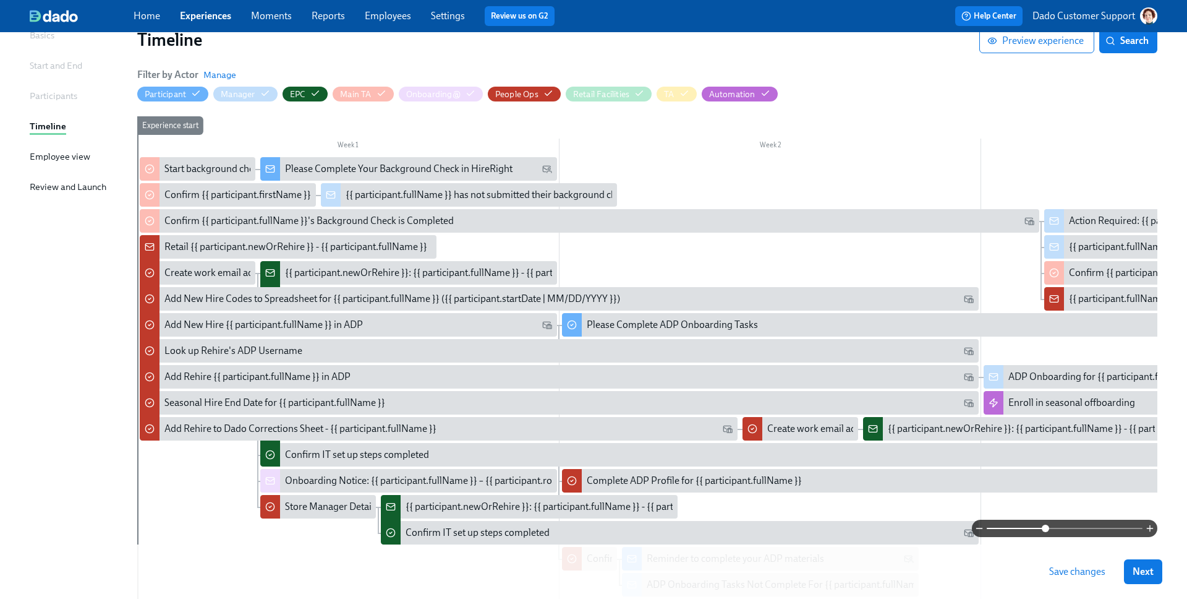
click at [210, 22] on span "Experiences" at bounding box center [205, 16] width 51 height 14
click at [209, 17] on link "Experiences" at bounding box center [205, 16] width 51 height 12
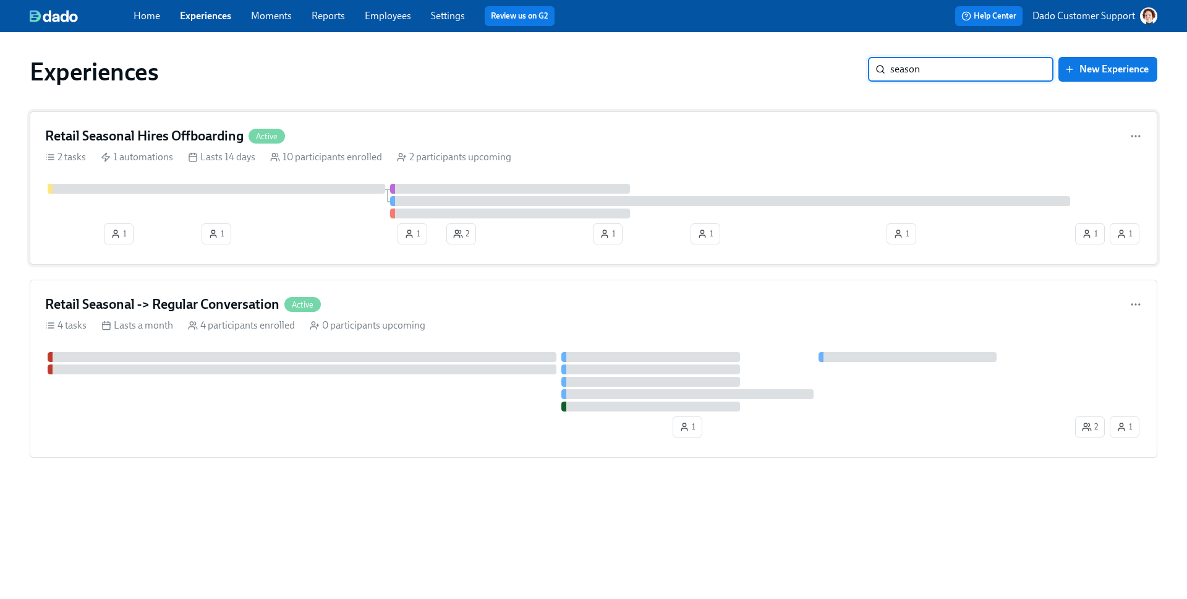
type input "season"
click at [187, 174] on div "Retail Seasonal Hires Offboarding Active 2 tasks 1 automations Lasts 14 days 10…" at bounding box center [594, 187] width 1128 height 153
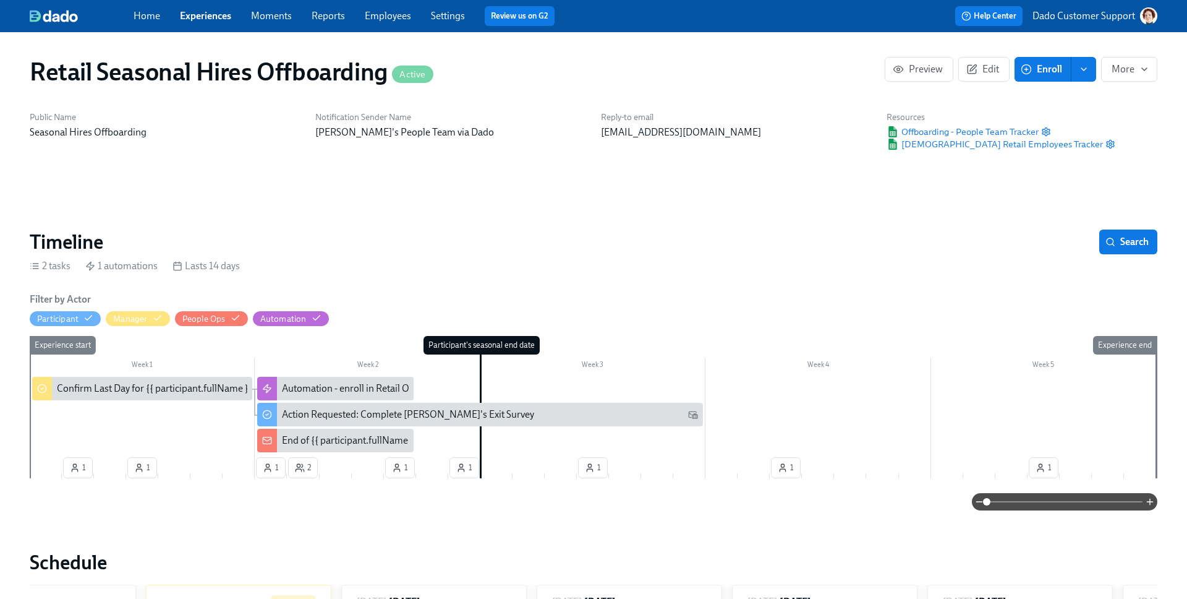
scroll to position [0, 2730]
click at [978, 64] on span "Edit" at bounding box center [984, 69] width 30 height 12
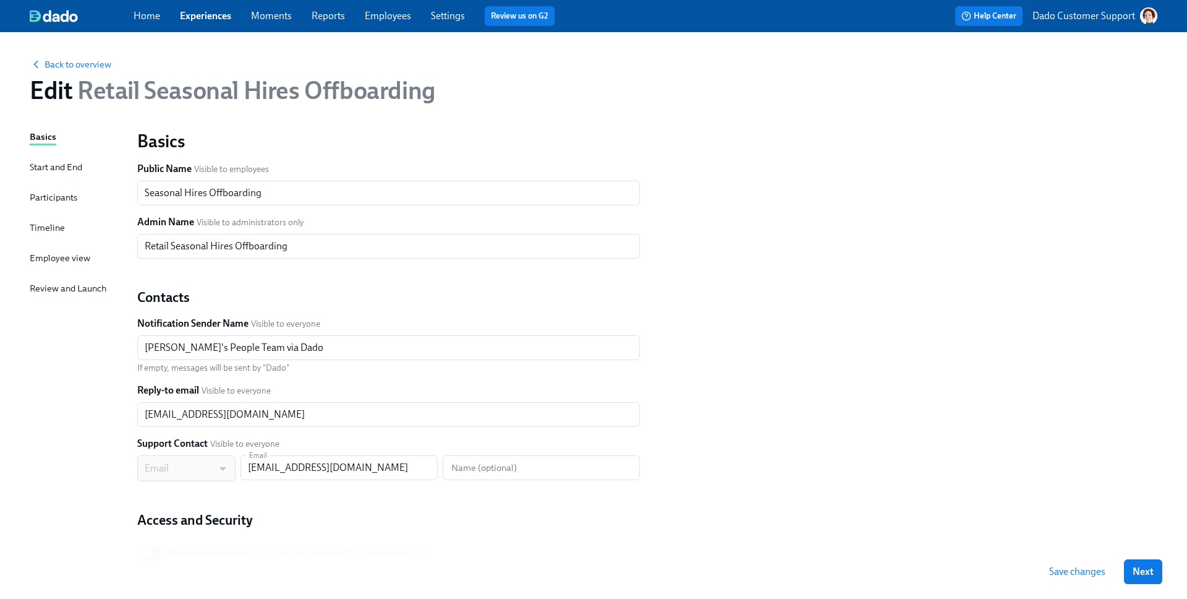
click at [54, 192] on div "Participants" at bounding box center [54, 197] width 48 height 14
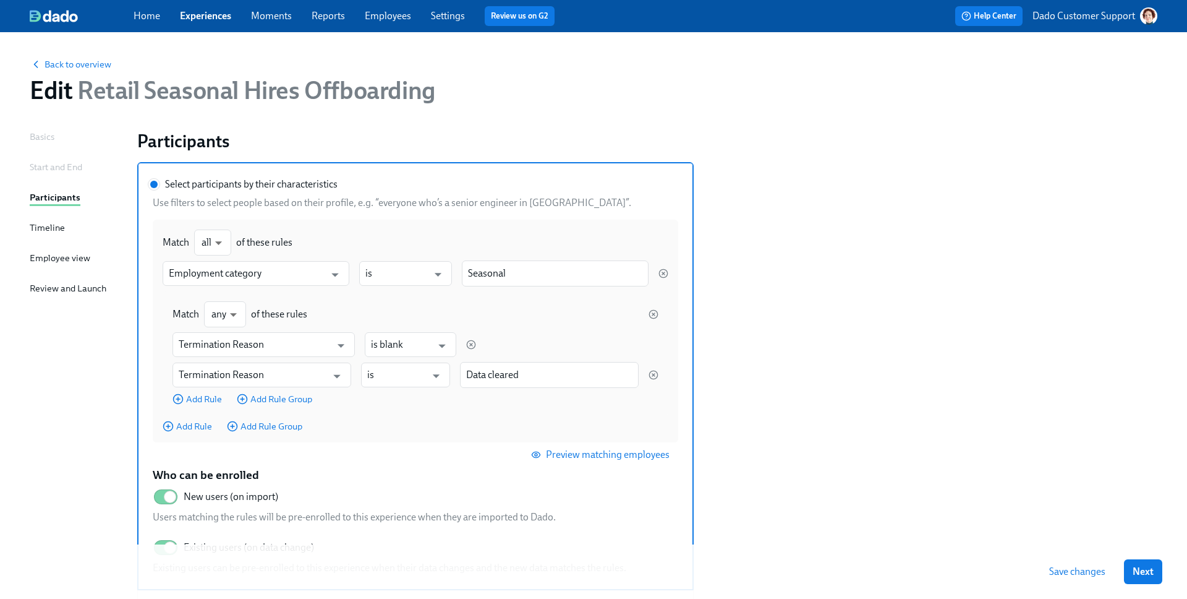
click at [53, 163] on div "Start and End" at bounding box center [56, 167] width 53 height 14
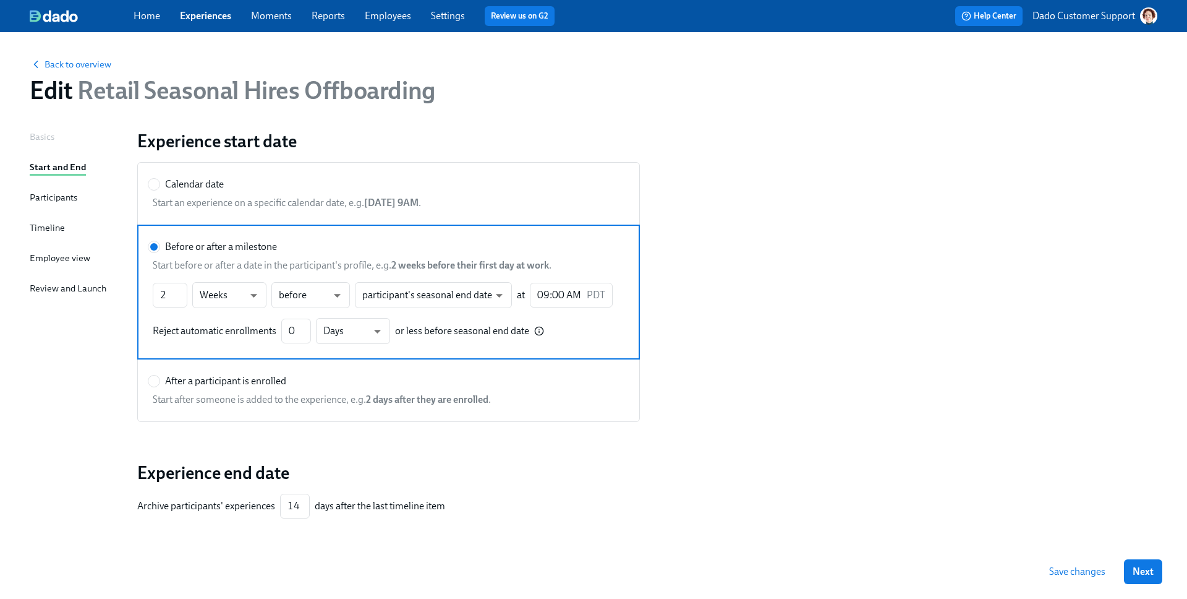
click at [39, 192] on div "Participants" at bounding box center [54, 197] width 48 height 14
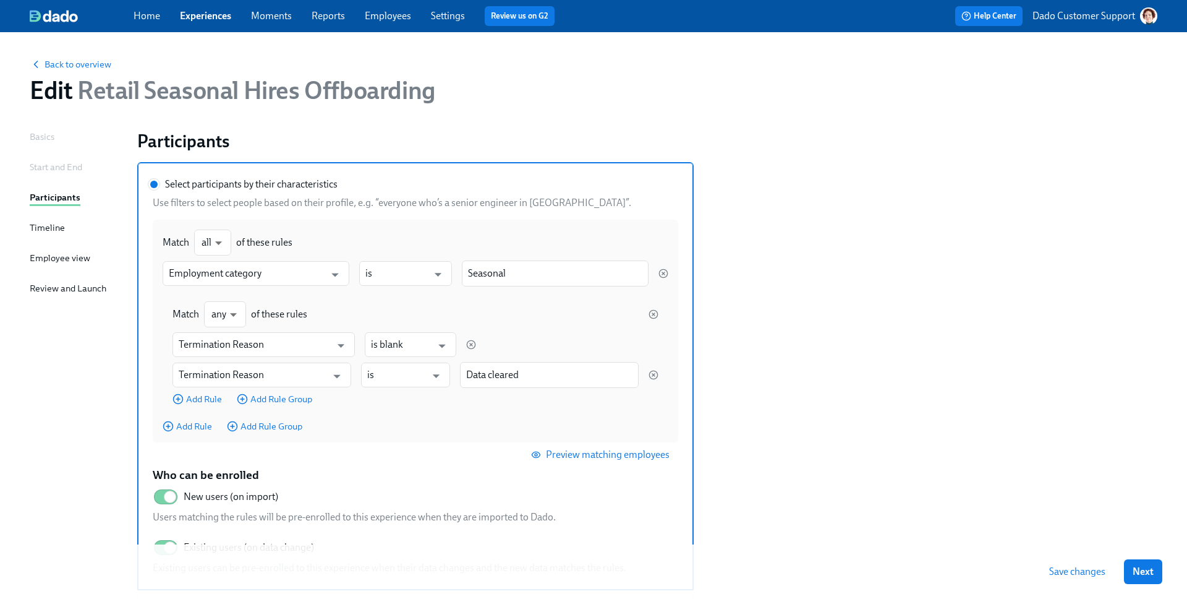
click at [34, 491] on div "Basics Start and End Participants Timeline Employee view Review and Launch" at bounding box center [76, 426] width 93 height 592
click at [82, 66] on span "Back to overview" at bounding box center [71, 64] width 82 height 12
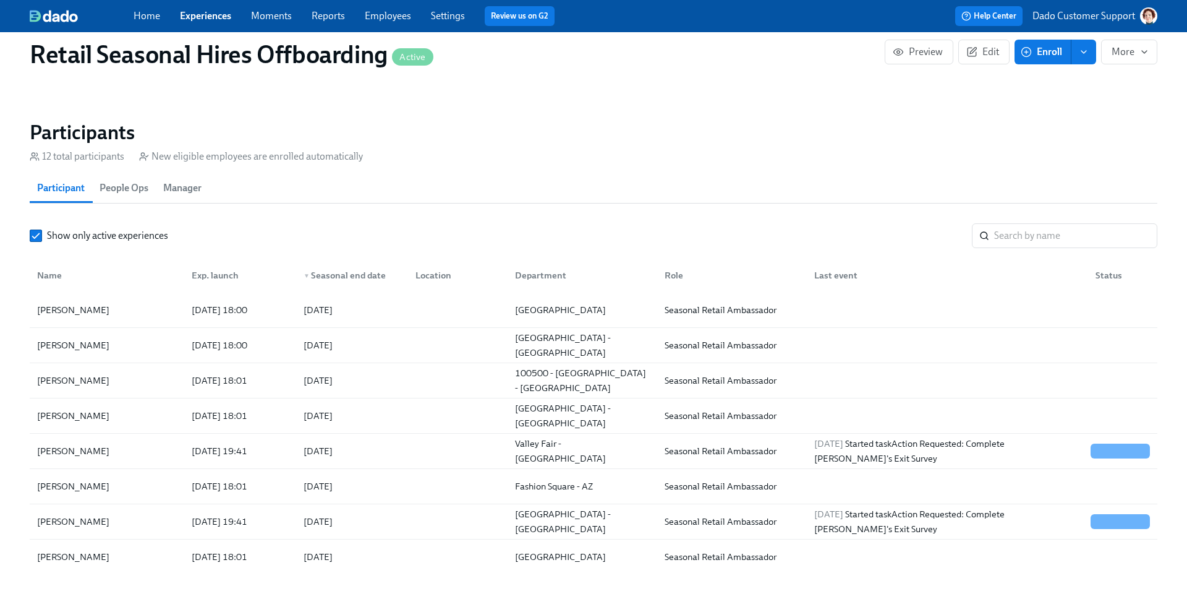
scroll to position [902, 0]
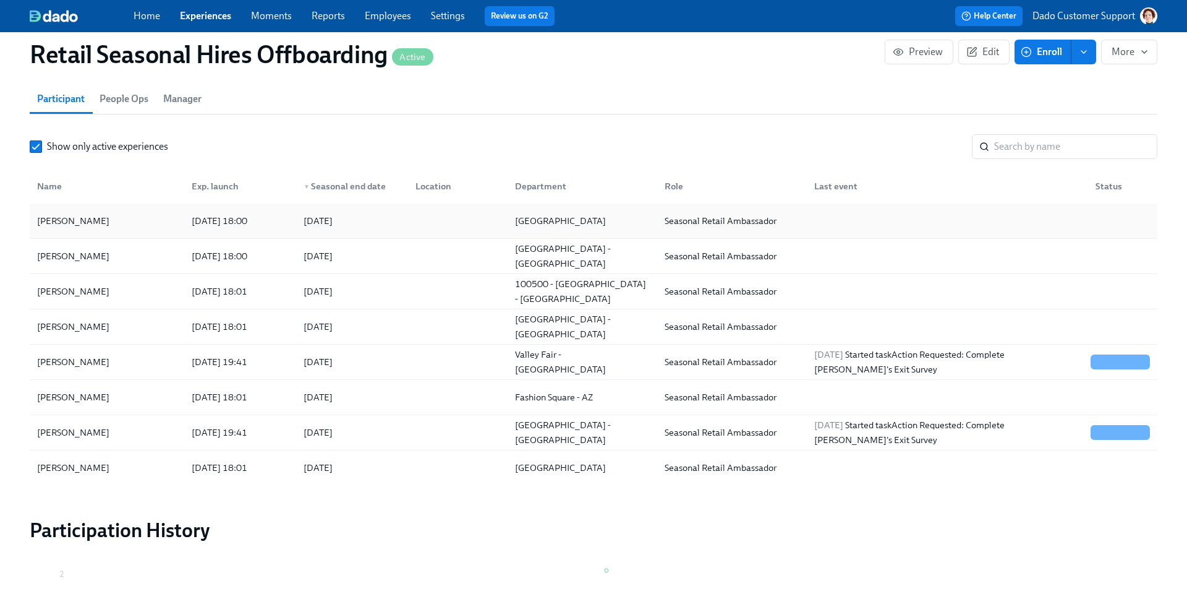
click at [101, 207] on div "Brynn Bizzard 2025/09/01 18:00 2025/09/15 Greenwich Ave - CT Seasonal Retail Am…" at bounding box center [594, 220] width 1128 height 35
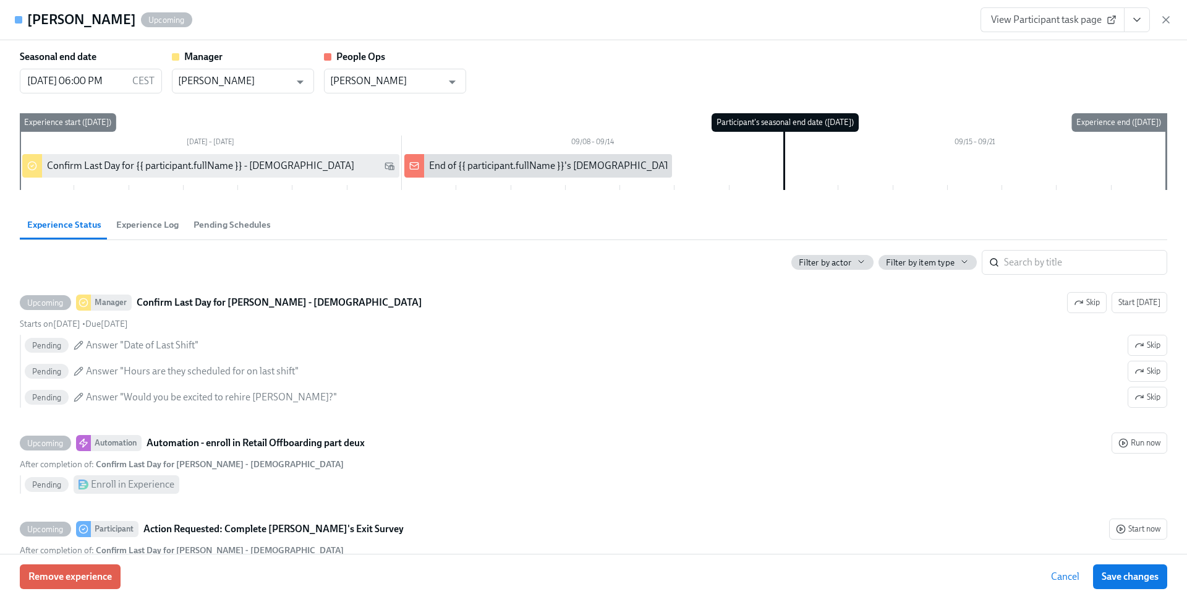
click at [137, 223] on span "Experience Log" at bounding box center [147, 225] width 62 height 14
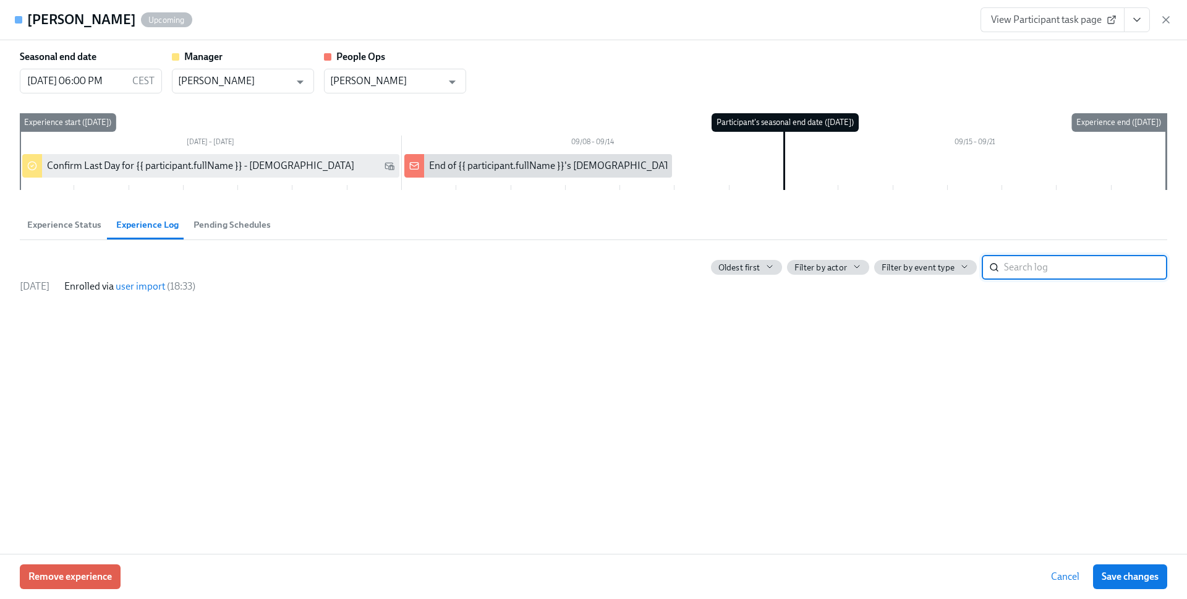
click at [165, 286] on link "user import" at bounding box center [140, 286] width 49 height 12
click at [1170, 20] on icon "button" at bounding box center [1166, 20] width 12 height 12
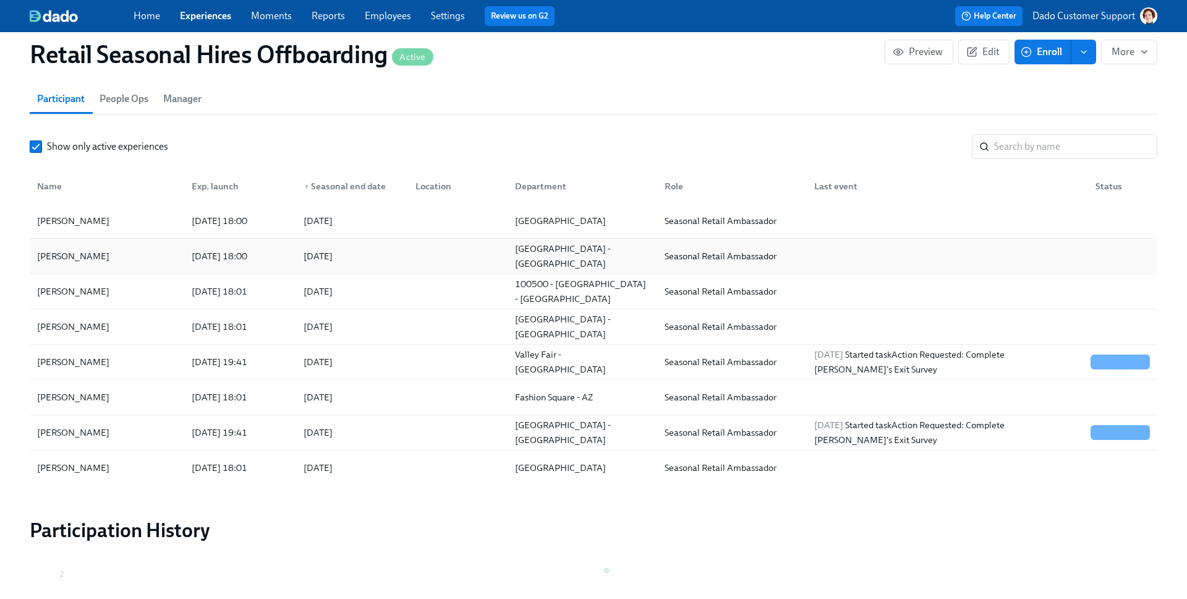
click at [88, 257] on div "Shannon Alvira" at bounding box center [73, 256] width 82 height 15
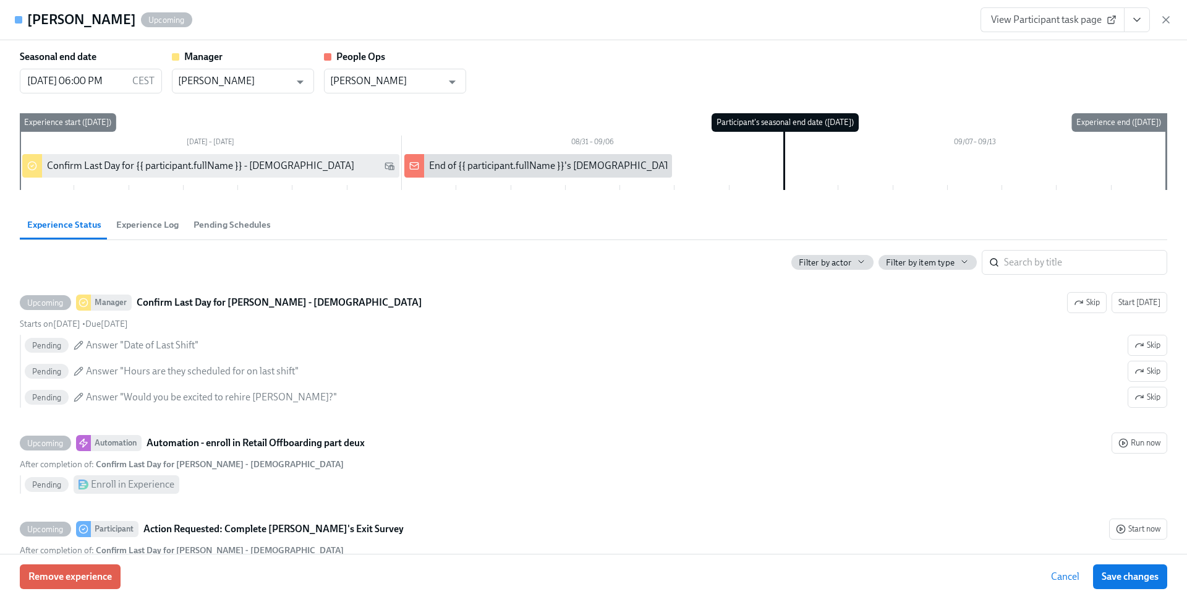
click at [126, 235] on button "Experience Log" at bounding box center [147, 225] width 77 height 30
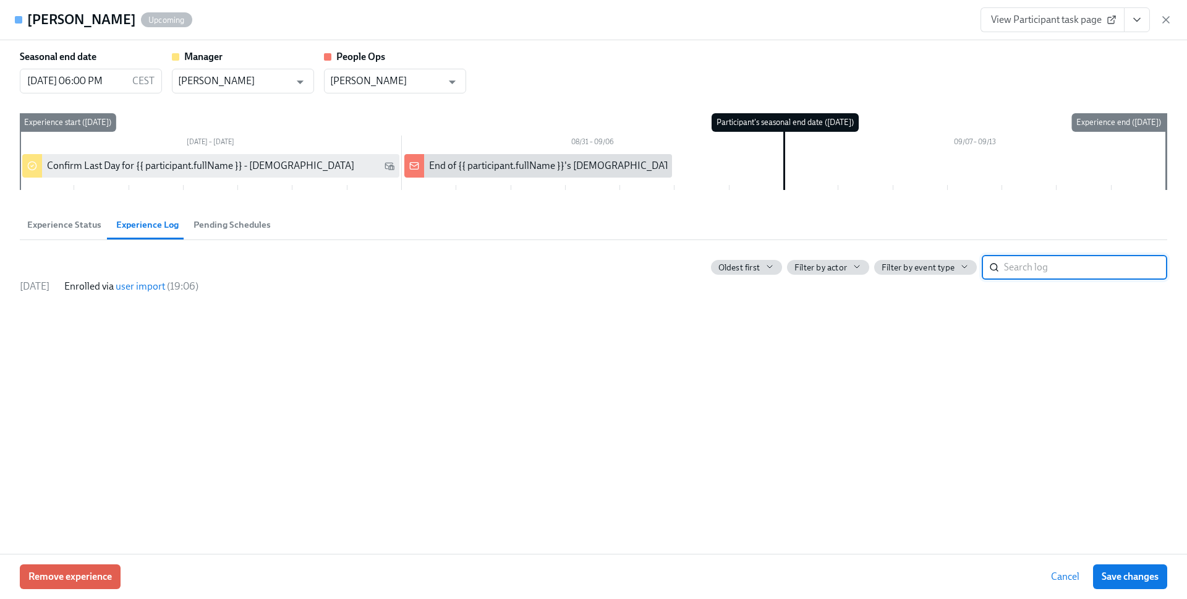
click at [163, 284] on link "user import" at bounding box center [140, 286] width 49 height 12
click at [1168, 19] on icon "button" at bounding box center [1166, 20] width 12 height 12
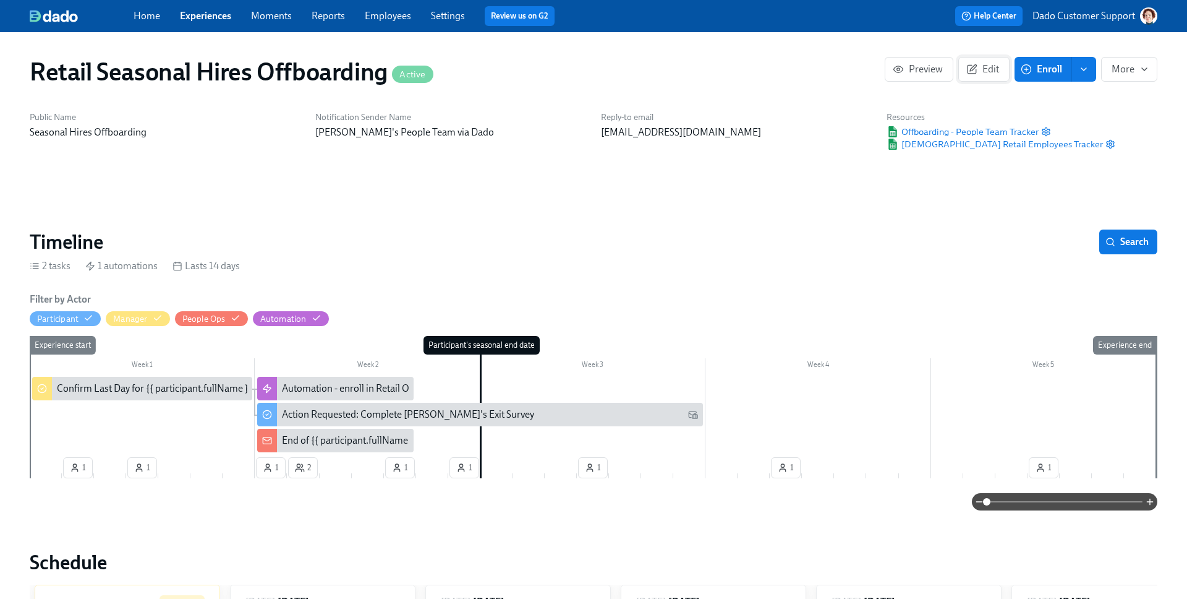
click at [982, 64] on span "Edit" at bounding box center [984, 69] width 30 height 12
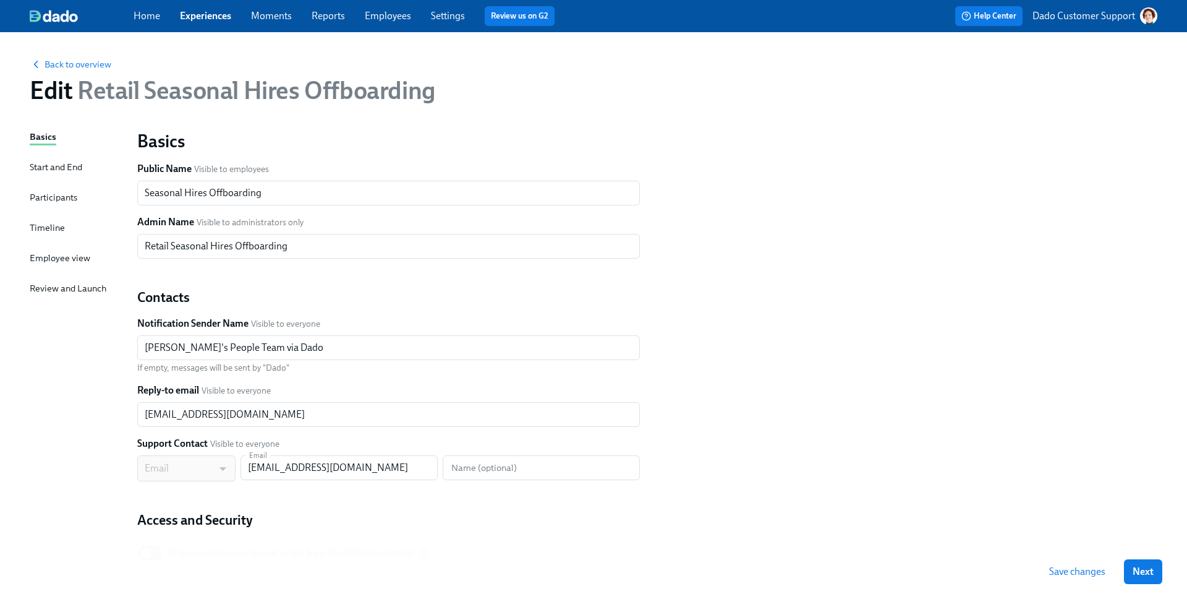
click at [57, 179] on div "Basics Start and End Participants Timeline Employee view Review and Launch" at bounding box center [76, 378] width 93 height 496
click at [53, 197] on div "Participants" at bounding box center [54, 197] width 48 height 14
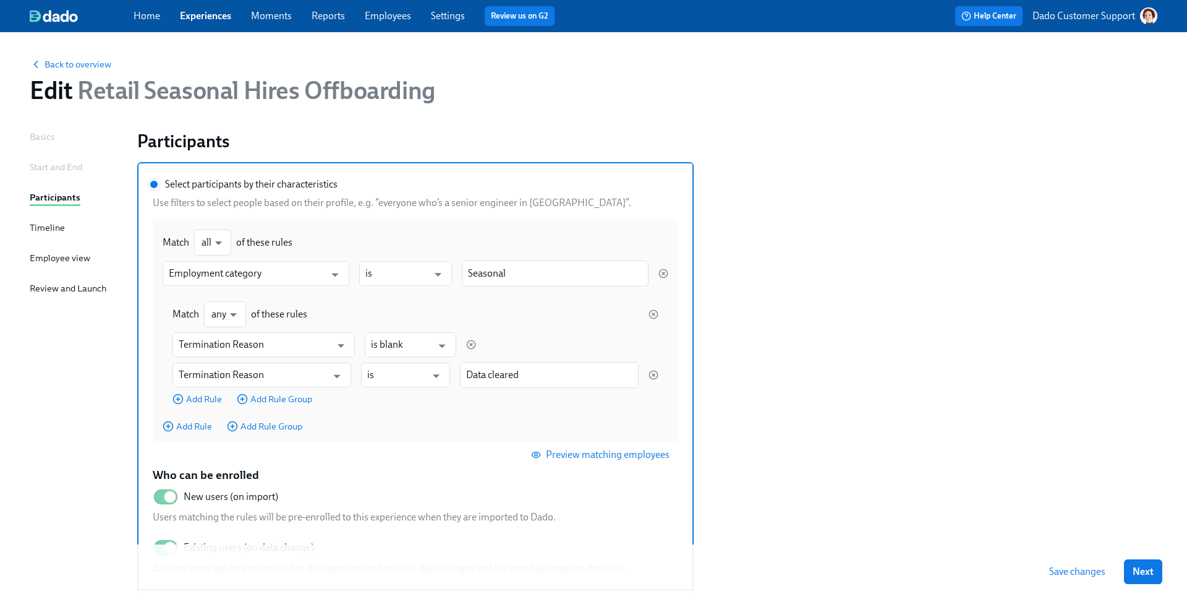
click at [52, 166] on div "Start and End" at bounding box center [56, 167] width 53 height 14
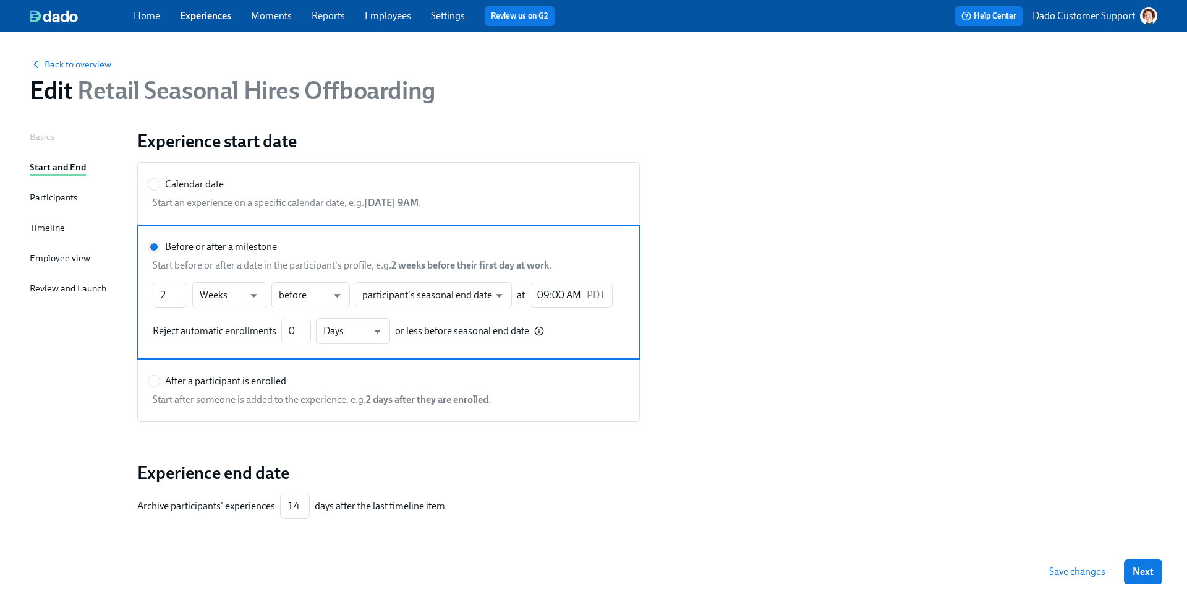
click at [48, 199] on div "Participants" at bounding box center [54, 197] width 48 height 14
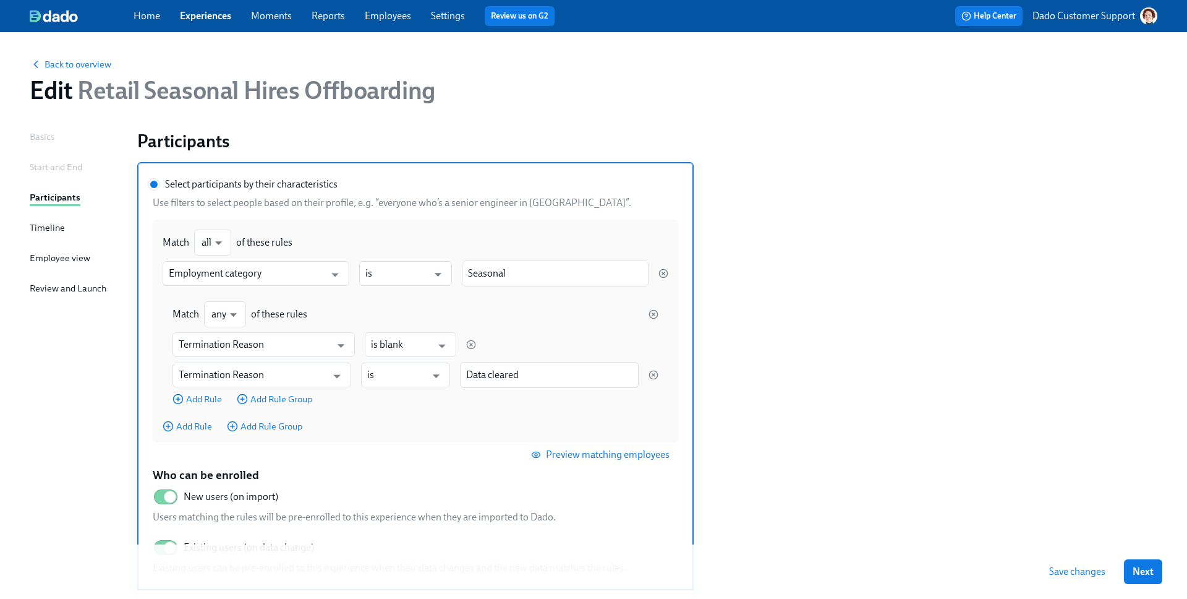
click at [45, 169] on div "Start and End" at bounding box center [56, 167] width 53 height 14
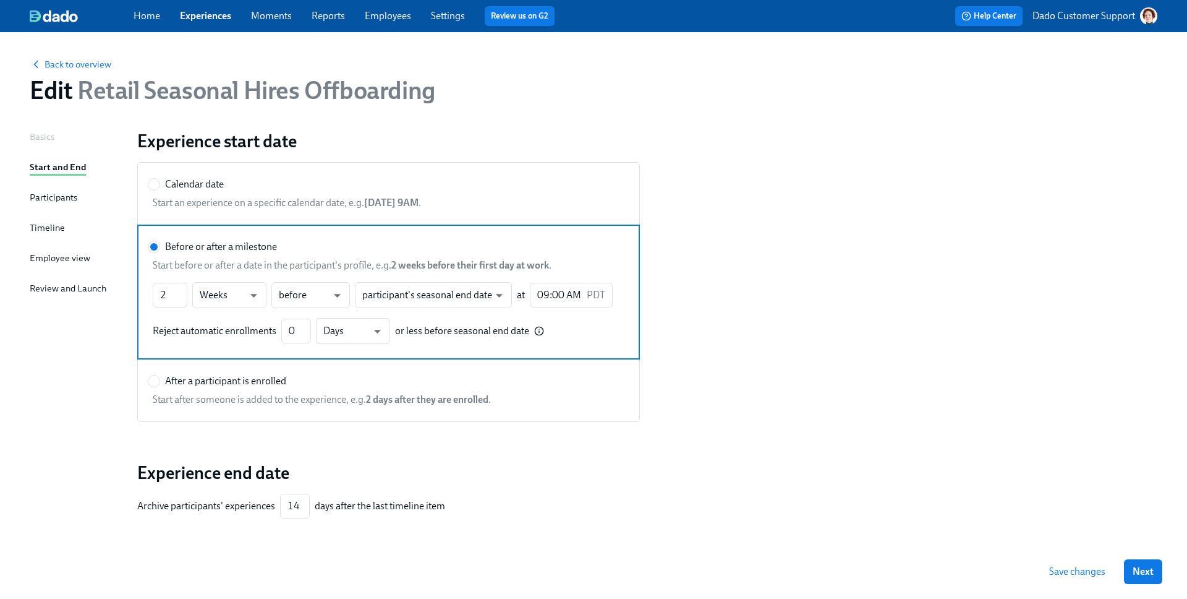
click at [58, 195] on div "Participants" at bounding box center [54, 197] width 48 height 14
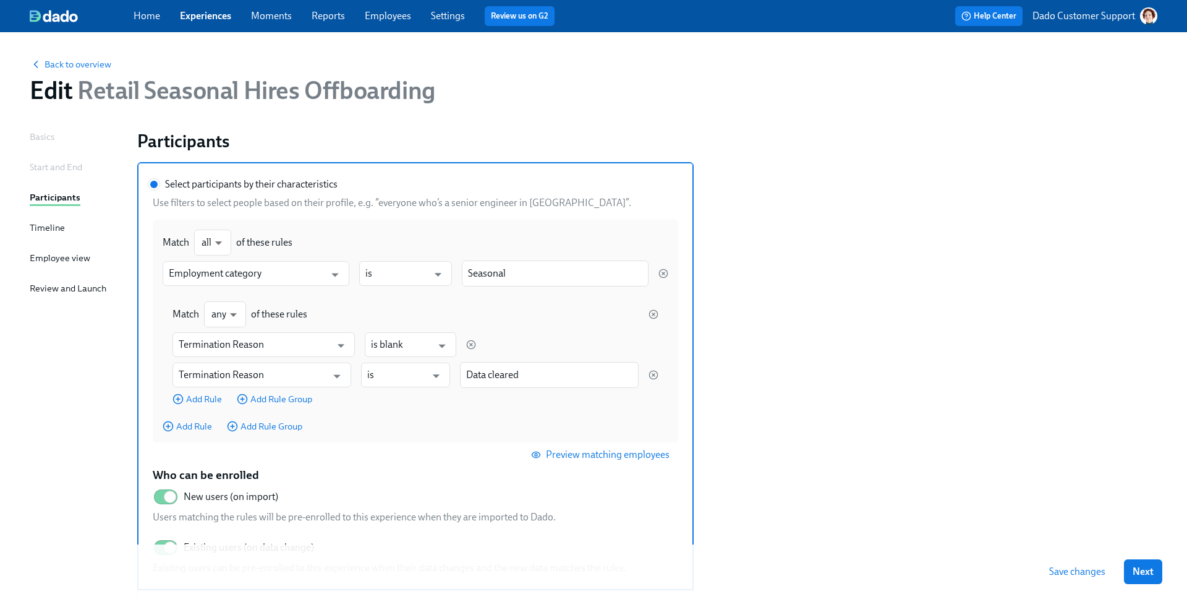
click at [52, 162] on div "Start and End" at bounding box center [56, 167] width 53 height 14
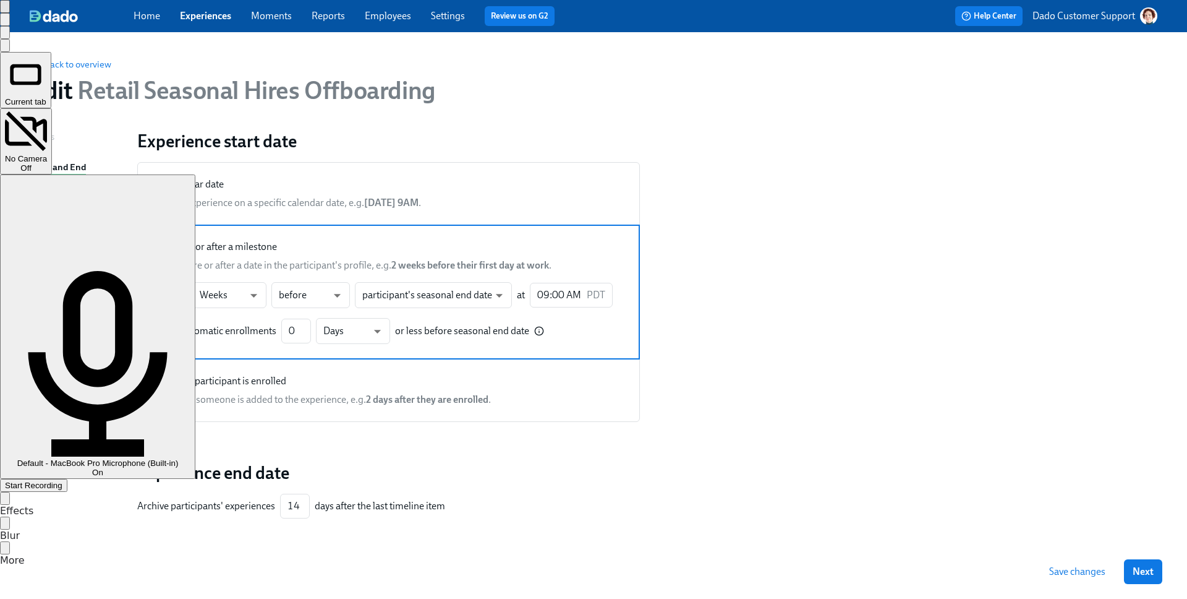
click at [62, 480] on div "Start Recording" at bounding box center [34, 484] width 58 height 9
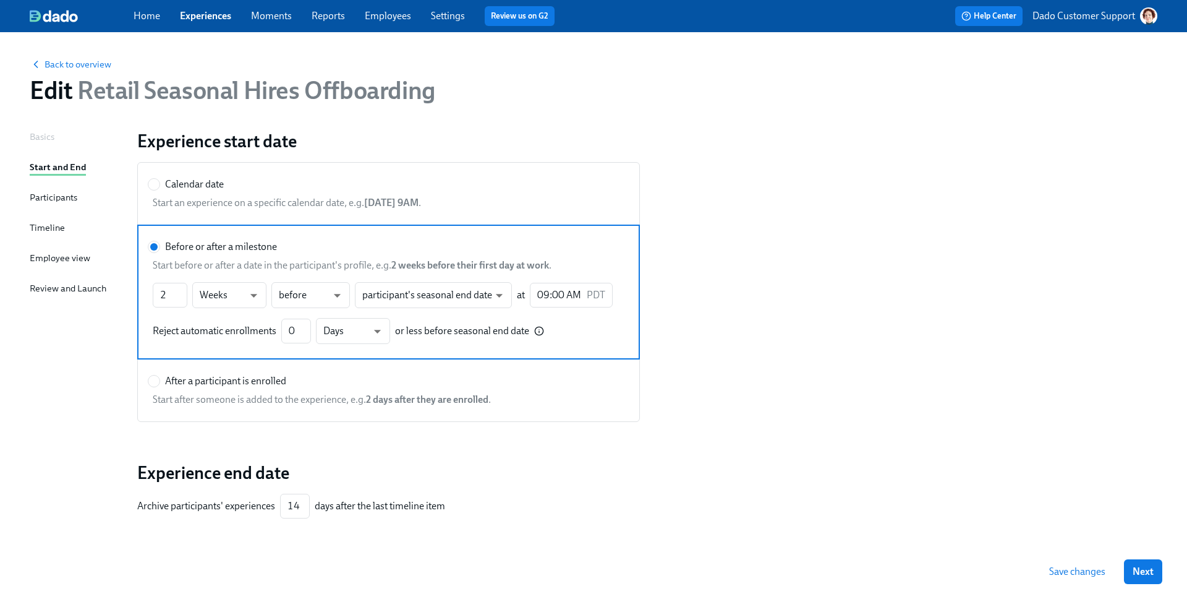
click at [58, 200] on div "Participants" at bounding box center [54, 197] width 48 height 14
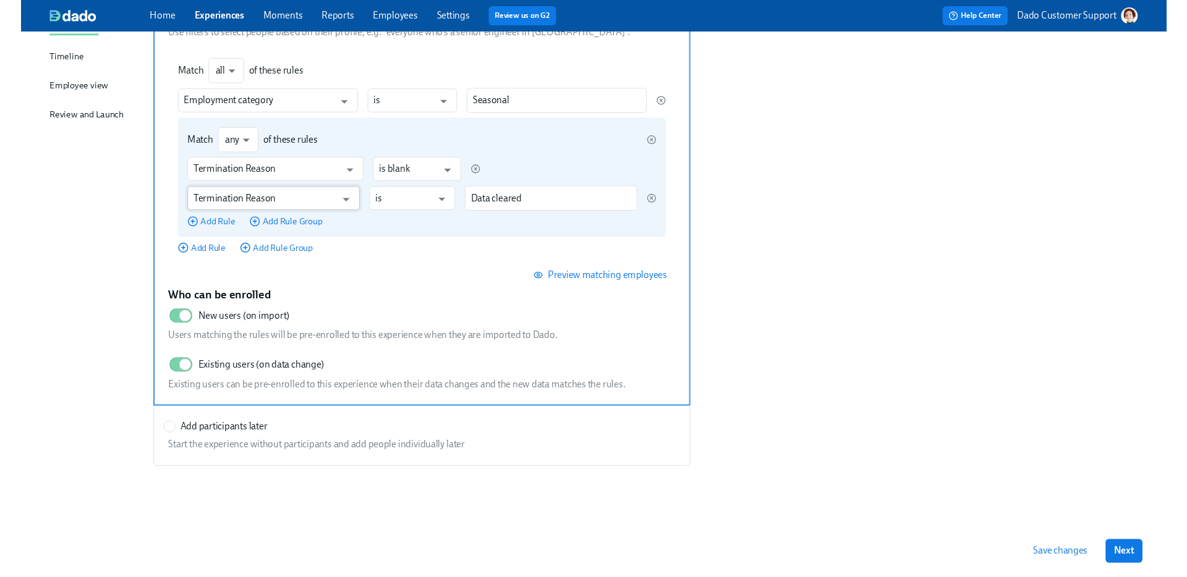
scroll to position [177, 0]
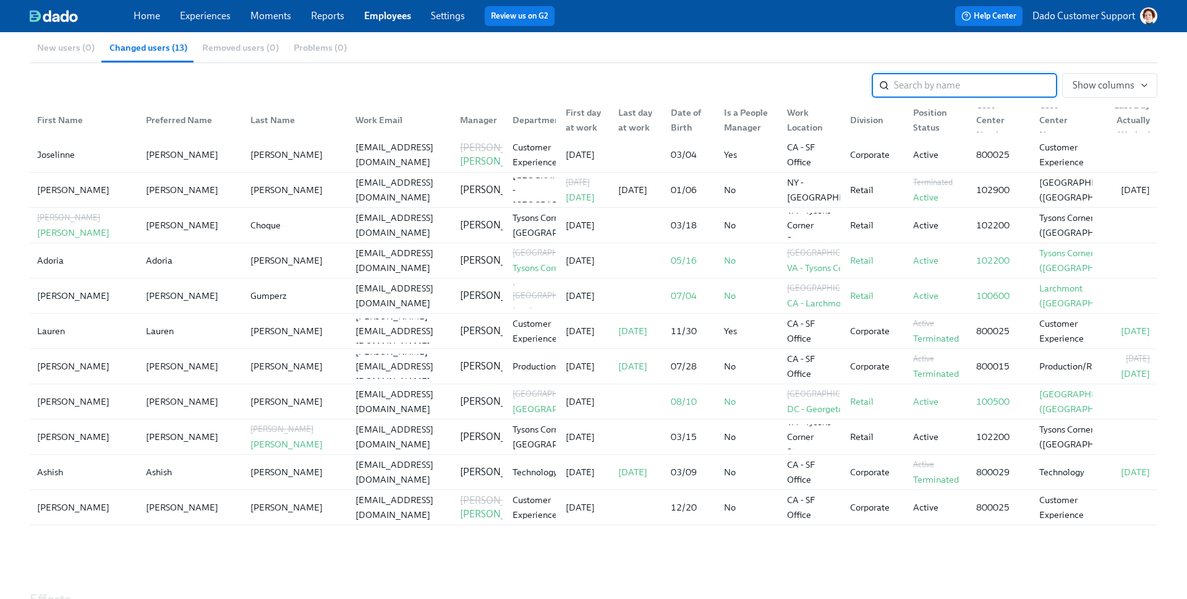
scroll to position [171, 0]
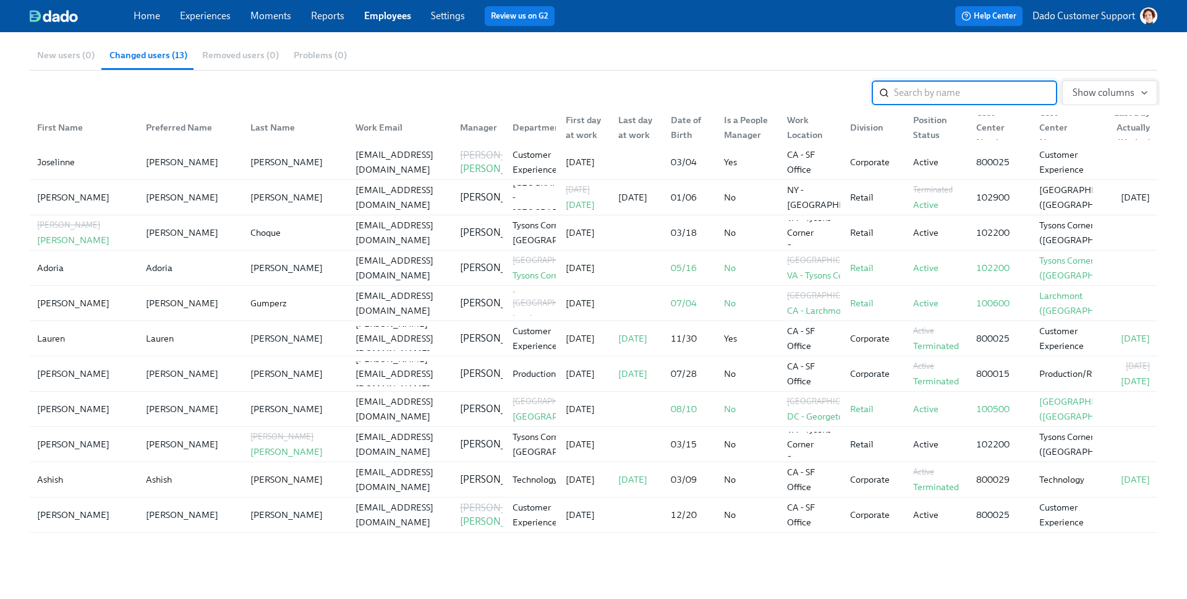
click at [1115, 81] on button "Show columns" at bounding box center [1109, 92] width 95 height 25
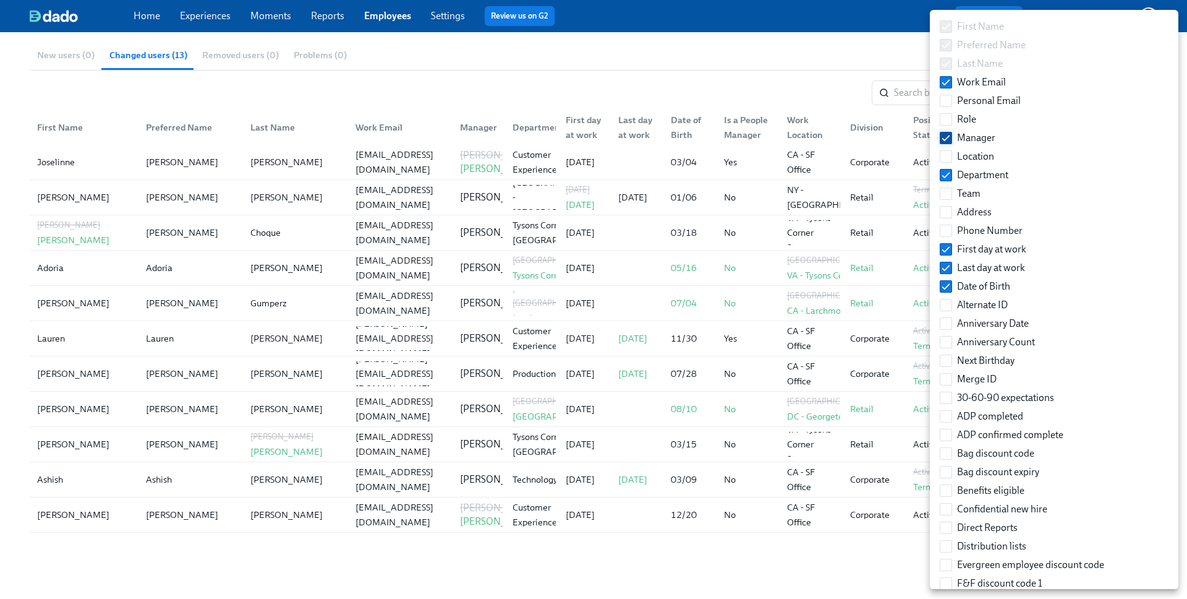
click at [950, 137] on input "Manager" at bounding box center [945, 137] width 11 height 11
checkbox input "false"
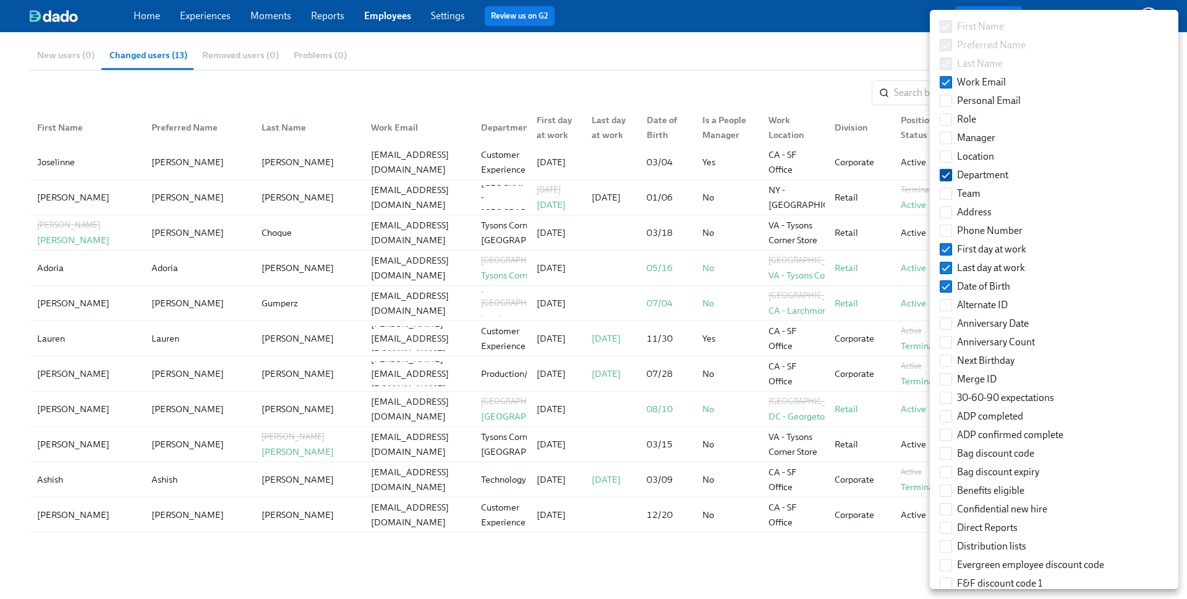
click at [949, 166] on label "Department" at bounding box center [974, 175] width 79 height 19
click at [949, 169] on input "Department" at bounding box center [945, 174] width 11 height 11
checkbox input "false"
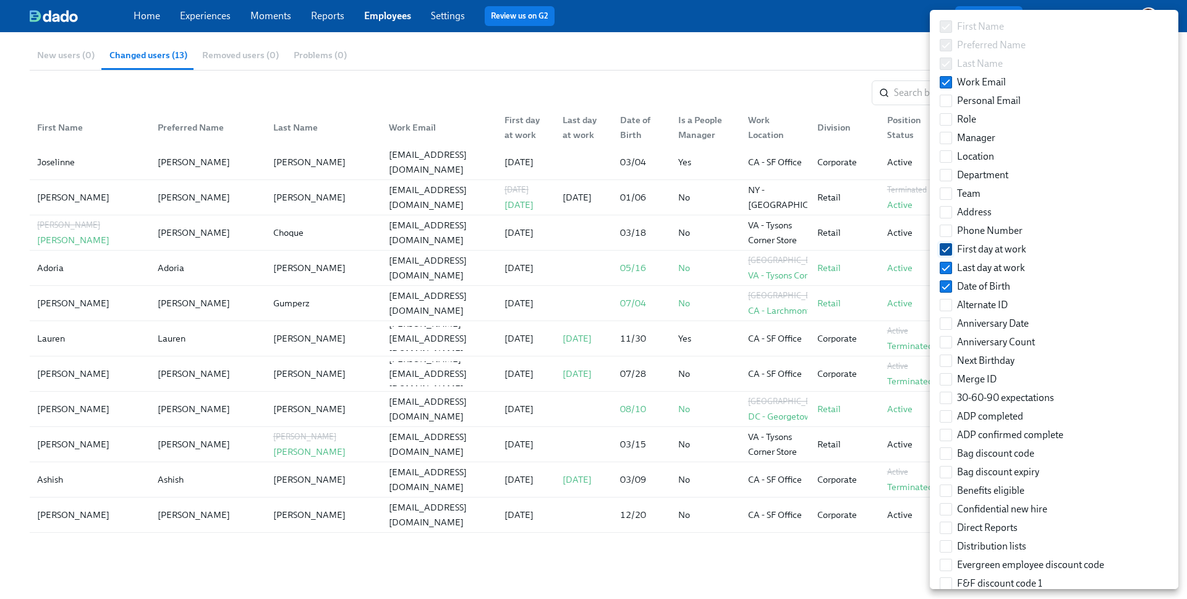
click at [946, 250] on input "First day at work" at bounding box center [945, 249] width 11 height 11
checkbox input "false"
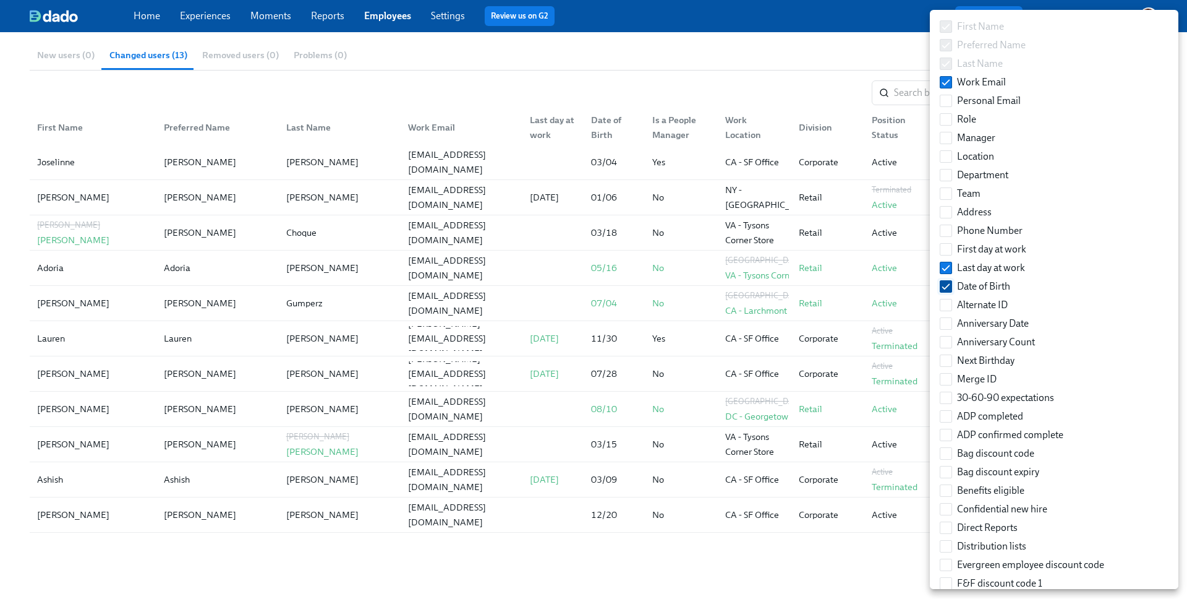
click at [944, 287] on input "Date of Birth" at bounding box center [945, 286] width 11 height 11
checkbox input "false"
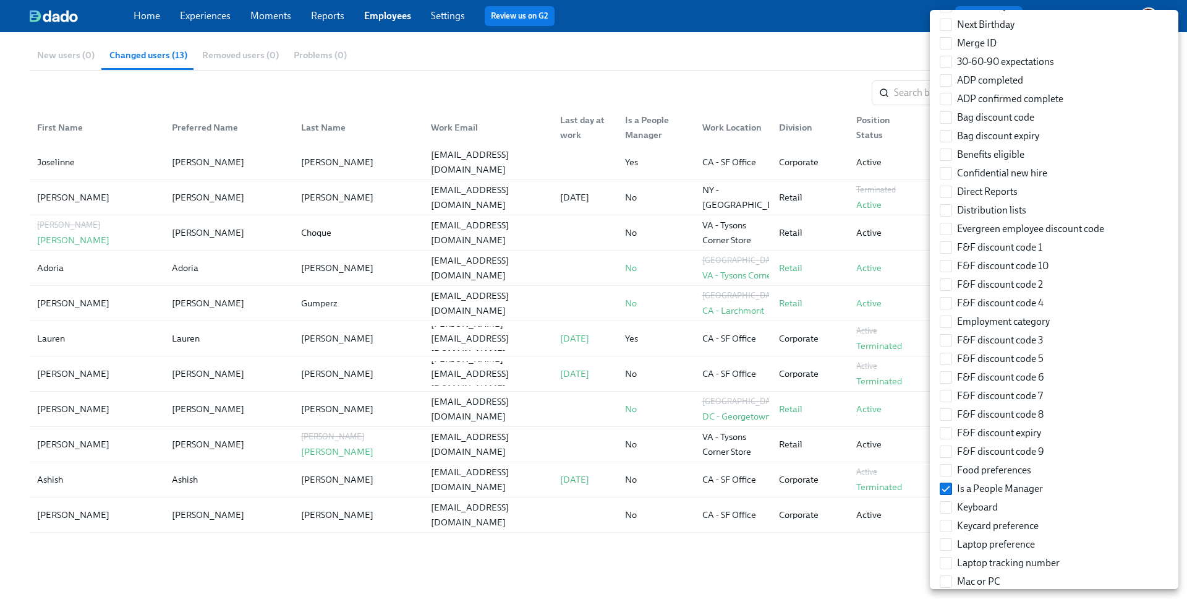
scroll to position [424, 0]
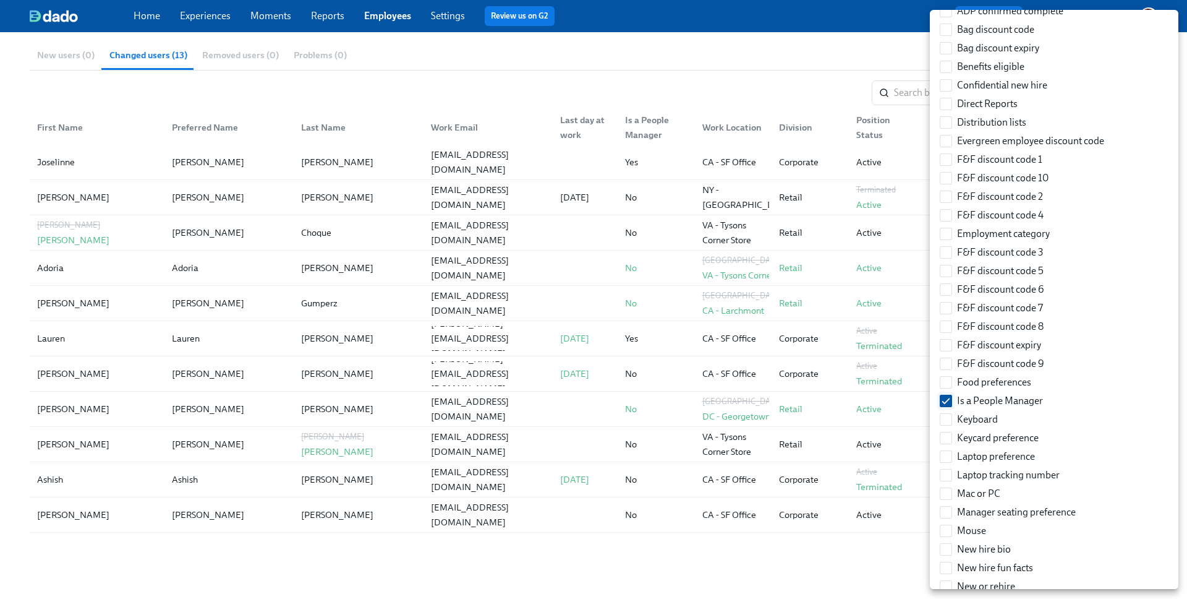
click at [947, 398] on input "Is a People Manager" at bounding box center [945, 400] width 11 height 11
checkbox input "false"
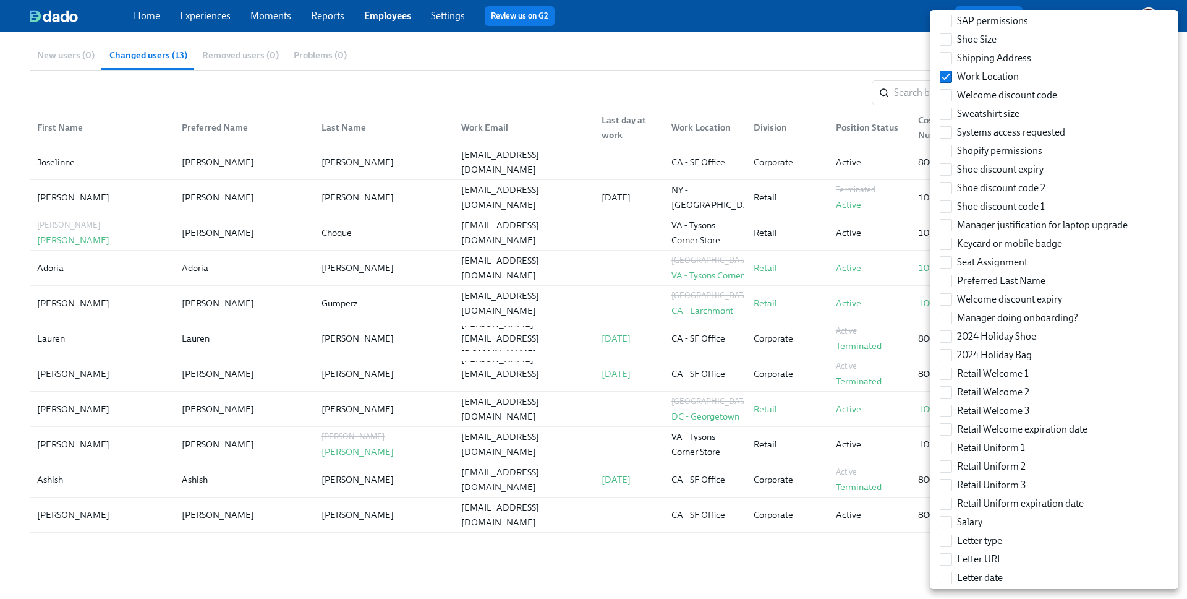
scroll to position [1065, 0]
click at [950, 77] on input "Work Location" at bounding box center [945, 74] width 11 height 11
checkbox input "false"
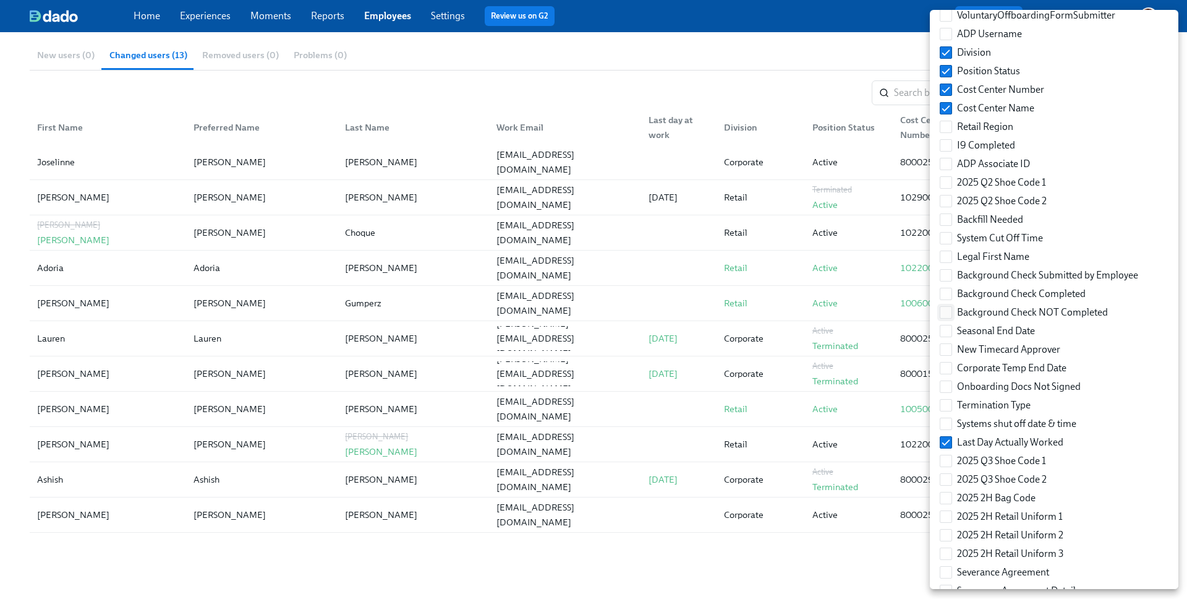
scroll to position [2209, 0]
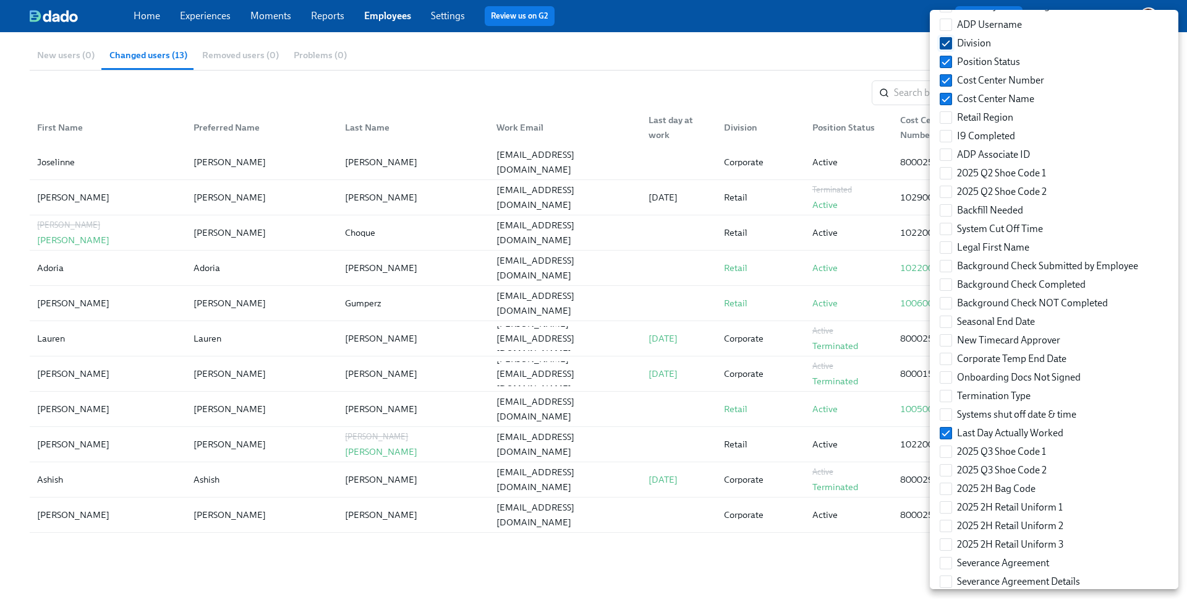
click at [950, 51] on label "Division" at bounding box center [965, 43] width 61 height 19
click at [950, 49] on input "Division" at bounding box center [945, 43] width 11 height 11
checkbox input "false"
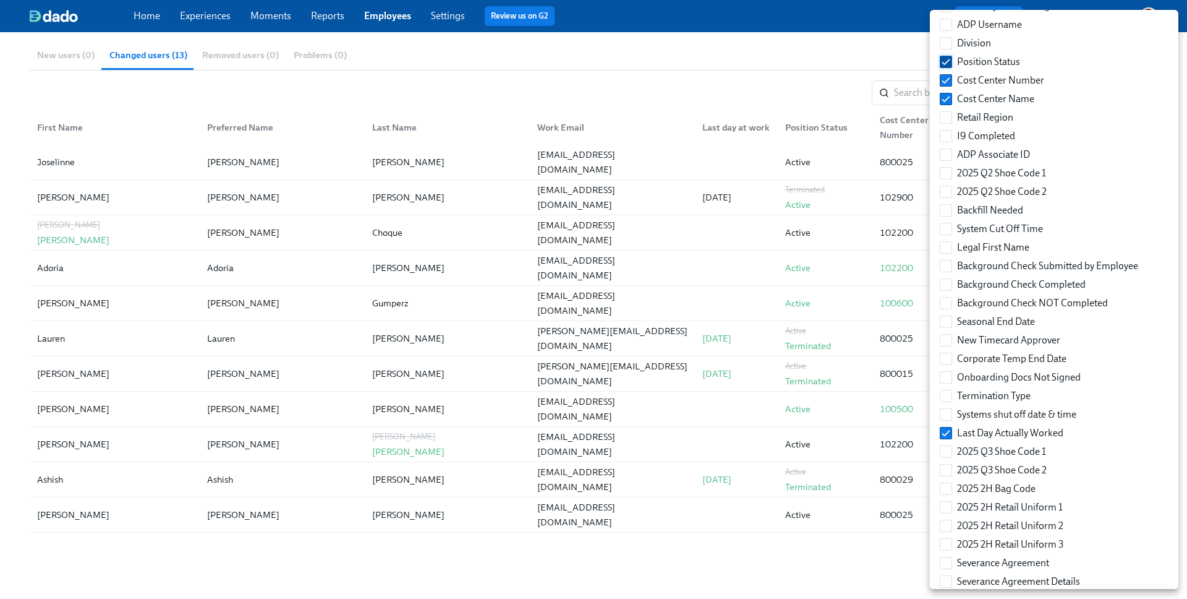
click at [950, 65] on input "Position Status" at bounding box center [945, 61] width 11 height 11
checkbox input "false"
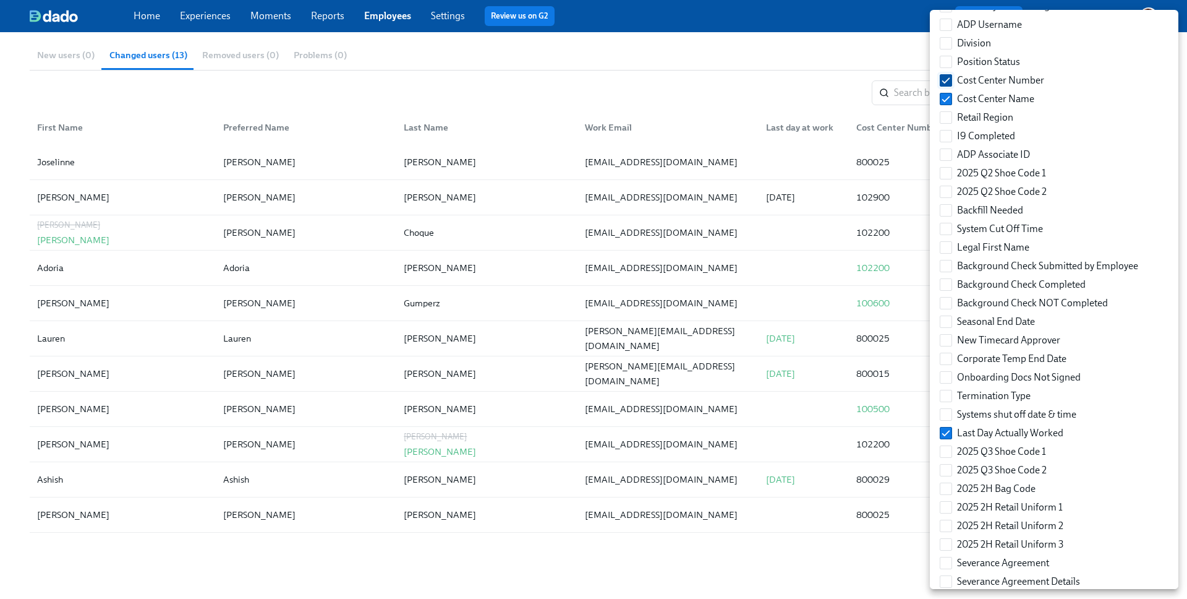
click at [950, 82] on input "Cost Center Number" at bounding box center [945, 80] width 11 height 11
checkbox input "false"
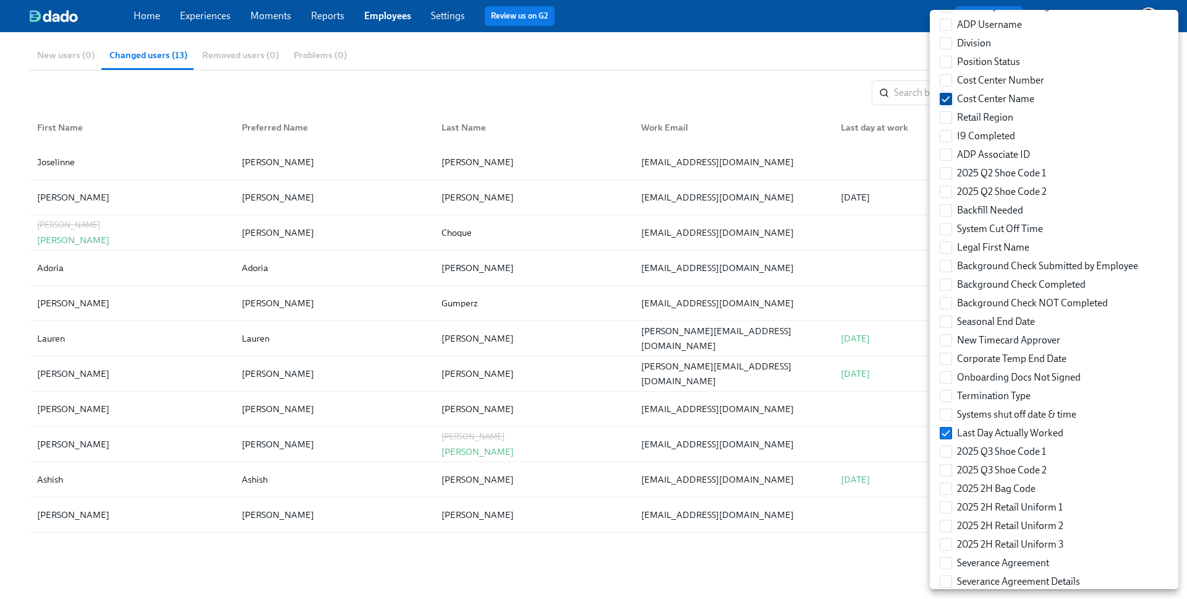
click at [949, 101] on input "Cost Center Name" at bounding box center [945, 98] width 11 height 11
checkbox input "false"
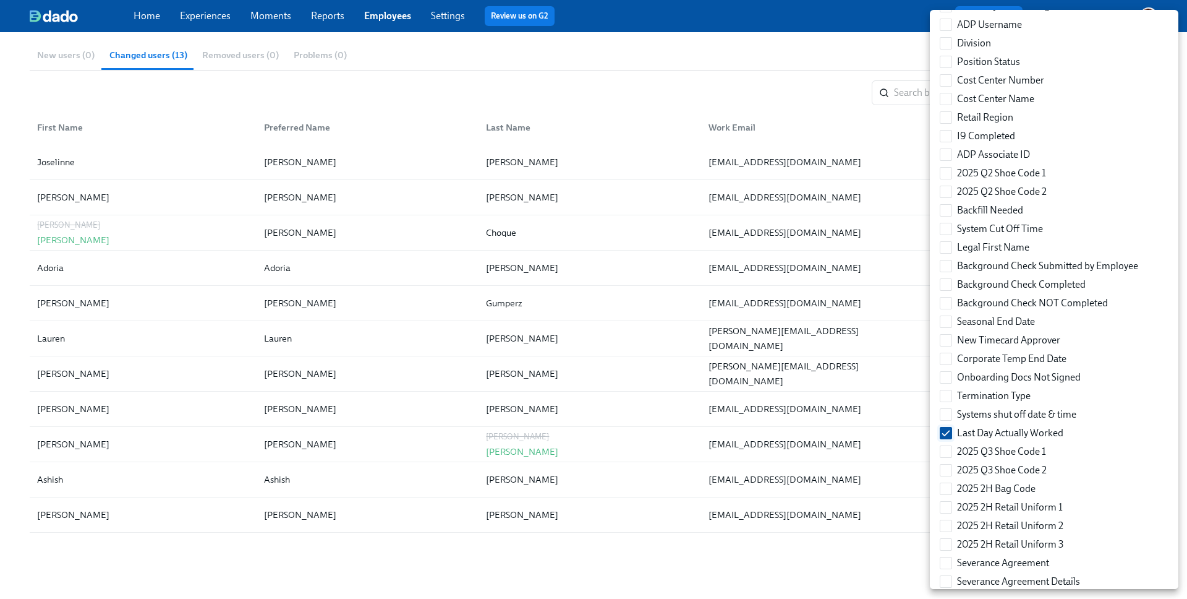
click at [944, 430] on input "Last Day Actually Worked" at bounding box center [945, 432] width 11 height 11
checkbox input "false"
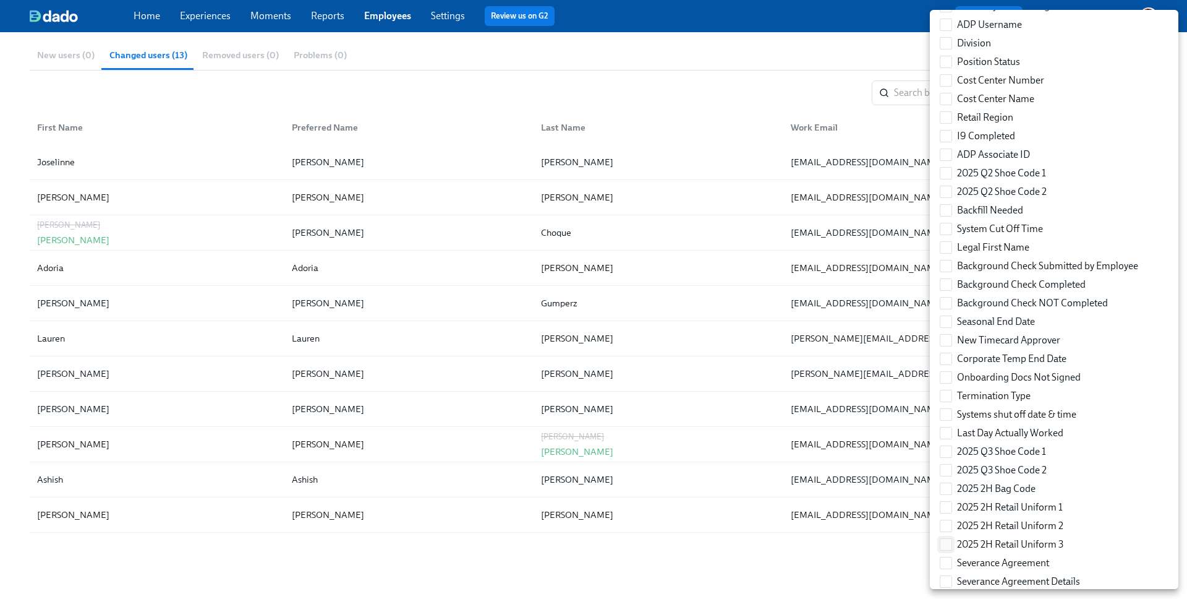
scroll to position [2330, 0]
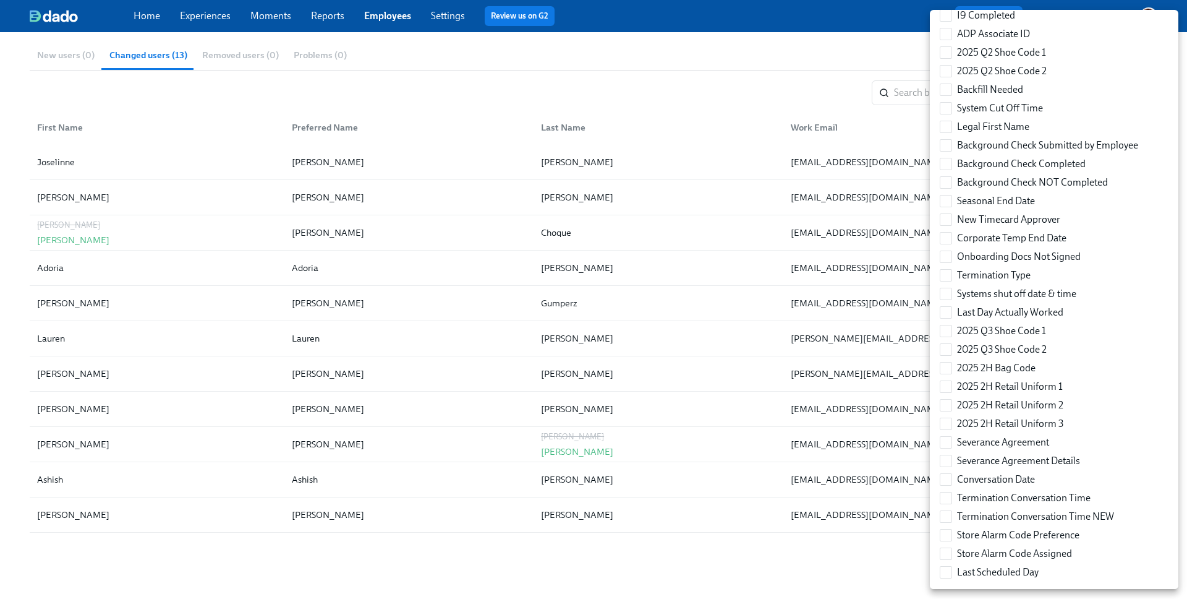
click at [803, 45] on div at bounding box center [593, 299] width 1187 height 599
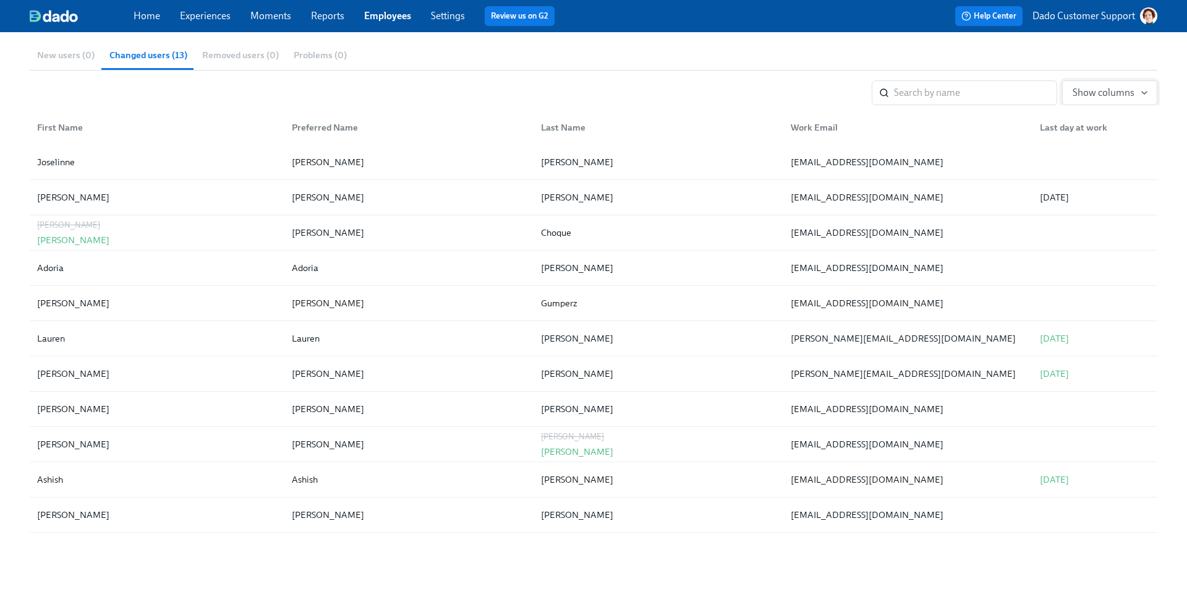
click at [1096, 95] on span "Show columns" at bounding box center [1110, 93] width 74 height 12
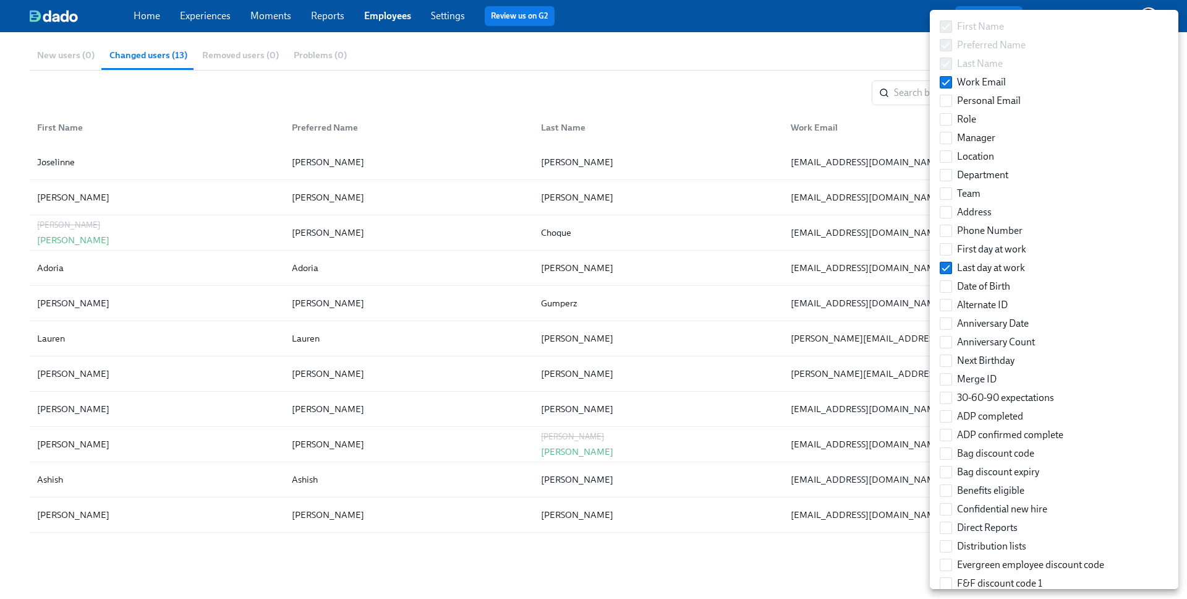
click at [842, 93] on div at bounding box center [593, 299] width 1187 height 599
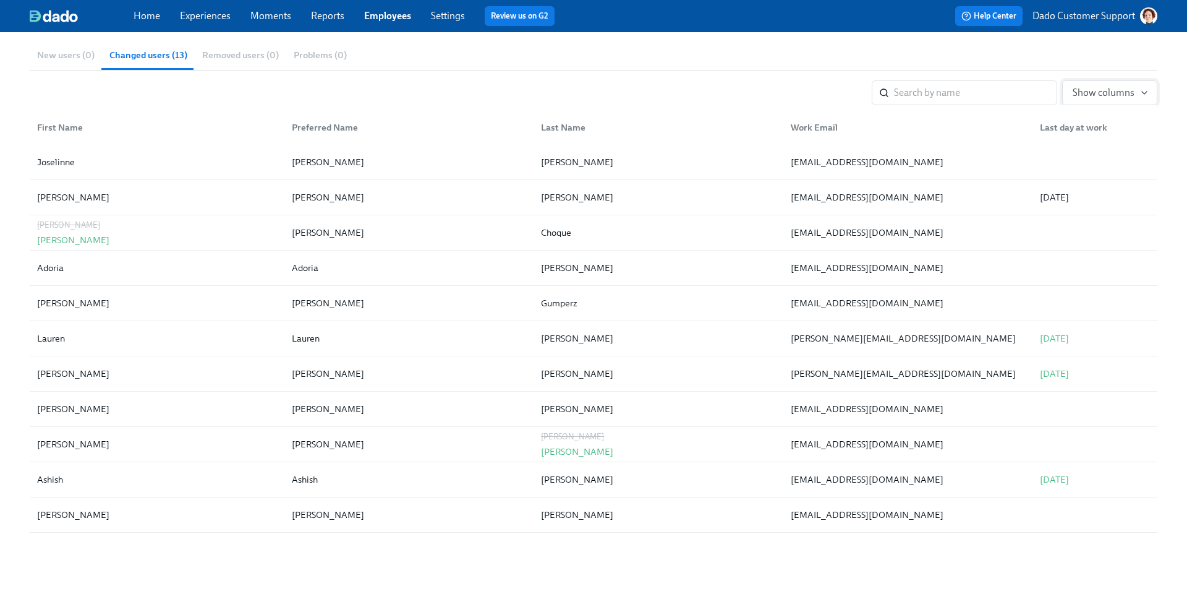
click at [1085, 94] on span "Show columns" at bounding box center [1110, 93] width 74 height 12
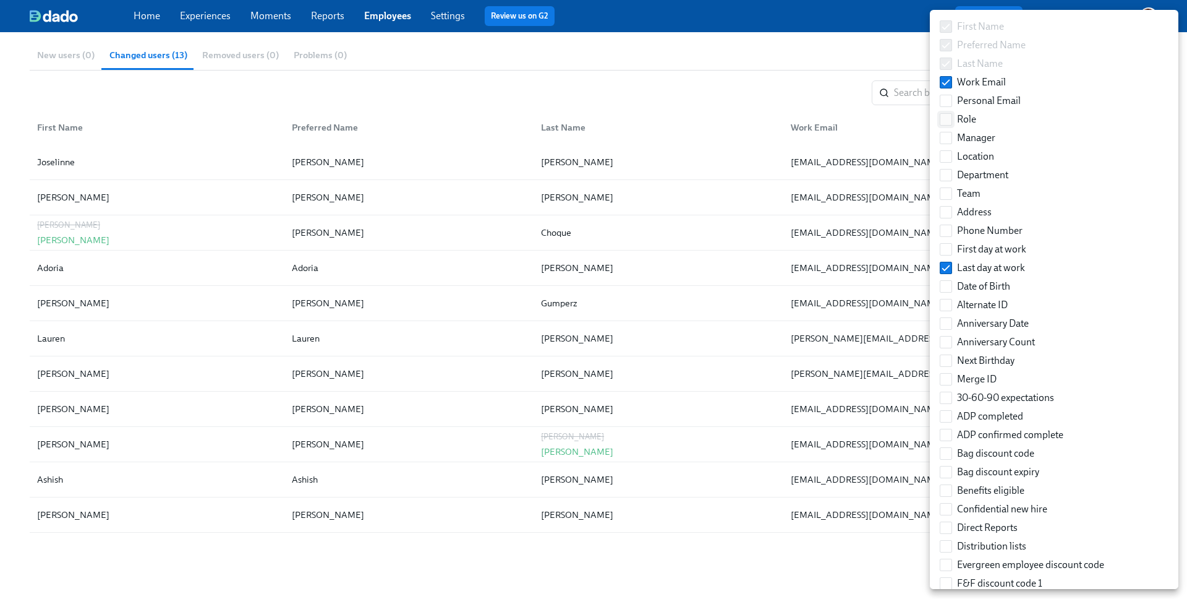
click at [950, 126] on label "Role" at bounding box center [958, 119] width 46 height 19
click at [950, 125] on input "Role" at bounding box center [945, 119] width 11 height 11
checkbox input "true"
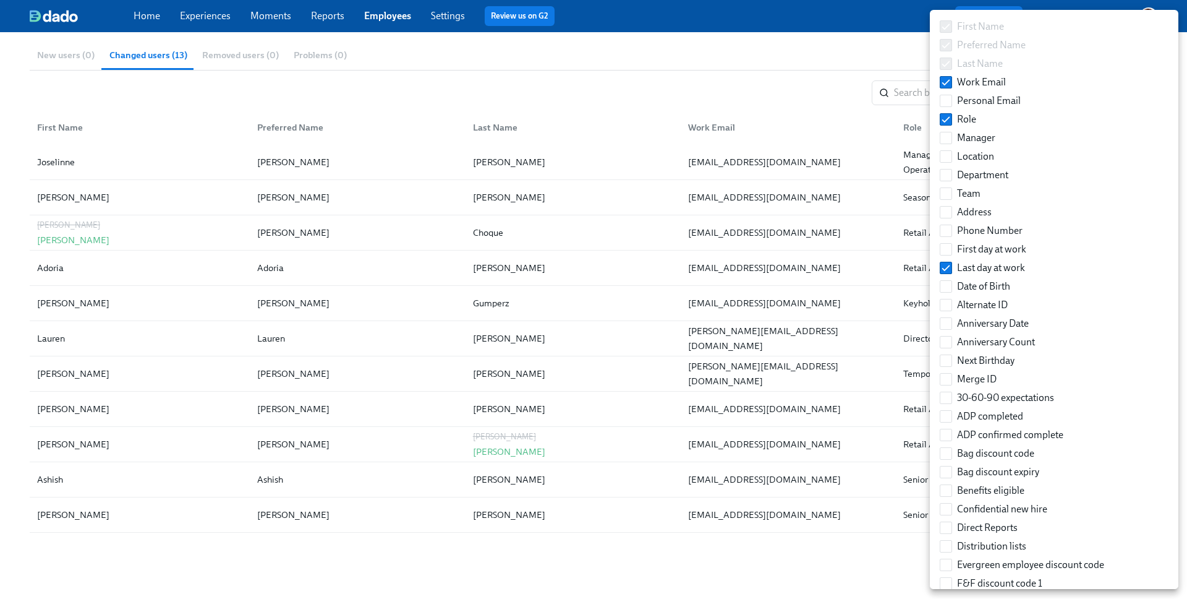
click at [808, 89] on div at bounding box center [593, 299] width 1187 height 599
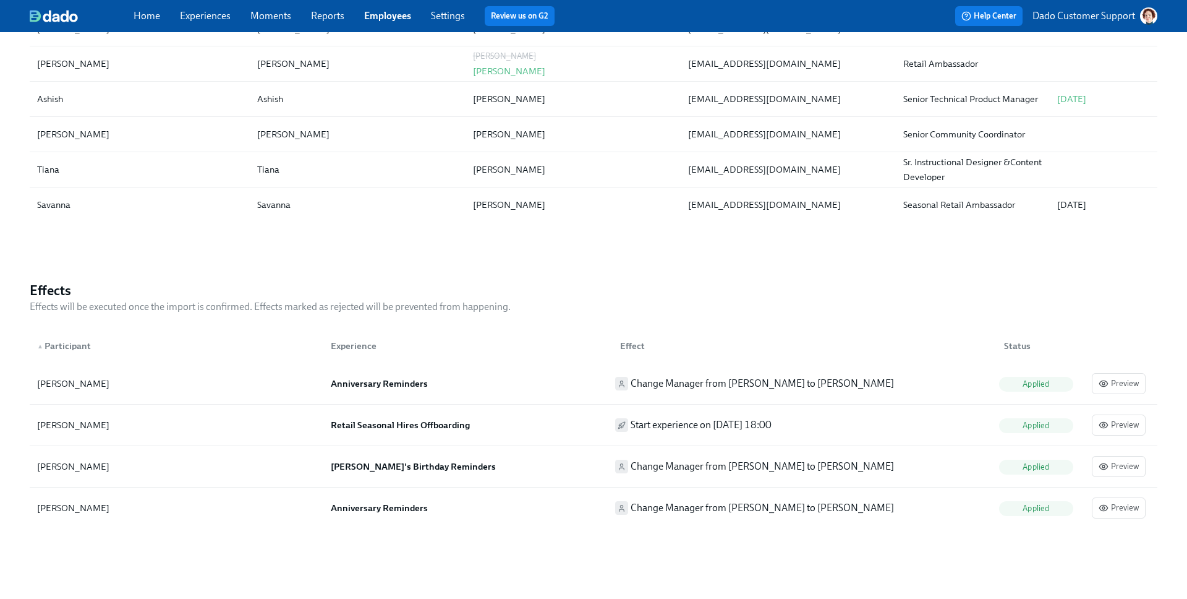
scroll to position [526, 0]
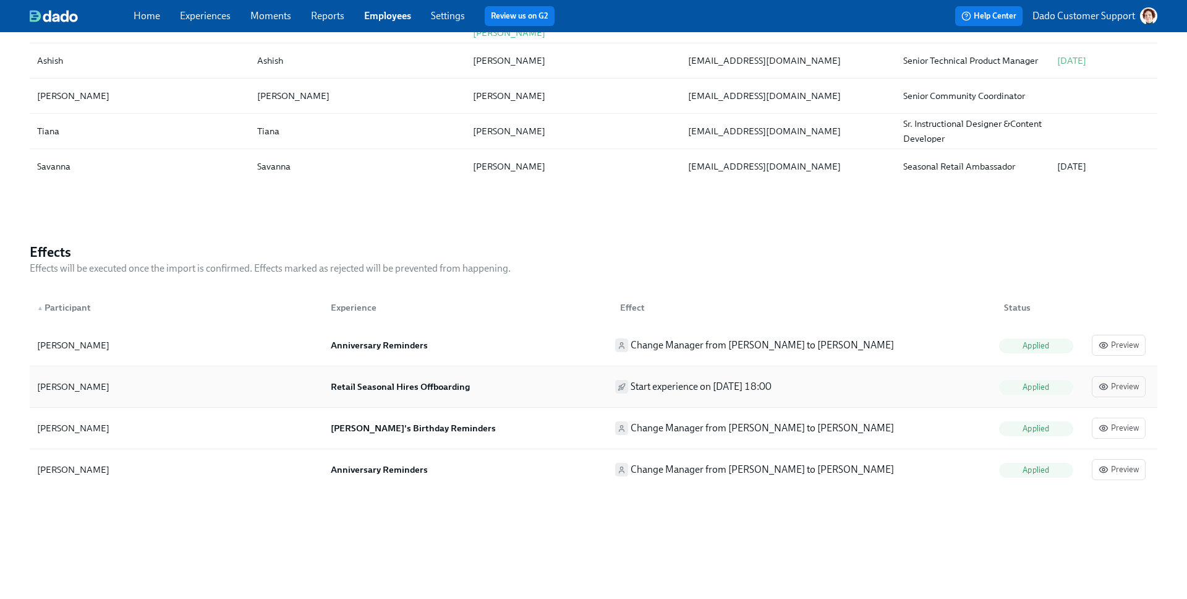
drag, startPoint x: 724, startPoint y: 386, endPoint x: 788, endPoint y: 386, distance: 63.7
click at [772, 386] on p "Start experience on 2025/08/24 18:00" at bounding box center [701, 387] width 141 height 14
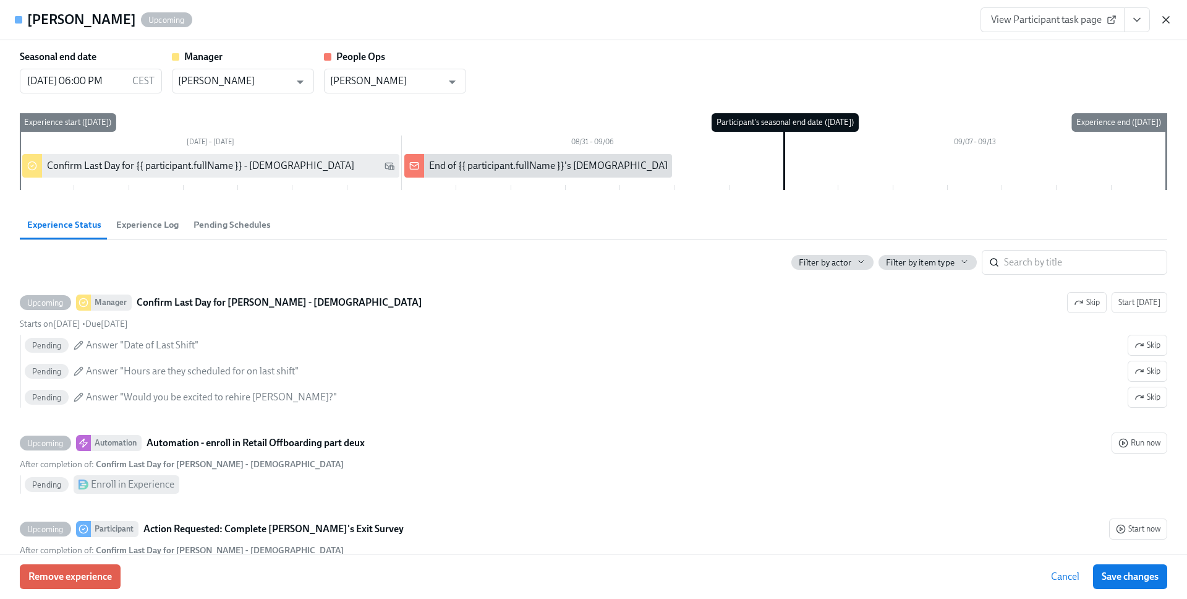
click at [1166, 19] on icon "button" at bounding box center [1166, 20] width 6 height 6
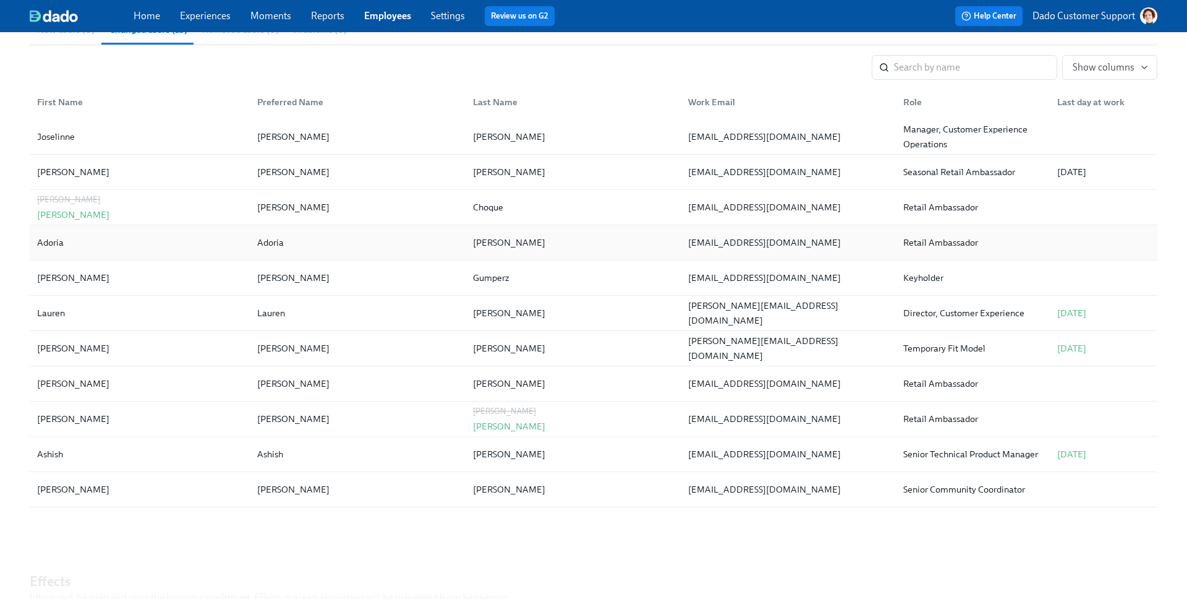
scroll to position [196, 0]
click at [1092, 58] on button "Show columns" at bounding box center [1109, 68] width 95 height 25
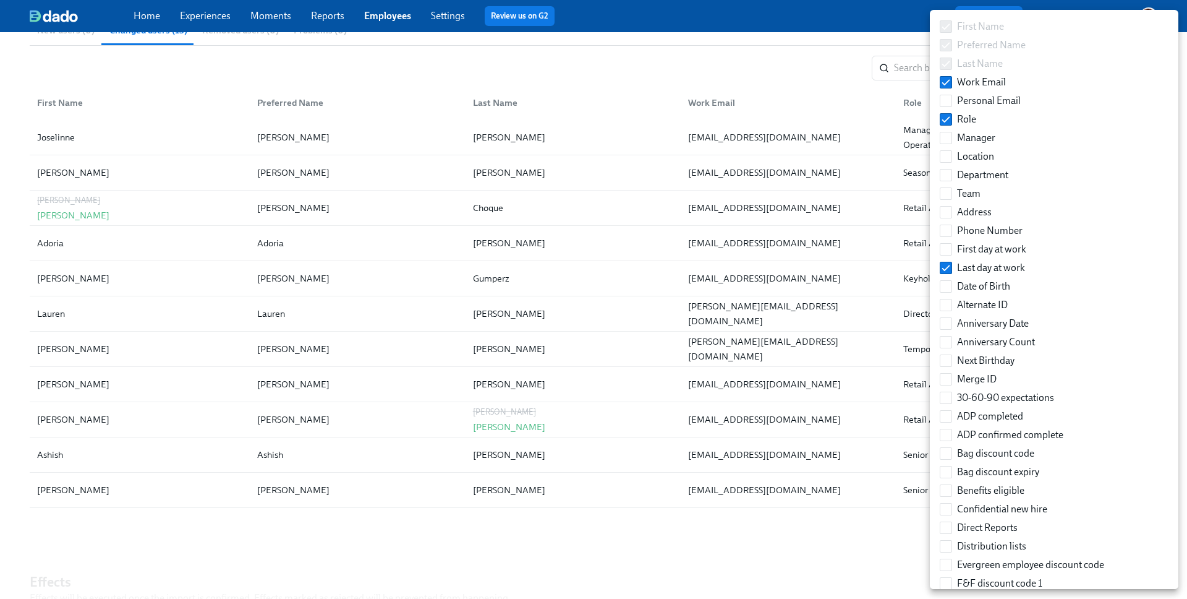
click at [797, 68] on div at bounding box center [593, 299] width 1187 height 599
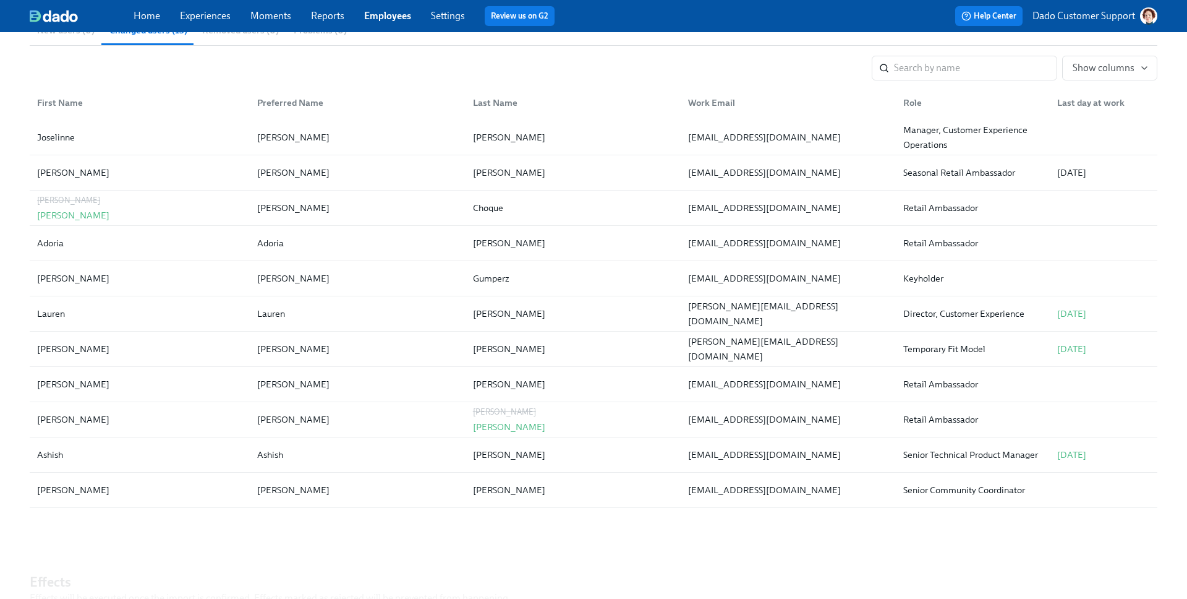
scroll to position [0, 0]
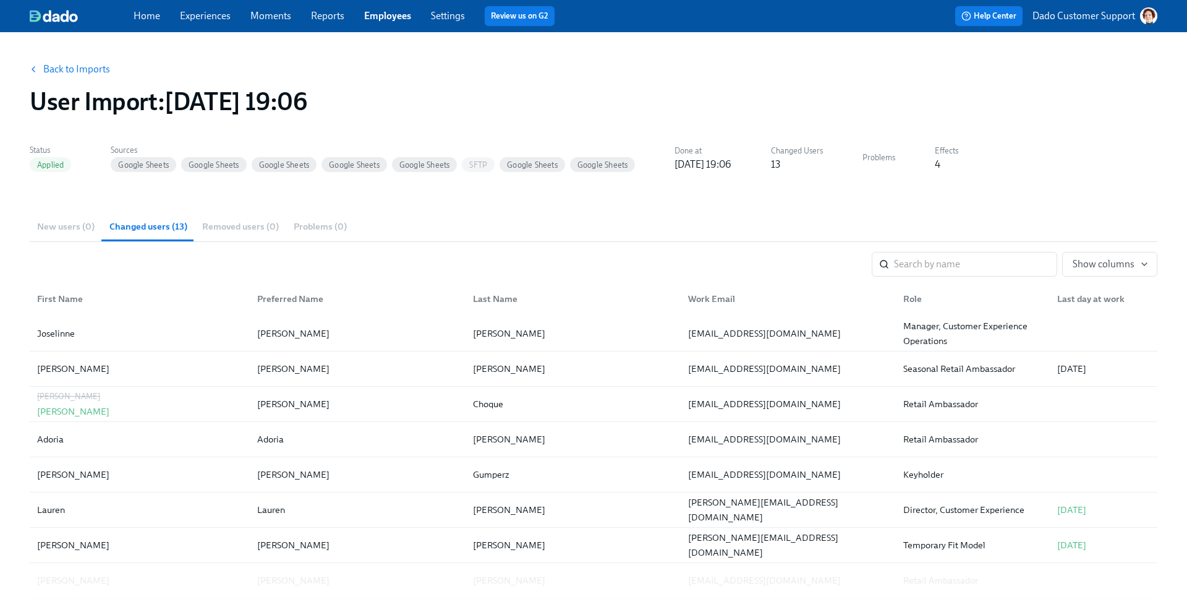
click at [239, 224] on div "New users (0) Changed users (13) Removed users (0) Problems (0)" at bounding box center [594, 226] width 1128 height 30
click at [84, 62] on button "Back to Imports" at bounding box center [70, 69] width 96 height 25
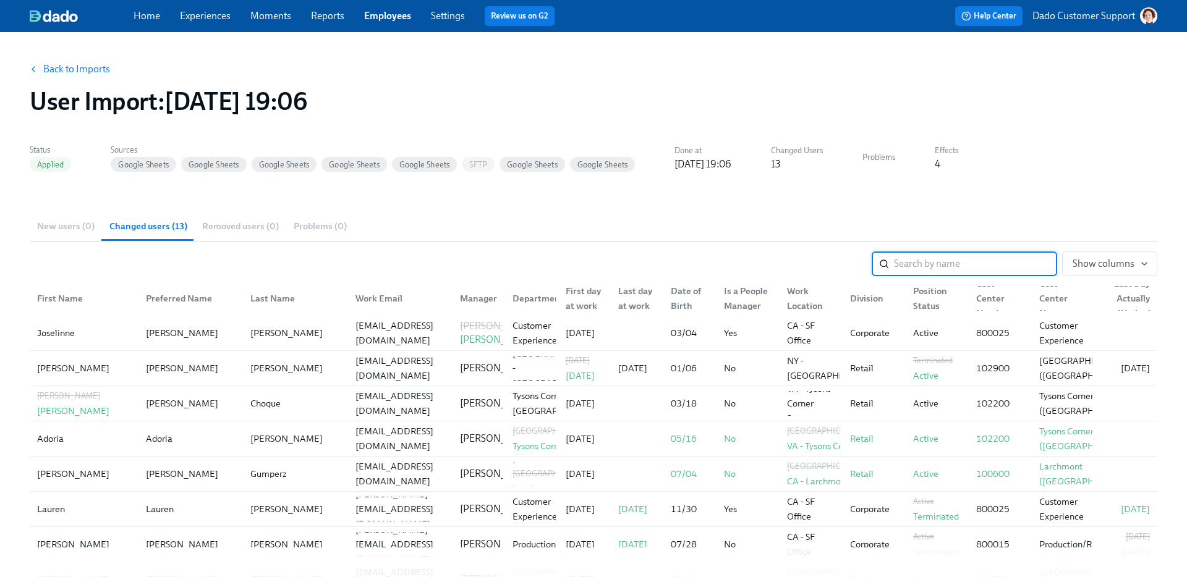
click at [1082, 17] on p "Dado Customer Support" at bounding box center [1084, 16] width 103 height 14
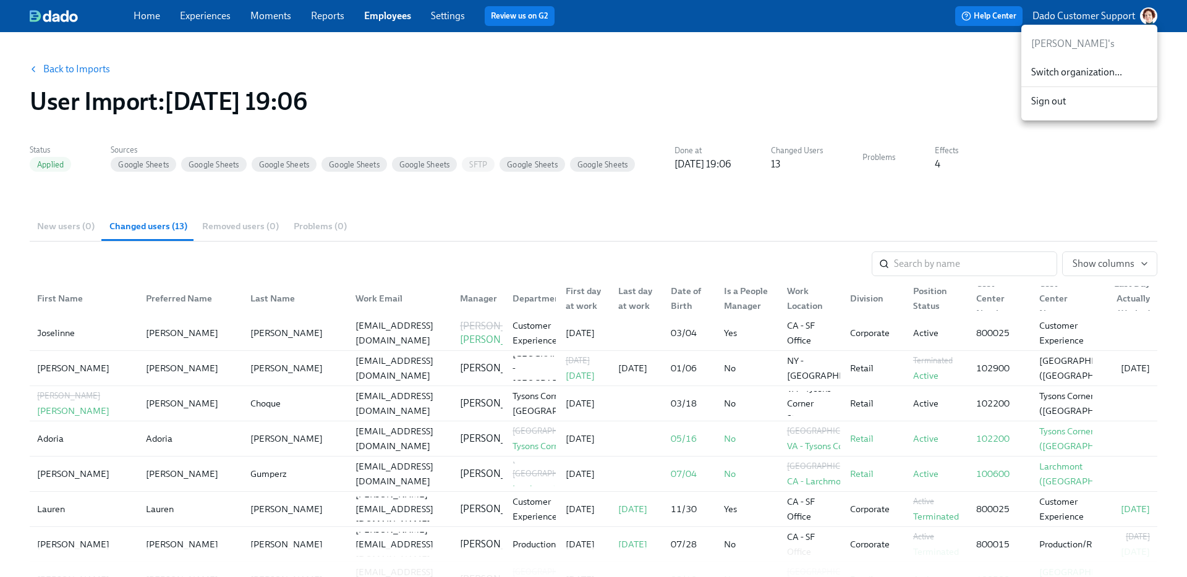
click at [1068, 75] on span "Switch organization..." at bounding box center [1089, 73] width 116 height 14
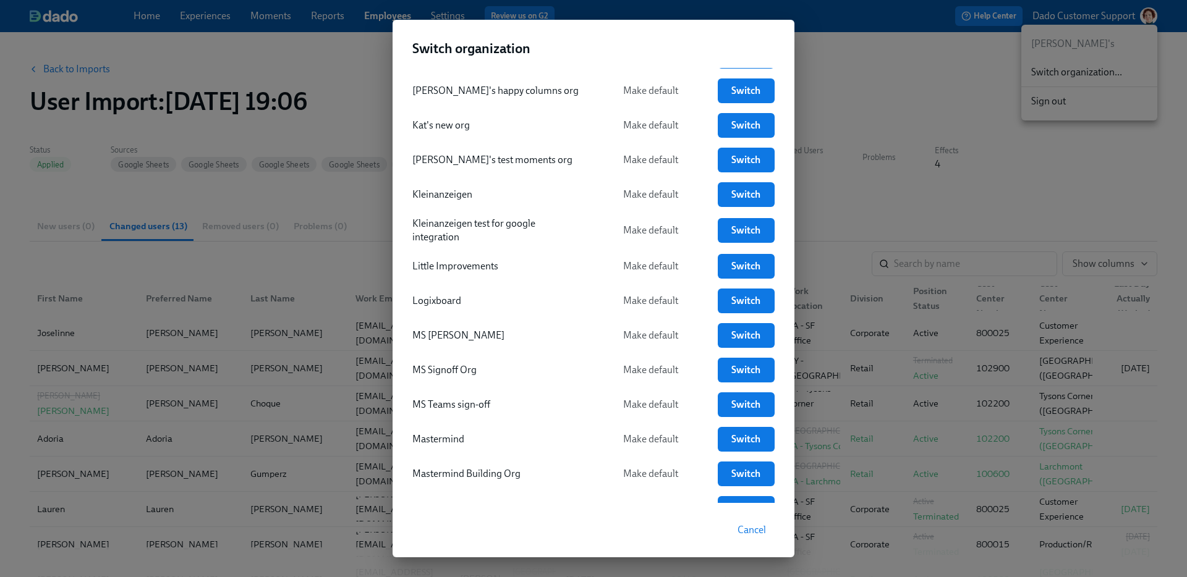
scroll to position [1775, 0]
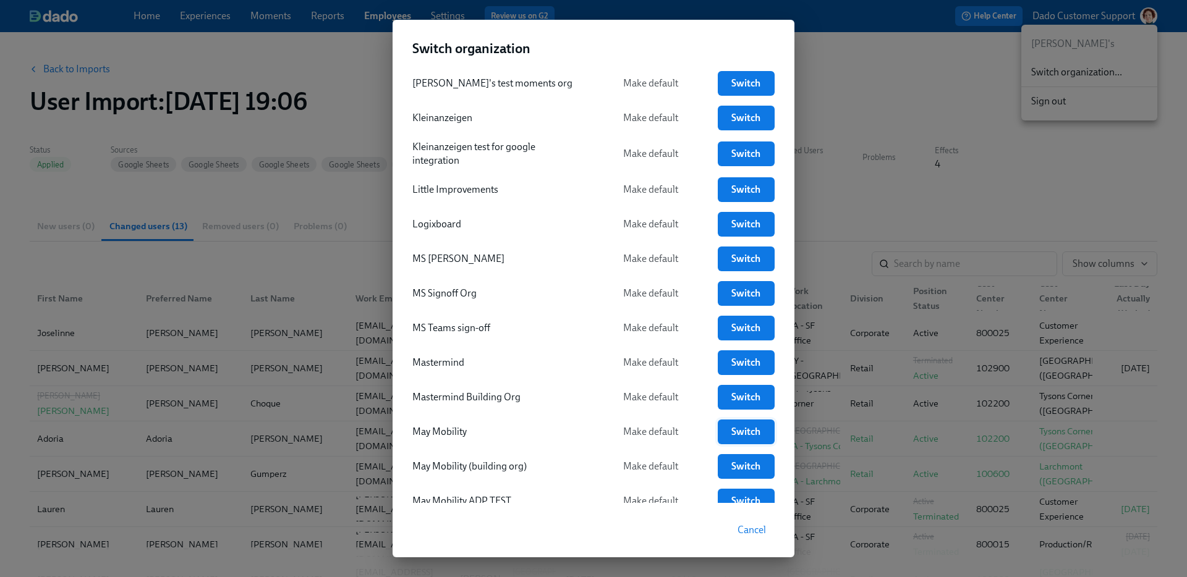
click at [748, 430] on span "Switch" at bounding box center [747, 432] width 40 height 12
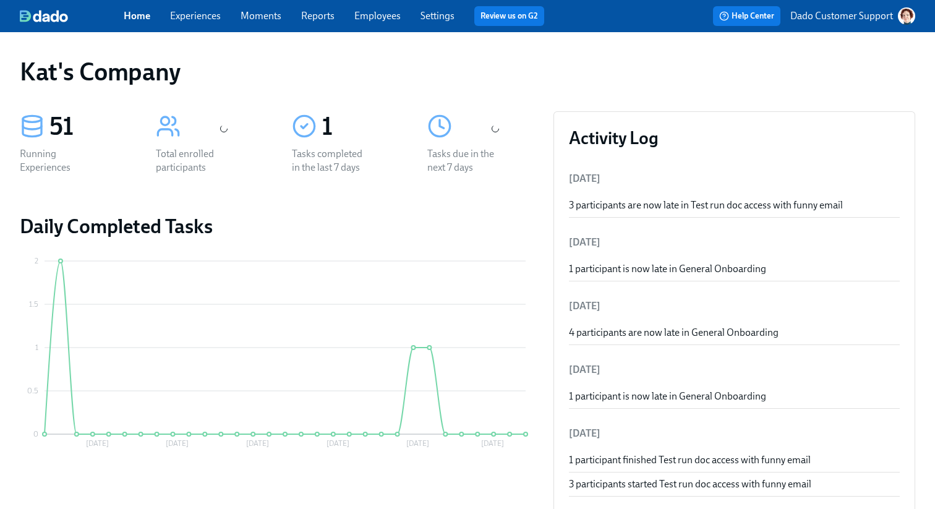
click at [188, 16] on link "Experiences" at bounding box center [195, 16] width 51 height 12
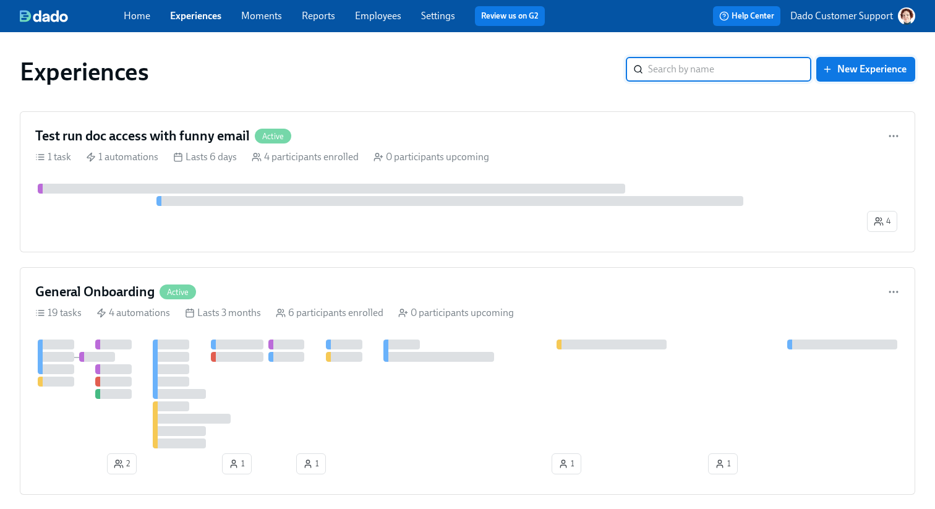
click at [884, 69] on span "New Experience" at bounding box center [866, 69] width 82 height 12
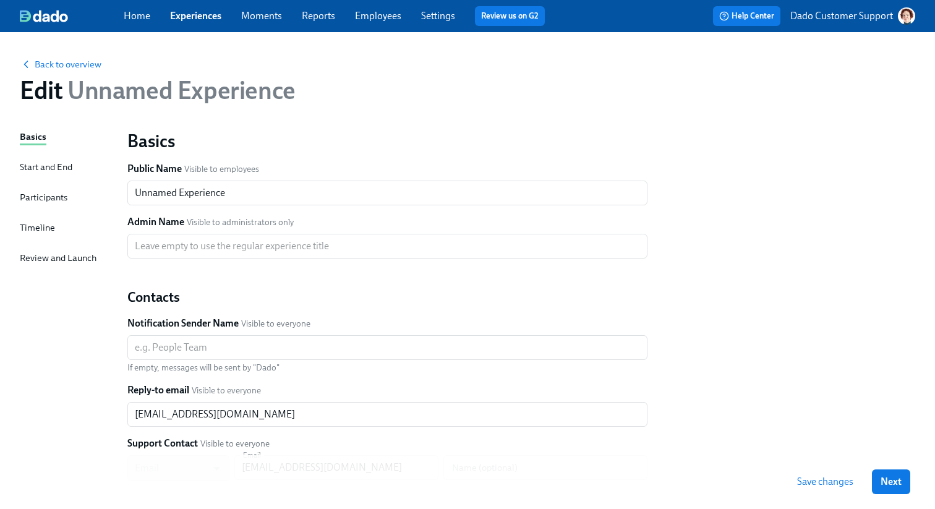
click at [51, 173] on div "Start and End" at bounding box center [46, 167] width 53 height 14
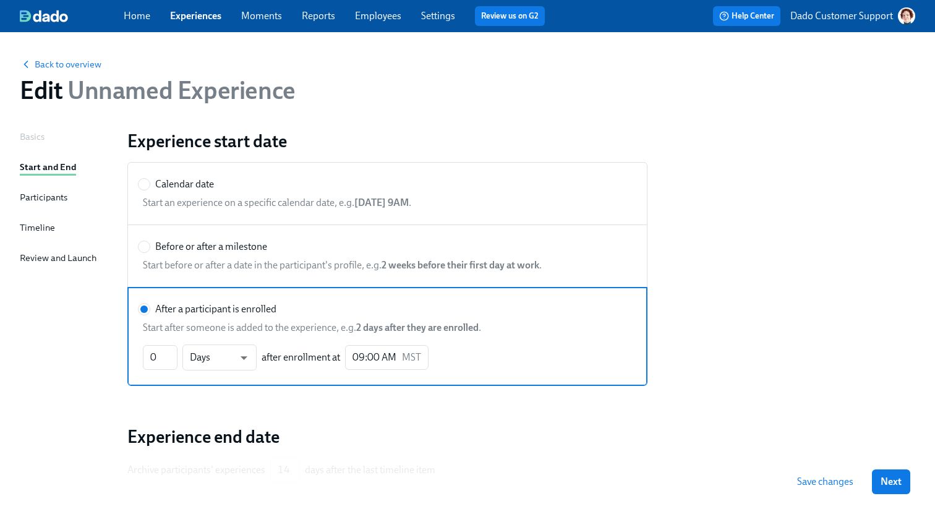
click at [373, 271] on span "Start before or after a date in the participant's profile, e.g. 2 weeks before …" at bounding box center [387, 265] width 489 height 14
click at [150, 252] on input "Before or after a milestone" at bounding box center [144, 246] width 11 height 11
radio input "true"
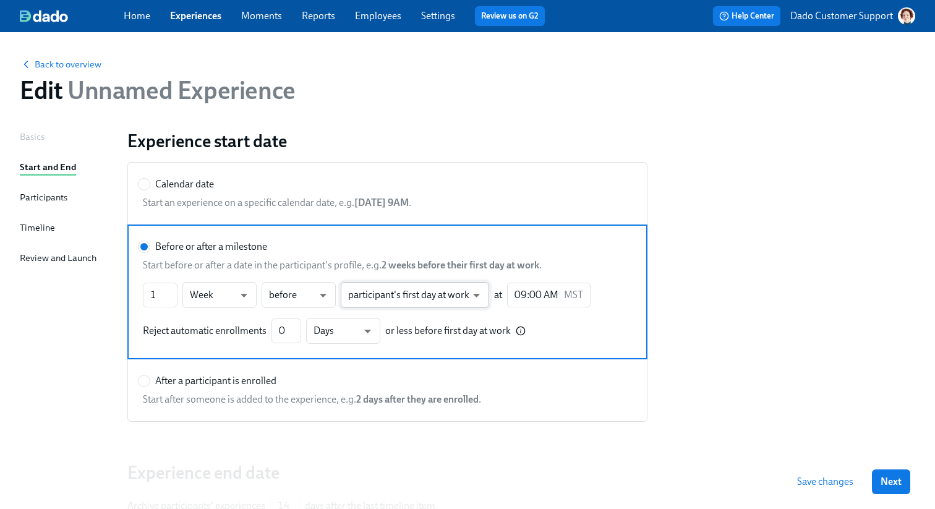
click at [420, 298] on body "Home Experiences Moments Reports Employees Settings Review us on G2 Help Center…" at bounding box center [467, 321] width 935 height 642
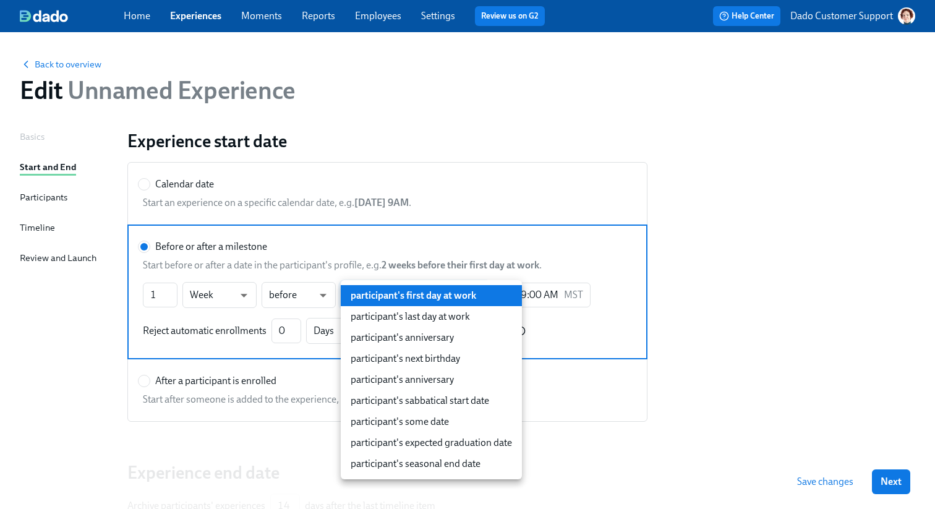
click at [437, 399] on li "participant's sabbatical start date" at bounding box center [431, 400] width 181 height 21
type input "customFields.sabbaticalStartDate"
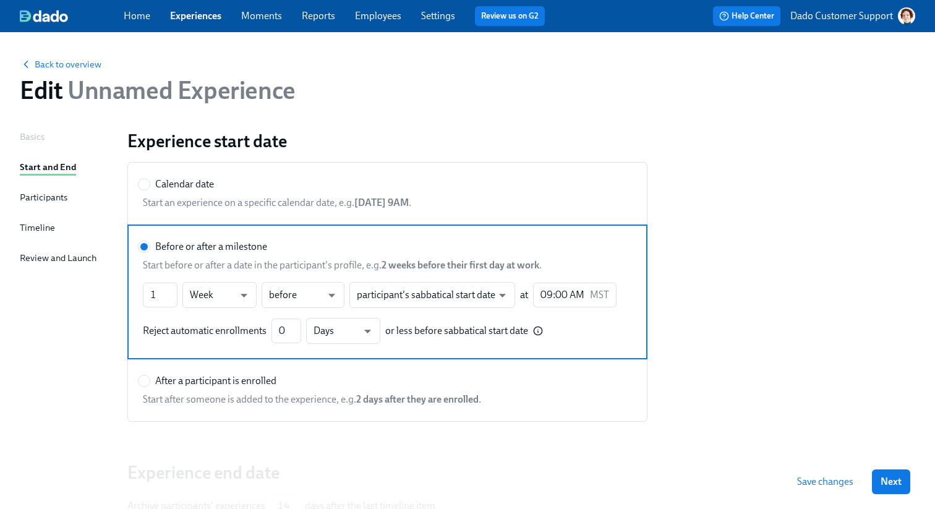
click at [822, 488] on button "Save changes" at bounding box center [825, 481] width 74 height 25
click at [44, 198] on div "Participants" at bounding box center [44, 197] width 48 height 14
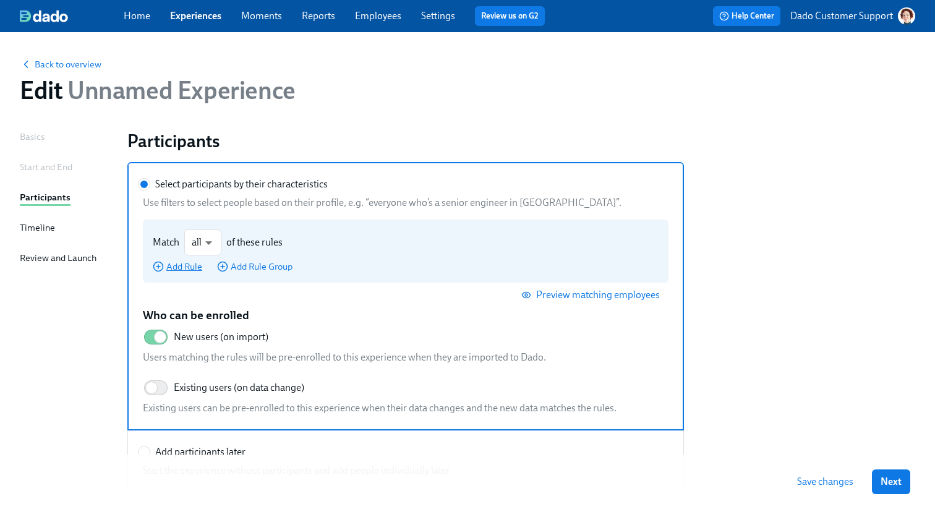
click at [187, 262] on span "Add Rule" at bounding box center [177, 266] width 49 height 12
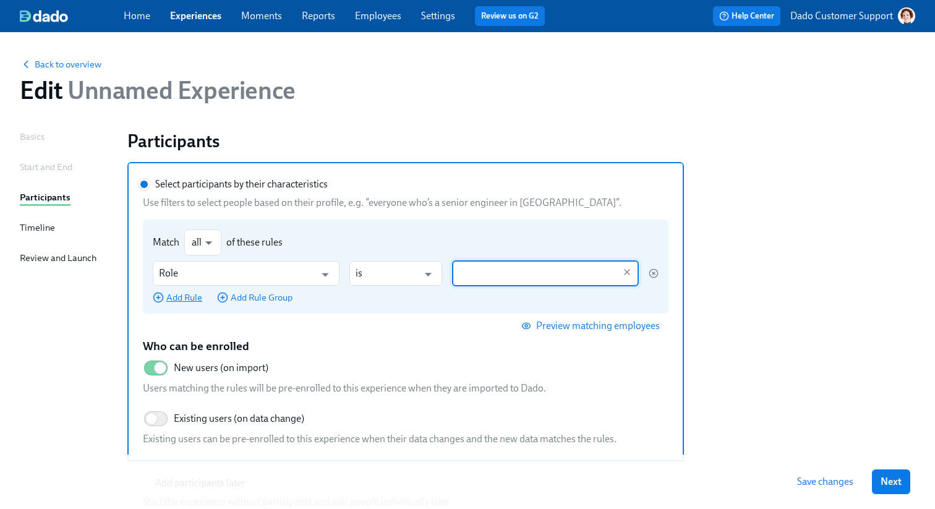
click at [187, 262] on input "Role" at bounding box center [237, 273] width 156 height 25
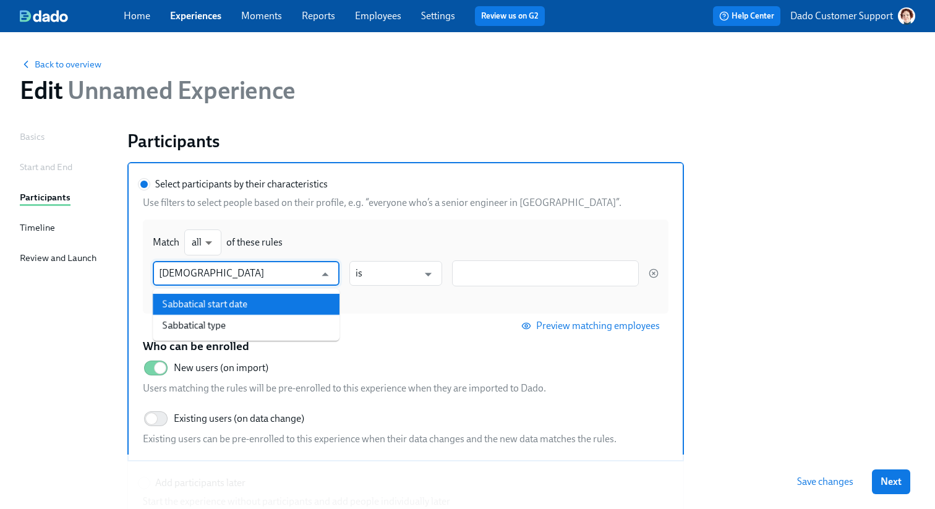
click at [217, 309] on li "Sabbatical start date" at bounding box center [246, 304] width 187 height 21
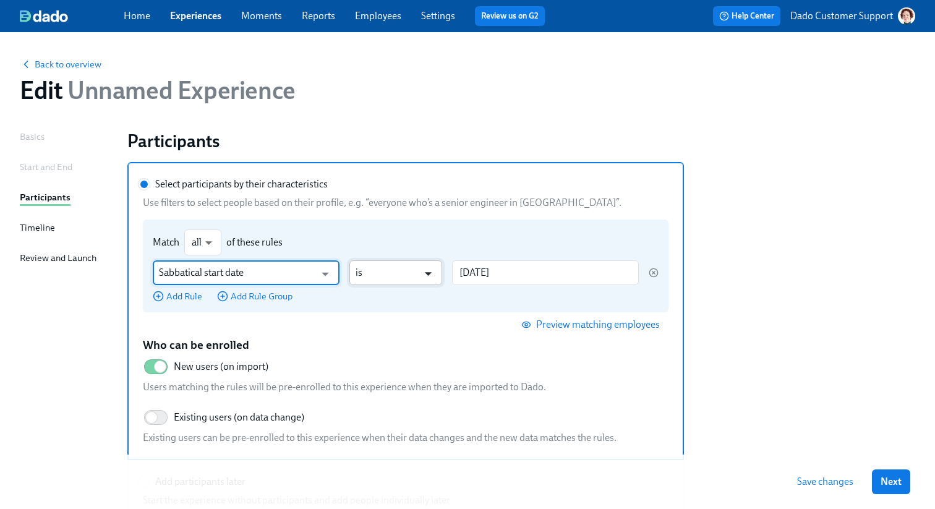
click at [430, 280] on icon "Open" at bounding box center [428, 273] width 17 height 17
type input "Sabbatical start date"
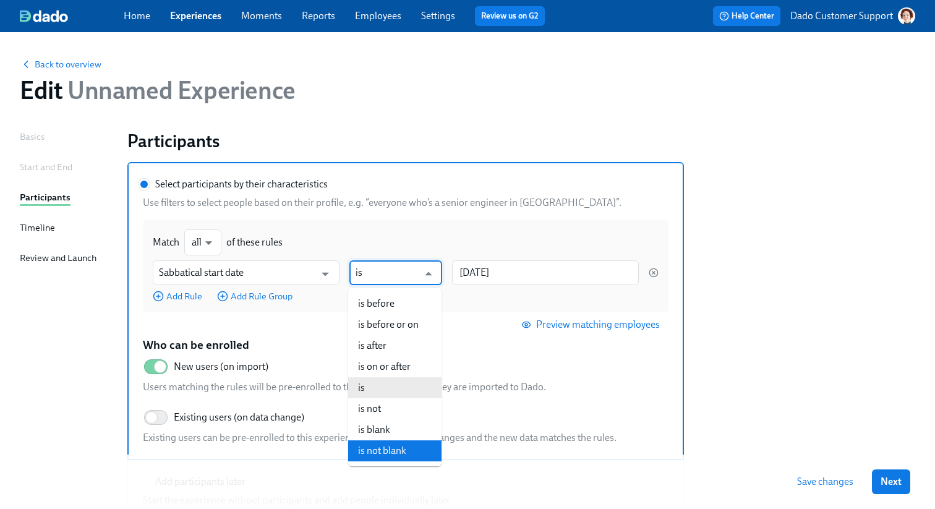
drag, startPoint x: 406, startPoint y: 435, endPoint x: 401, endPoint y: 448, distance: 13.7
click at [401, 448] on ul "is before is before or on is after is on or after is is not is blank is not bla…" at bounding box center [394, 377] width 93 height 178
click at [401, 447] on li "is not blank" at bounding box center [394, 450] width 93 height 21
type input "is not blank"
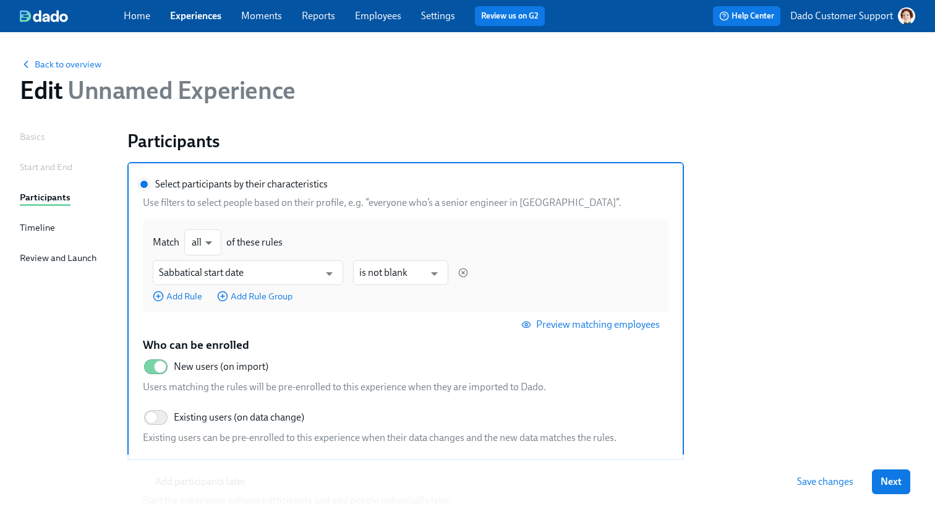
click at [851, 412] on section "Select participants by their characteristics Use filters to select people based…" at bounding box center [521, 342] width 788 height 360
click at [824, 491] on button "Save changes" at bounding box center [825, 481] width 74 height 25
click at [190, 448] on label "Select participants by their characteristics Use filters to select people based…" at bounding box center [405, 311] width 556 height 298
click at [150, 190] on input "Select participants by their characteristics" at bounding box center [144, 184] width 11 height 11
click at [183, 416] on span "Existing users (on data change)" at bounding box center [239, 418] width 130 height 14
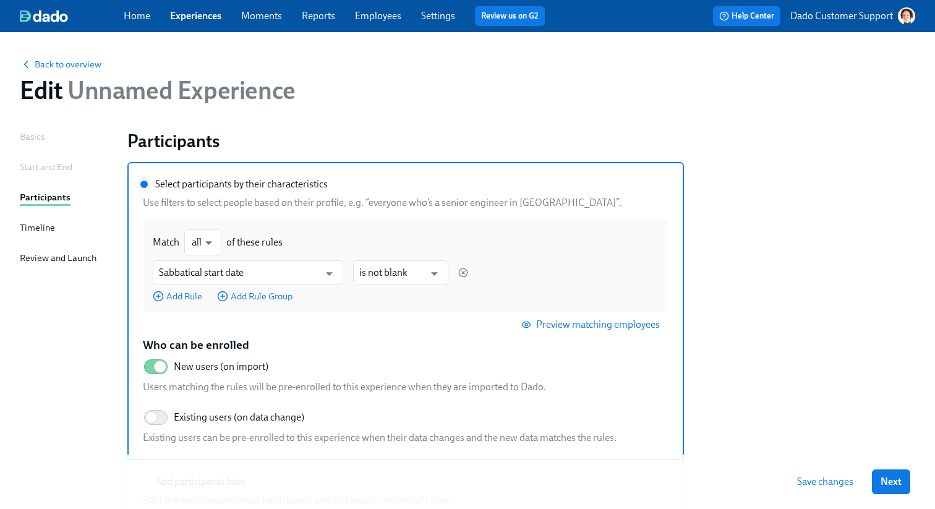
click at [183, 416] on input "Existing users (on data change)" at bounding box center [152, 417] width 82 height 27
checkbox input "true"
click at [35, 229] on div "Timeline" at bounding box center [37, 228] width 35 height 14
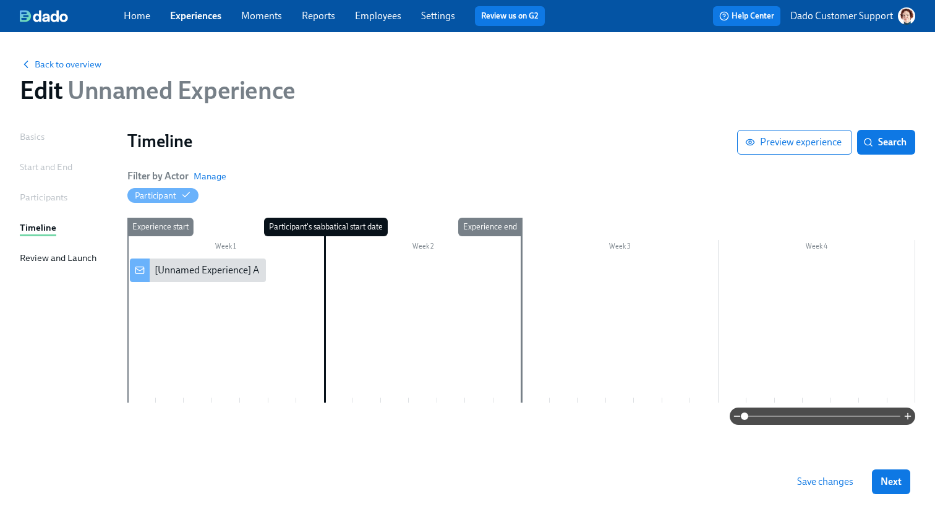
click at [33, 259] on div "Review and Launch" at bounding box center [58, 258] width 77 height 14
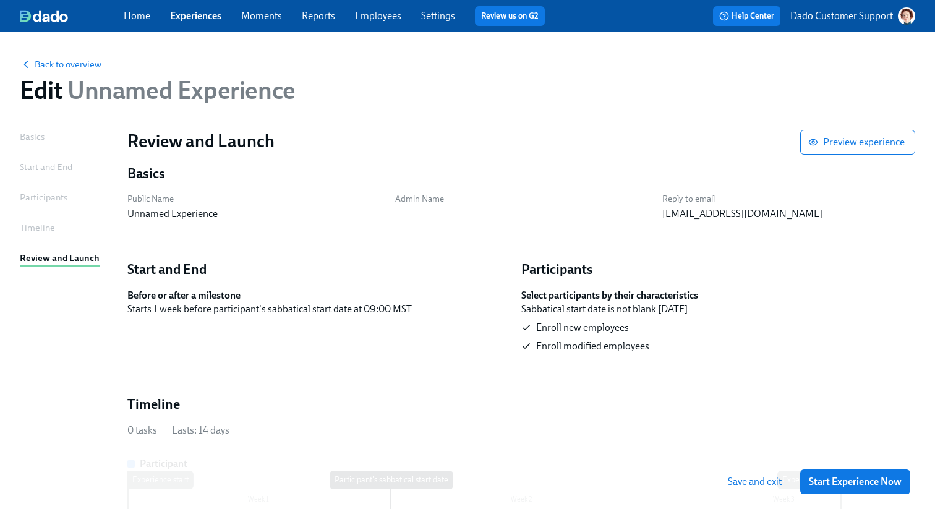
click at [854, 467] on div "Save and exit Start Experience Now" at bounding box center [467, 481] width 935 height 54
click at [840, 480] on span "Start Experience Now" at bounding box center [855, 481] width 93 height 12
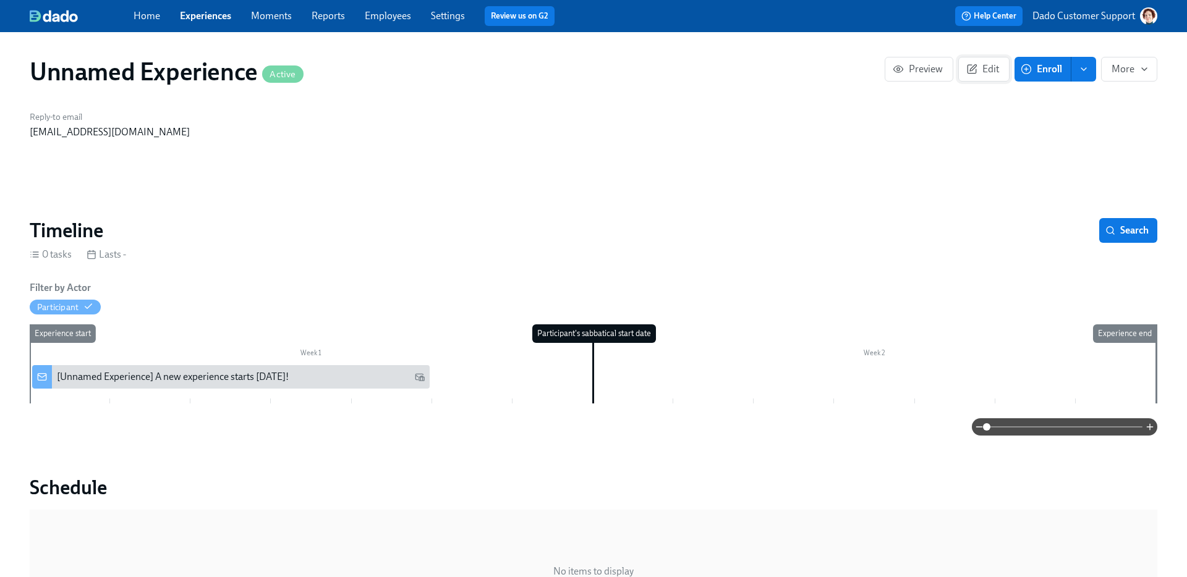
click at [934, 61] on button "Edit" at bounding box center [983, 69] width 51 height 25
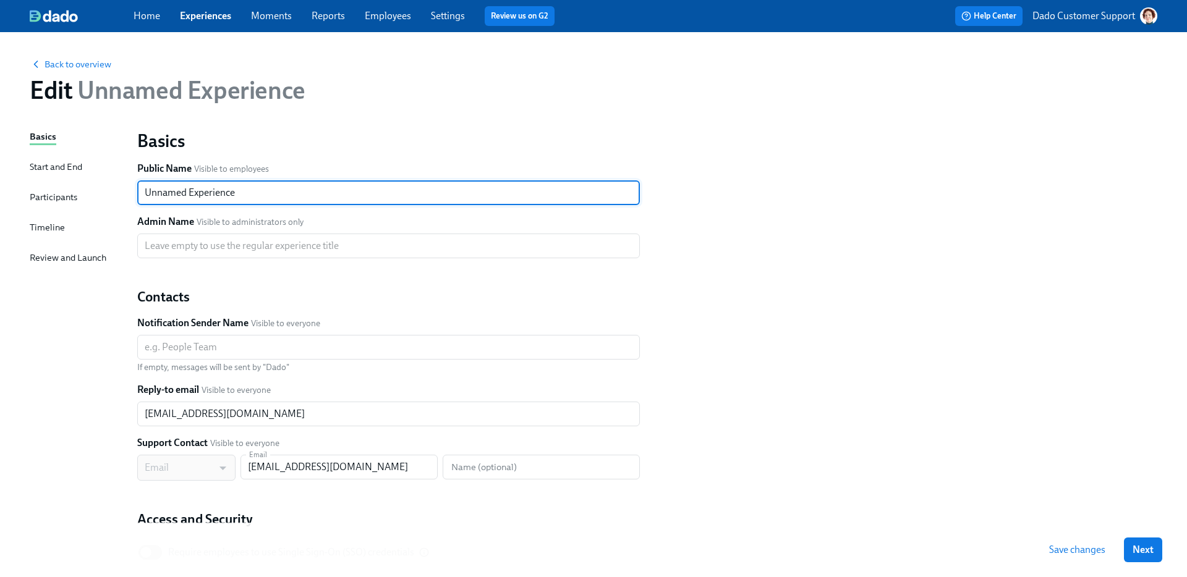
click at [232, 200] on input "Unnamed Experience" at bounding box center [388, 193] width 503 height 25
type input "Sabbatical prep"
click at [934, 508] on span "Save changes" at bounding box center [1077, 550] width 56 height 12
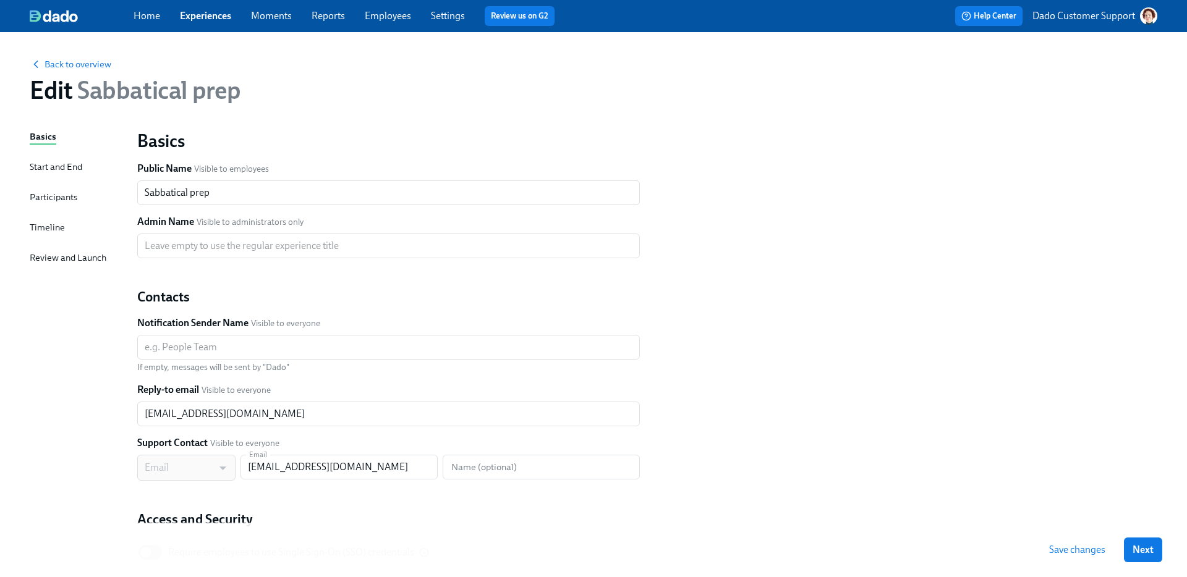
click at [190, 16] on link "Experiences" at bounding box center [205, 16] width 51 height 12
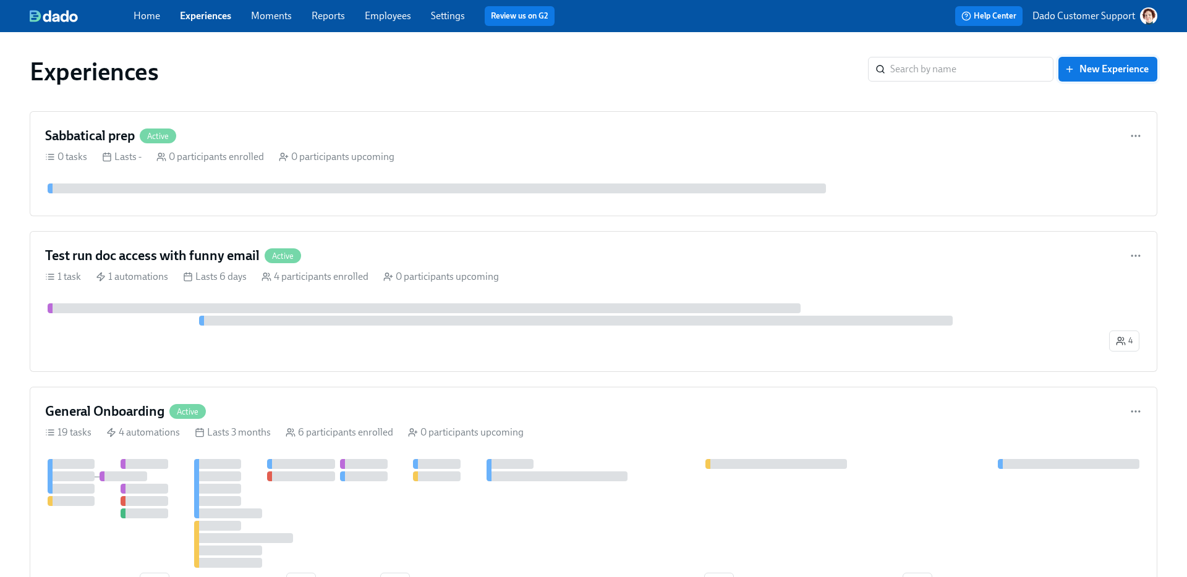
click at [934, 72] on span "New Experience" at bounding box center [1108, 69] width 82 height 12
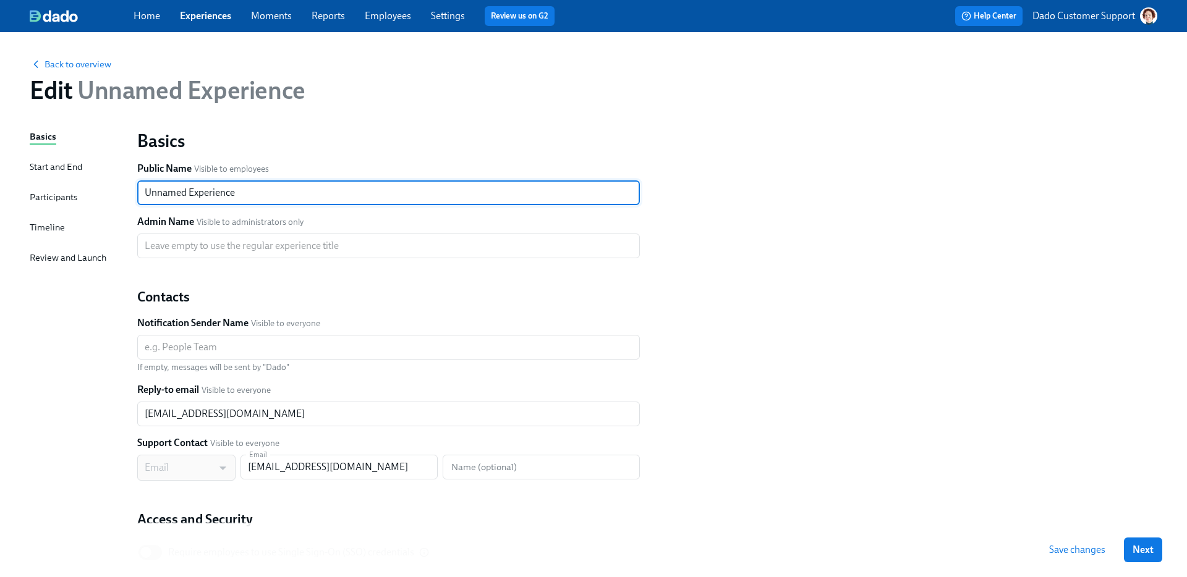
click at [166, 200] on input "Unnamed Experience" at bounding box center [388, 193] width 503 height 25
type input "Apply for Sabbatical"
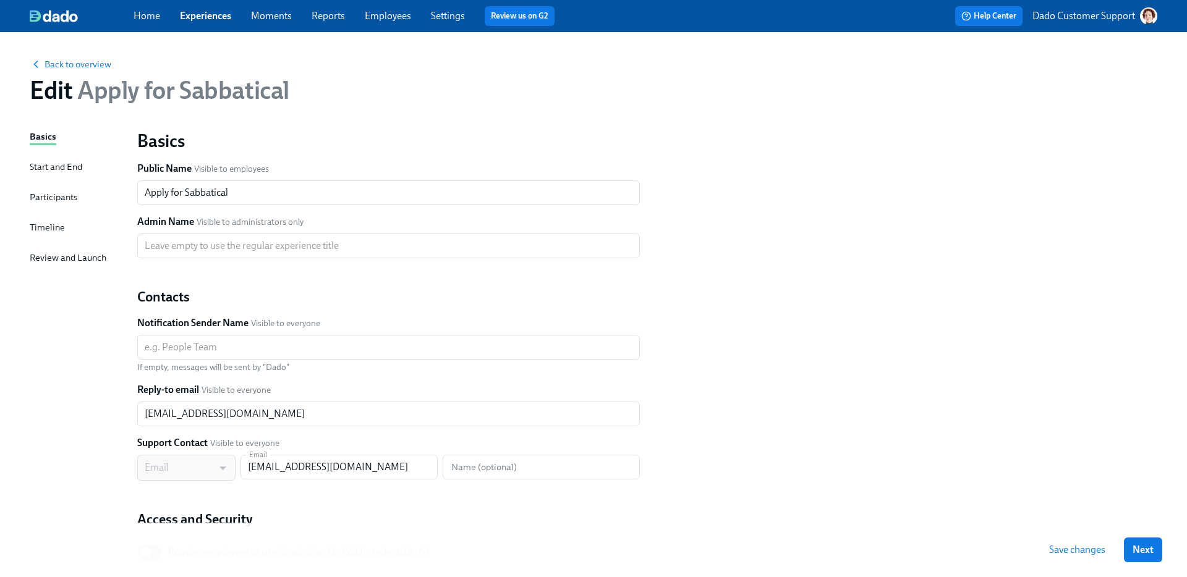
click at [934, 508] on span "Save changes" at bounding box center [1077, 550] width 56 height 12
click at [51, 195] on div "Participants" at bounding box center [54, 197] width 48 height 14
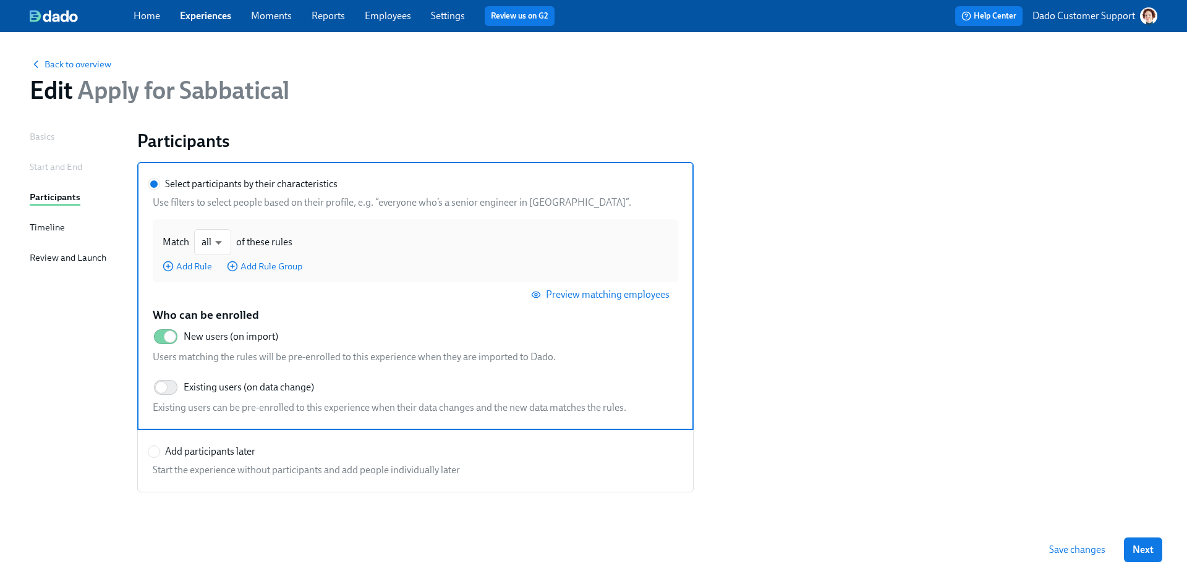
click at [224, 442] on label "Add participants later Start the experience without participants and add people…" at bounding box center [415, 461] width 556 height 63
click at [160, 446] on input "Add participants later" at bounding box center [153, 451] width 11 height 11
radio input "true"
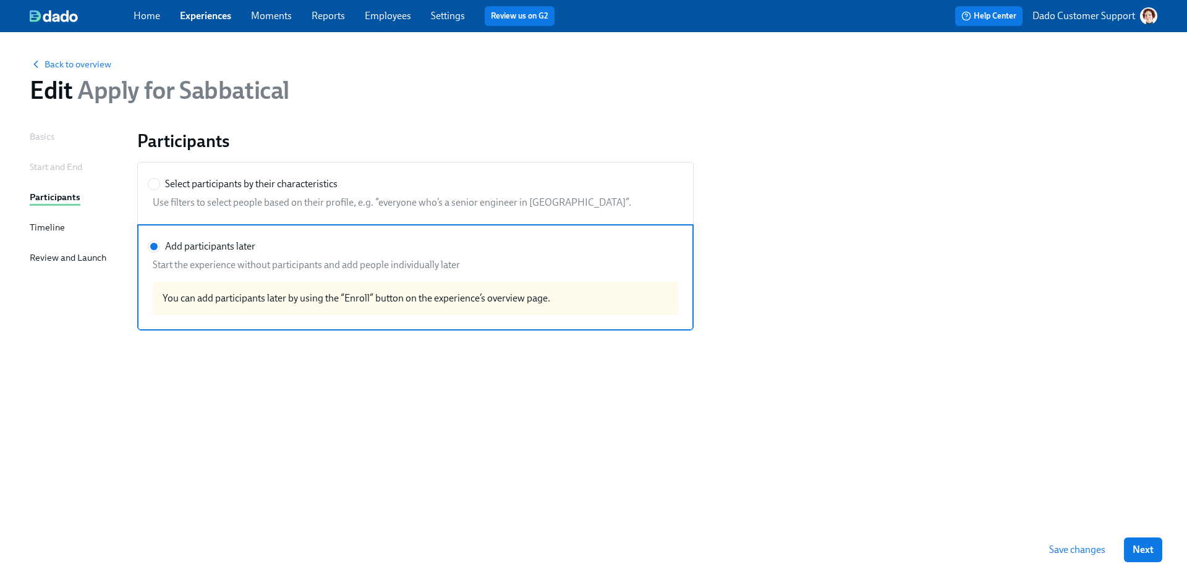
click at [43, 228] on div "Timeline" at bounding box center [47, 228] width 35 height 14
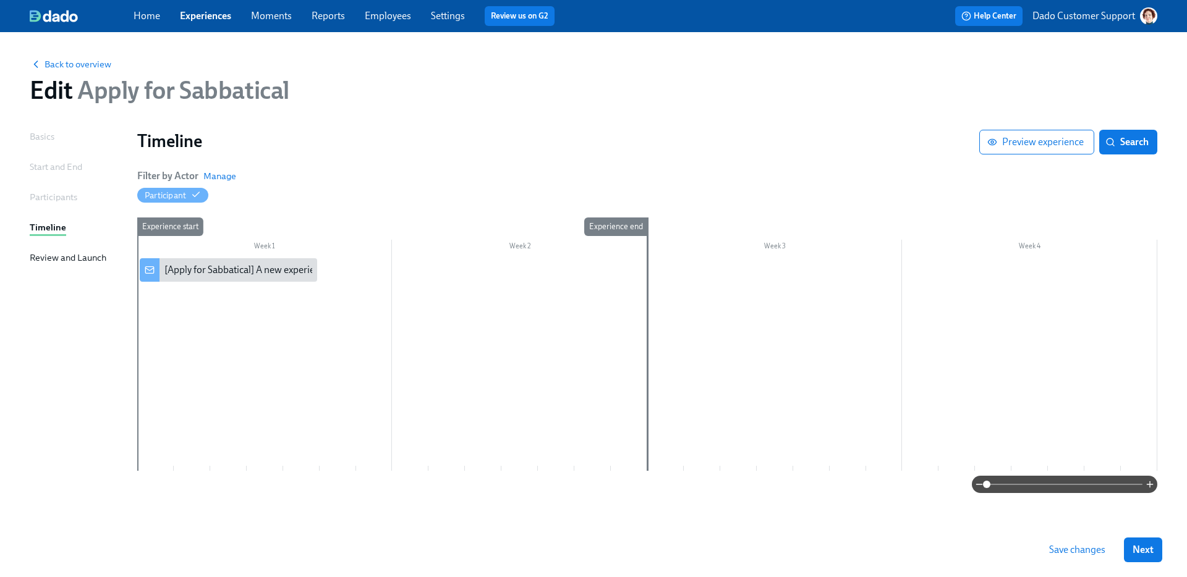
click at [226, 253] on div "Week 1" at bounding box center [264, 248] width 255 height 16
click at [202, 271] on div "[Apply for Sabbatical] A new experience starts today!" at bounding box center [276, 270] width 225 height 14
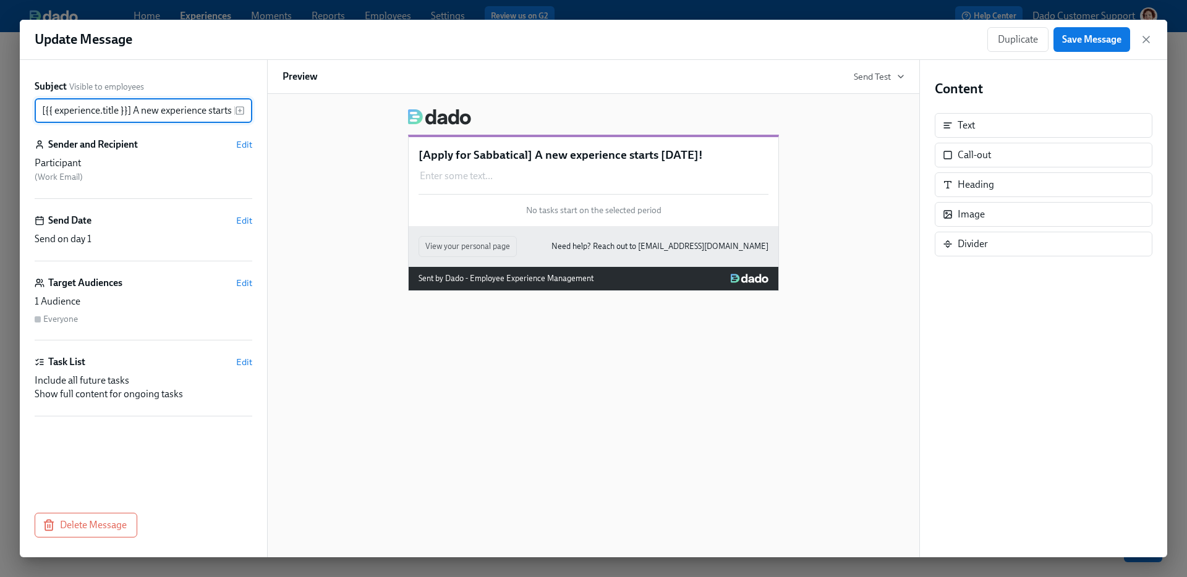
scroll to position [0, 27]
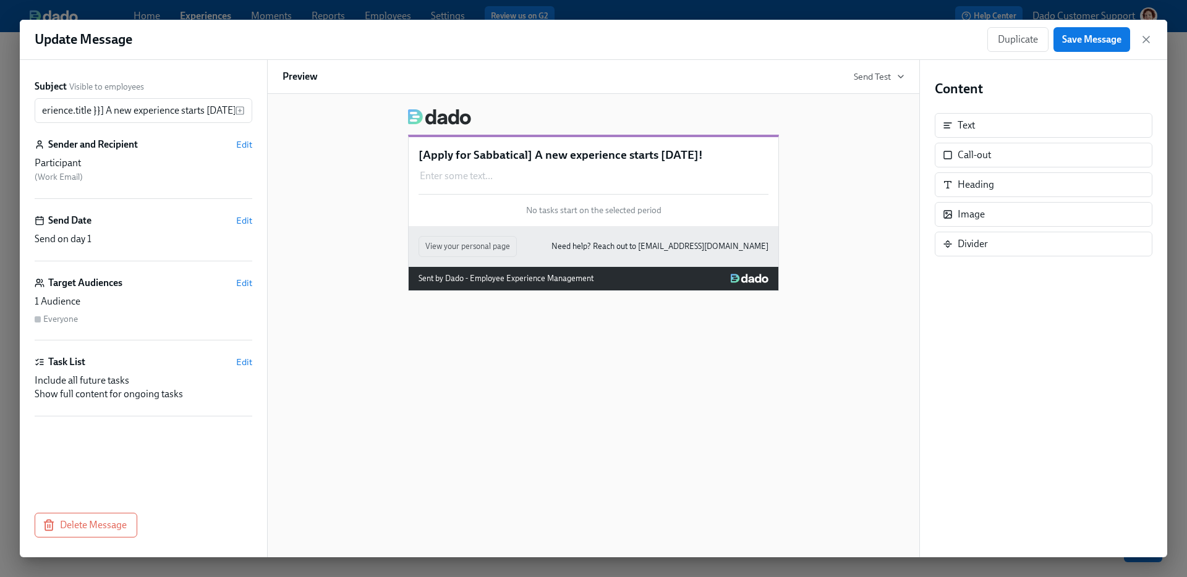
click at [53, 508] on div "Subject Visible to employees [{{ experience.title }}] A new experience starts t…" at bounding box center [143, 309] width 247 height 498
click at [56, 508] on span "Delete Message" at bounding box center [86, 525] width 82 height 12
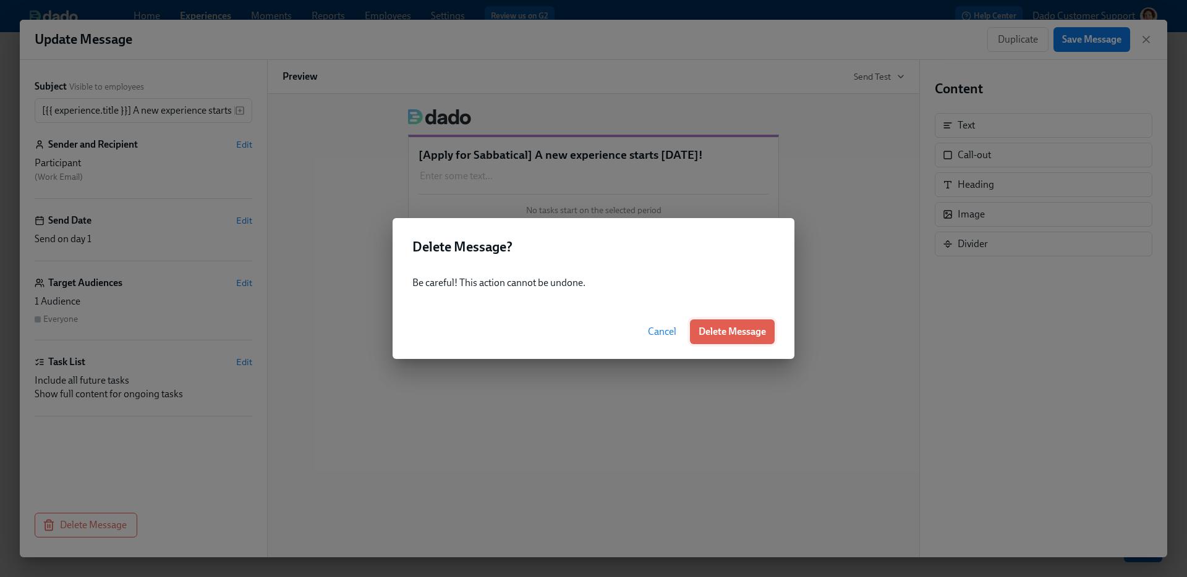
click at [741, 322] on button "Delete Message" at bounding box center [732, 332] width 85 height 25
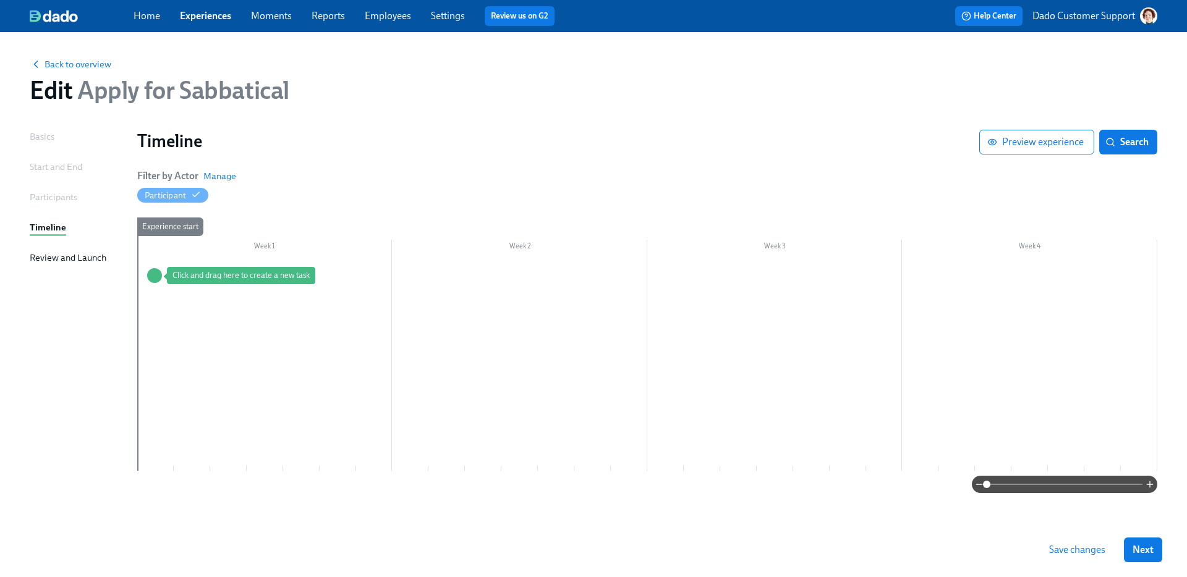
click at [173, 273] on div "Experience start" at bounding box center [155, 345] width 37 height 254
click at [161, 272] on div "Experience start" at bounding box center [155, 345] width 37 height 254
click at [155, 305] on div "Experience start" at bounding box center [155, 345] width 37 height 254
click at [186, 305] on div at bounding box center [647, 364] width 1020 height 213
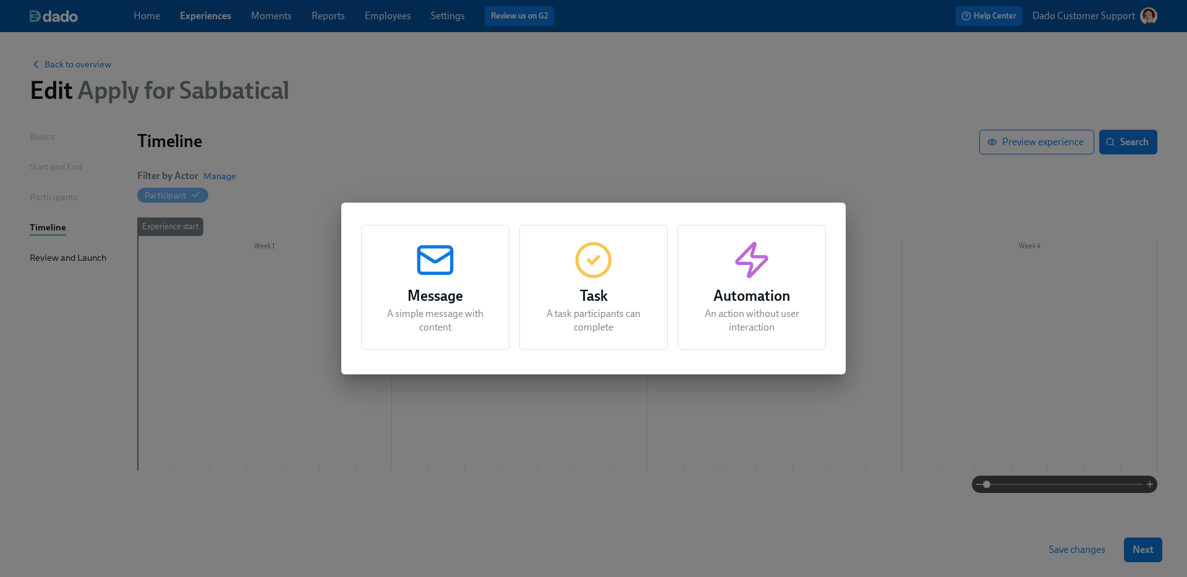
click at [649, 298] on h3 "Task" at bounding box center [593, 296] width 117 height 22
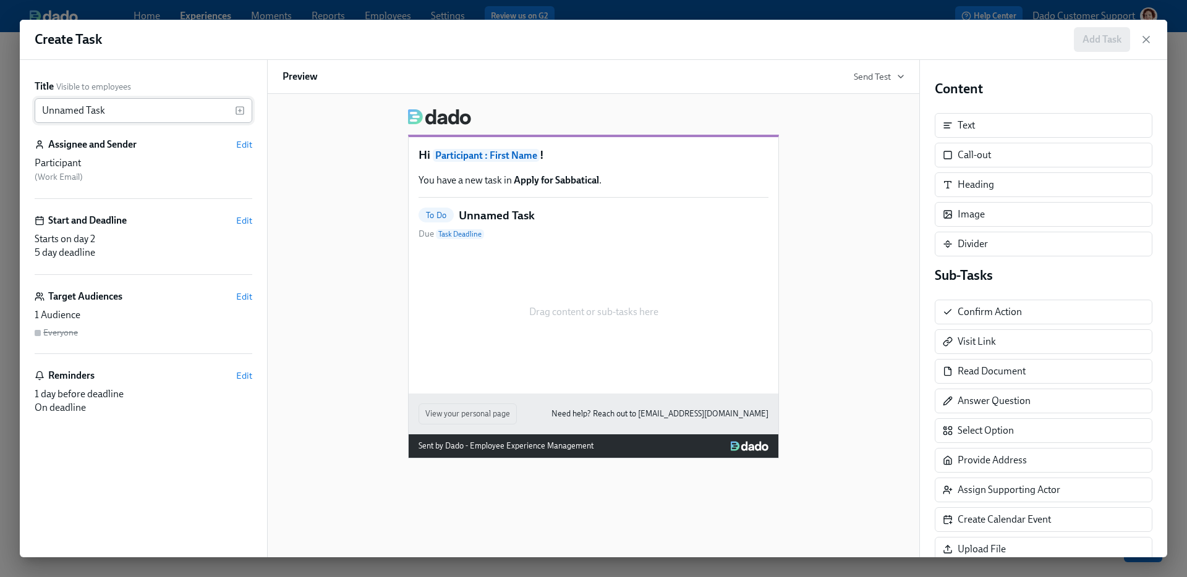
click at [185, 111] on input "Unnamed Task" at bounding box center [135, 110] width 200 height 25
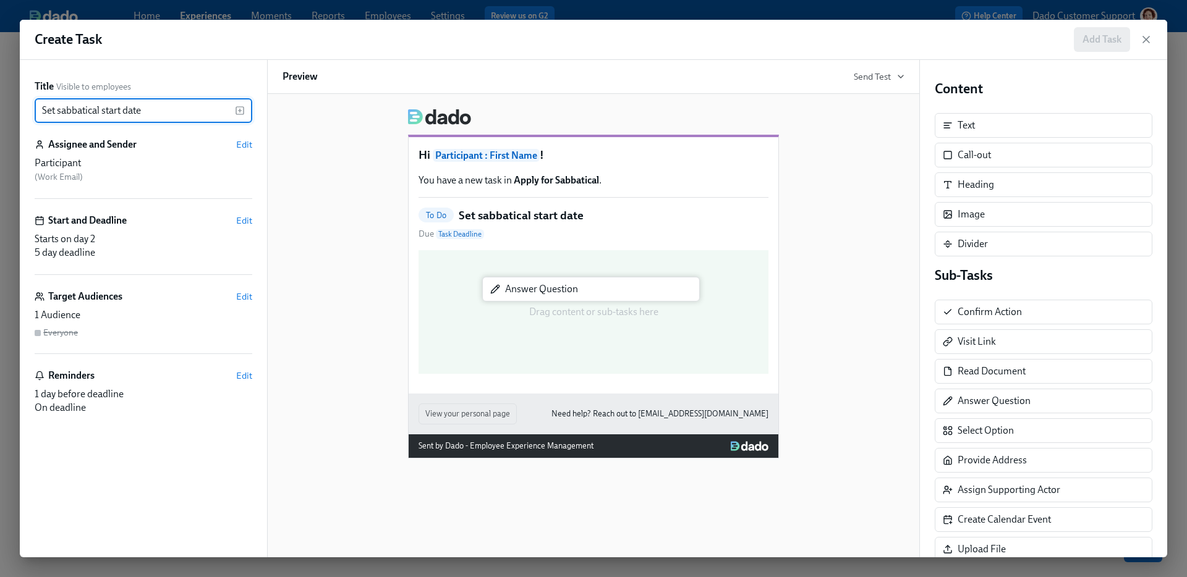
drag, startPoint x: 1045, startPoint y: 404, endPoint x: 583, endPoint y: 286, distance: 476.7
click at [581, 288] on div "Title Visible to employees Set sabbatical start date ​ Assignee and Sender Edit…" at bounding box center [594, 309] width 1148 height 498
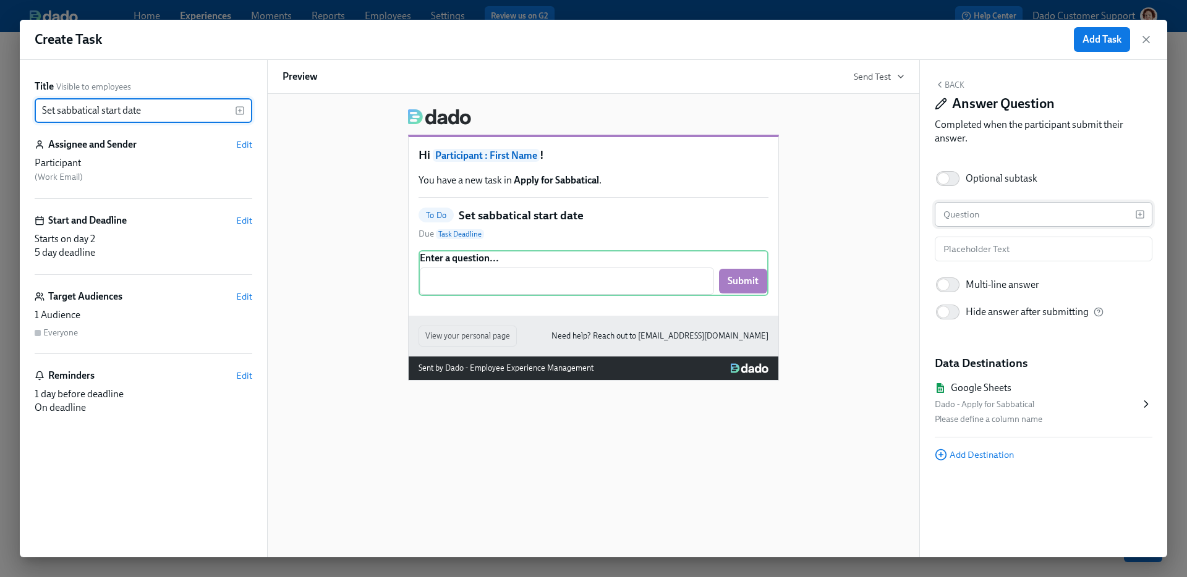
type input "Set sabbatical start date"
click at [934, 209] on input "text" at bounding box center [1035, 214] width 200 height 25
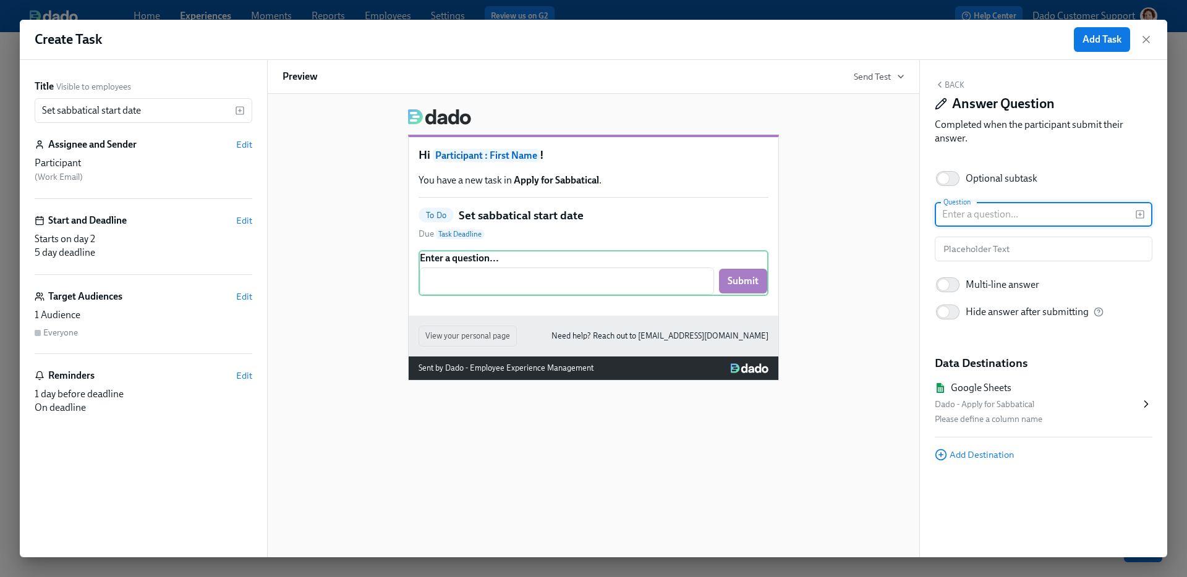
paste input "Set sabbatical start date"
type input "Sabbatical start date"
click at [934, 382] on div "Google Sheets" at bounding box center [1037, 388] width 205 height 14
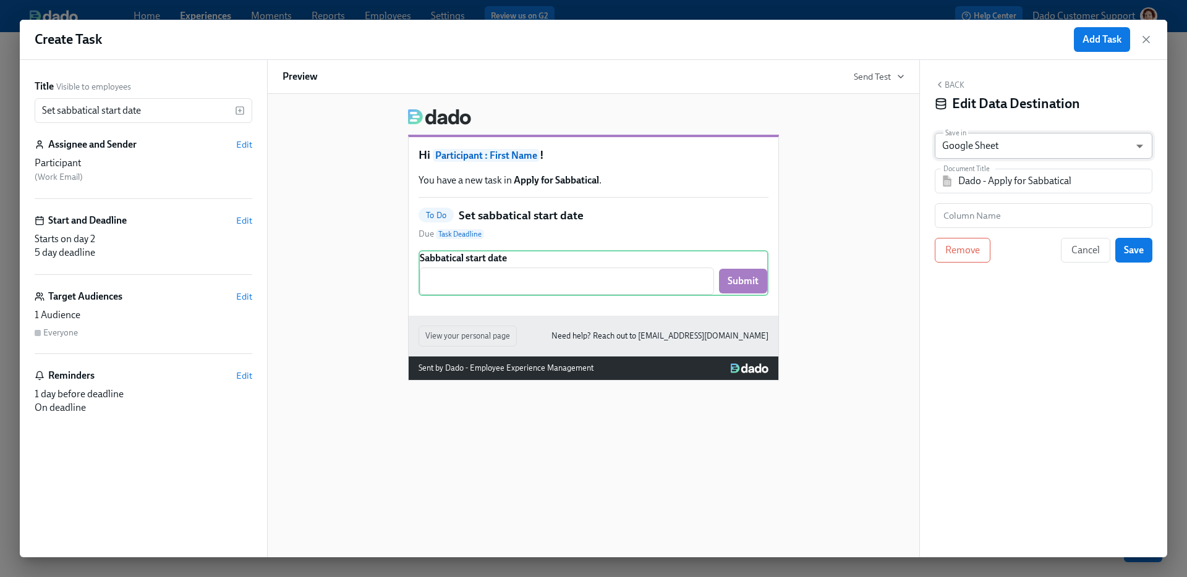
click at [934, 140] on body "Home Experiences Moments Reports Employees Settings Review us on G2 Help Center…" at bounding box center [593, 288] width 1187 height 577
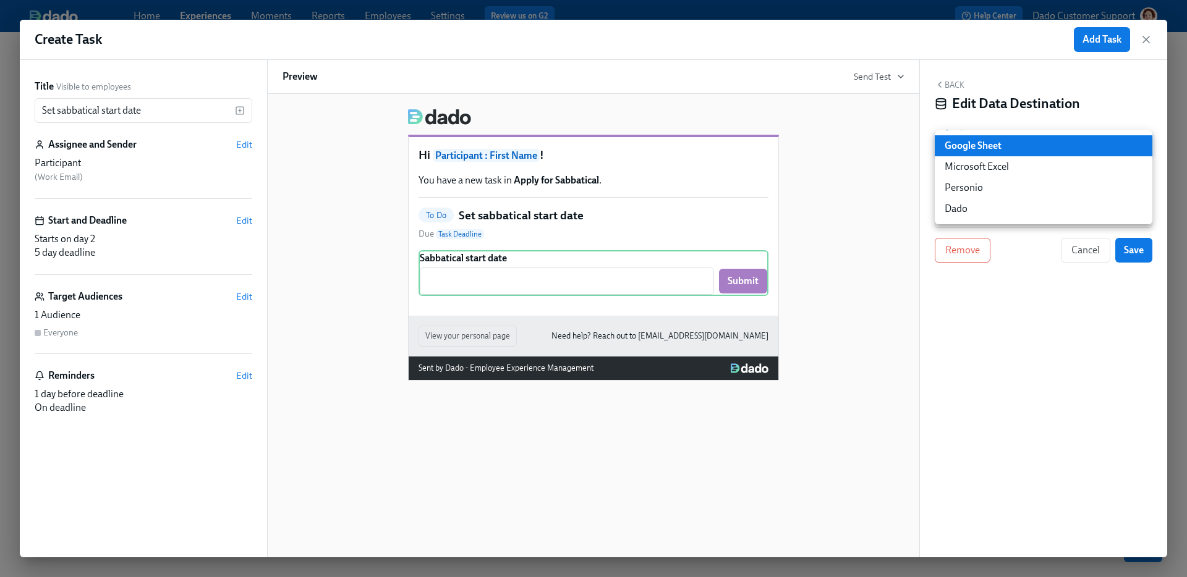
click at [934, 211] on li "Dado" at bounding box center [1044, 208] width 218 height 21
type input "USER_PROFILE"
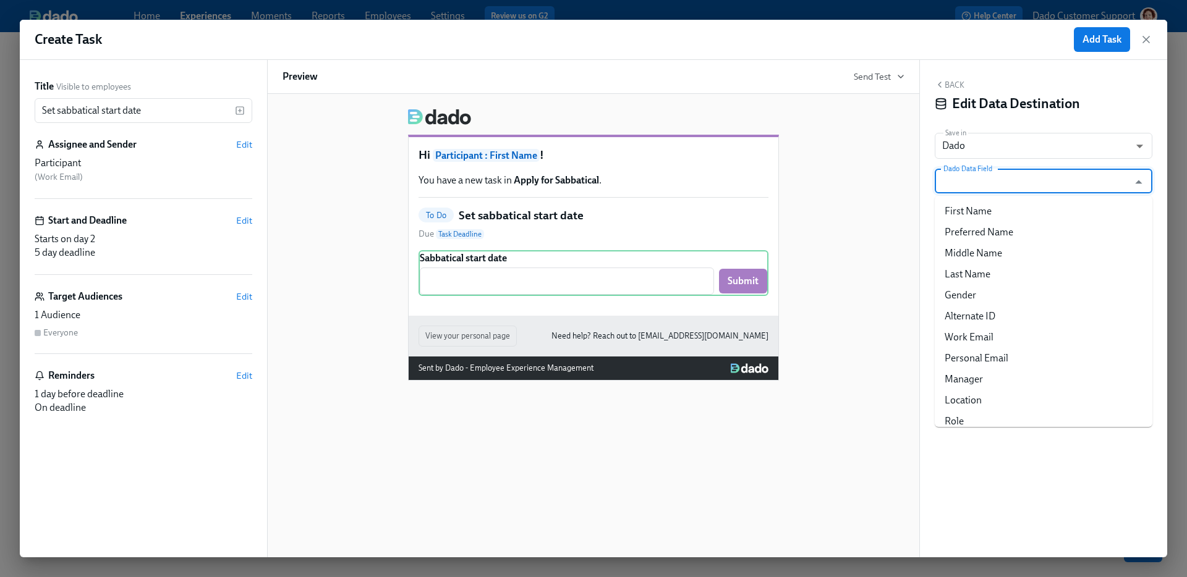
click at [934, 185] on input "Dado Data Field" at bounding box center [1034, 181] width 187 height 25
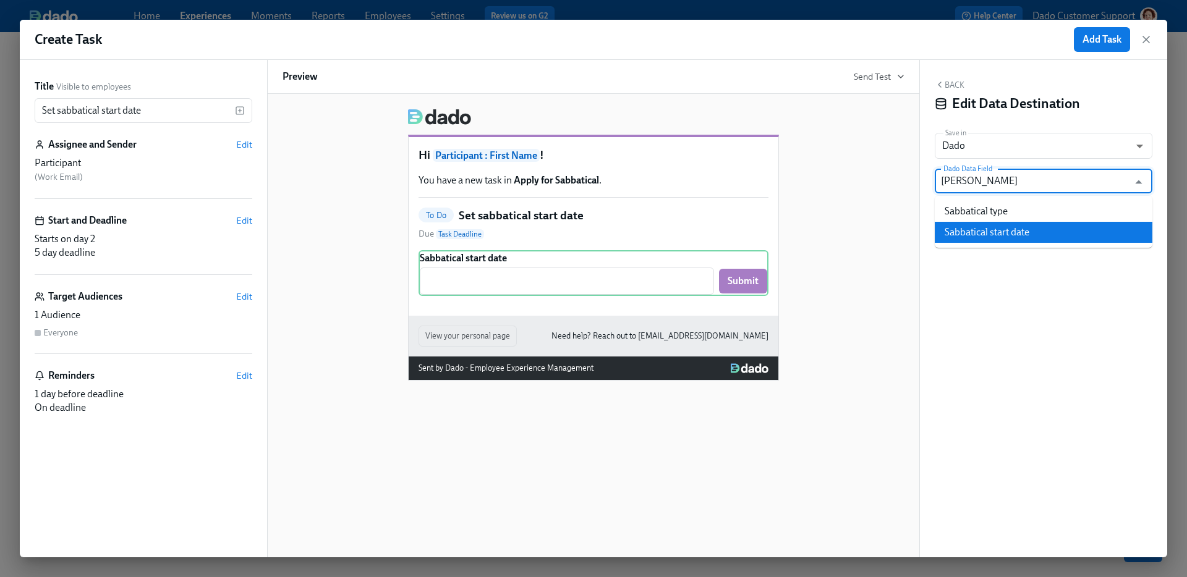
click at [934, 231] on li "Sabbatical start date" at bounding box center [1044, 232] width 218 height 21
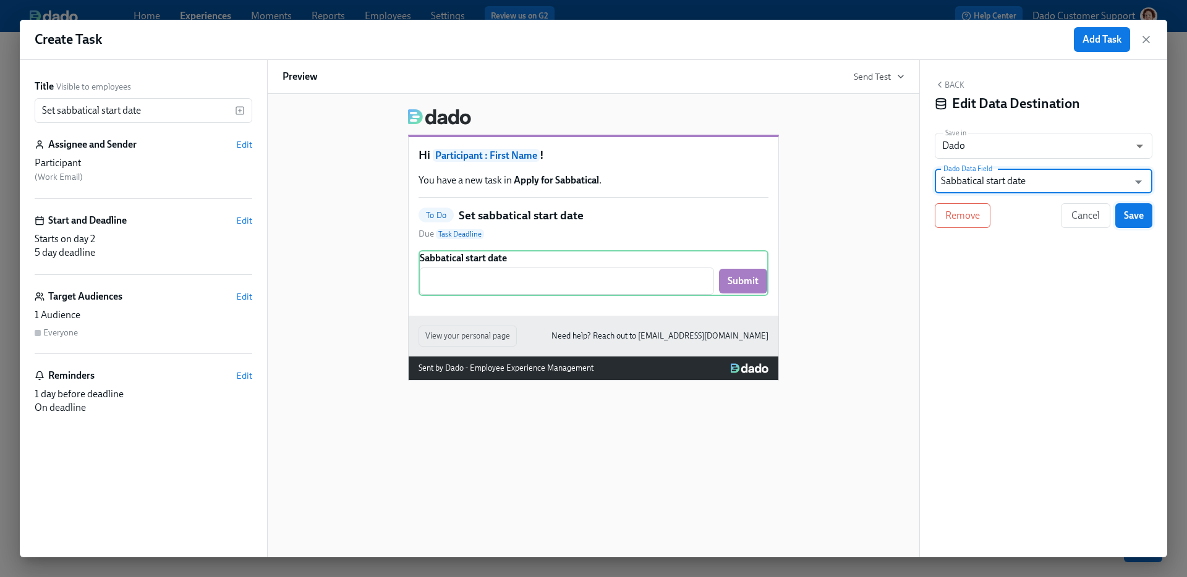
type input "Sabbatical start date"
click at [934, 212] on span "Save" at bounding box center [1134, 216] width 20 height 12
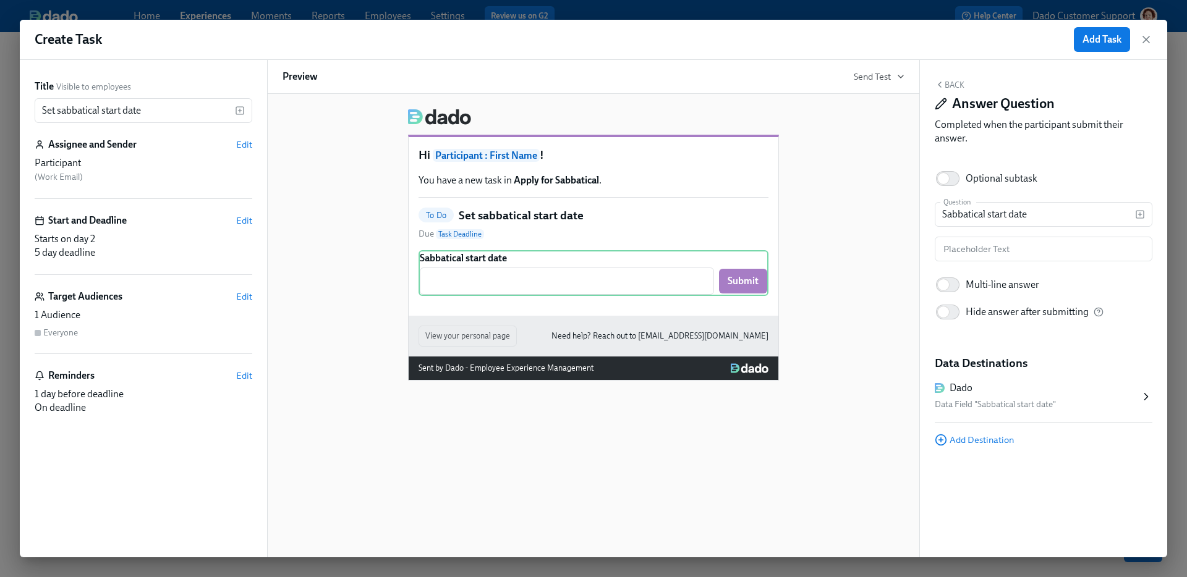
click at [636, 508] on div "Hi Participant : First Name ! You have a new task in Apply for Sabbatical . To …" at bounding box center [593, 326] width 653 height 464
click at [634, 487] on div "Hi Participant : First Name ! You have a new task in Apply for Sabbatical . To …" at bounding box center [593, 326] width 653 height 464
click at [247, 225] on span "Edit" at bounding box center [244, 221] width 16 height 12
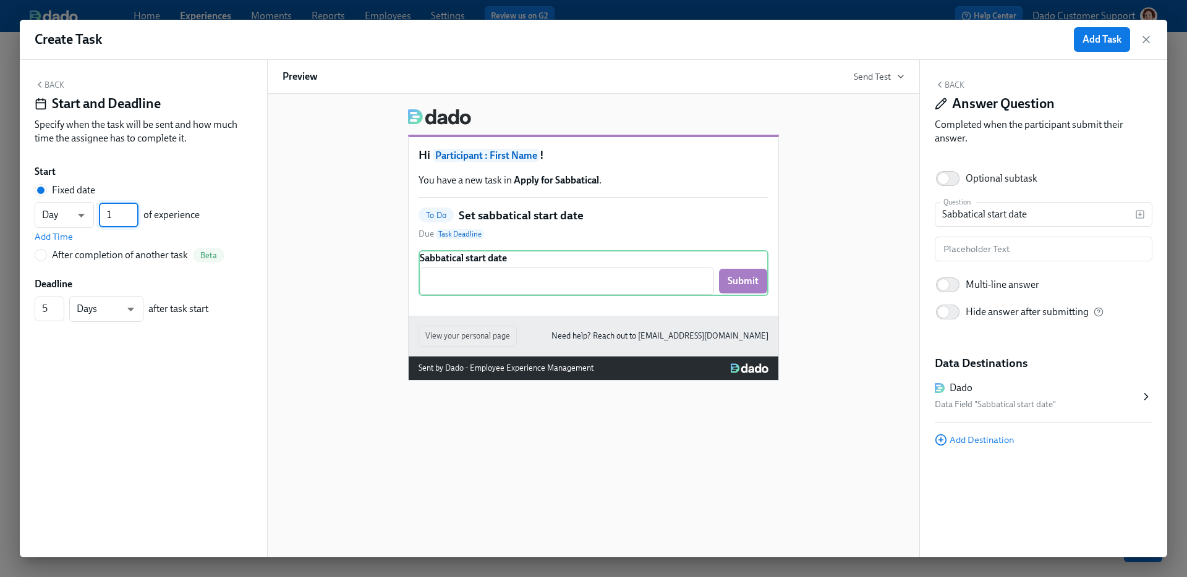
type input "1"
click at [134, 218] on input "1" at bounding box center [119, 215] width 40 height 25
click at [934, 35] on span "Add Task" at bounding box center [1102, 39] width 39 height 12
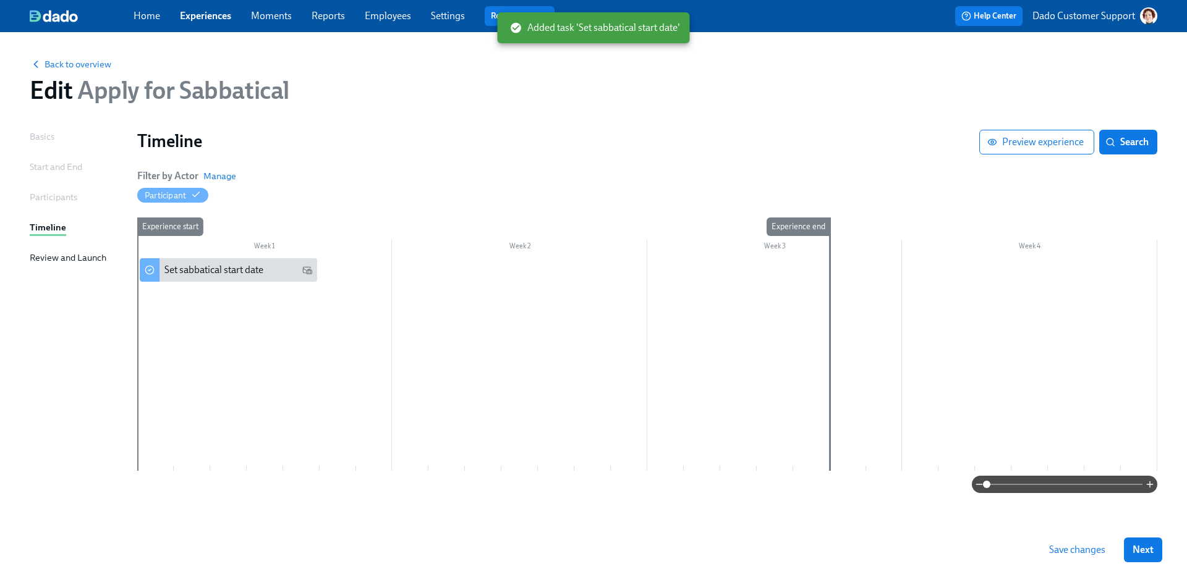
click at [934, 508] on button "Save changes" at bounding box center [1078, 550] width 74 height 25
click at [81, 251] on div "Review and Launch" at bounding box center [68, 258] width 77 height 14
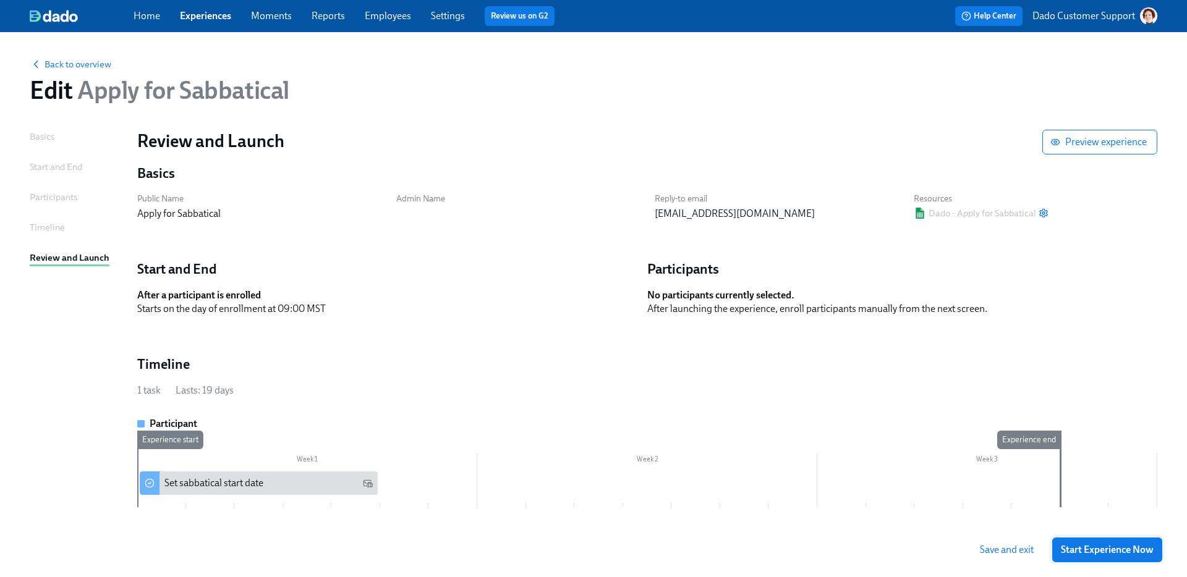
click at [934, 508] on span "Start Experience Now" at bounding box center [1107, 550] width 93 height 12
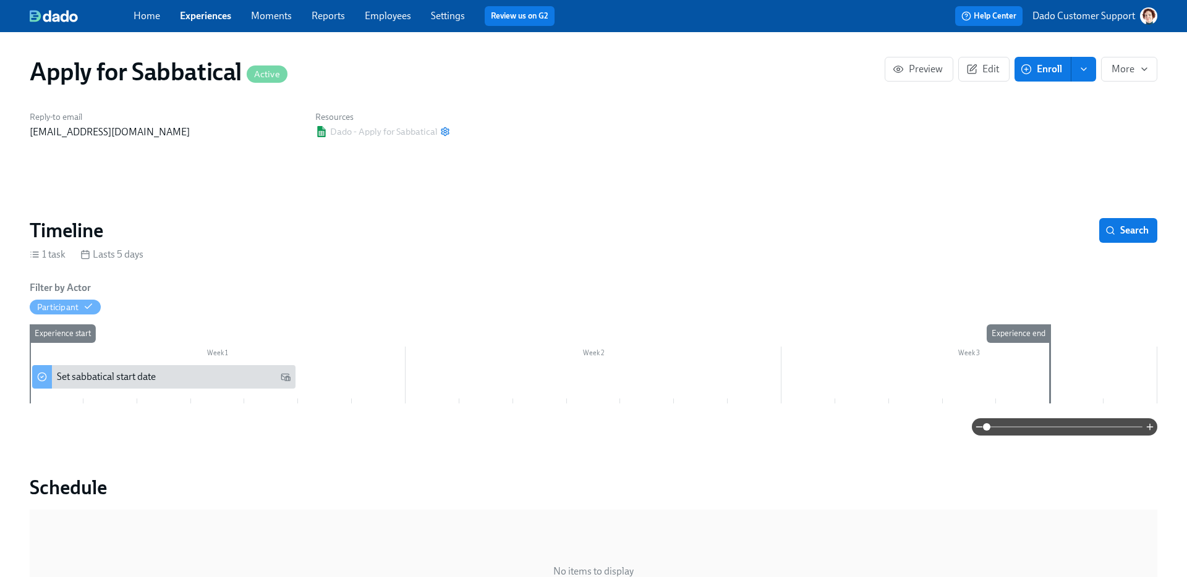
click at [934, 74] on span "Enroll" at bounding box center [1042, 69] width 39 height 12
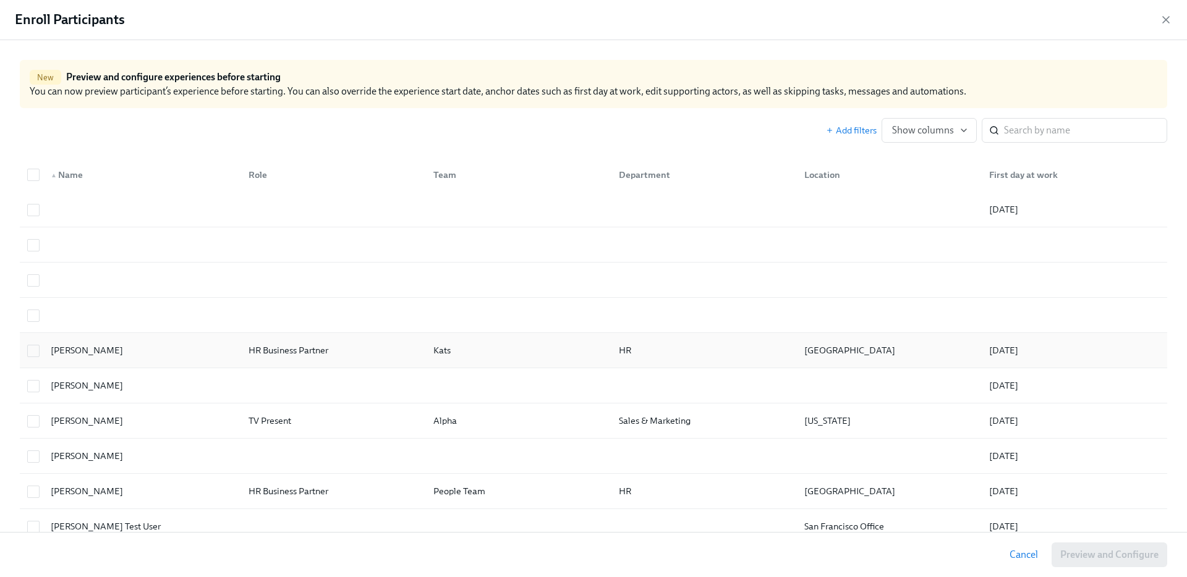
click at [95, 344] on div "Agustin Duarte" at bounding box center [87, 350] width 82 height 15
checkbox input "true"
click at [934, 508] on span "Preview and Configure (1)" at bounding box center [1103, 555] width 112 height 12
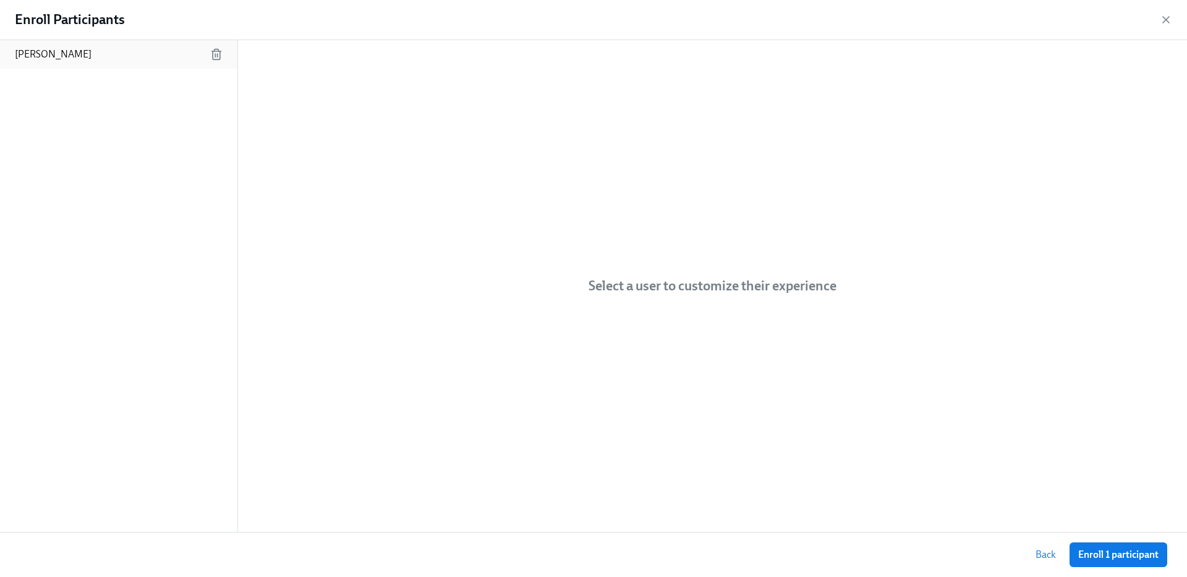
click at [113, 51] on div "Agustin Duarte" at bounding box center [118, 54] width 237 height 28
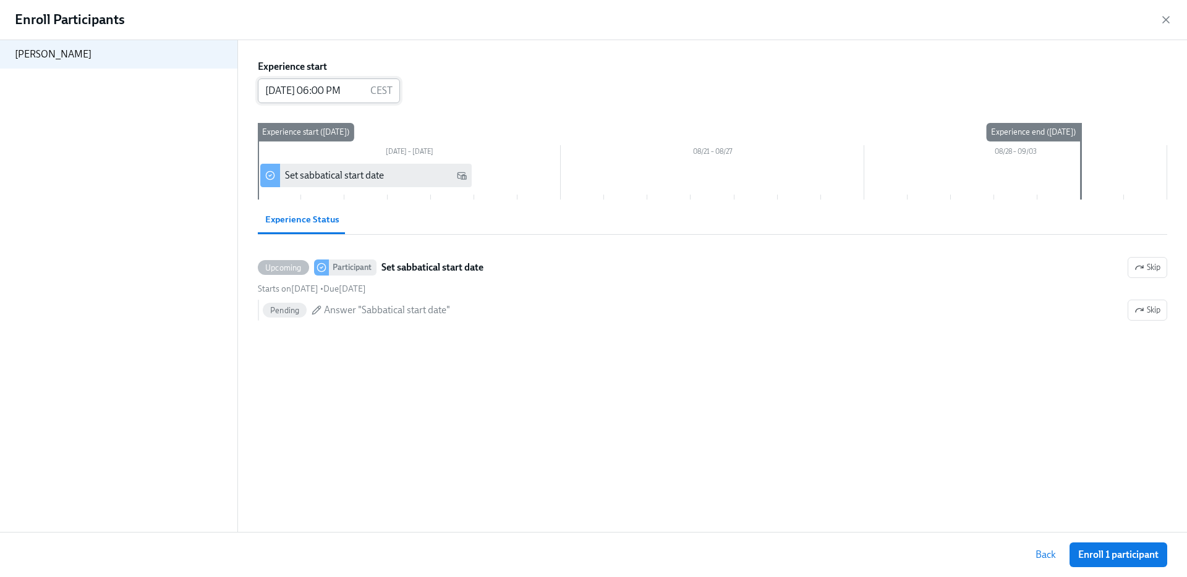
click at [342, 90] on input "08/14/2025 06:00 PM" at bounding box center [312, 91] width 108 height 25
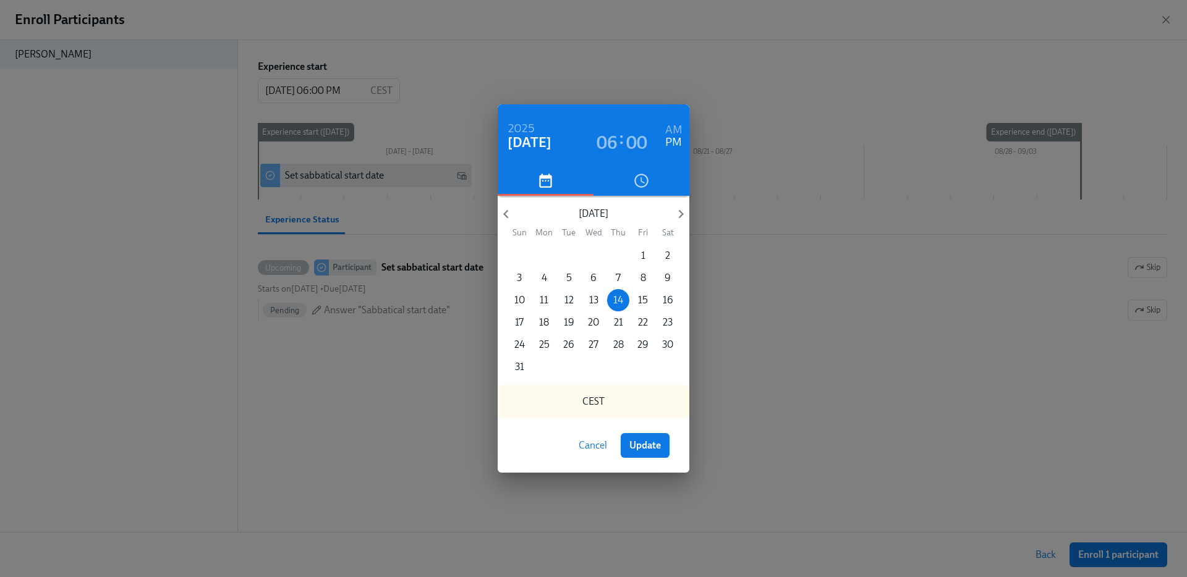
click at [668, 125] on h6 "AM" at bounding box center [673, 131] width 17 height 20
click at [863, 333] on div "2025 Aug 14 06 : 00 AM PM August 2025 Sun Mon Tue Wed Thu Fri Sat 27 28 29 30 3…" at bounding box center [593, 288] width 1187 height 577
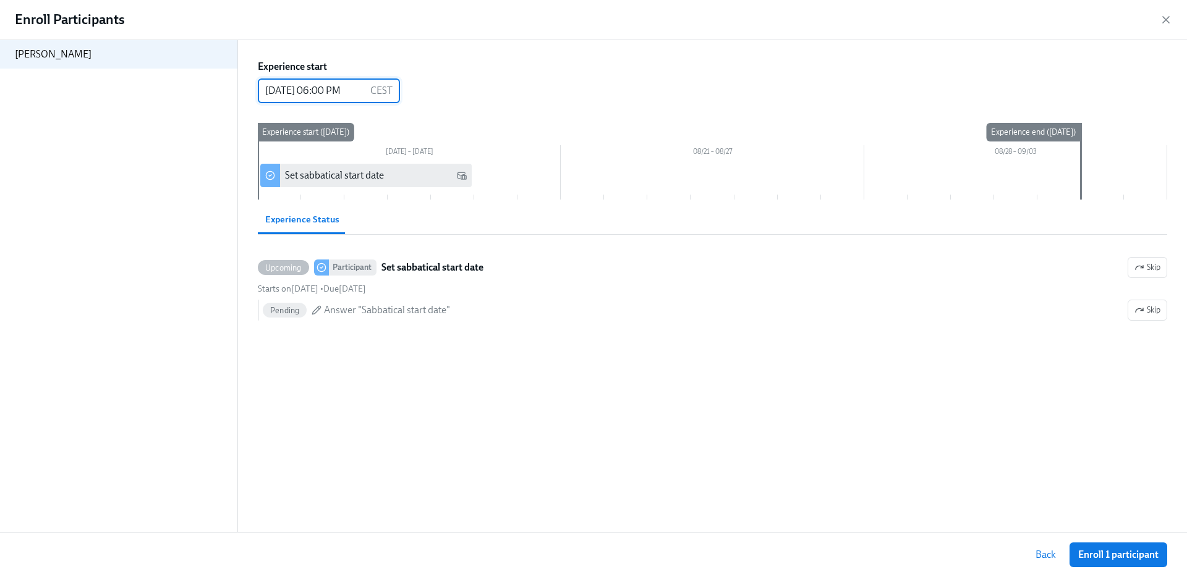
click at [356, 85] on input "08/14/2025 06:00 PM" at bounding box center [312, 91] width 108 height 25
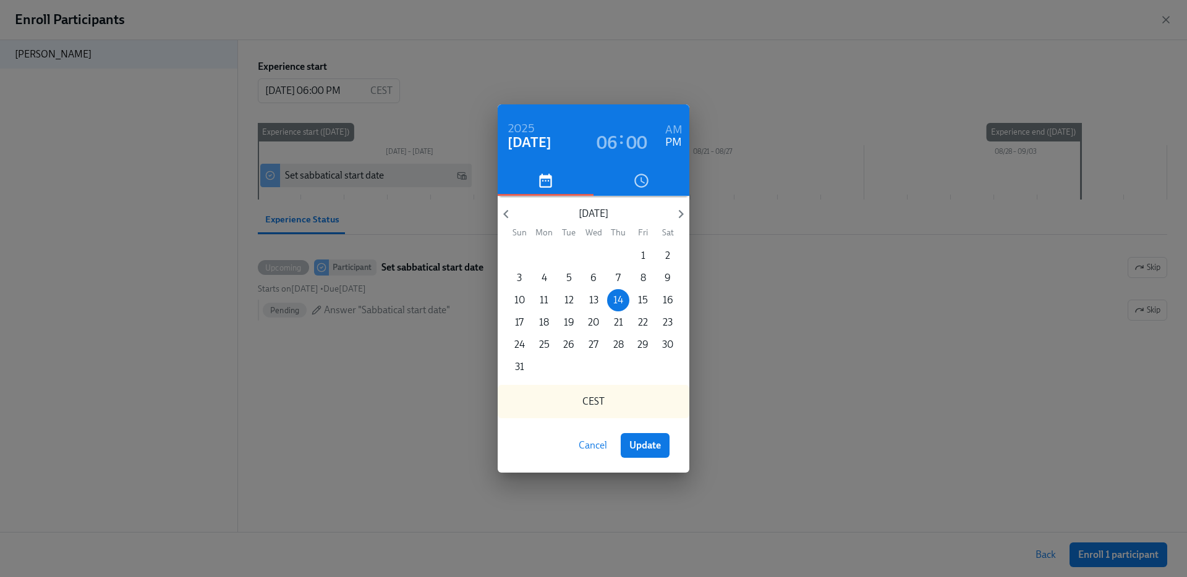
click at [671, 126] on h6 "AM" at bounding box center [673, 131] width 17 height 20
click at [637, 441] on span "Update" at bounding box center [645, 446] width 32 height 12
type input "08/14/2025 06:00 AM"
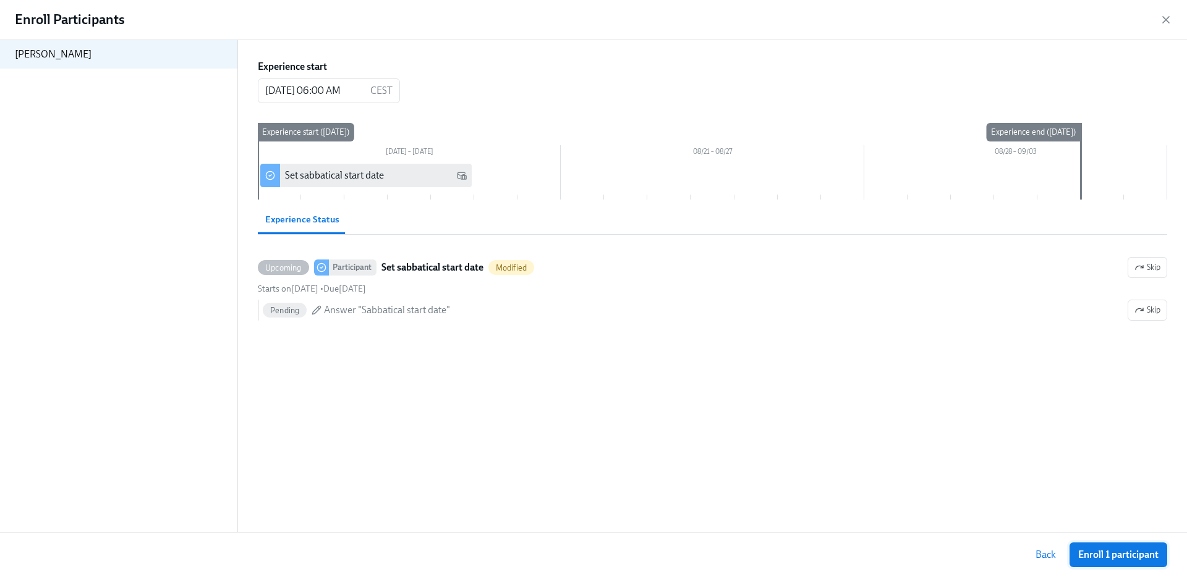
click at [934, 508] on button "Enroll 1 participant" at bounding box center [1119, 555] width 98 height 25
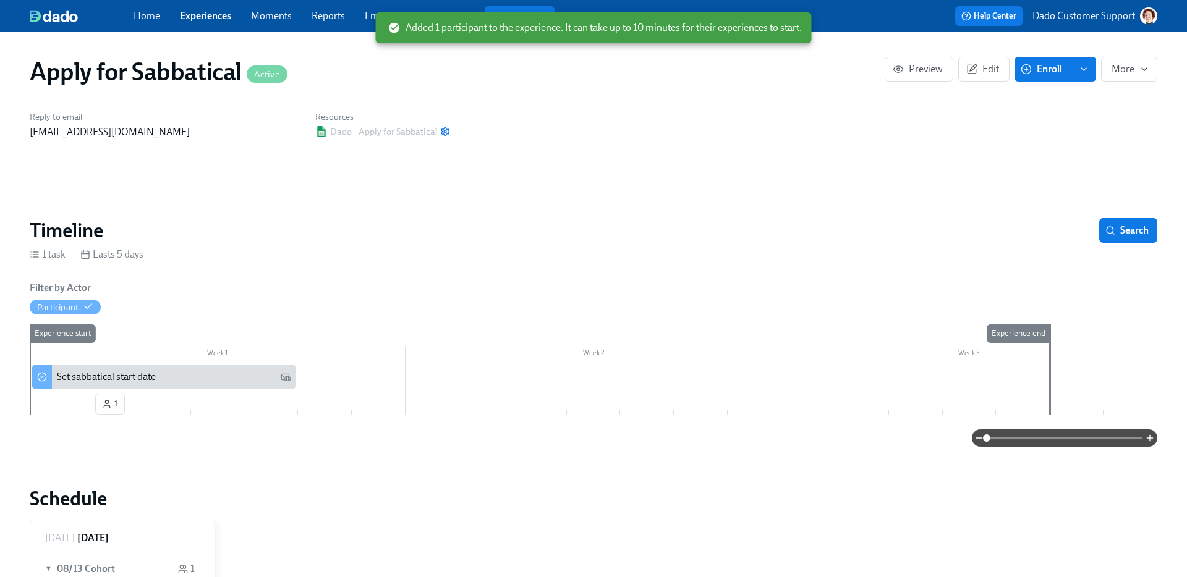
click at [433, 229] on div "Timeline Search" at bounding box center [594, 230] width 1128 height 25
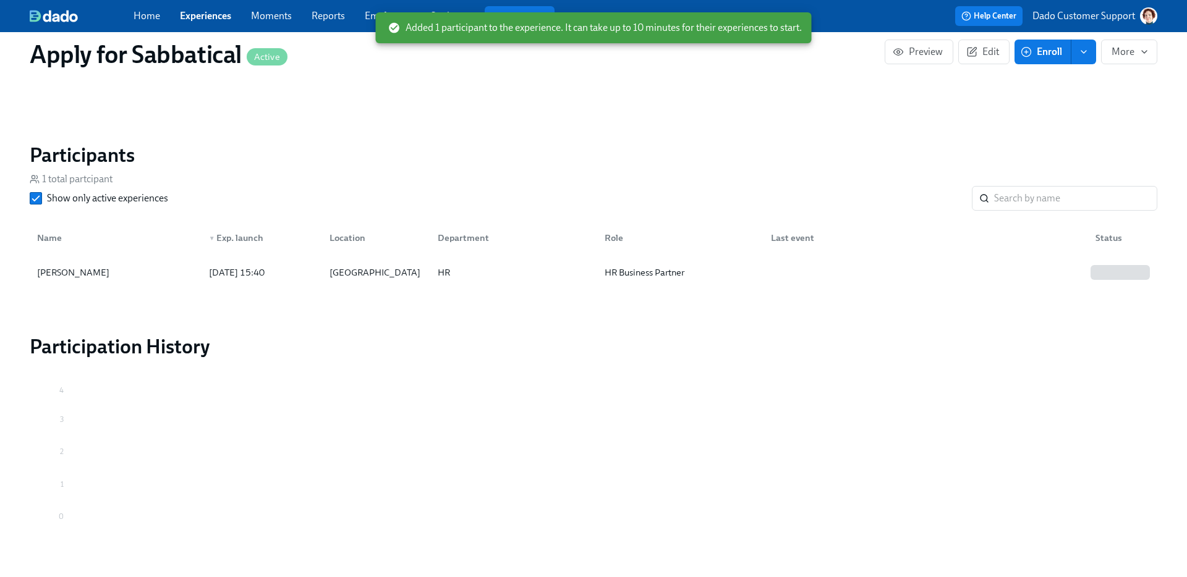
scroll to position [757, 0]
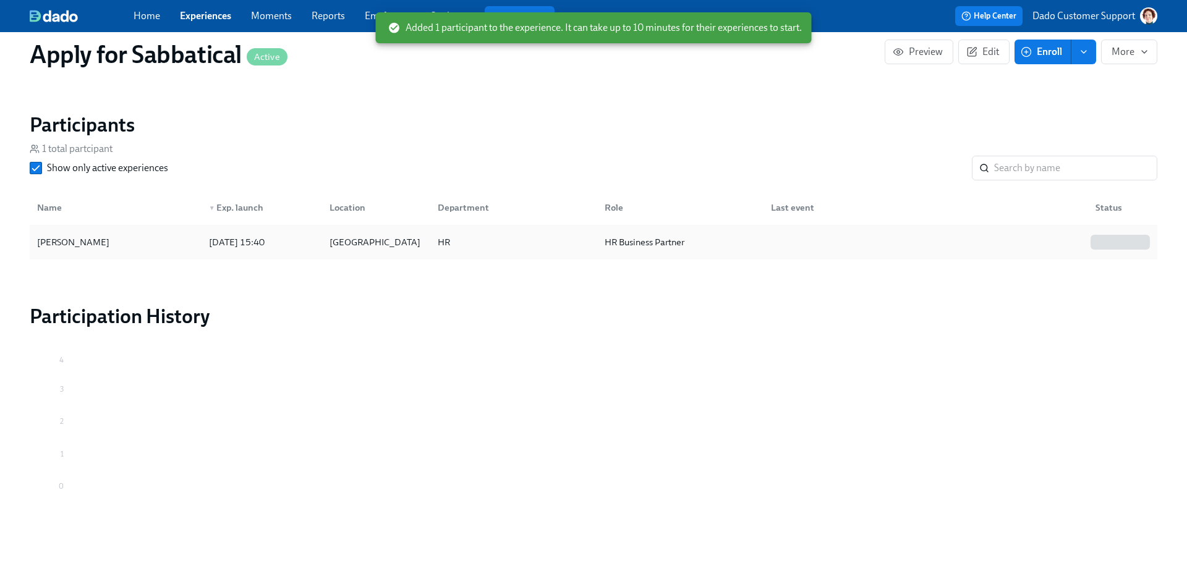
drag, startPoint x: 14, startPoint y: 241, endPoint x: 98, endPoint y: 243, distance: 84.7
copy div "Agustin Duarte"
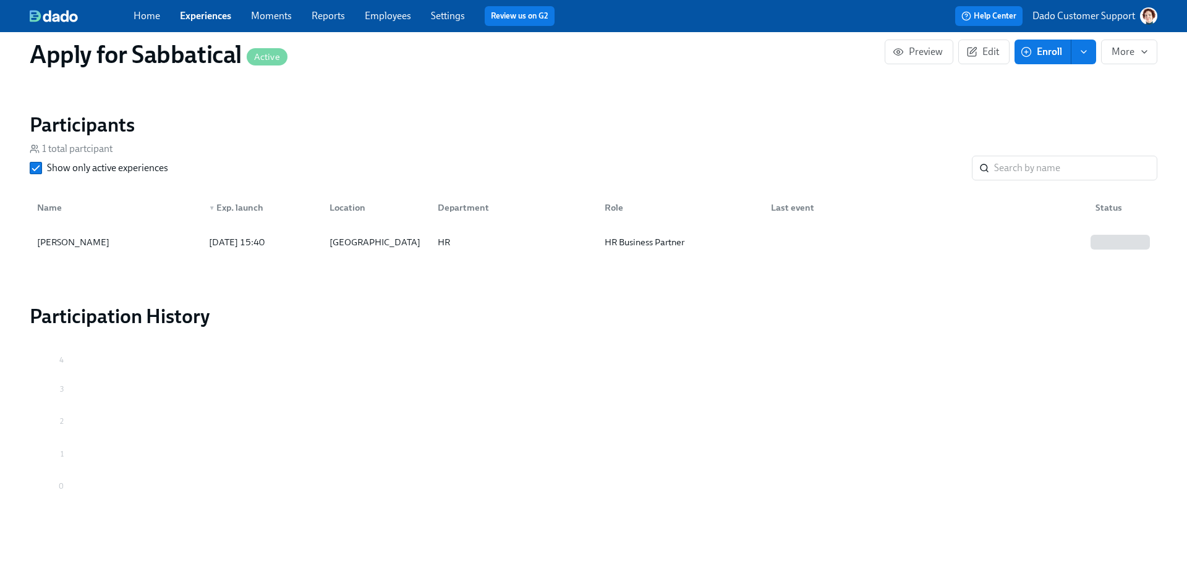
click at [934, 9] on p "Dado Customer Support" at bounding box center [1084, 16] width 103 height 14
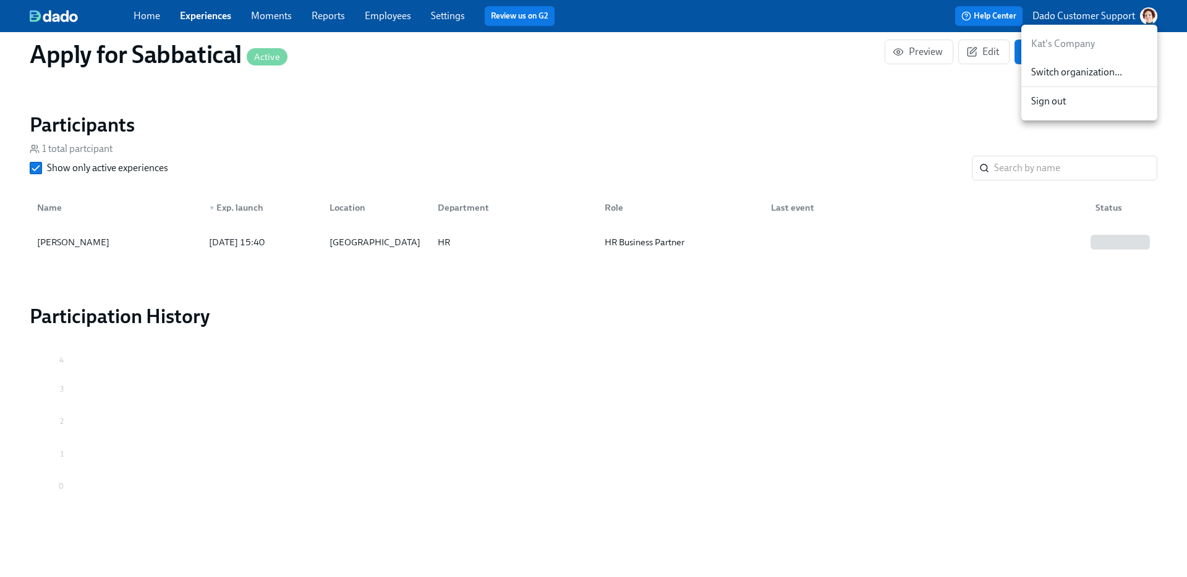
click at [191, 12] on div at bounding box center [593, 288] width 1187 height 577
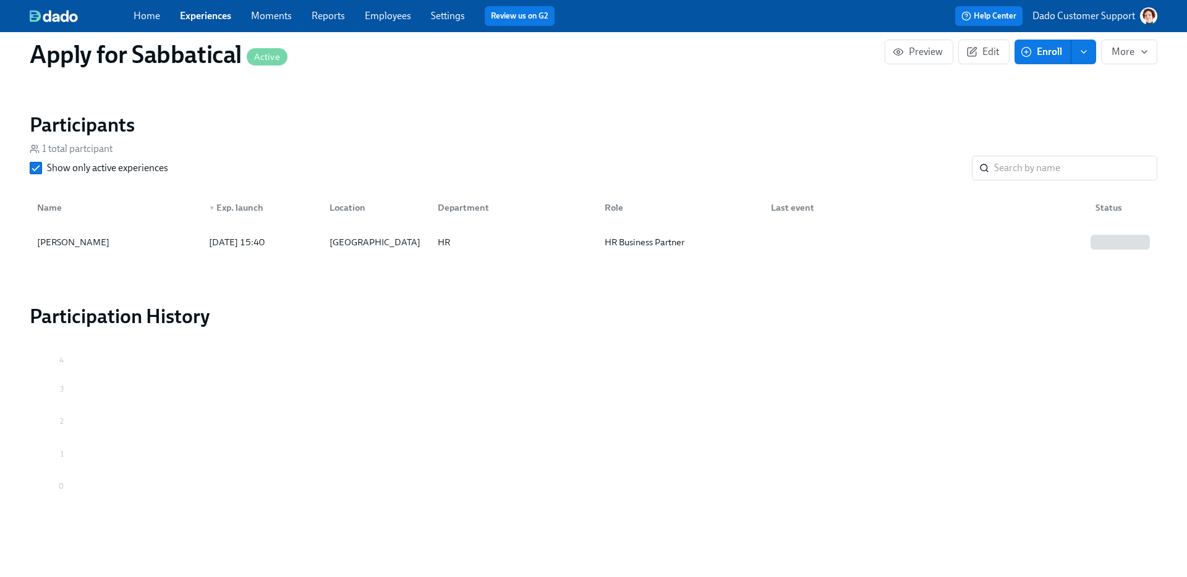
click at [211, 18] on link "Experiences" at bounding box center [205, 16] width 51 height 12
click at [384, 16] on link "Employees" at bounding box center [388, 16] width 46 height 12
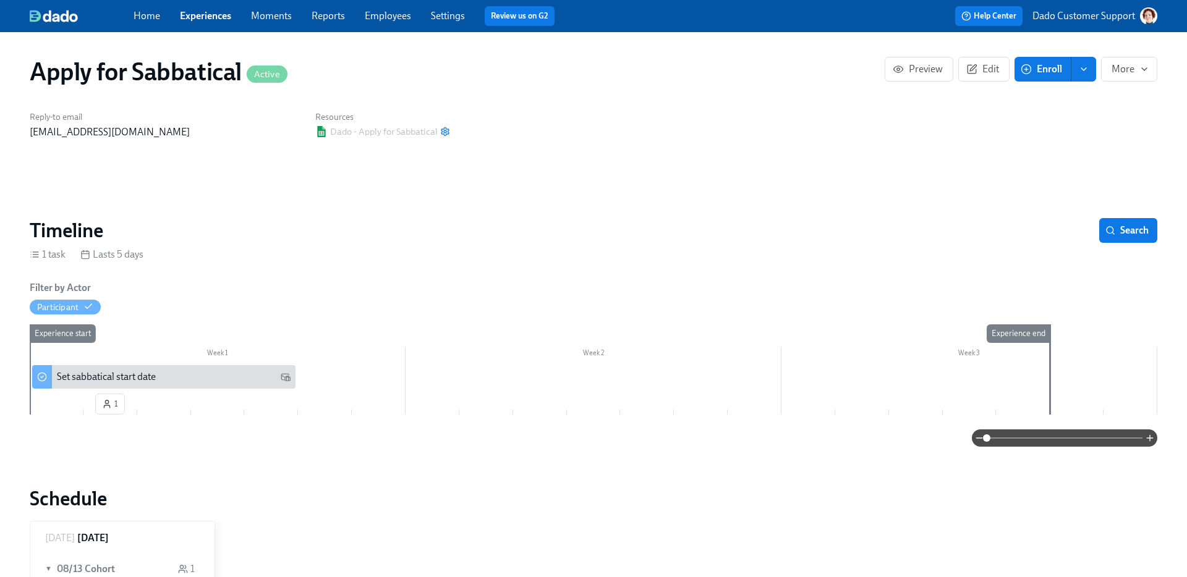
click at [934, 85] on div "Apply for Sabbatical Active Preview Edit Enroll More" at bounding box center [594, 72] width 1128 height 30
click at [934, 69] on span "Edit" at bounding box center [984, 69] width 30 height 12
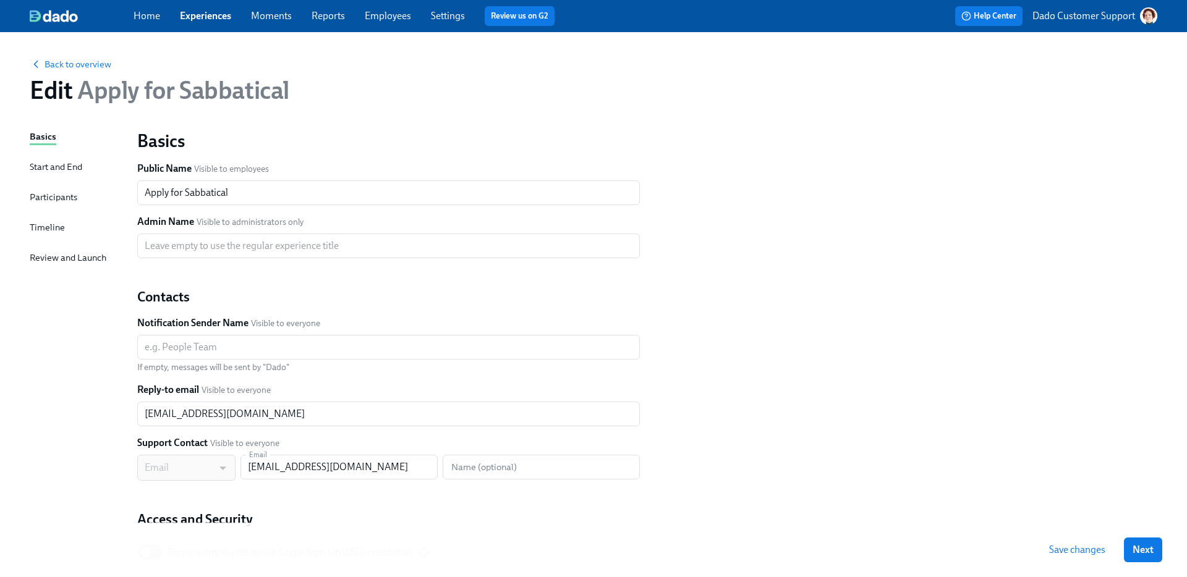
click at [41, 228] on div "Timeline" at bounding box center [47, 228] width 35 height 14
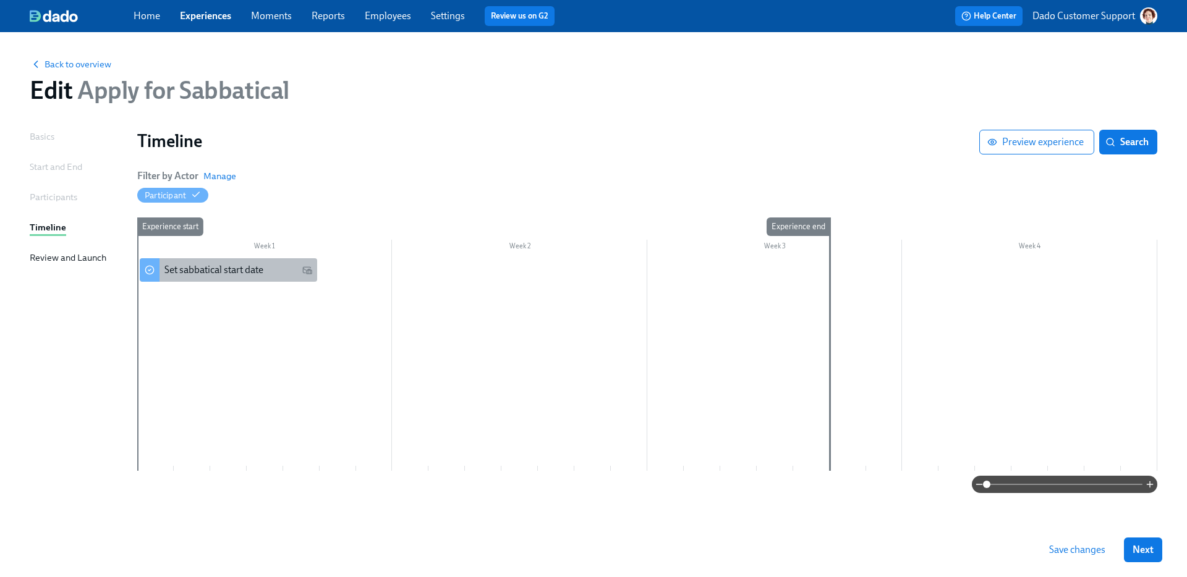
click at [226, 278] on div "Set sabbatical start date" at bounding box center [228, 269] width 177 height 23
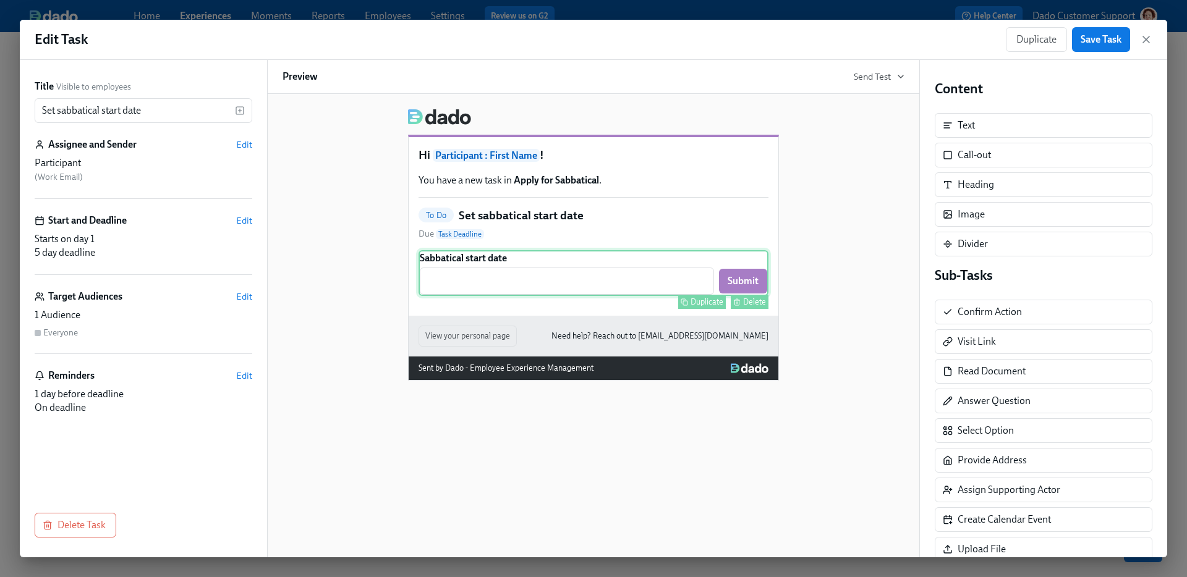
click at [501, 281] on div "Sabbatical start date ​ Submit Duplicate Delete" at bounding box center [594, 273] width 350 height 46
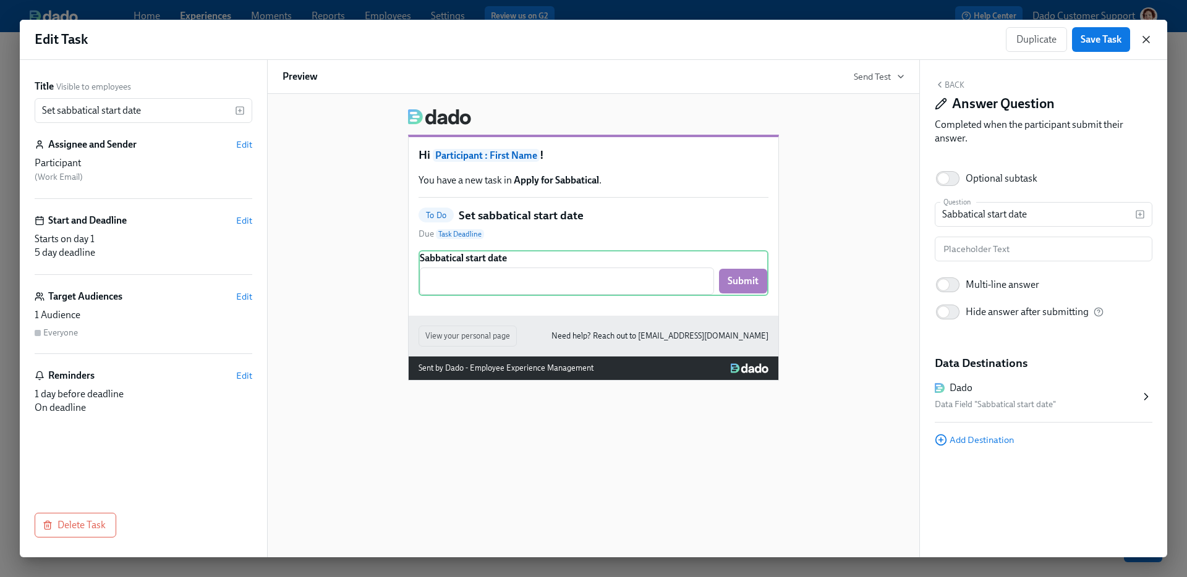
click at [934, 37] on icon "button" at bounding box center [1146, 39] width 12 height 12
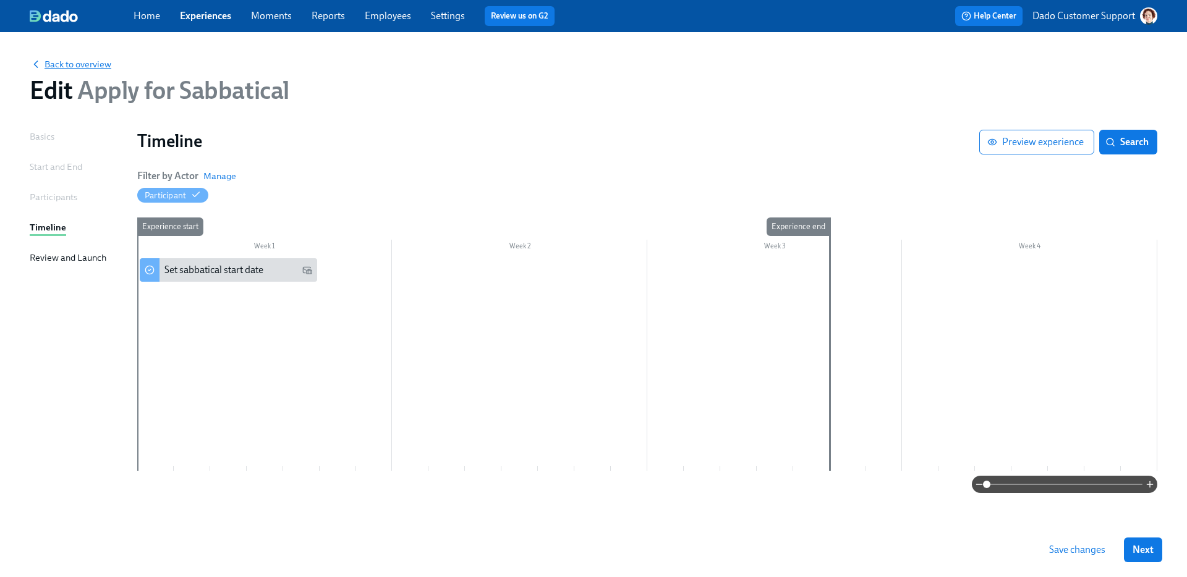
click at [83, 63] on span "Back to overview" at bounding box center [71, 64] width 82 height 12
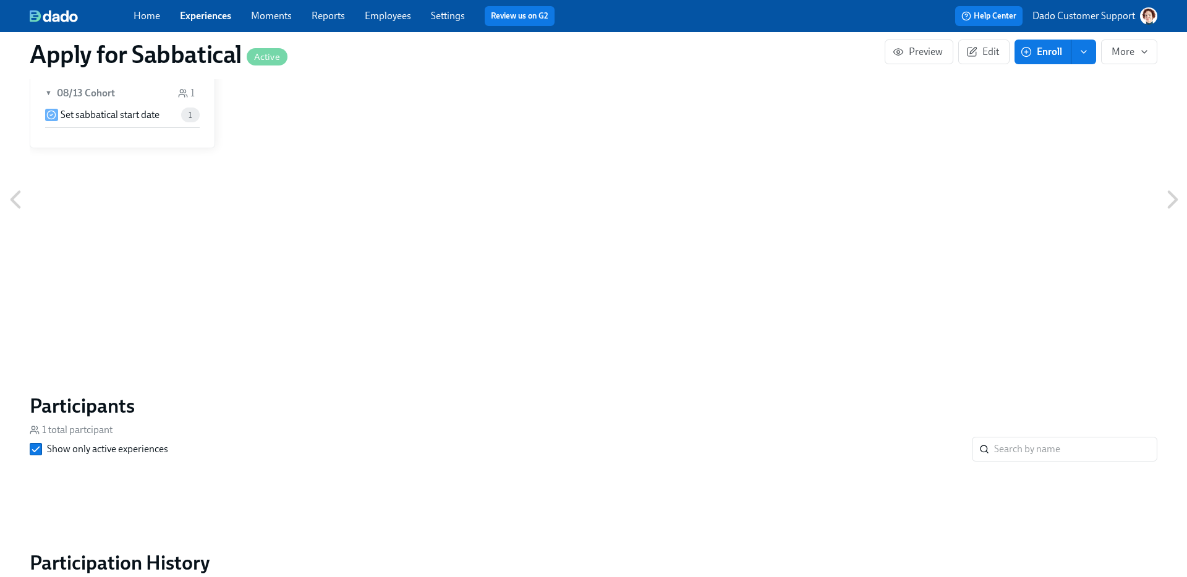
scroll to position [629, 0]
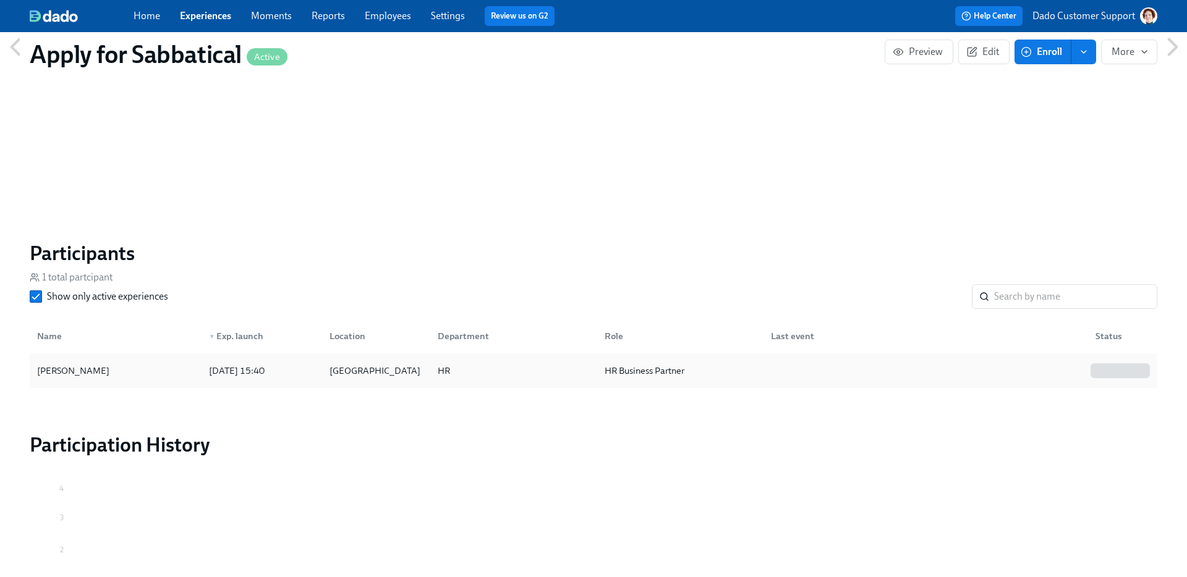
click at [85, 366] on div "Agustin Duarte" at bounding box center [73, 371] width 82 height 15
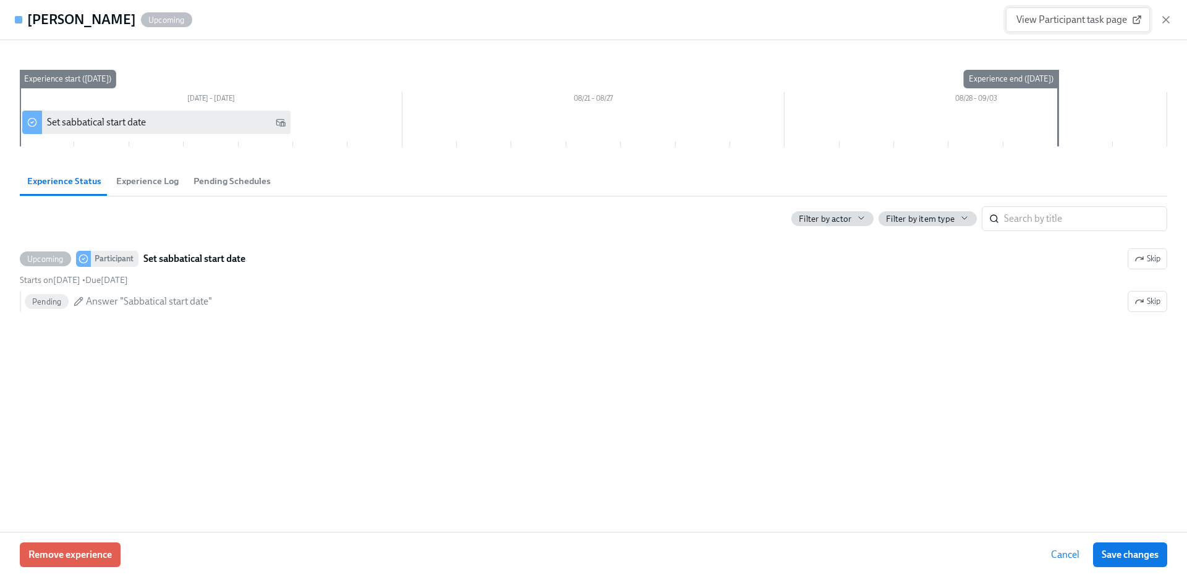
click at [934, 16] on span "View Participant task page" at bounding box center [1077, 20] width 123 height 12
click at [934, 18] on icon "button" at bounding box center [1166, 20] width 12 height 12
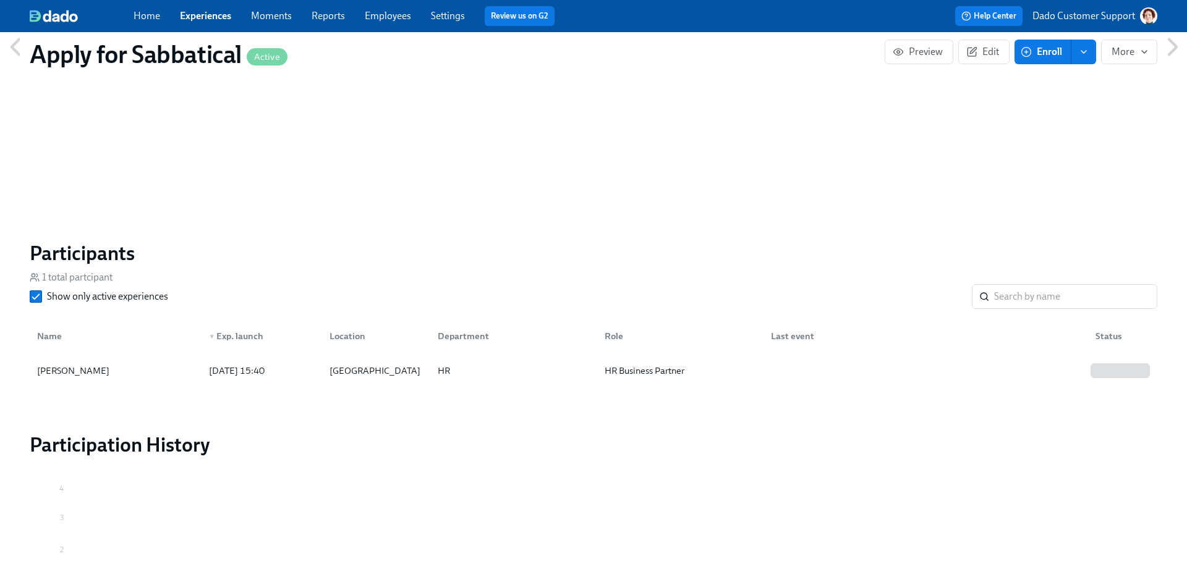
click at [446, 19] on link "Settings" at bounding box center [448, 16] width 34 height 12
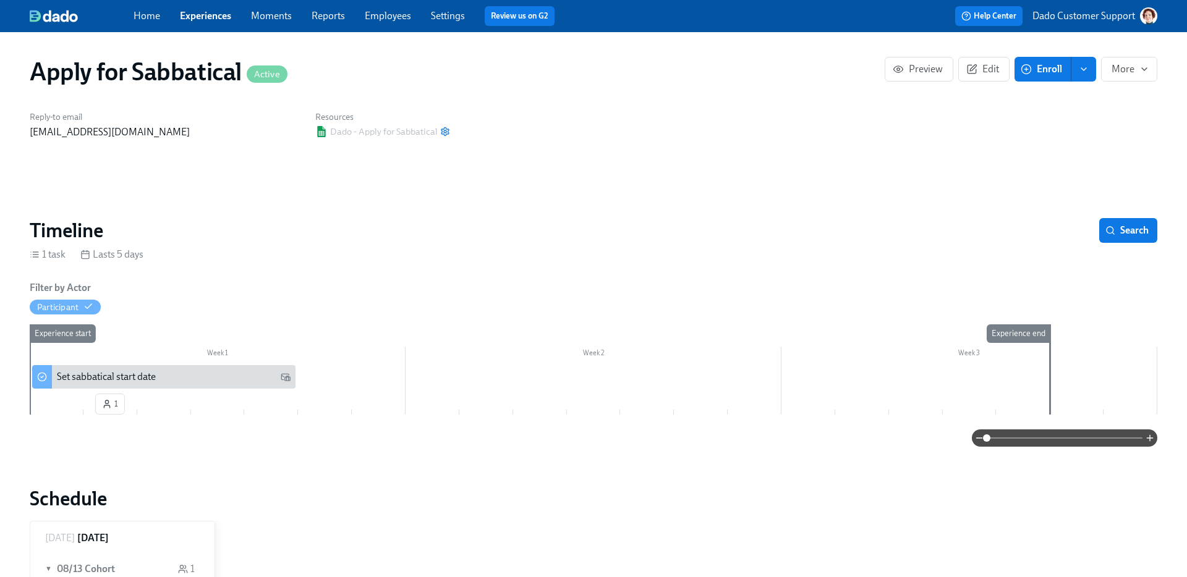
scroll to position [629, 0]
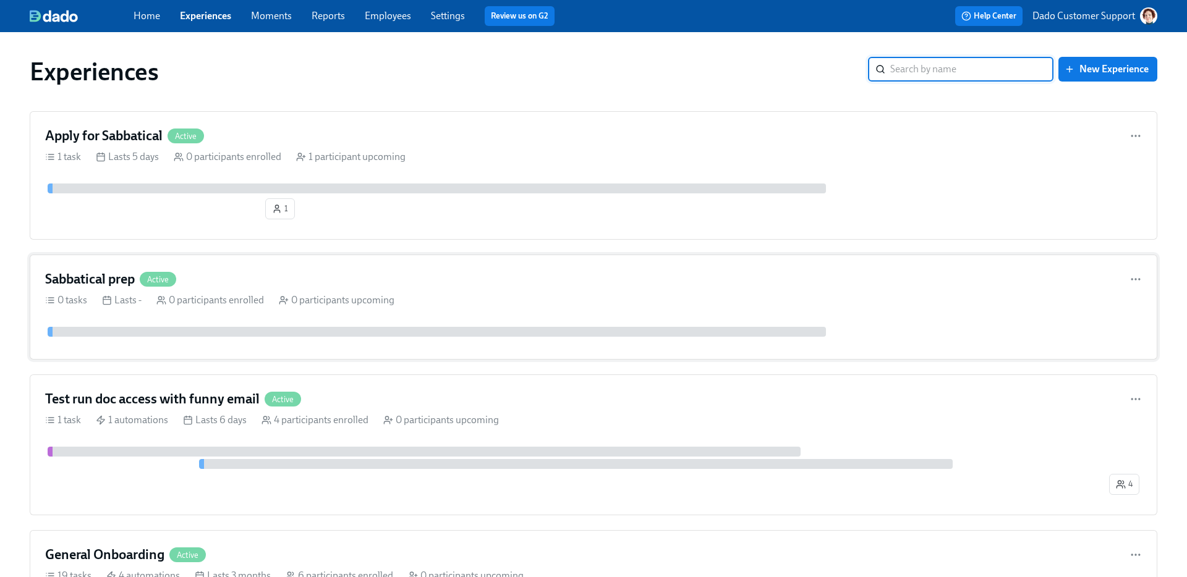
click at [94, 279] on h4 "Sabbatical prep" at bounding box center [90, 279] width 90 height 19
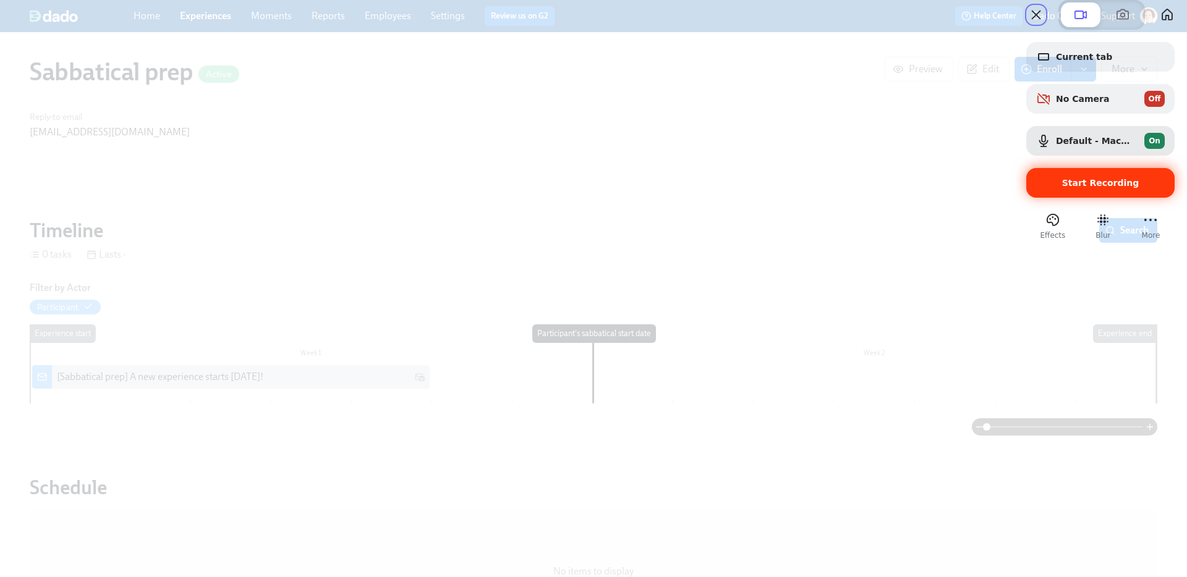
click at [1072, 198] on div "Start Recording" at bounding box center [1100, 183] width 148 height 30
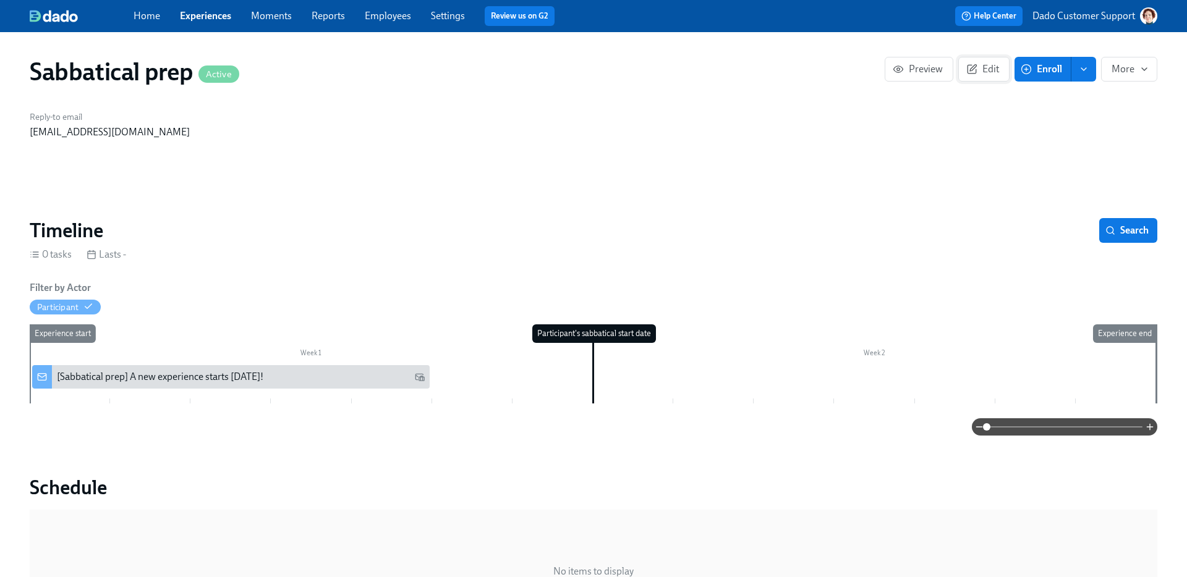
click at [973, 72] on icon "button" at bounding box center [971, 69] width 11 height 11
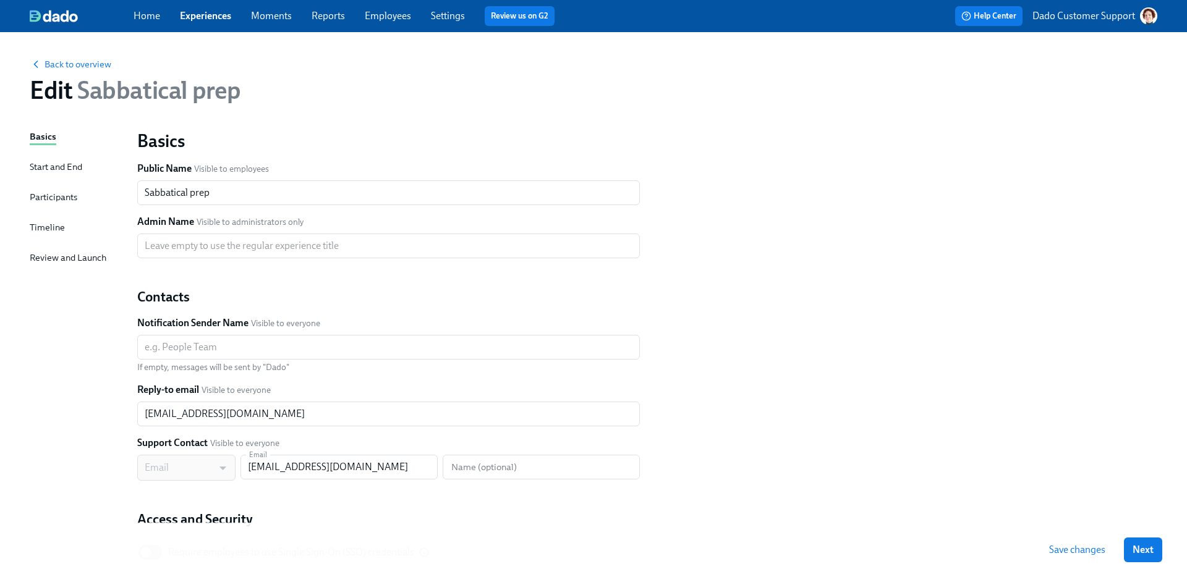
click at [61, 198] on div "Participants" at bounding box center [54, 197] width 48 height 14
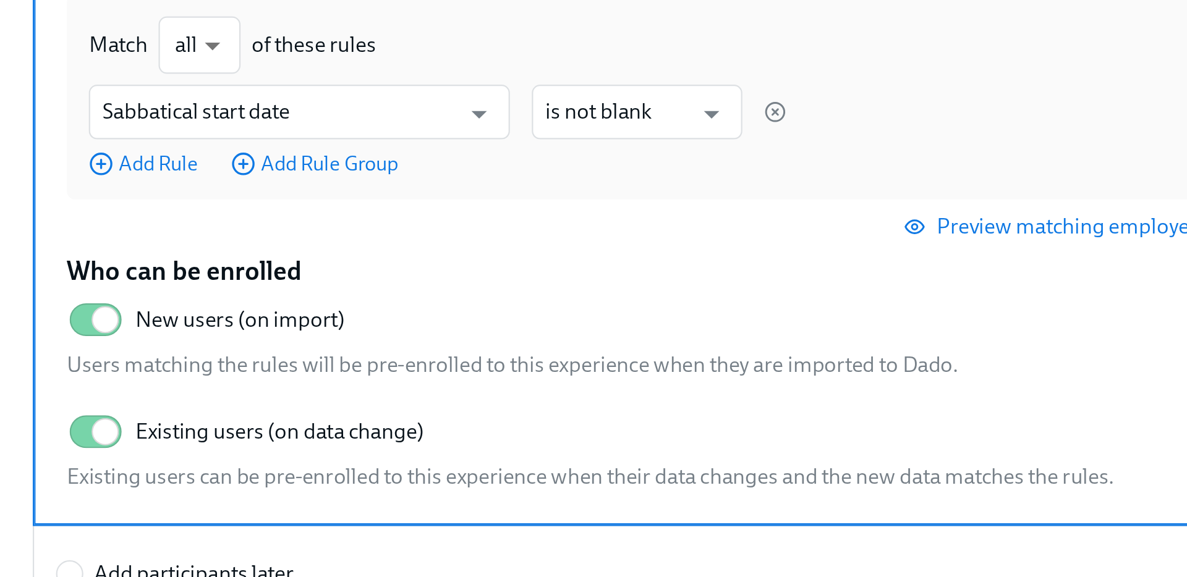
drag, startPoint x: 198, startPoint y: 420, endPoint x: 318, endPoint y: 423, distance: 120.0
click at [318, 423] on div "Existing users (on data change) Existing users can be pre-enrolled to this expe…" at bounding box center [390, 424] width 474 height 41
click at [160, 190] on input "Select participants by their characteristics" at bounding box center [153, 184] width 11 height 11
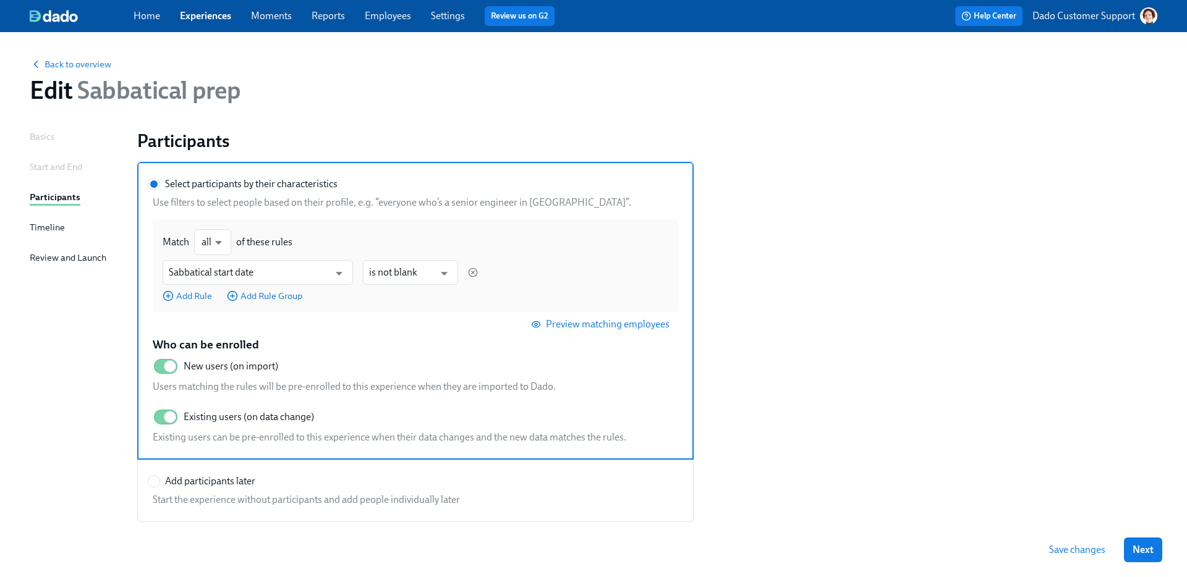
click at [43, 159] on div "Basics Start and End Participants Timeline Review and Launch" at bounding box center [76, 361] width 93 height 462
click at [46, 167] on div "Start and End" at bounding box center [56, 167] width 53 height 14
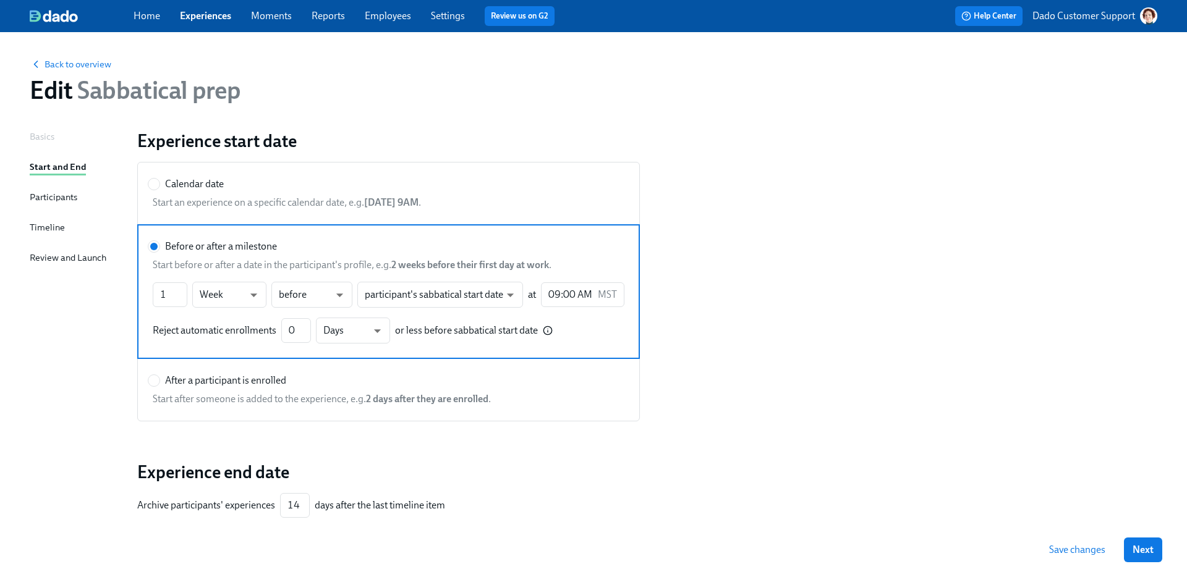
click at [62, 194] on div "Participants" at bounding box center [54, 197] width 48 height 14
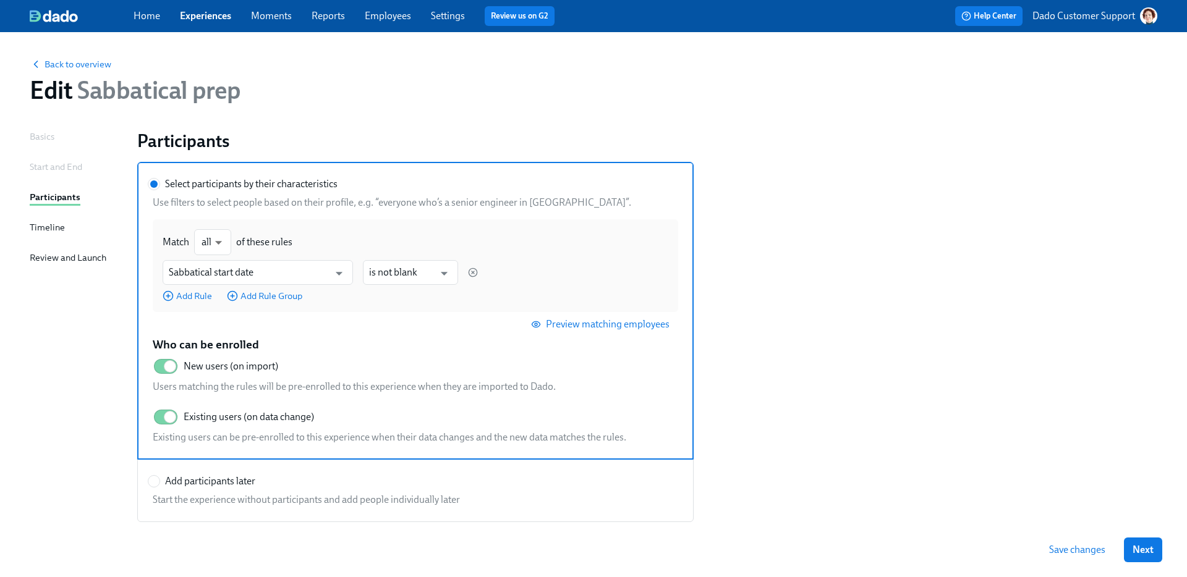
click at [912, 286] on section "Select participants by their characteristics Use filters to select people based…" at bounding box center [647, 342] width 1020 height 360
click at [1078, 560] on button "Save changes" at bounding box center [1078, 550] width 74 height 25
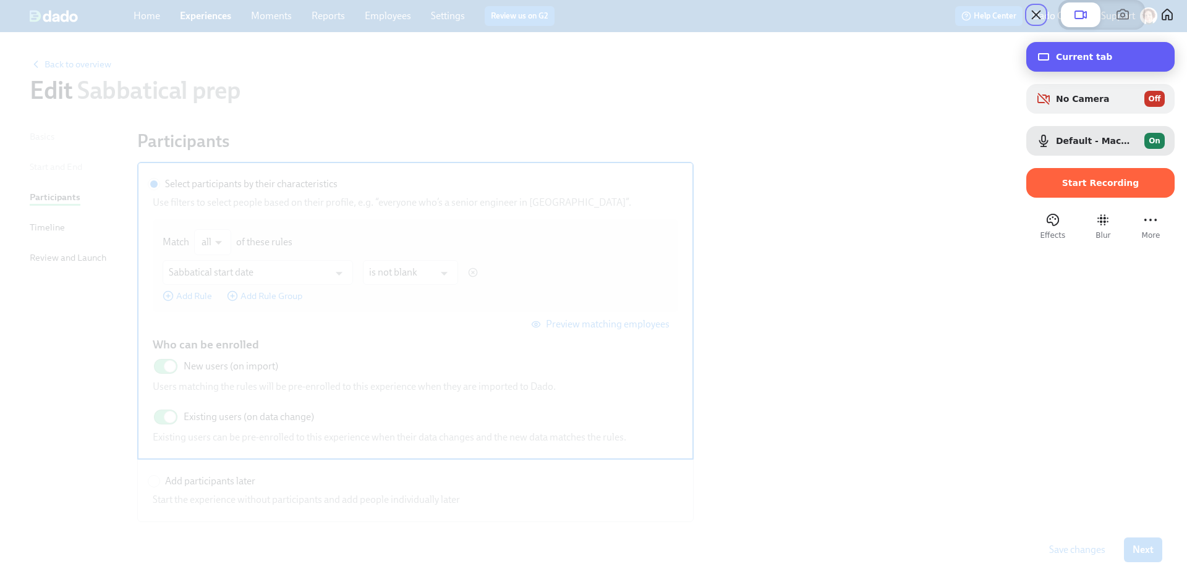
click at [1073, 72] on div "Current tab" at bounding box center [1100, 57] width 148 height 30
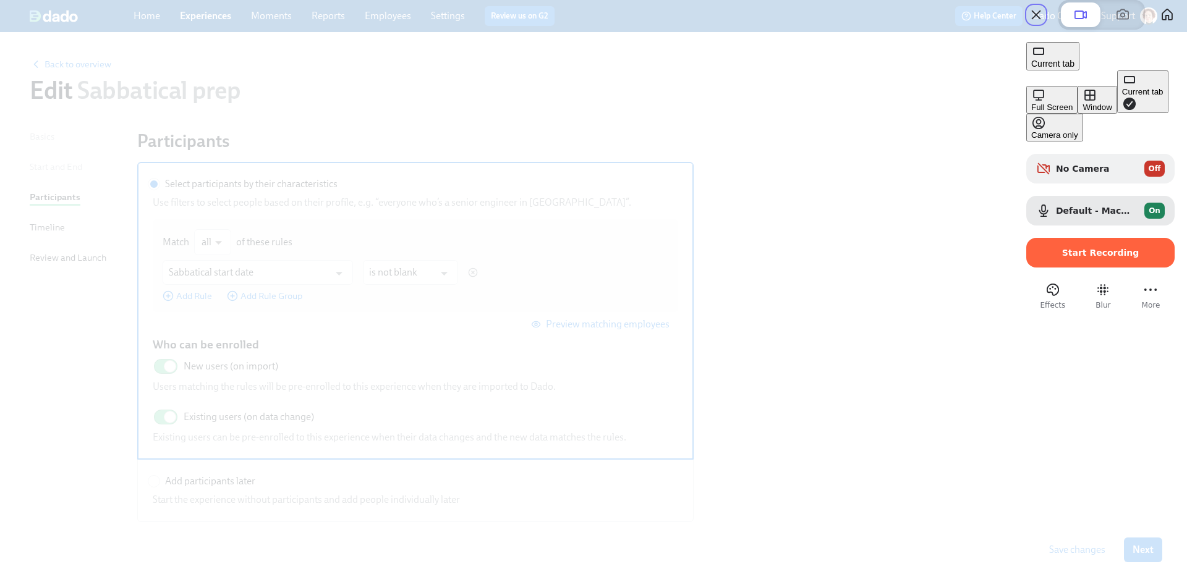
click at [1083, 108] on div "Window" at bounding box center [1097, 107] width 29 height 9
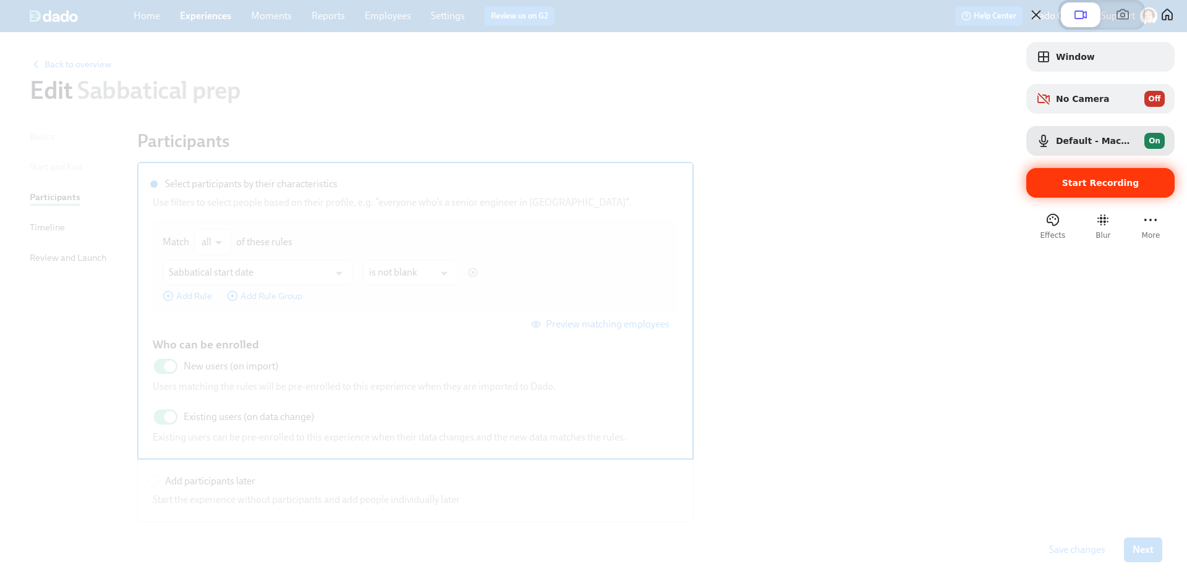
click at [1098, 188] on span "Start Recording" at bounding box center [1100, 183] width 77 height 10
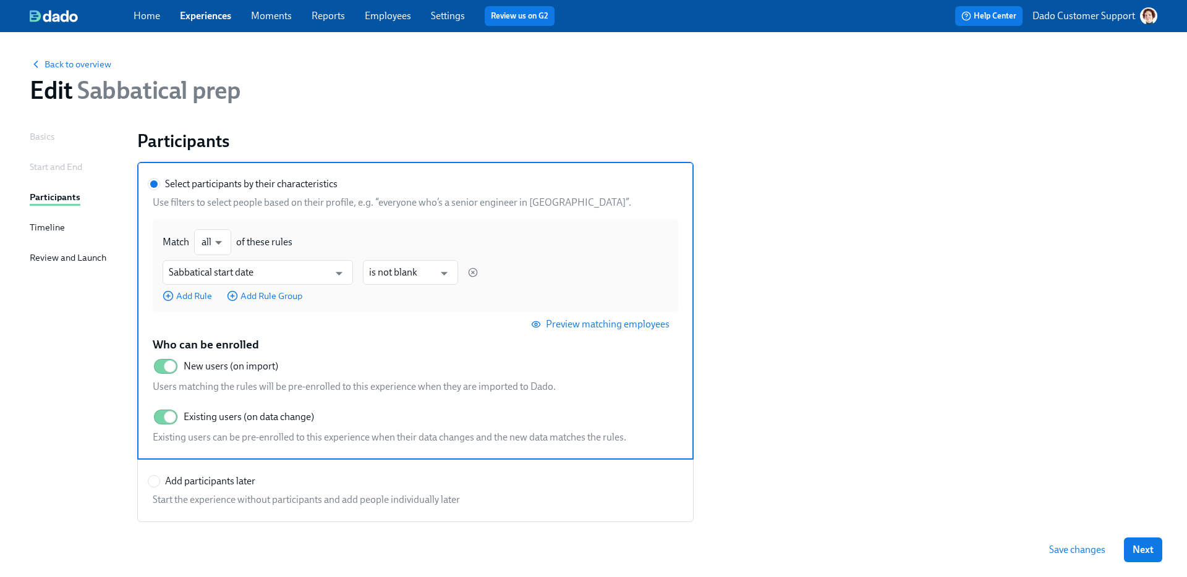
click at [61, 163] on div "Start and End" at bounding box center [56, 167] width 53 height 14
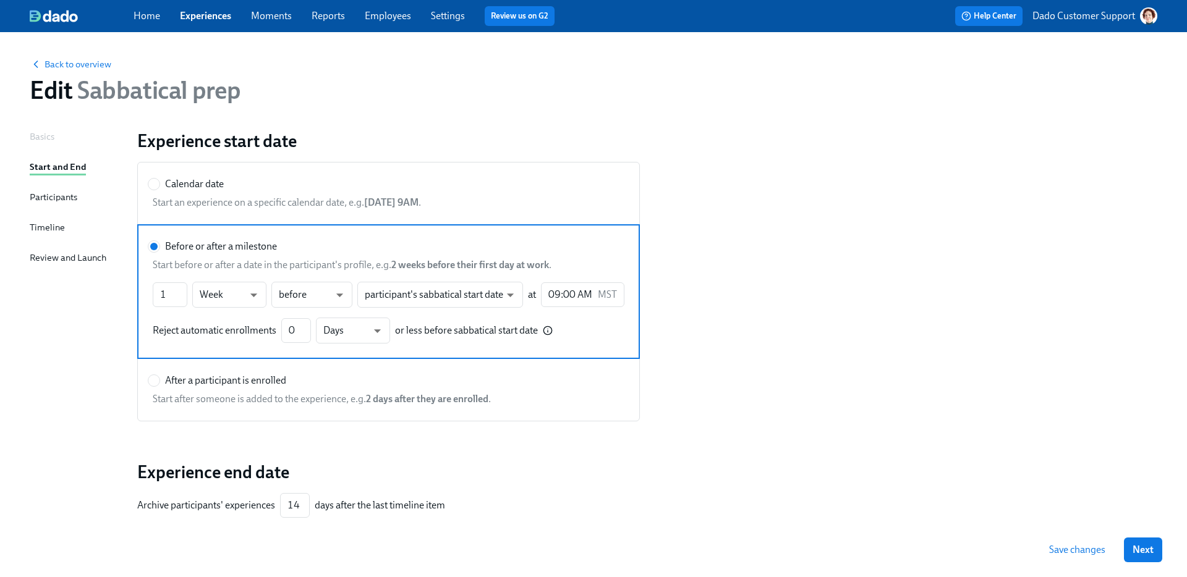
click at [70, 197] on div "Participants" at bounding box center [54, 197] width 48 height 14
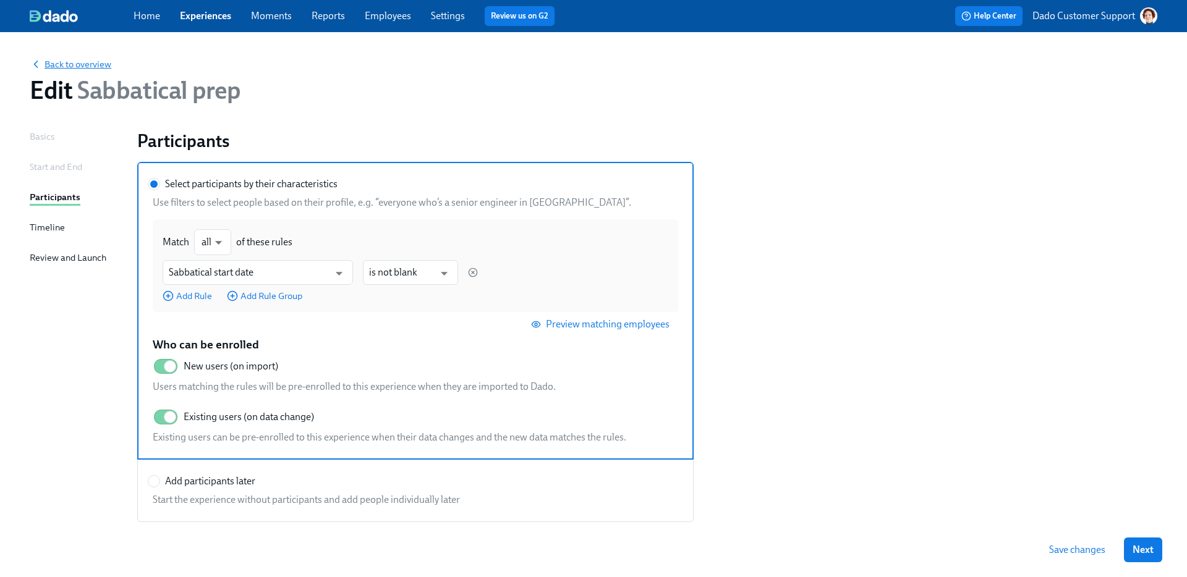
click at [69, 67] on span "Back to overview" at bounding box center [71, 64] width 82 height 12
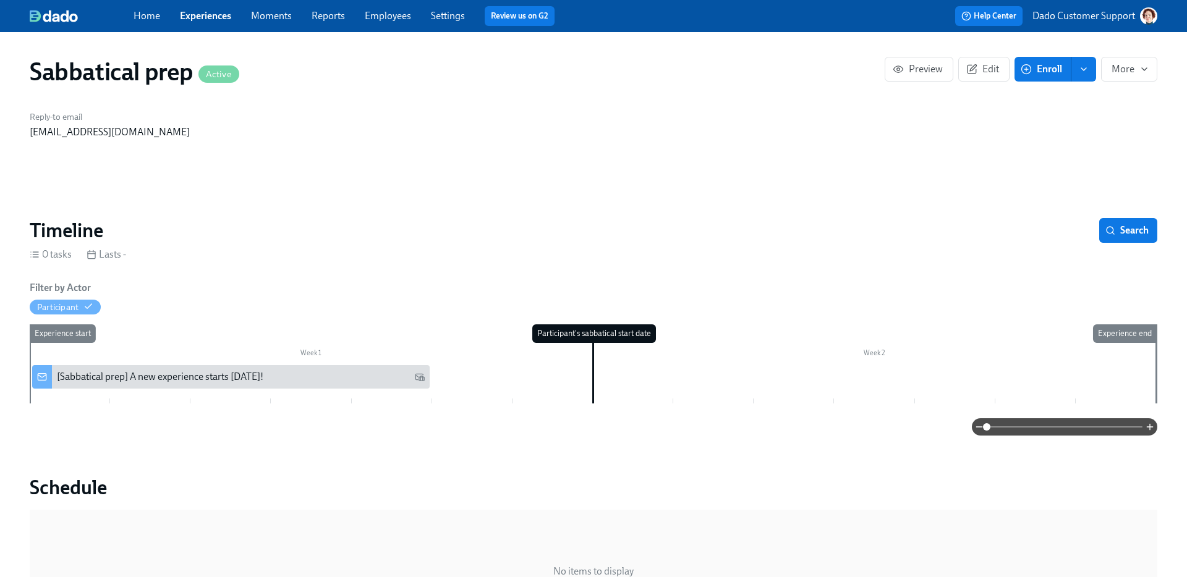
click at [989, 84] on div "Sabbatical prep Active Preview Edit Enroll More" at bounding box center [594, 72] width 1128 height 30
click at [988, 70] on span "Edit" at bounding box center [984, 69] width 30 height 12
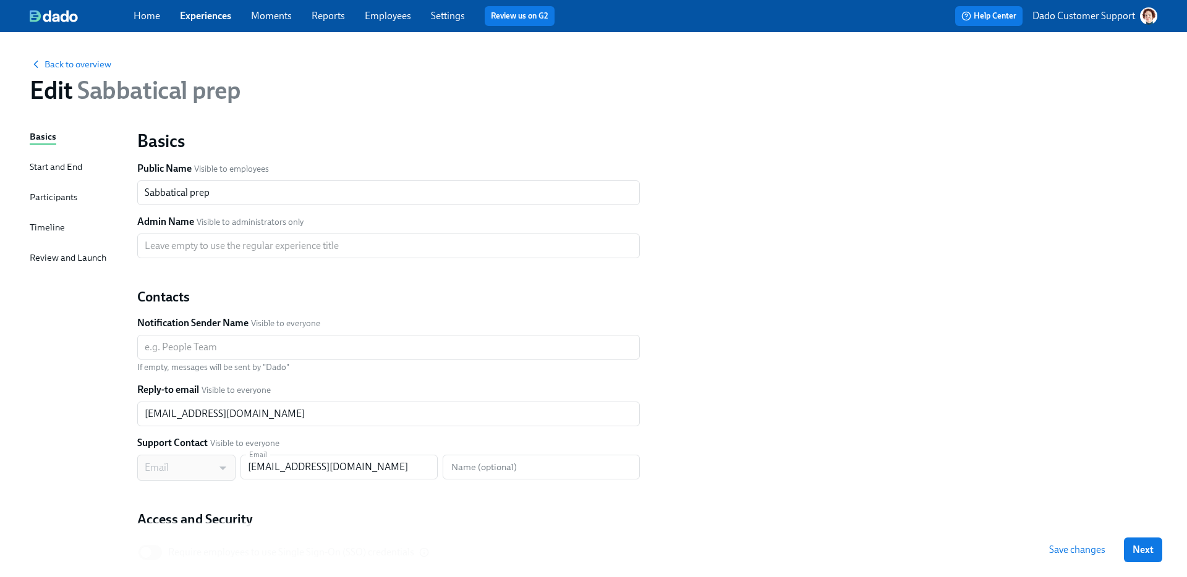
click at [41, 194] on div "Participants" at bounding box center [54, 197] width 48 height 14
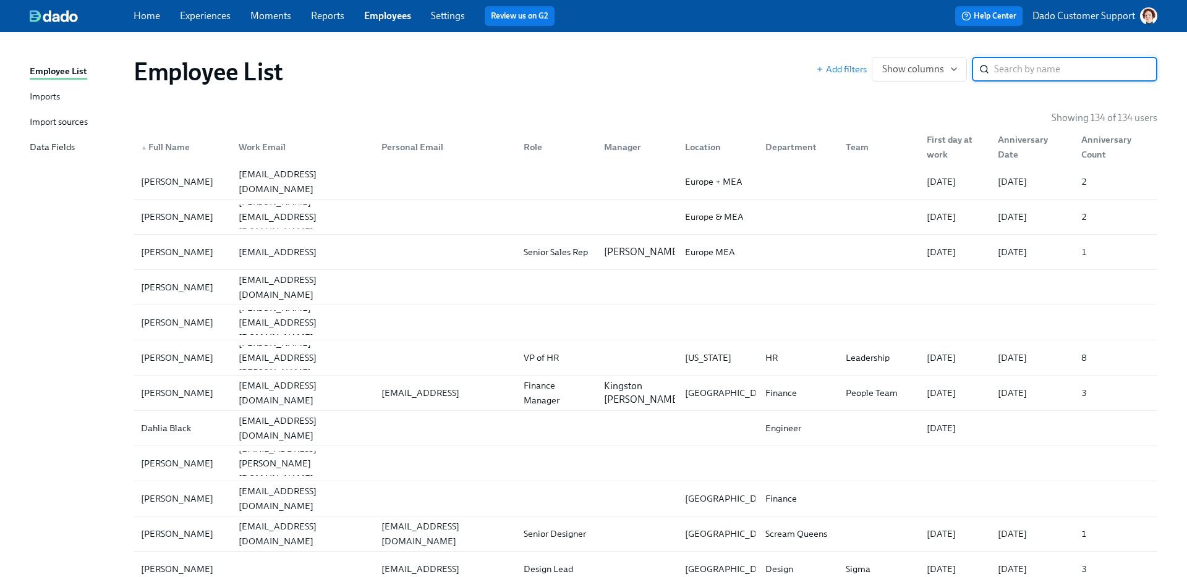
paste input "[PERSON_NAME]"
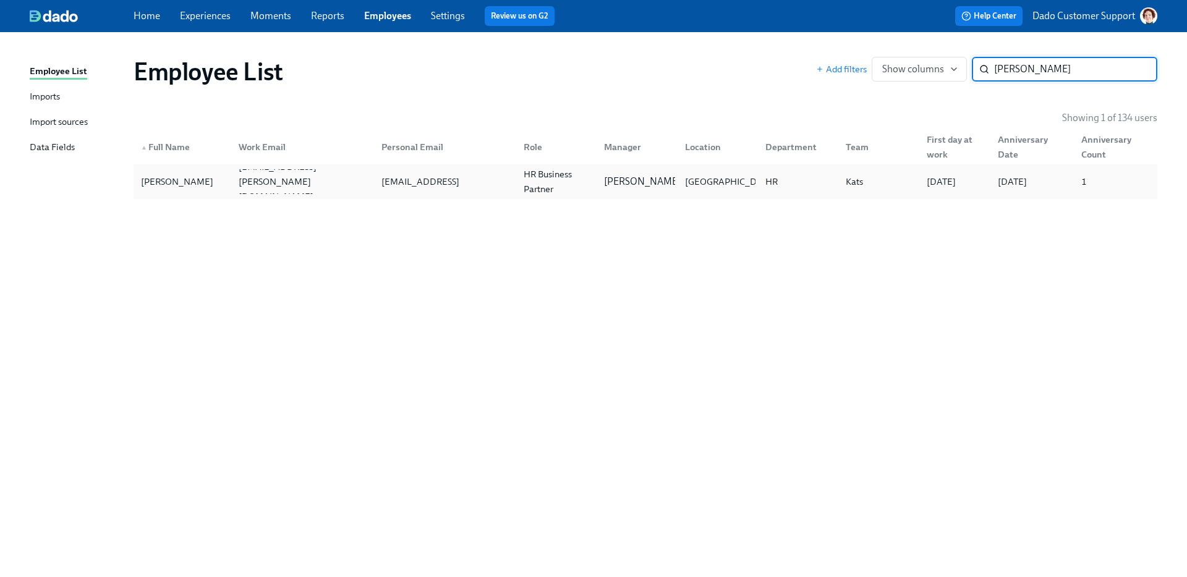
type input "[PERSON_NAME]"
click at [216, 193] on div "[PERSON_NAME]" at bounding box center [182, 181] width 93 height 25
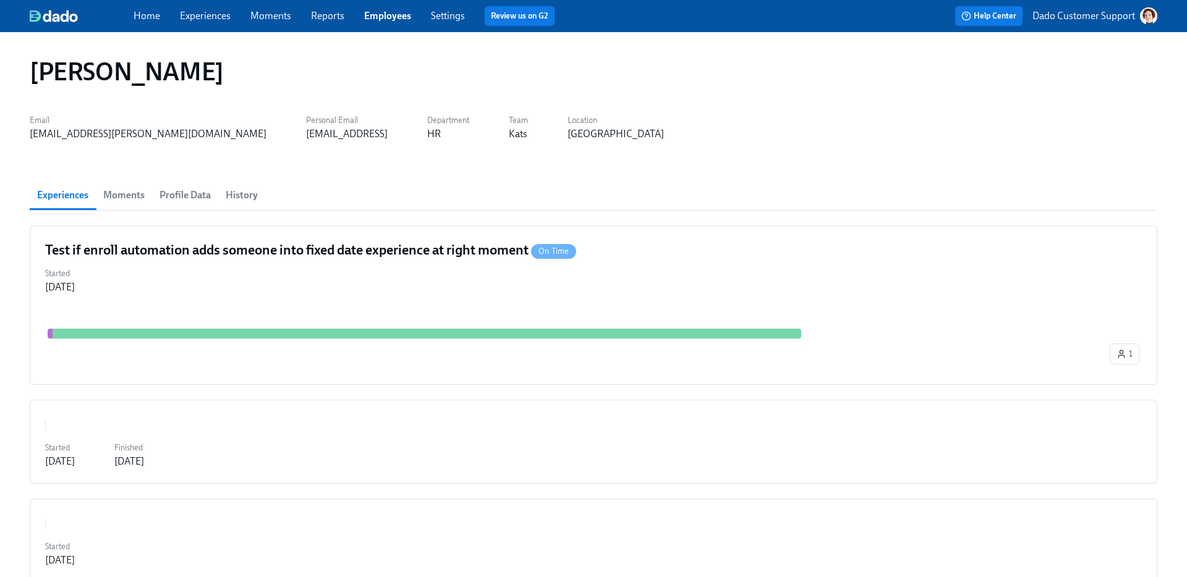
click at [182, 191] on span "Profile Data" at bounding box center [185, 195] width 51 height 17
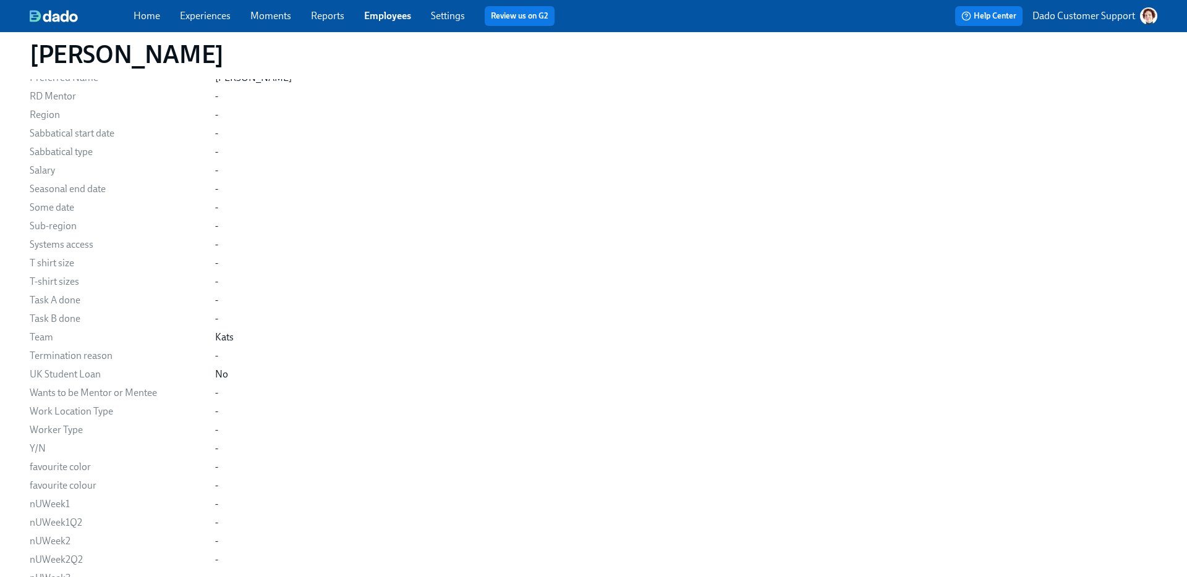
scroll to position [1347, 0]
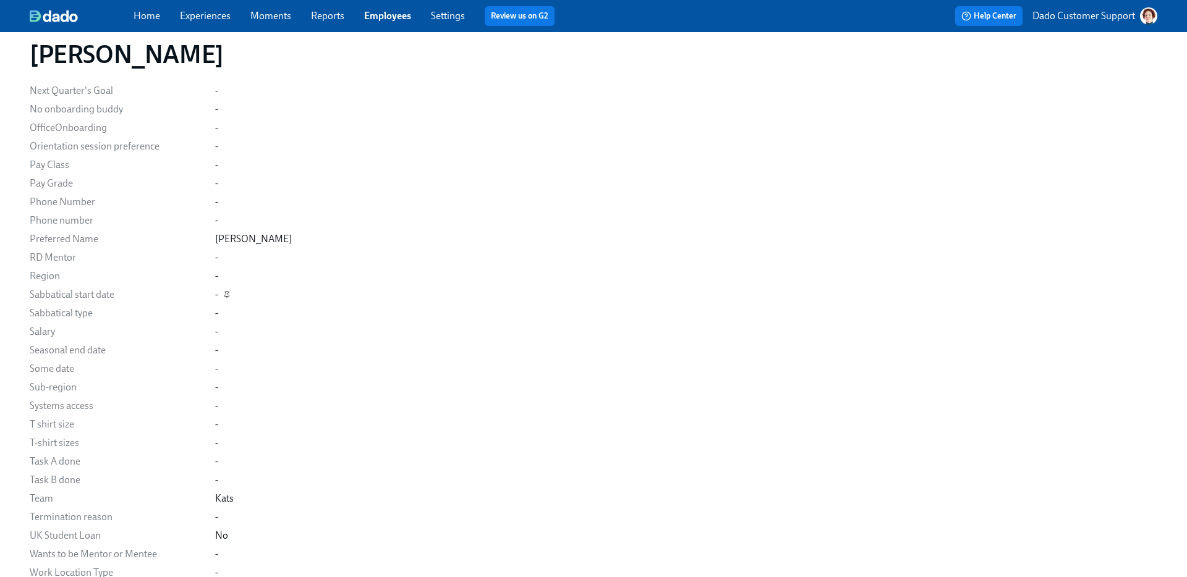
click at [226, 296] on icon "button" at bounding box center [227, 294] width 4 height 5
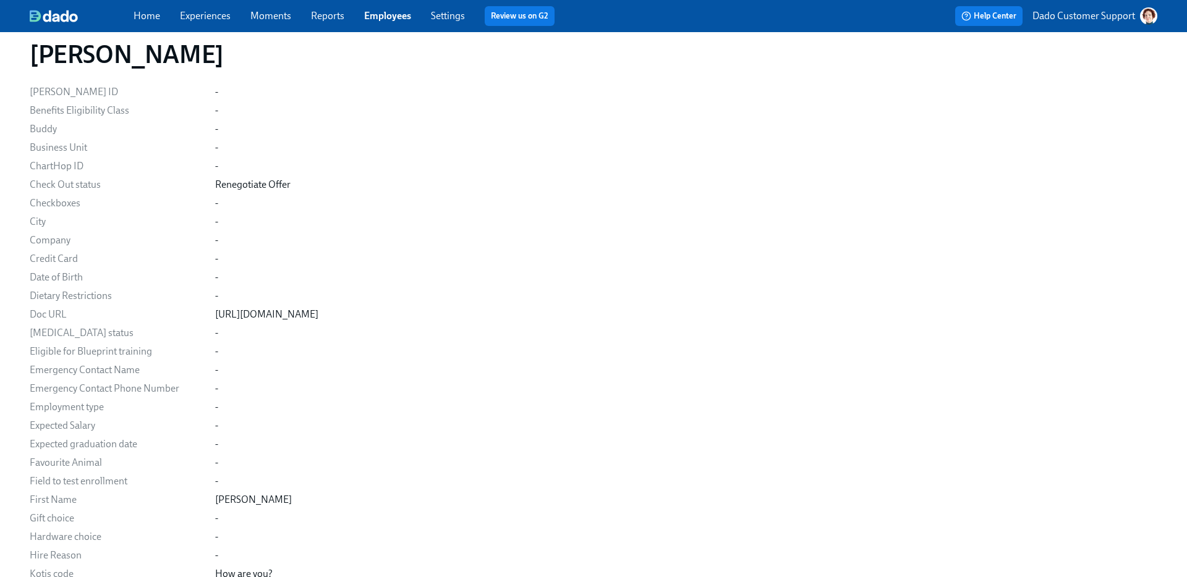
scroll to position [0, 0]
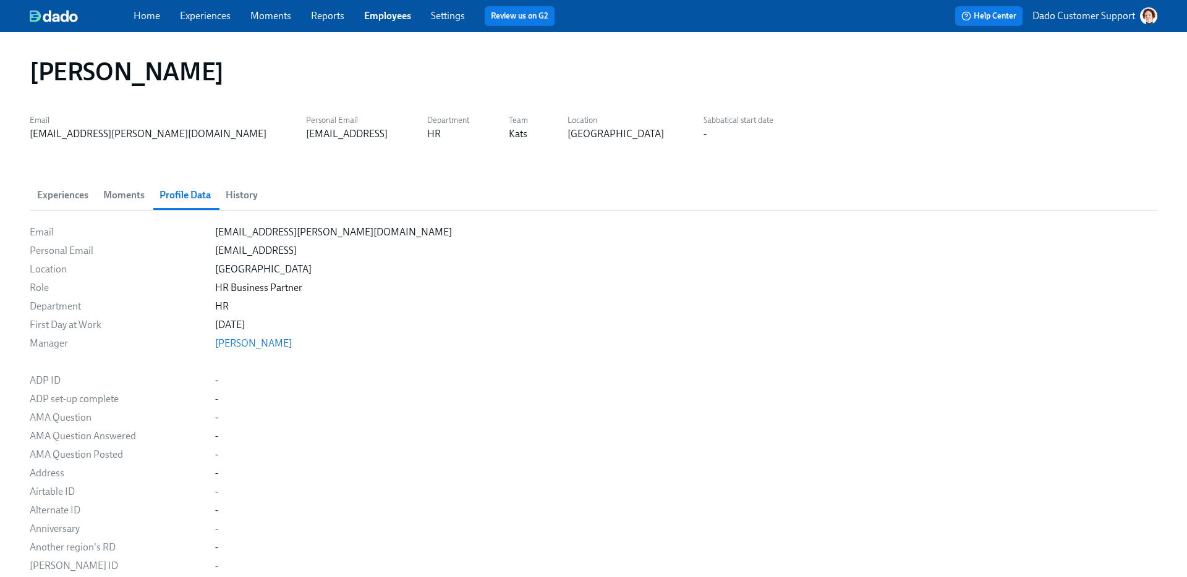
drag, startPoint x: 688, startPoint y: 134, endPoint x: 576, endPoint y: 93, distance: 118.9
click at [576, 93] on div "[PERSON_NAME]" at bounding box center [594, 71] width 1148 height 49
drag, startPoint x: 588, startPoint y: 96, endPoint x: 639, endPoint y: 142, distance: 67.9
